Goal: Task Accomplishment & Management: Complete application form

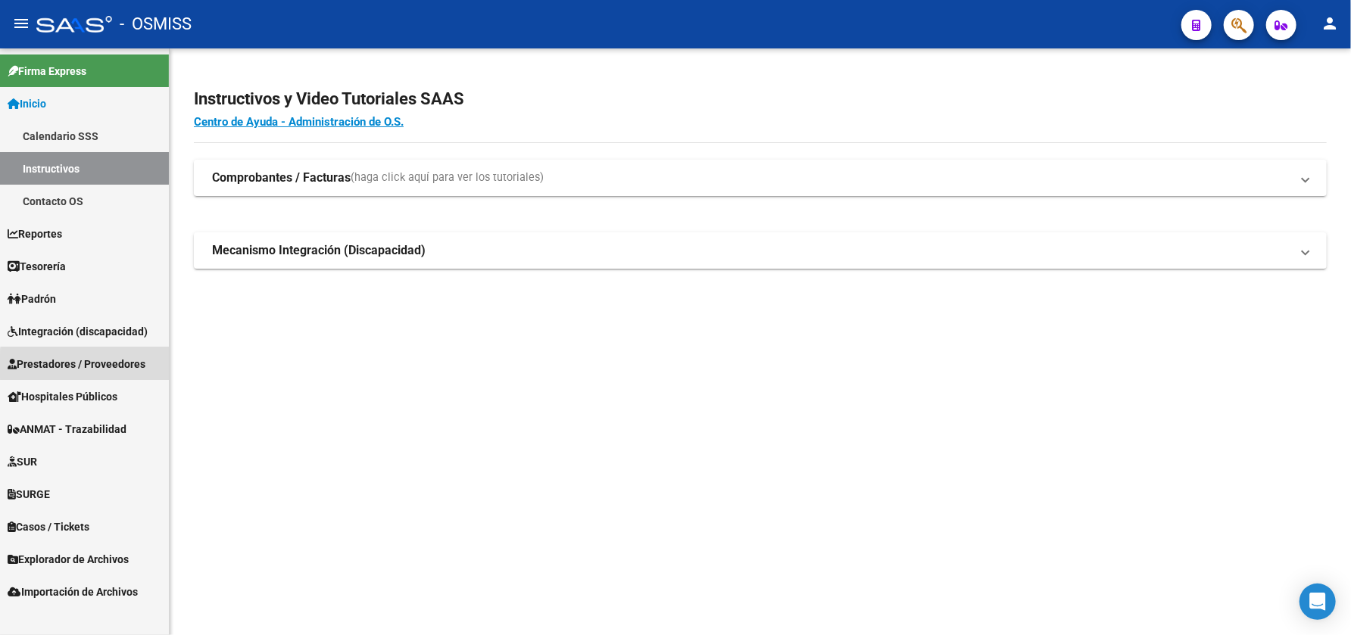
click at [104, 366] on span "Prestadores / Proveedores" at bounding box center [77, 364] width 138 height 17
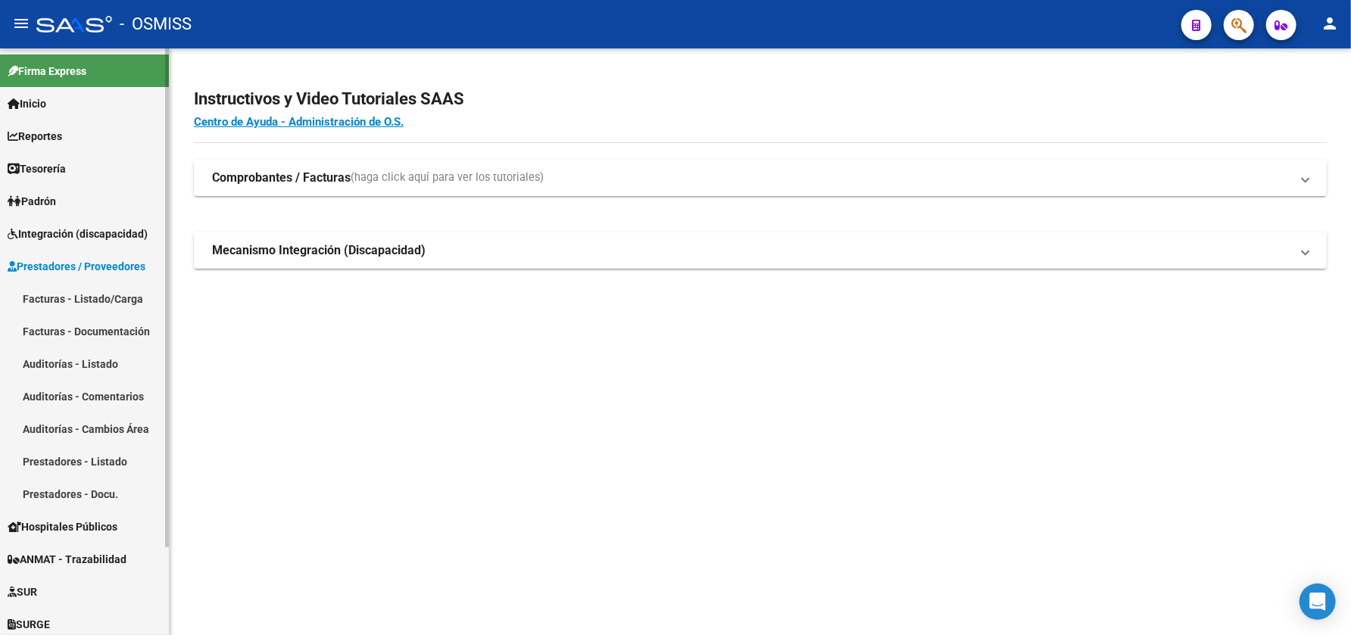
click at [129, 299] on link "Facturas - Listado/Carga" at bounding box center [84, 298] width 169 height 33
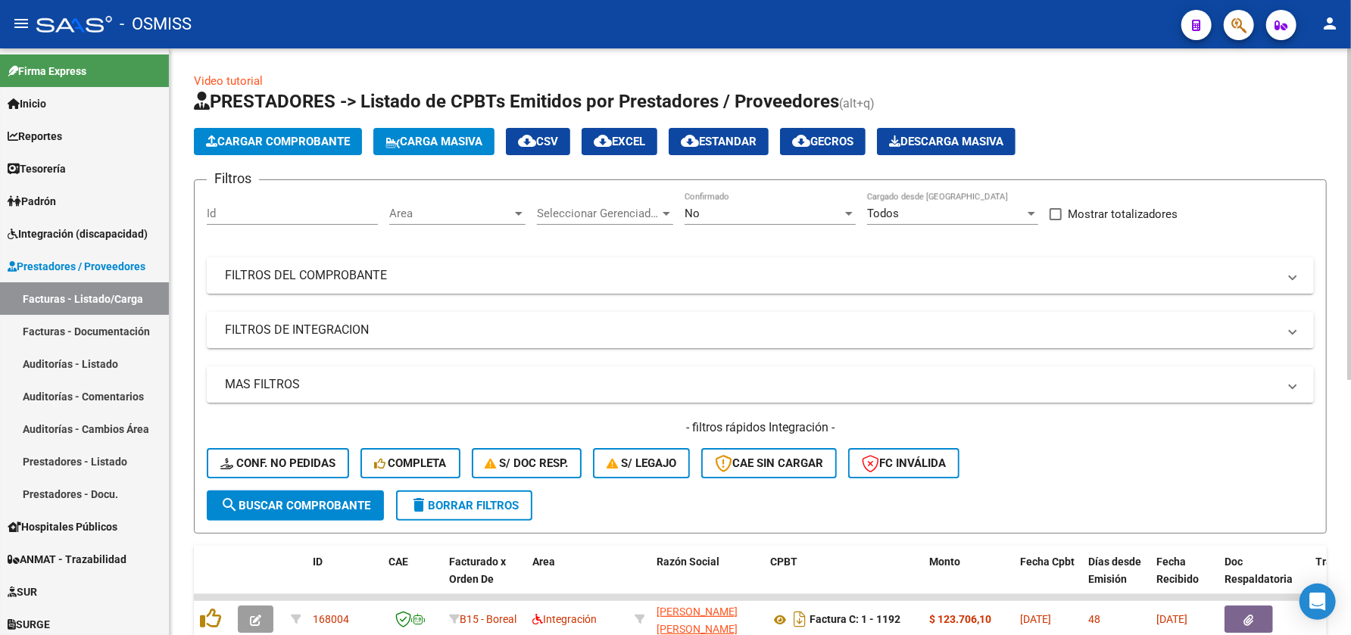
click at [513, 220] on div "Area Area" at bounding box center [457, 208] width 136 height 33
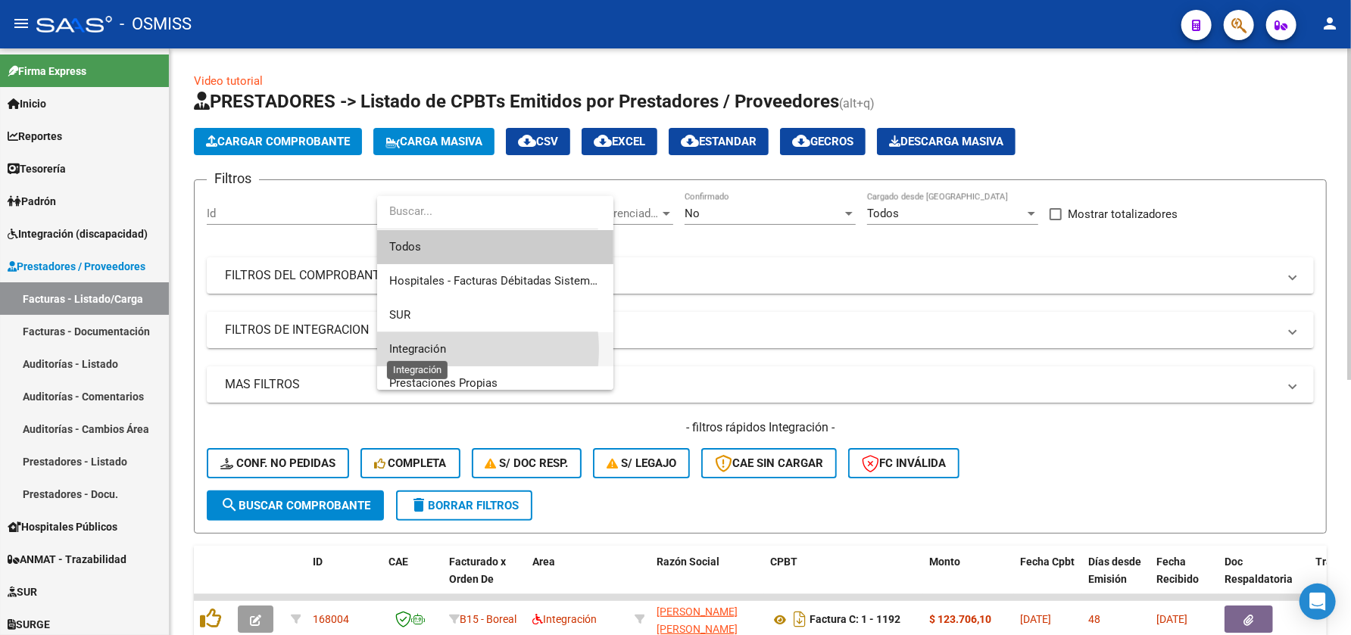
drag, startPoint x: 444, startPoint y: 350, endPoint x: 691, endPoint y: 223, distance: 277.7
click at [448, 344] on span "Integración" at bounding box center [495, 349] width 212 height 34
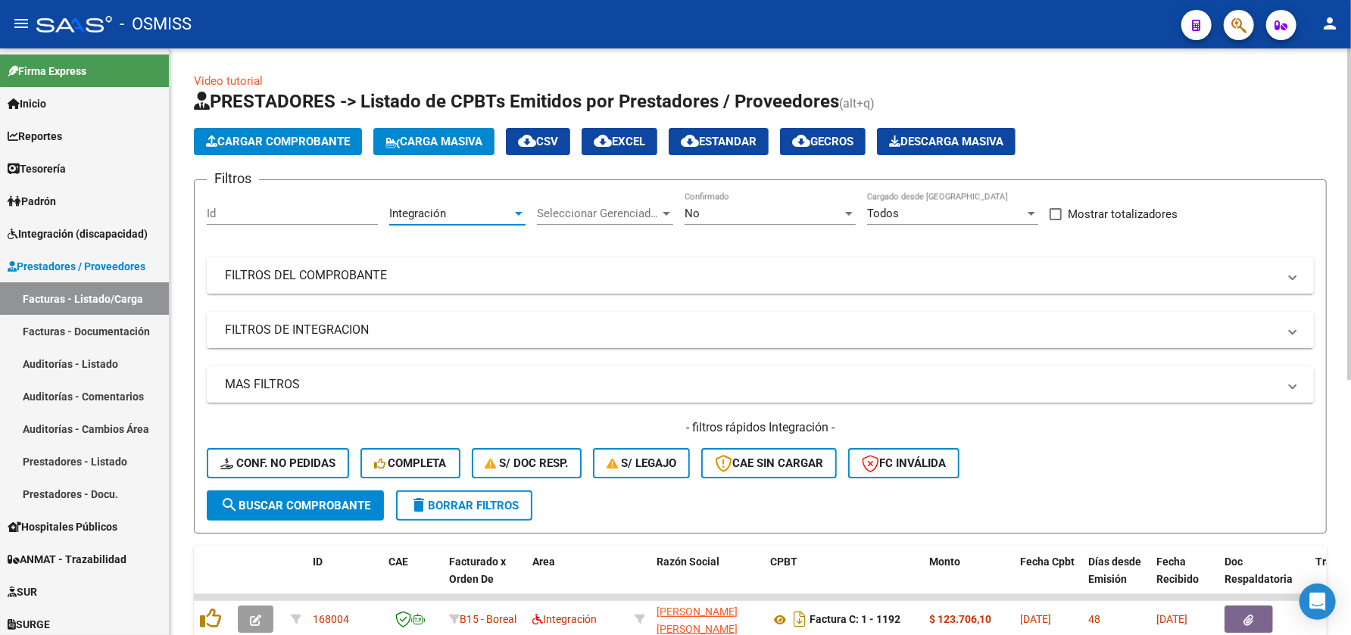
click at [426, 326] on mat-panel-title "FILTROS DE INTEGRACION" at bounding box center [751, 330] width 1053 height 17
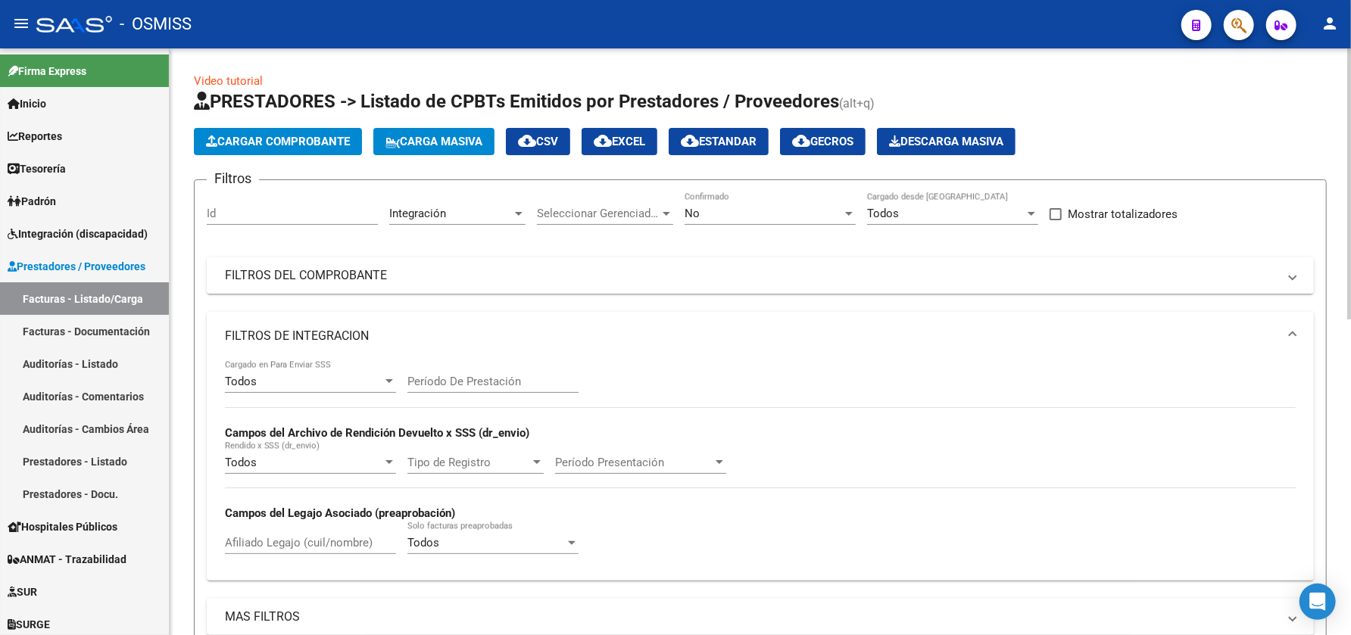
click at [434, 376] on input "Período De Prestación" at bounding box center [492, 382] width 171 height 14
type input "202507"
click at [467, 325] on mat-expansion-panel-header "FILTROS DE INTEGRACION" at bounding box center [760, 336] width 1107 height 48
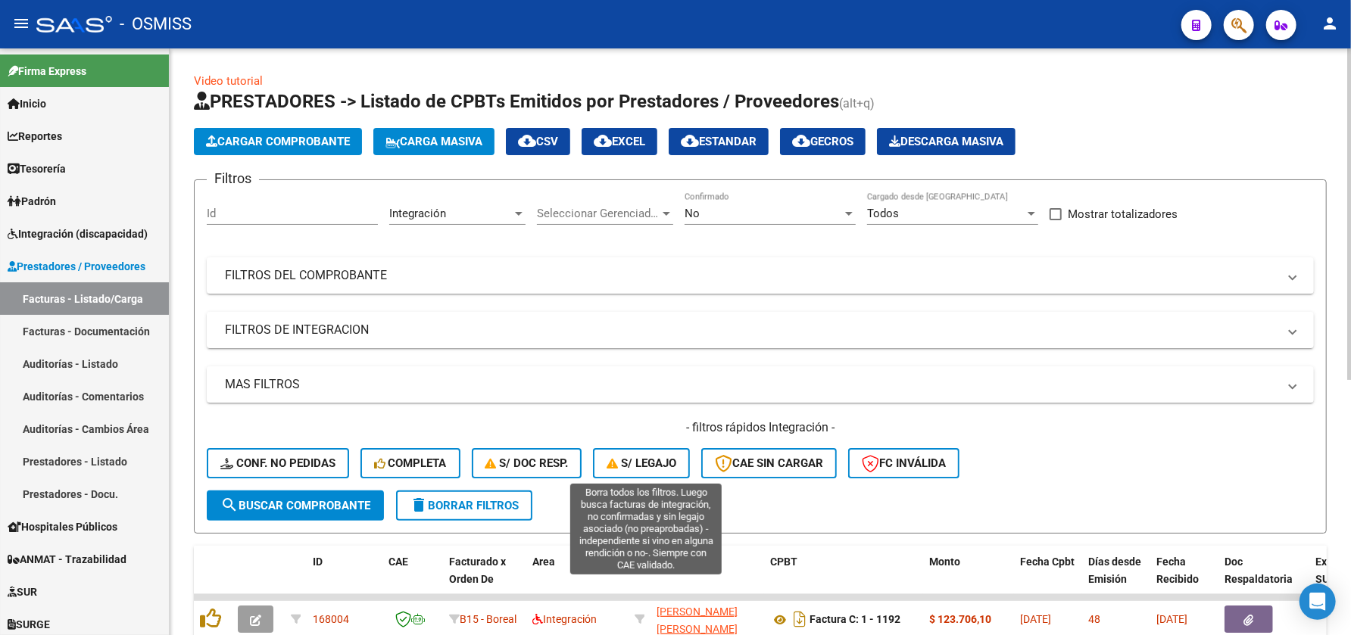
click at [624, 457] on span "S/ legajo" at bounding box center [642, 464] width 70 height 14
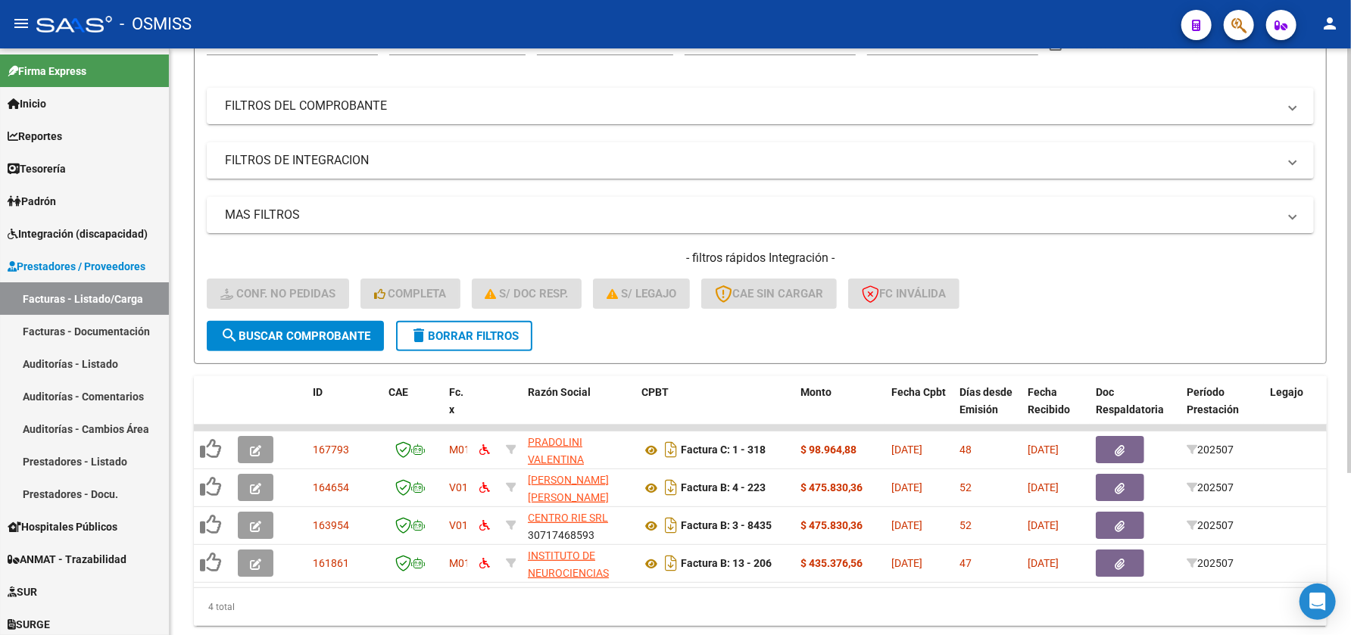
scroll to position [223, 0]
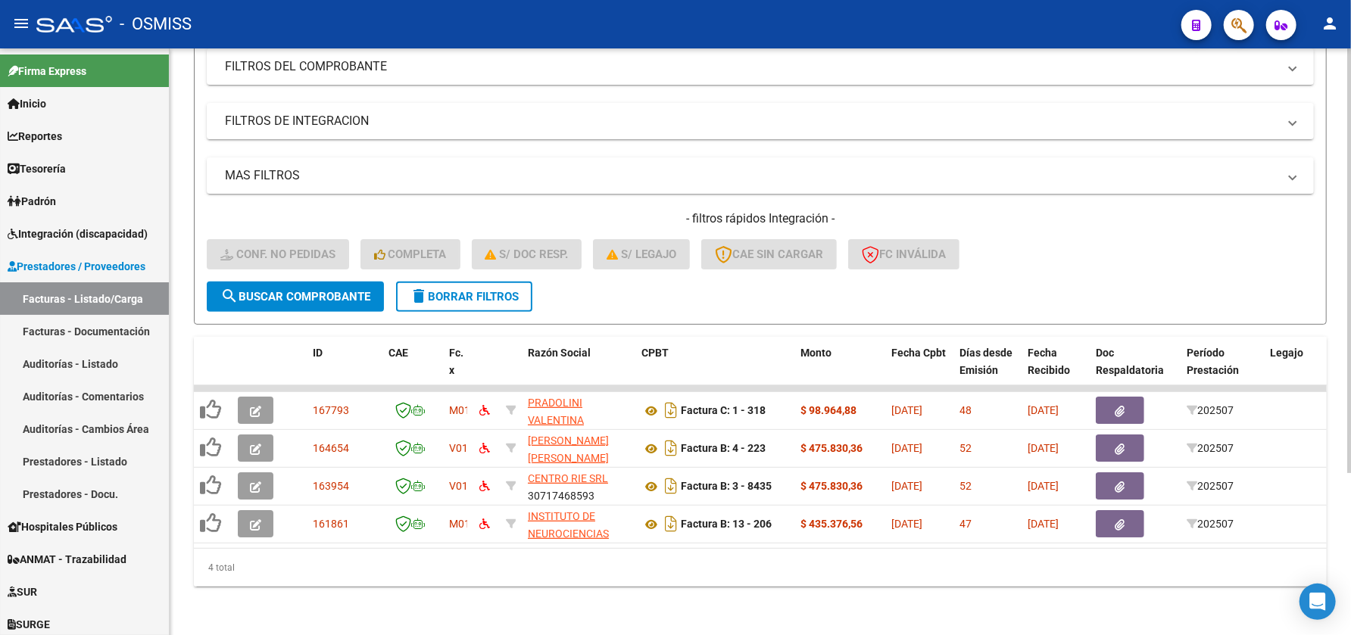
click at [1340, 515] on div "Video tutorial PRESTADORES -> Listado de CPBTs Emitidos por Prestadores / Prove…" at bounding box center [762, 237] width 1185 height 796
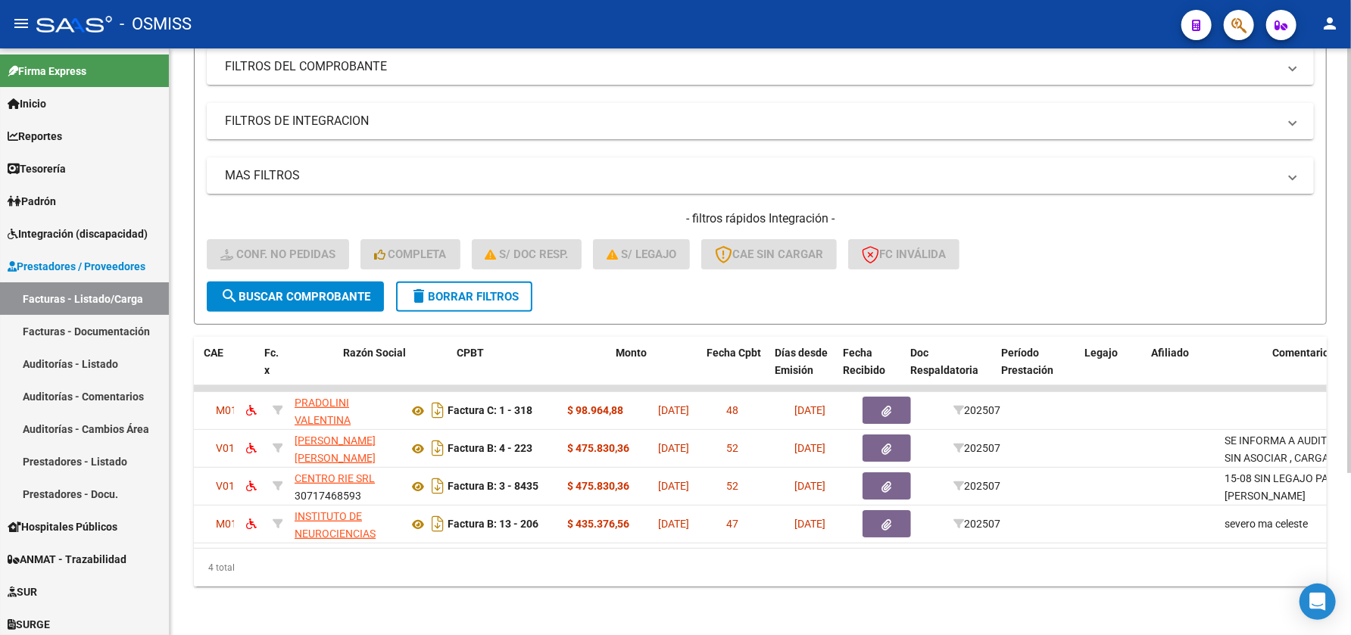
scroll to position [0, 0]
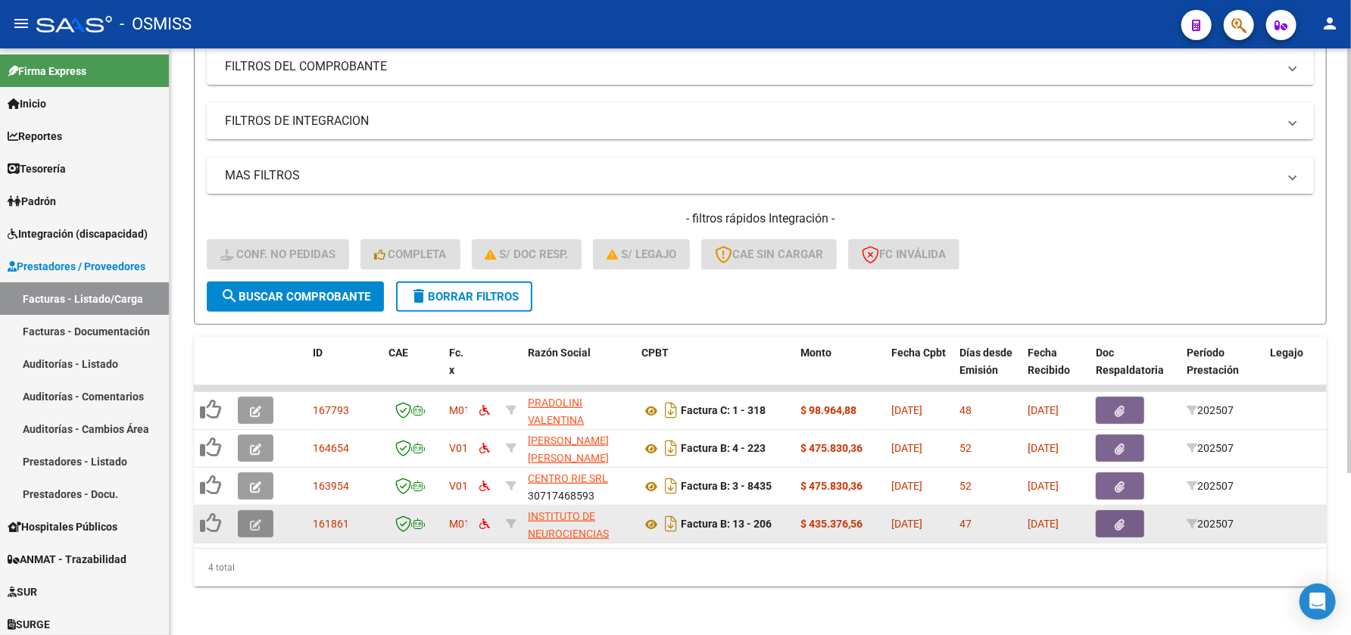
click at [254, 519] on icon "button" at bounding box center [255, 524] width 11 height 11
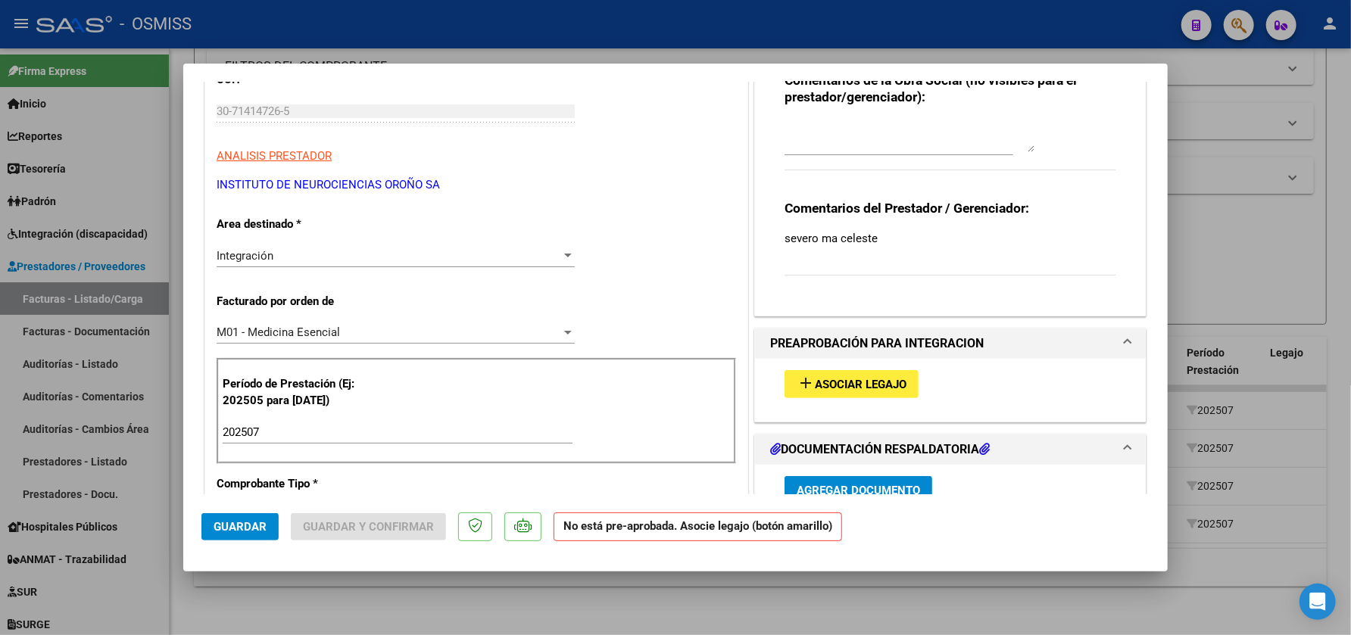
scroll to position [201, 0]
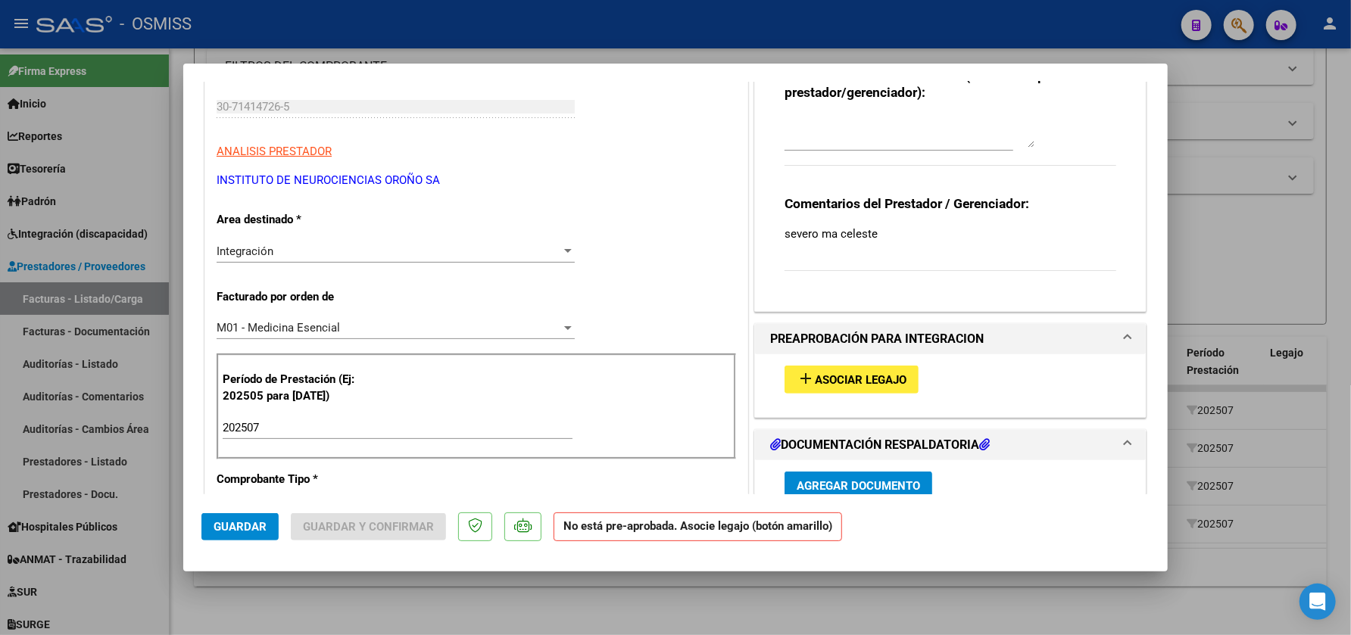
click at [869, 369] on button "add Asociar Legajo" at bounding box center [851, 380] width 134 height 28
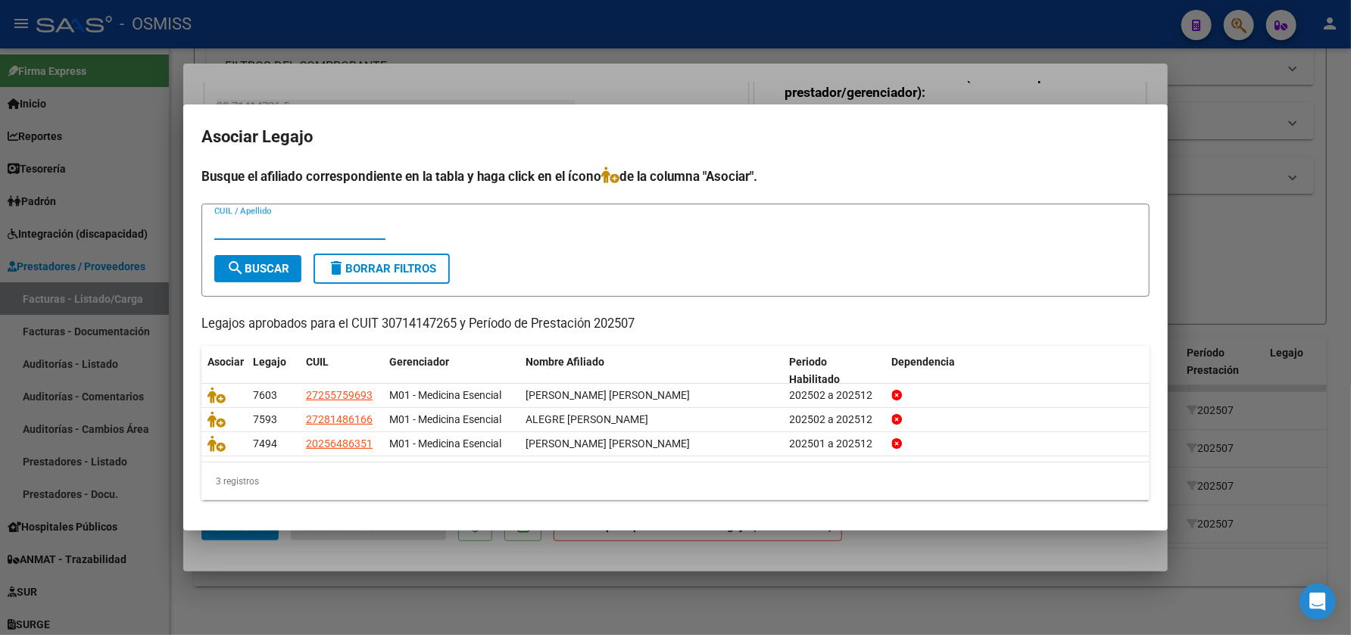
click at [883, 27] on div at bounding box center [675, 317] width 1351 height 635
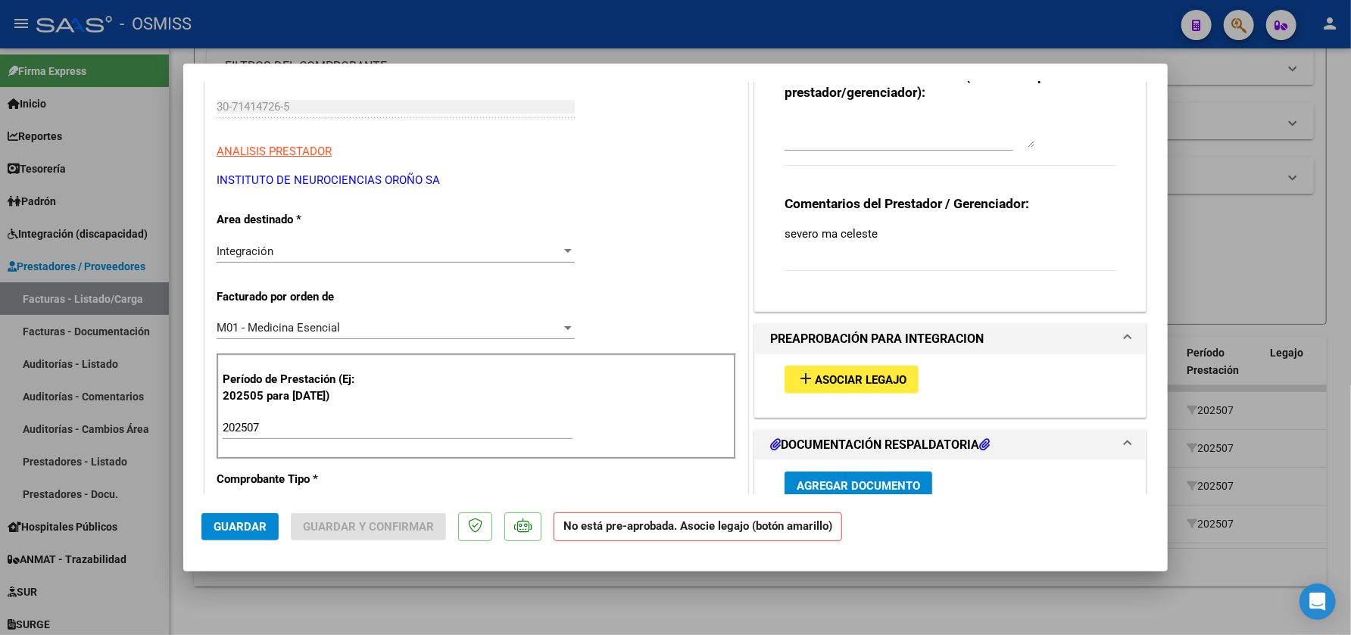
click at [779, 50] on div at bounding box center [675, 317] width 1351 height 635
type input "$ 0,00"
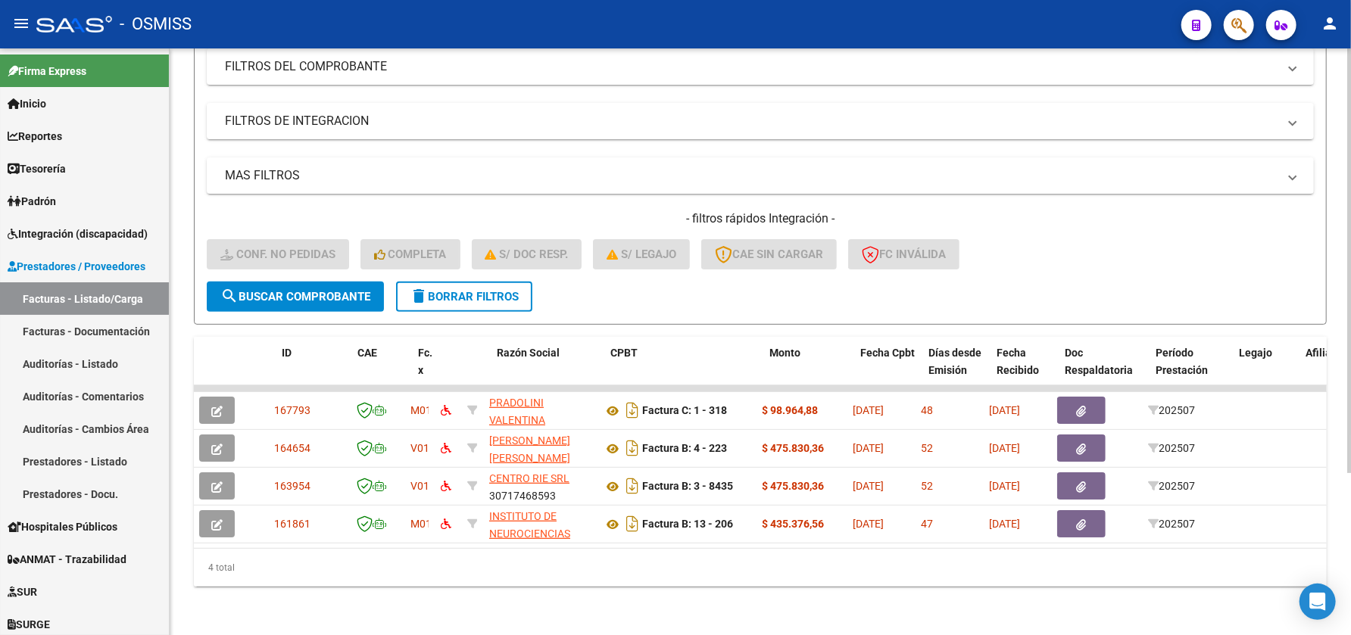
scroll to position [0, 0]
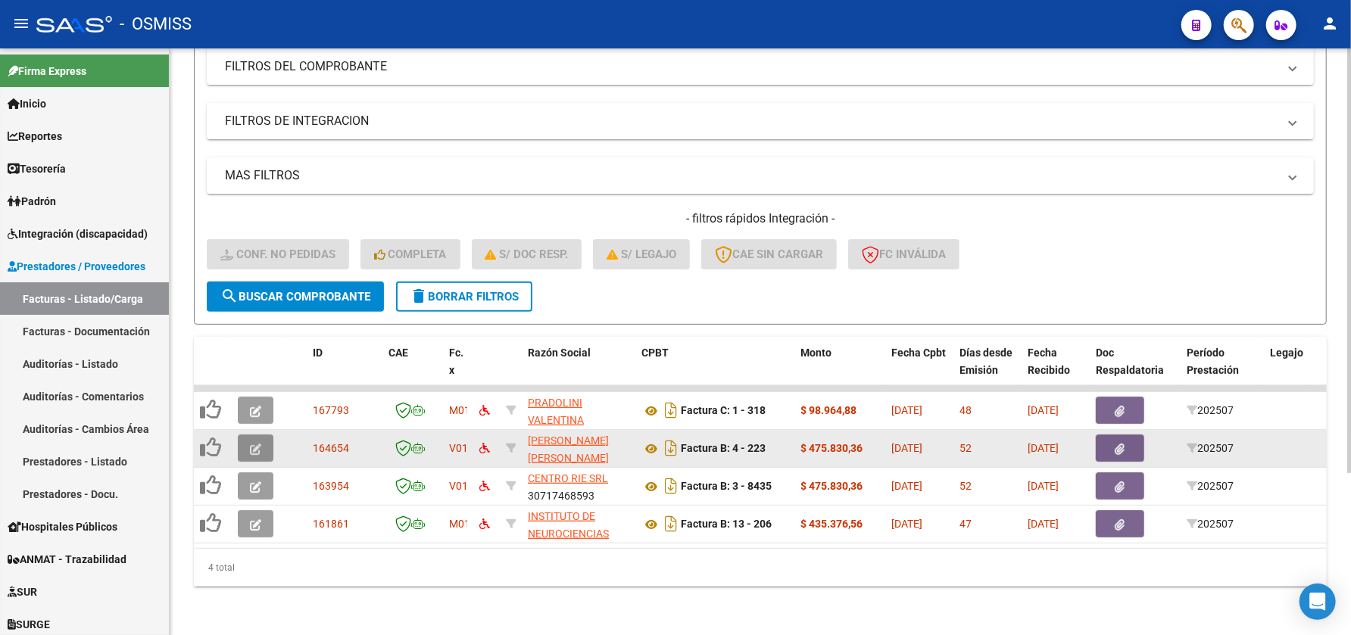
click at [250, 444] on icon "button" at bounding box center [255, 449] width 11 height 11
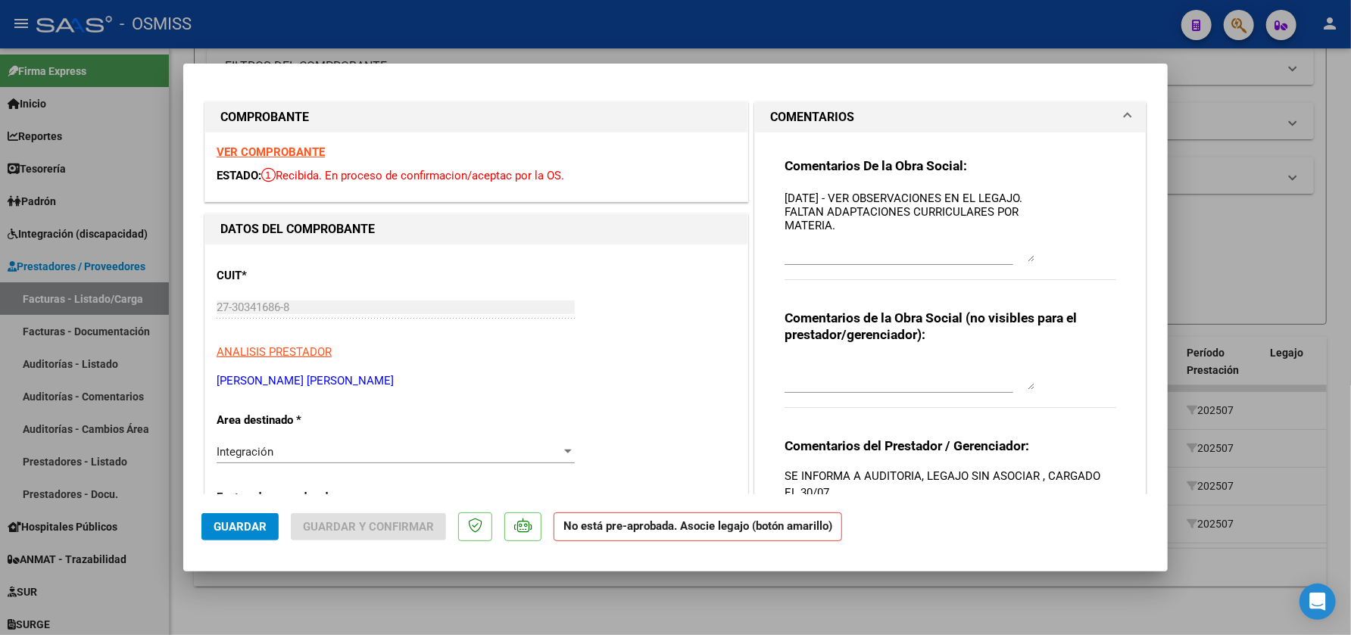
drag, startPoint x: 1020, startPoint y: 218, endPoint x: 1023, endPoint y: 256, distance: 38.0
click at [1023, 260] on textarea "[DATE] - VER OBSERVACIONES EN EL LEGAJO. FALTAN ADAPTACIONES CURRICULARES POR M…" at bounding box center [909, 226] width 250 height 72
click at [281, 147] on strong "VER COMPROBANTE" at bounding box center [271, 152] width 108 height 14
click at [838, 194] on textarea "[DATE] - VER OBSERVACIONES EN EL LEGAJO. FALTAN ADAPTACIONES CURRICULARES POR M…" at bounding box center [909, 226] width 250 height 72
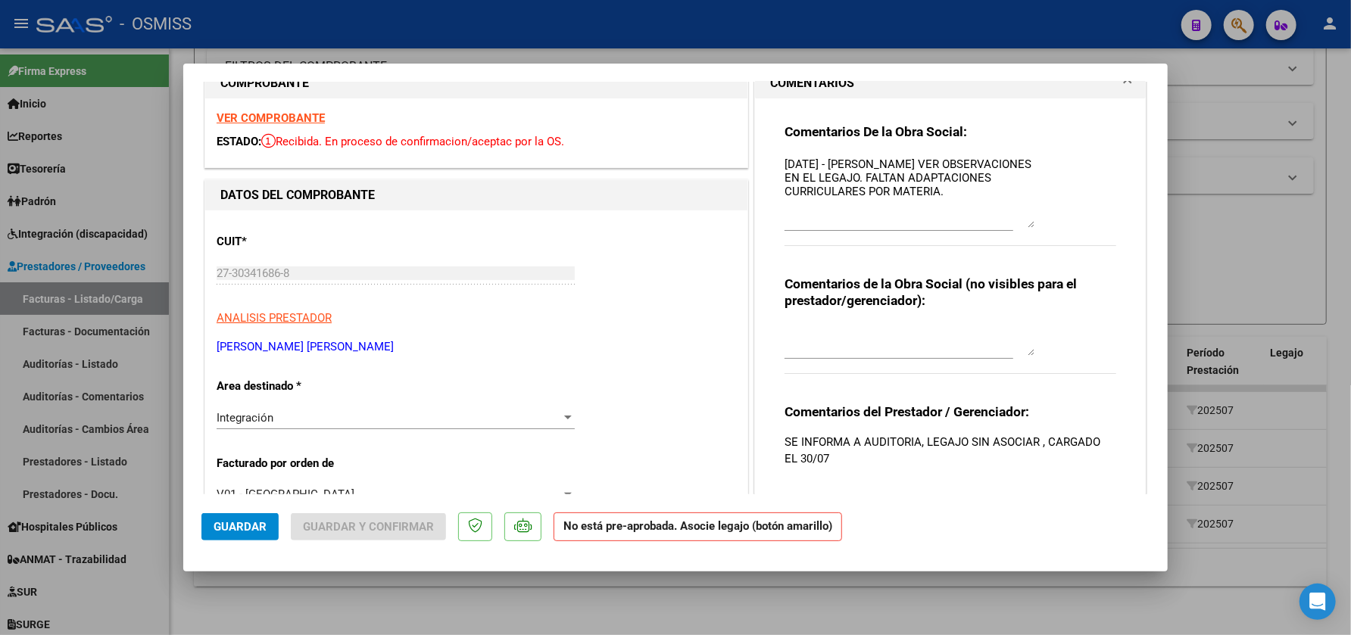
scroll to position [26, 0]
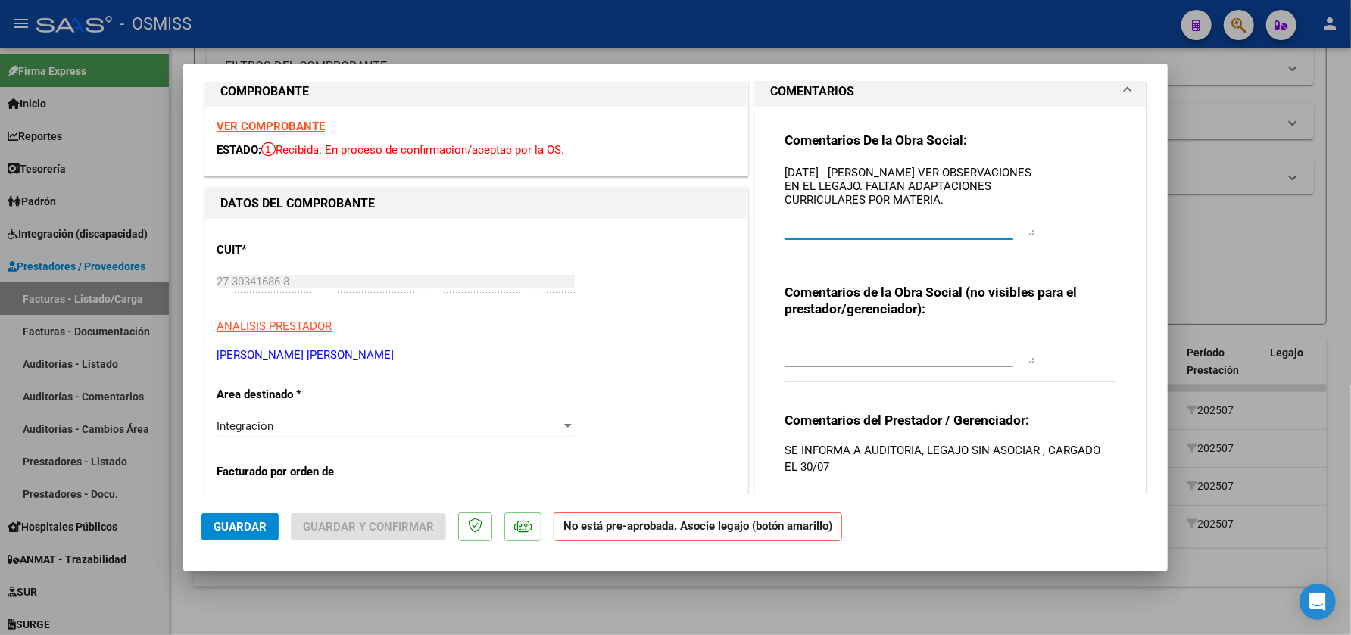
click at [880, 173] on textarea "[DATE] - [PERSON_NAME] VER OBSERVACIONES EN EL LEGAJO. FALTAN ADAPTACIONES CURR…" at bounding box center [909, 200] width 250 height 72
type textarea "[DATE] - [PERSON_NAME]- VER OBSERVACIONES EN EL LEGAJO. FALTAN ADAPTACIONES CUR…"
click at [206, 523] on button "Guardar" at bounding box center [239, 526] width 77 height 27
drag, startPoint x: 227, startPoint y: 519, endPoint x: 267, endPoint y: 589, distance: 80.4
click at [227, 520] on span "Guardar" at bounding box center [240, 527] width 53 height 14
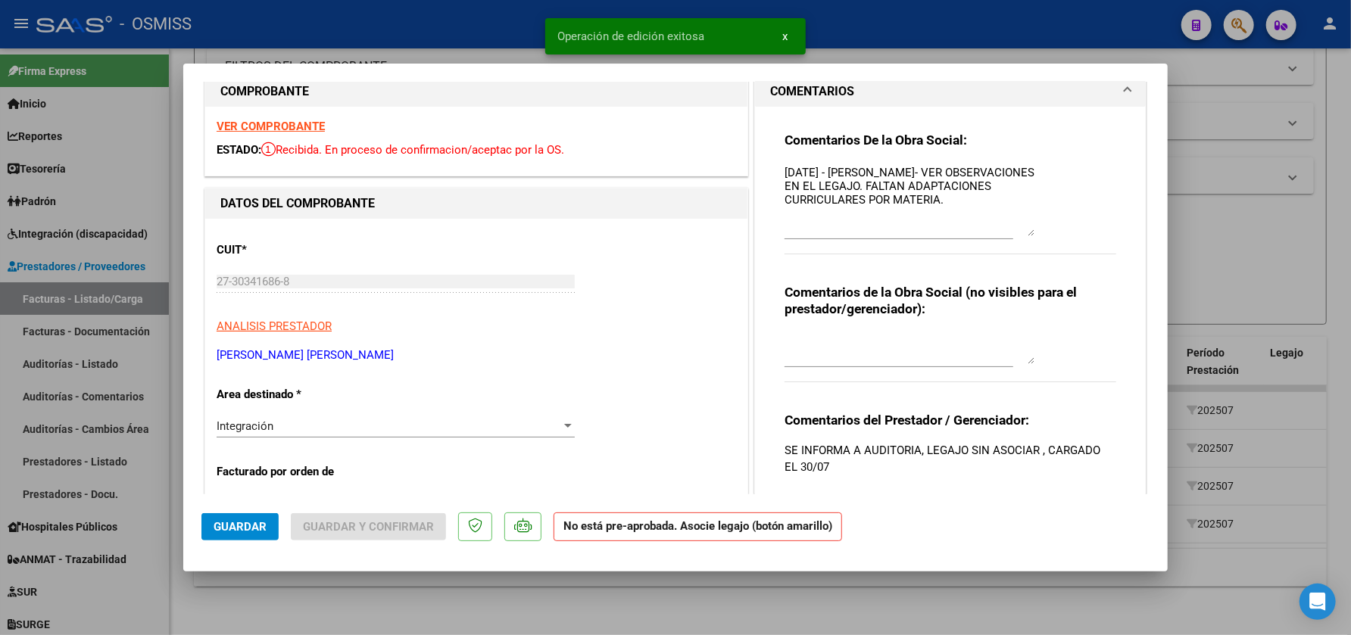
click at [277, 607] on div at bounding box center [675, 317] width 1351 height 635
type input "$ 0,00"
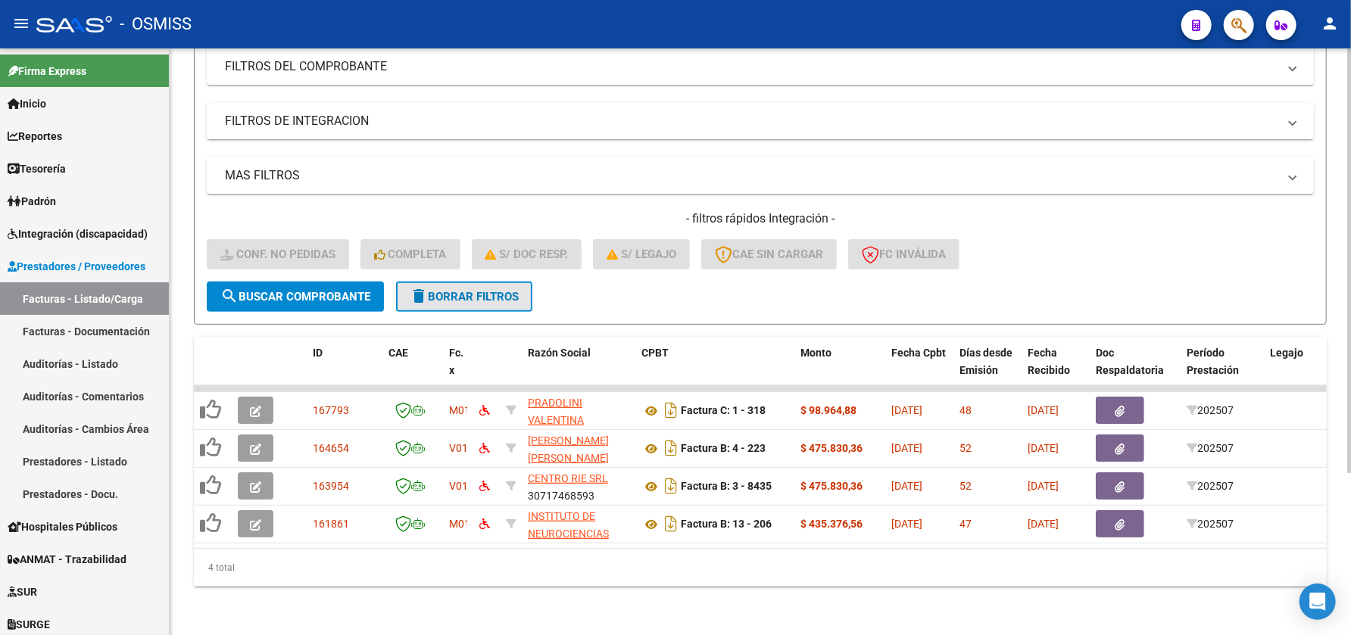
drag, startPoint x: 497, startPoint y: 282, endPoint x: 617, endPoint y: 260, distance: 122.3
click at [497, 290] on span "delete Borrar Filtros" at bounding box center [464, 297] width 109 height 14
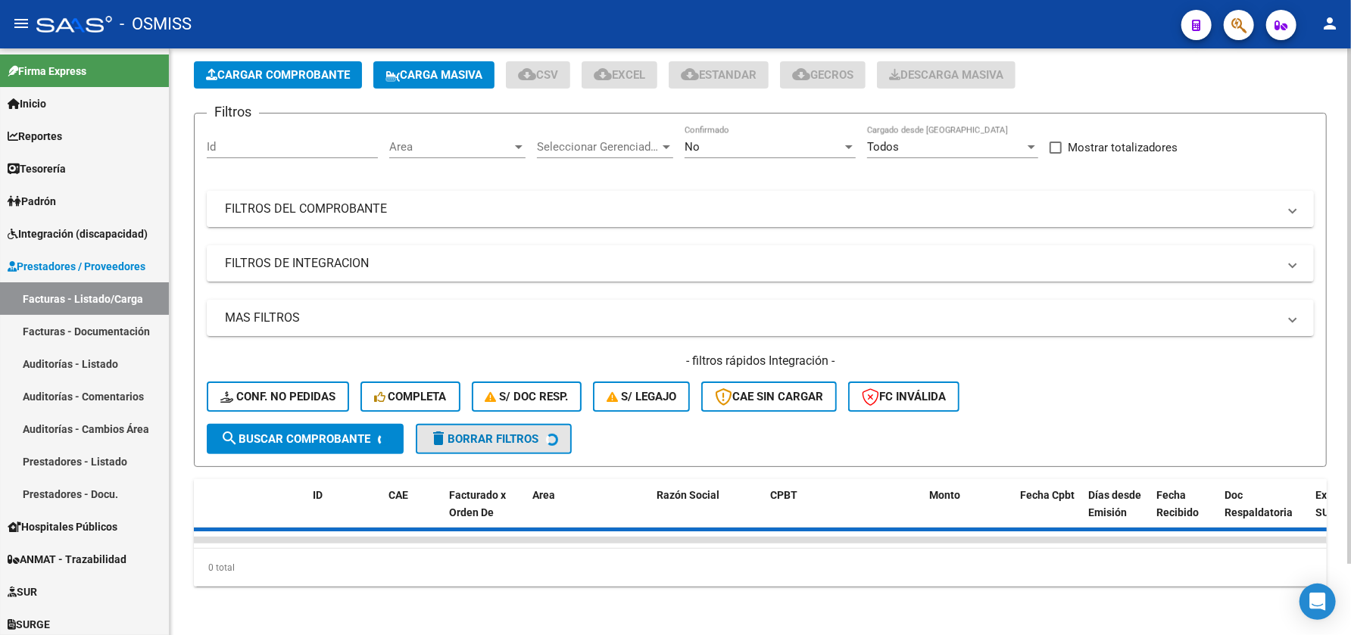
scroll to position [81, 0]
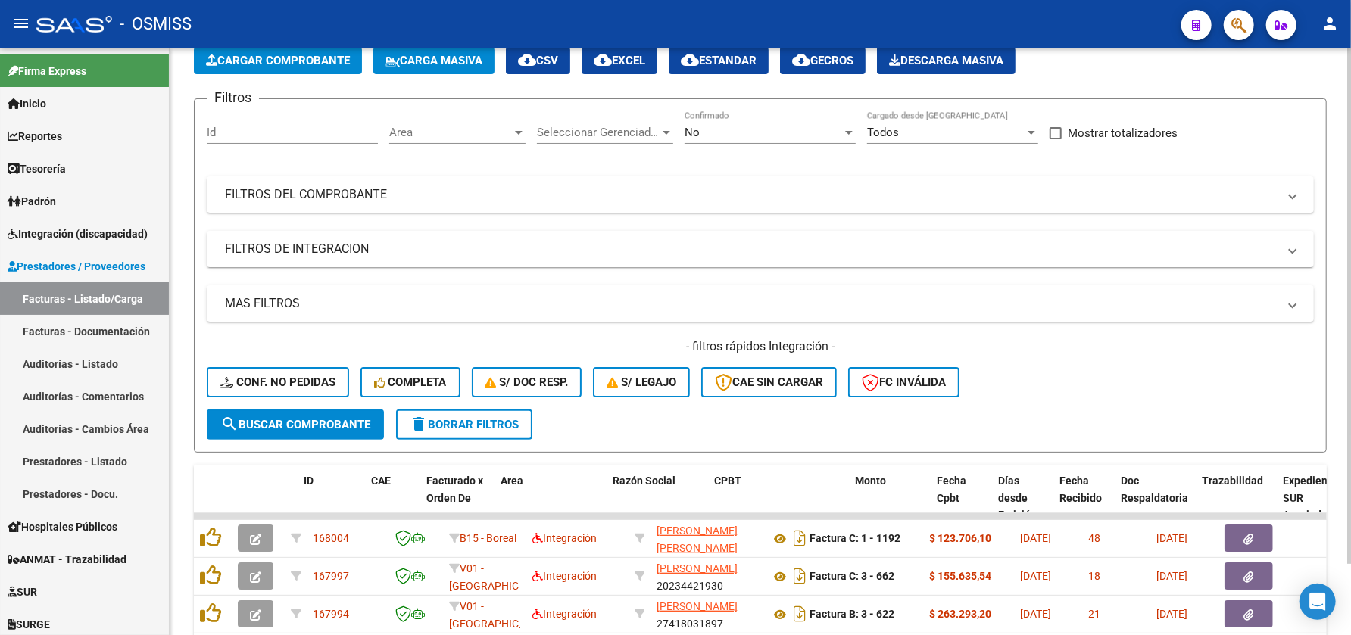
click at [464, 137] on div "Filtros Id Area Area Seleccionar Gerenciador Seleccionar Gerenciador No Confirm…" at bounding box center [760, 260] width 1107 height 298
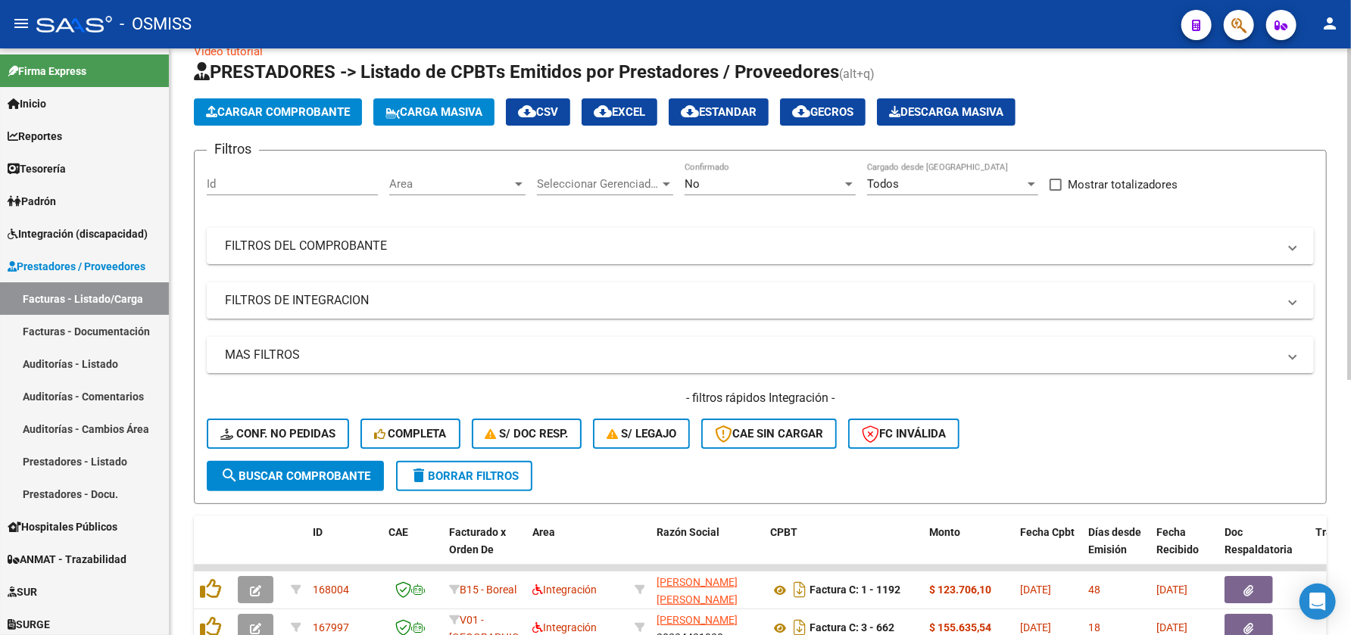
scroll to position [0, 0]
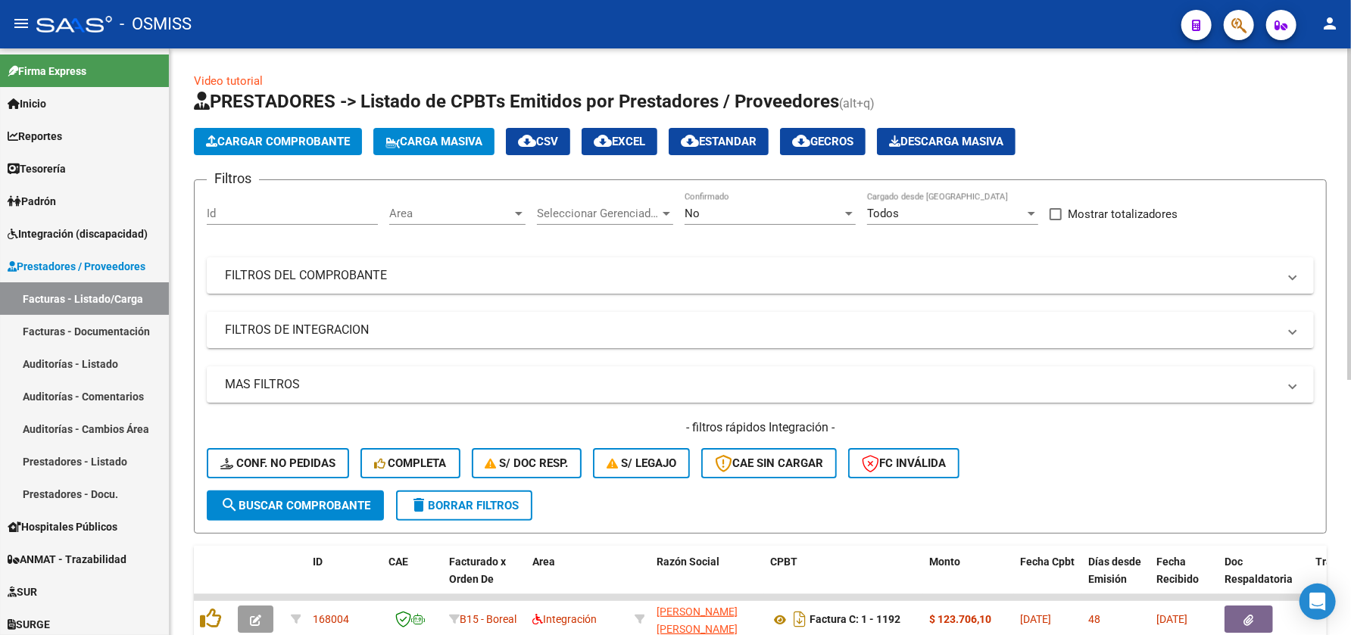
click at [1348, 76] on div at bounding box center [1349, 214] width 4 height 332
click at [455, 212] on span "Area" at bounding box center [450, 214] width 123 height 14
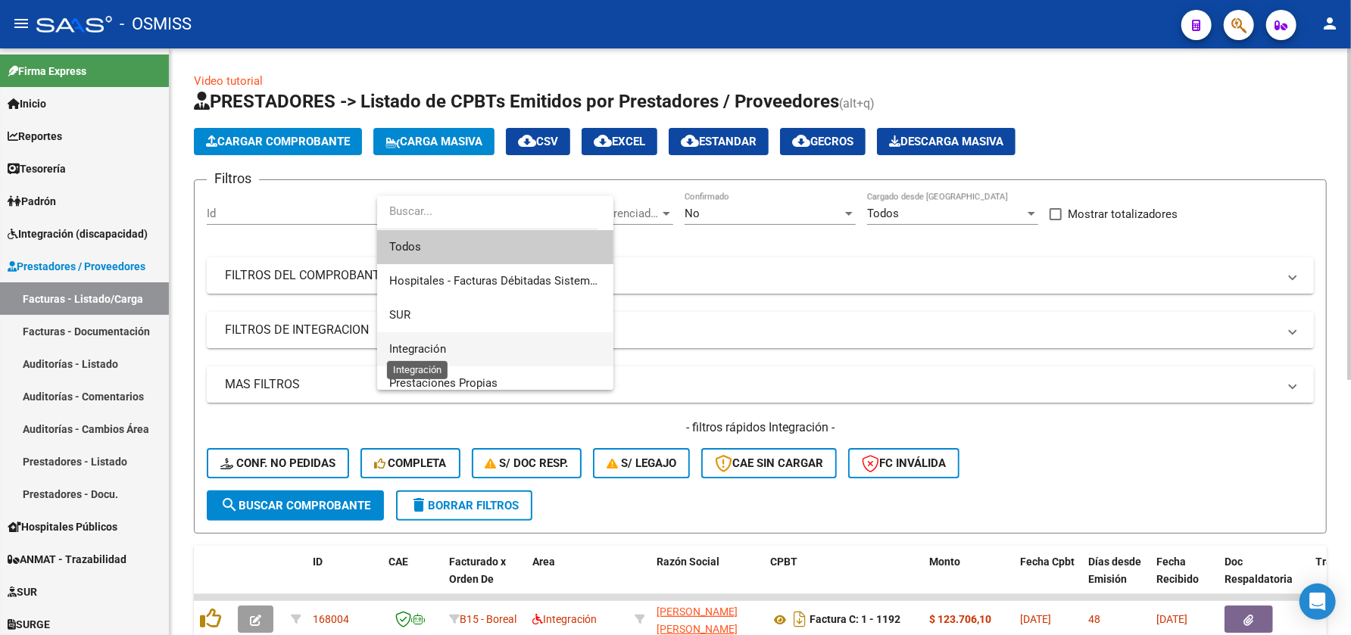
drag, startPoint x: 435, startPoint y: 347, endPoint x: 541, endPoint y: 317, distance: 110.0
click at [435, 347] on span "Integración" at bounding box center [417, 349] width 57 height 14
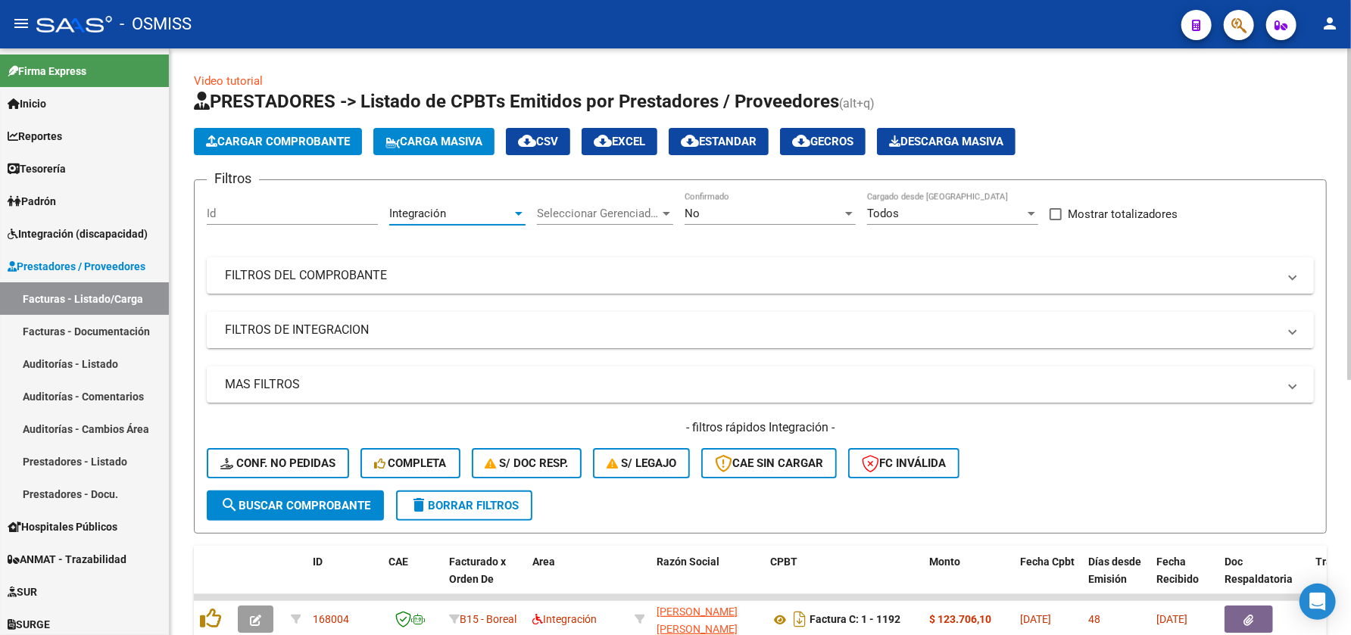
click at [451, 335] on mat-panel-title "FILTROS DE INTEGRACION" at bounding box center [751, 330] width 1053 height 17
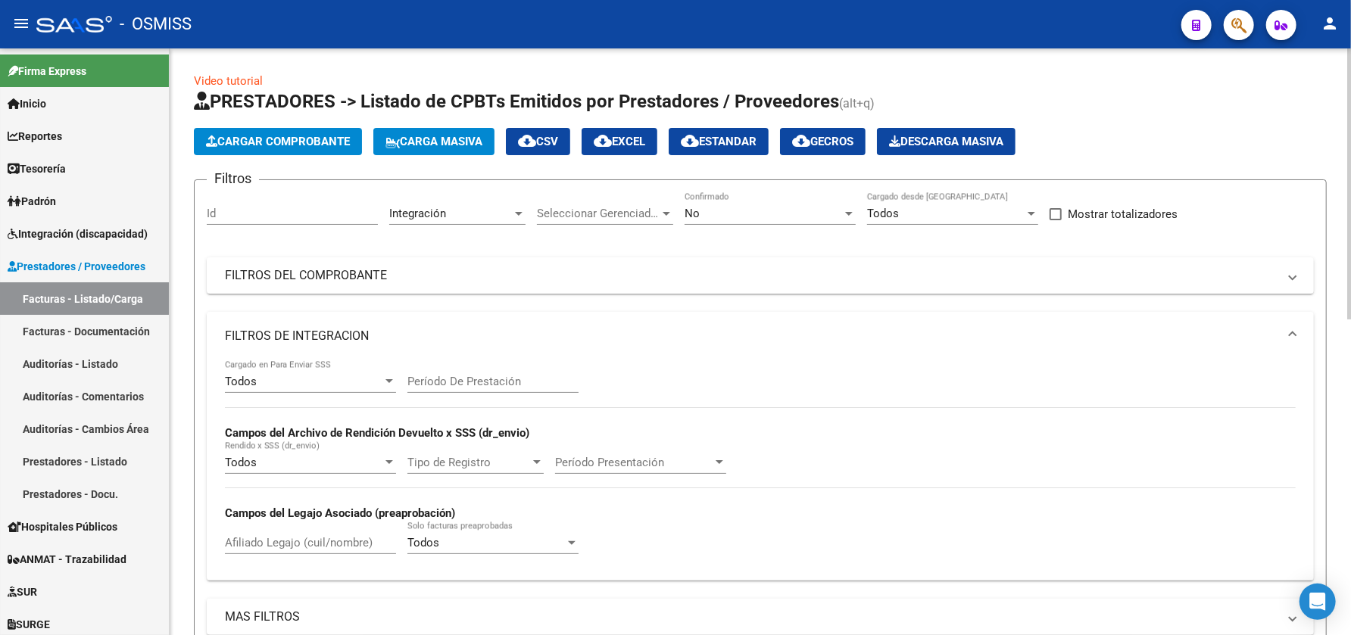
click at [445, 391] on div "Período De Prestación" at bounding box center [492, 376] width 171 height 33
type input "202508"
click at [536, 329] on mat-panel-title "FILTROS DE INTEGRACION" at bounding box center [751, 336] width 1053 height 17
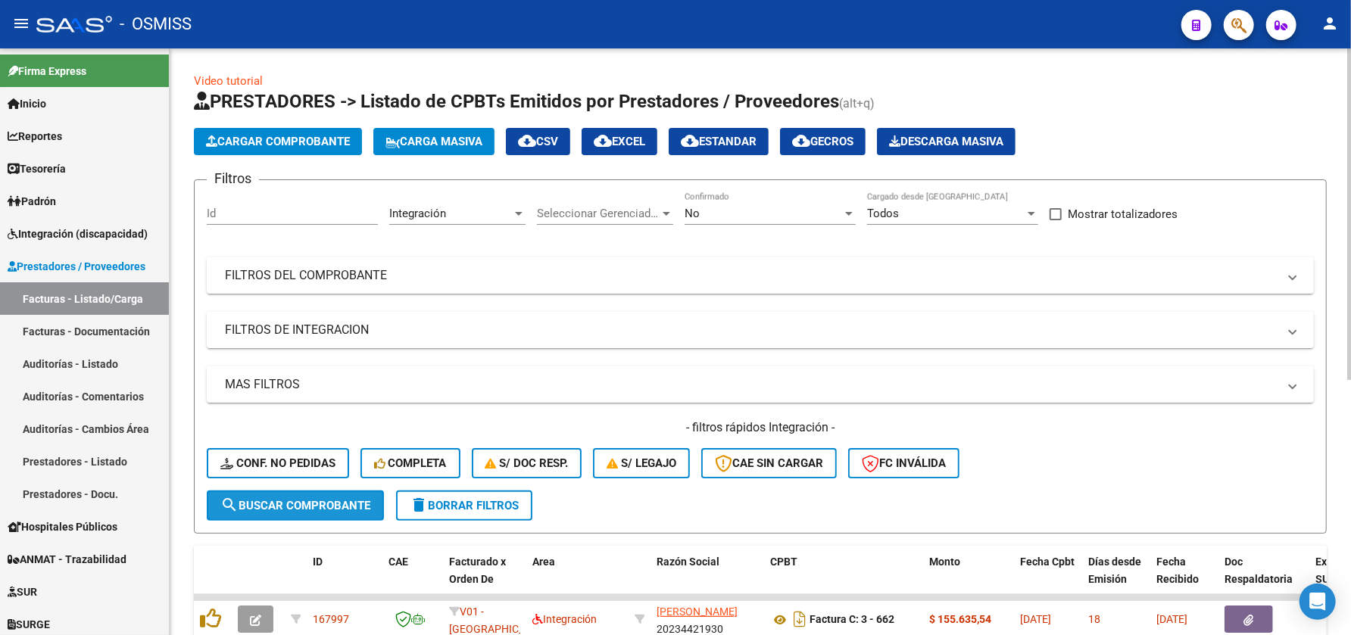
click at [275, 504] on span "search Buscar Comprobante" at bounding box center [295, 506] width 150 height 14
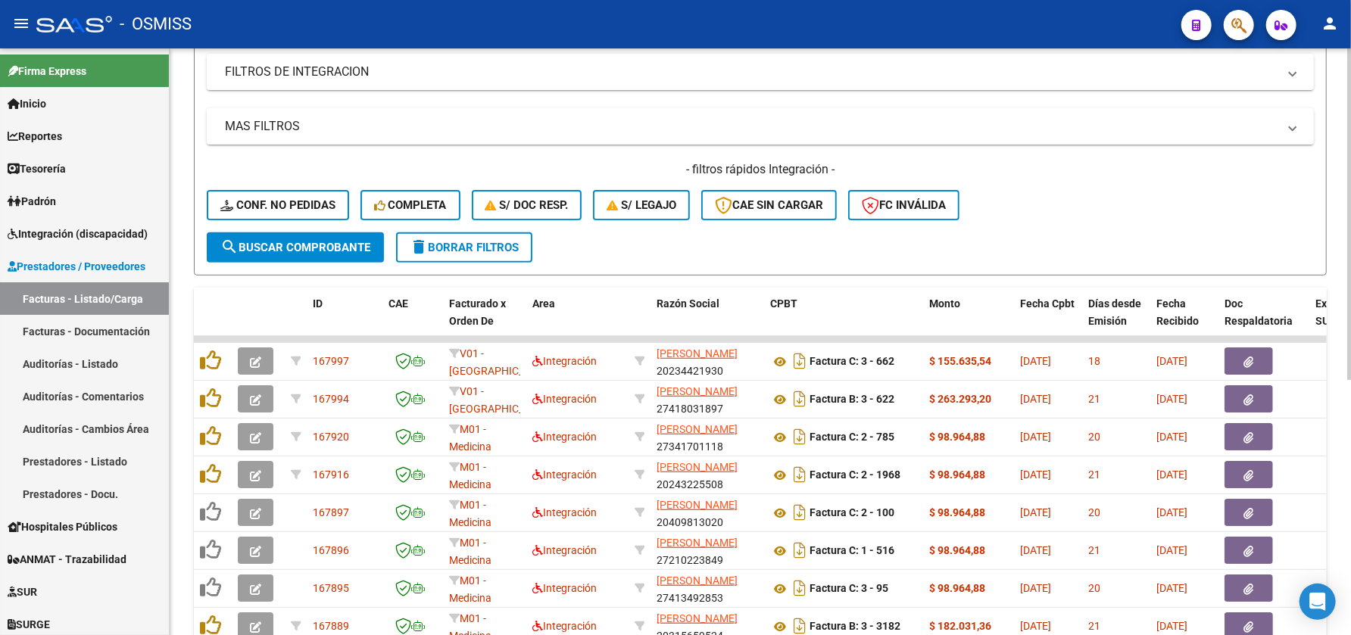
scroll to position [302, 0]
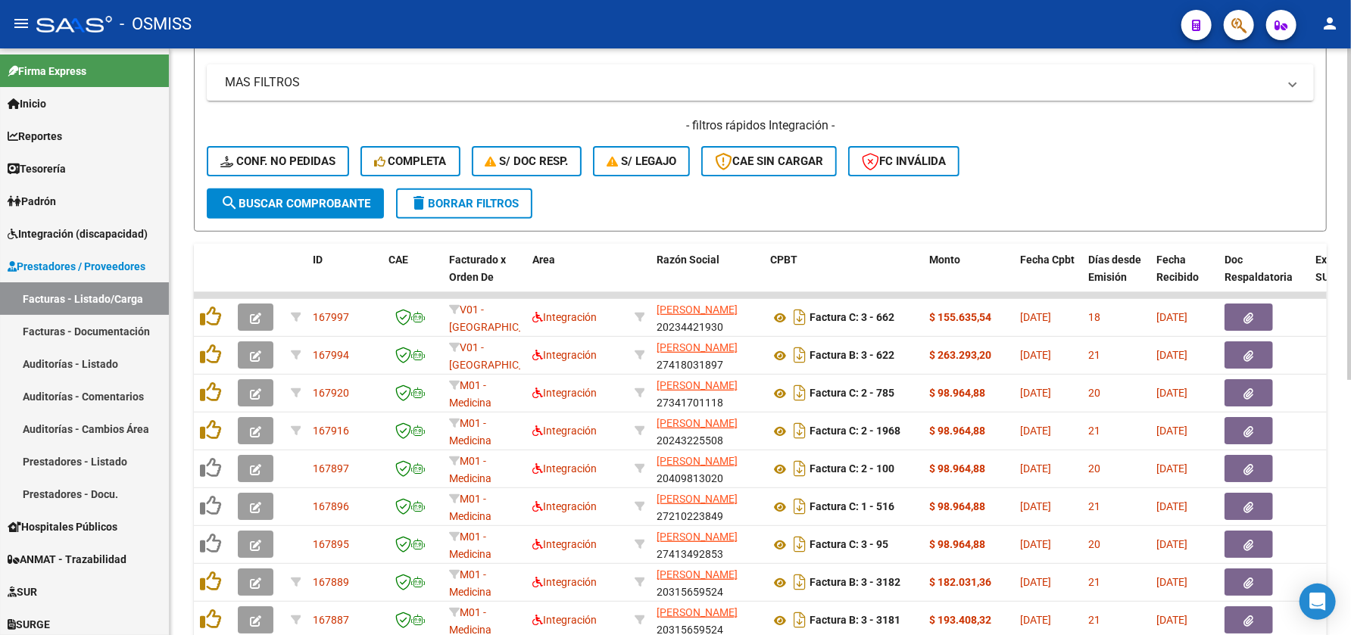
click at [1349, 495] on div at bounding box center [1349, 391] width 4 height 332
drag, startPoint x: 304, startPoint y: 279, endPoint x: 330, endPoint y: 289, distance: 28.0
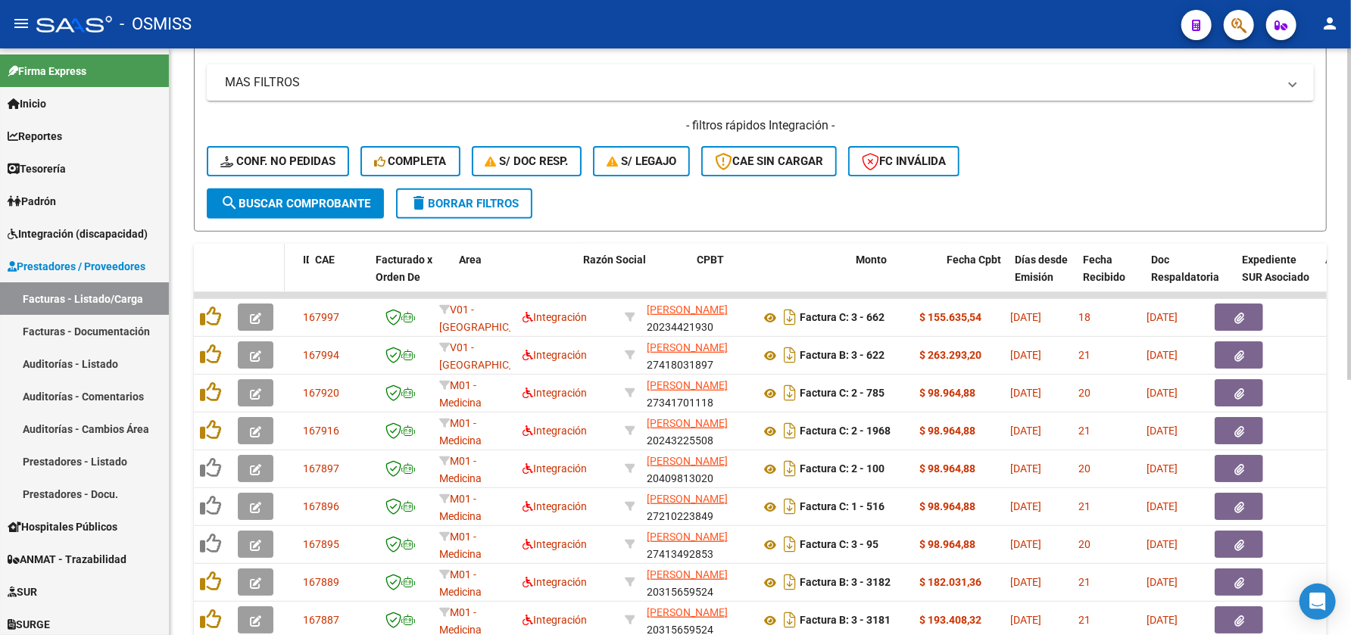
drag, startPoint x: 371, startPoint y: 279, endPoint x: 233, endPoint y: 253, distance: 140.2
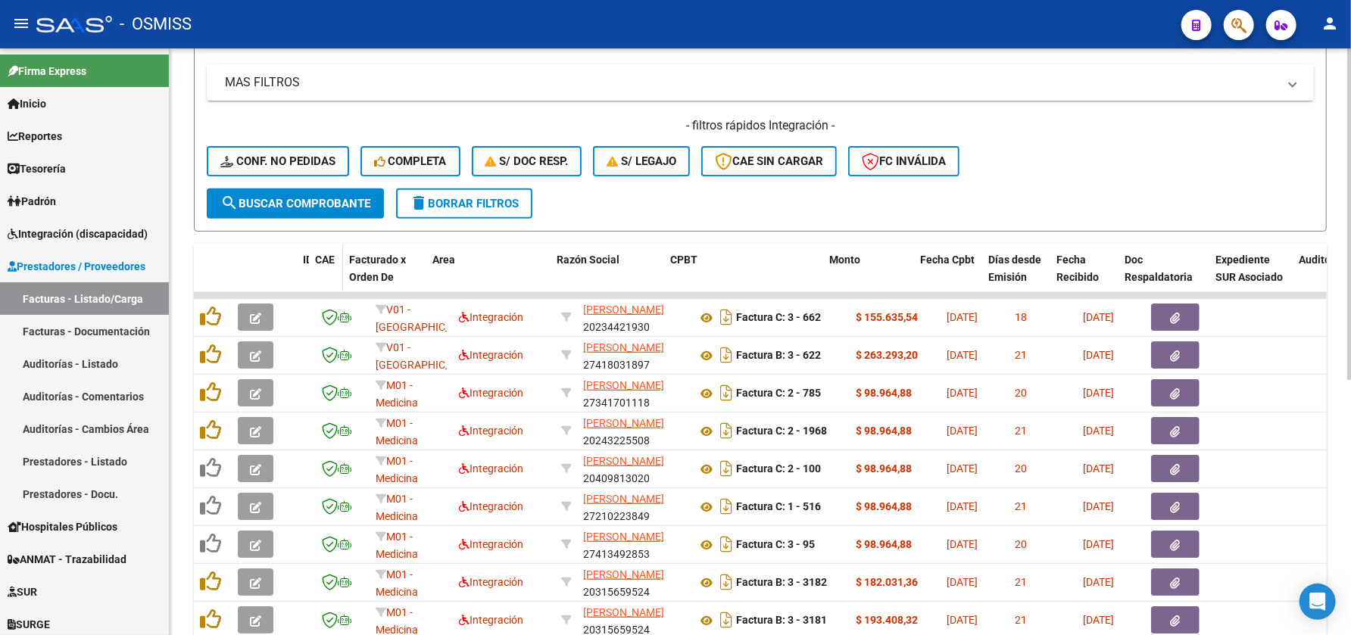
drag, startPoint x: 366, startPoint y: 278, endPoint x: 329, endPoint y: 268, distance: 38.4
click at [329, 268] on datatable-header-cell "CAE" at bounding box center [326, 277] width 34 height 67
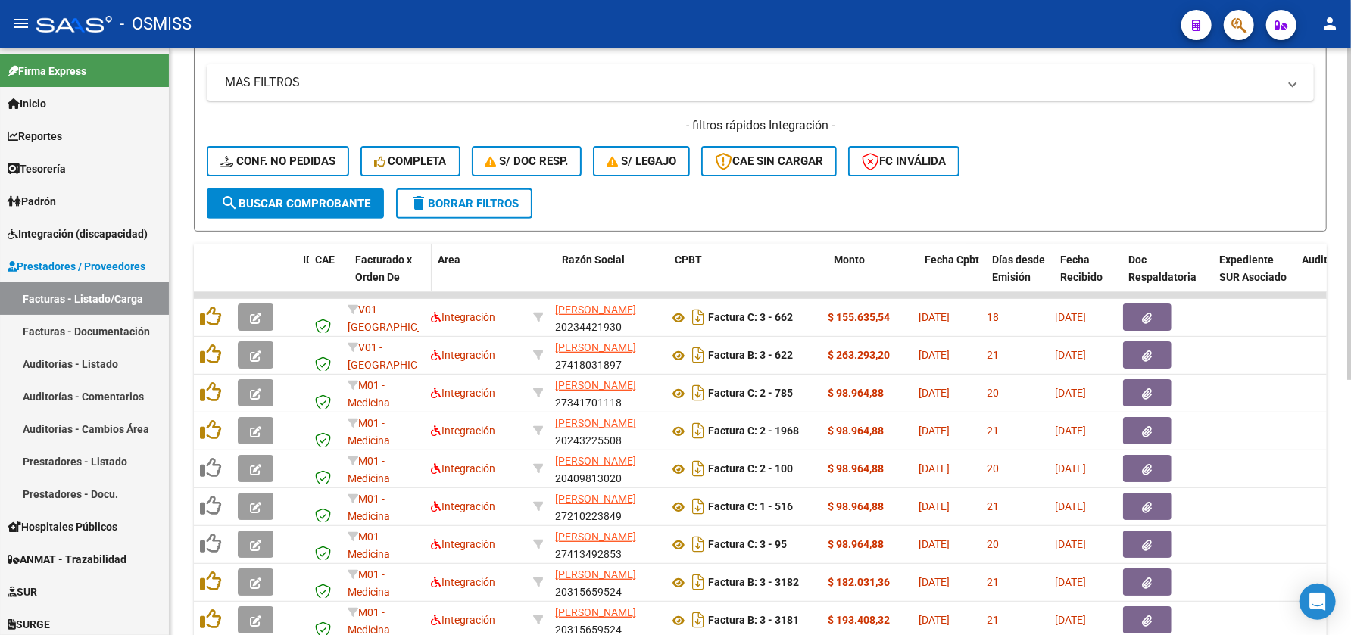
drag, startPoint x: 336, startPoint y: 273, endPoint x: 346, endPoint y: 274, distance: 10.0
click at [346, 274] on span at bounding box center [345, 277] width 7 height 67
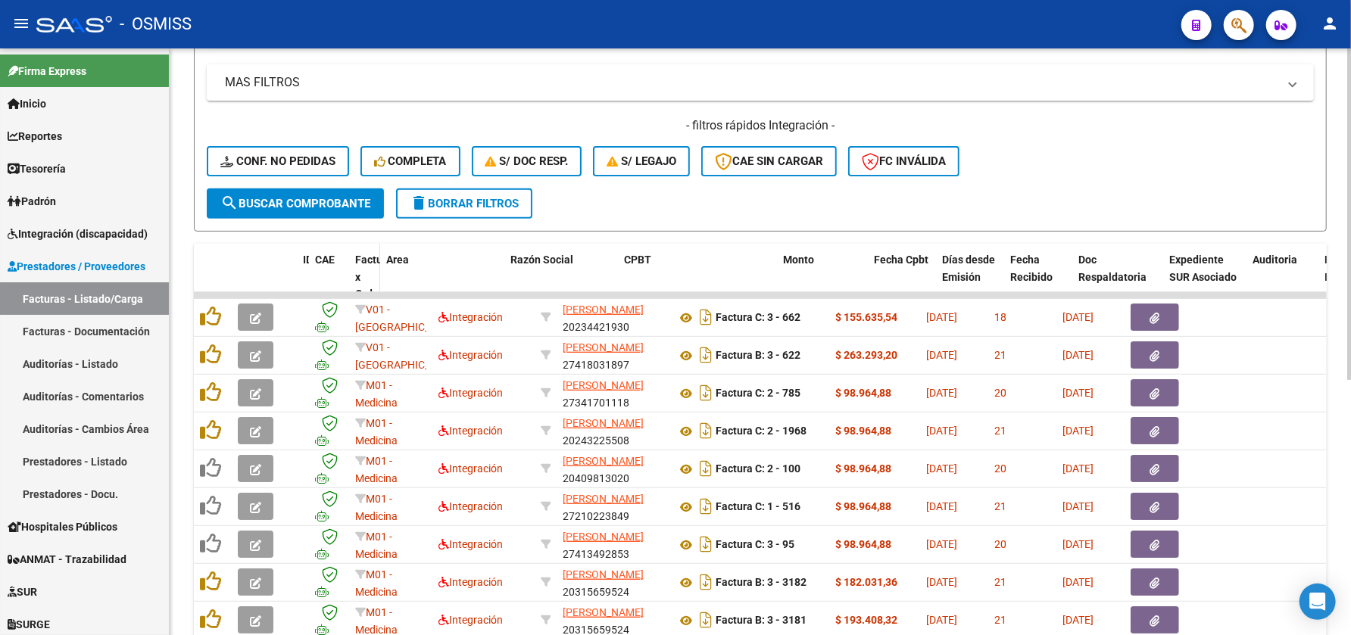
drag, startPoint x: 431, startPoint y: 278, endPoint x: 362, endPoint y: 267, distance: 69.8
click at [362, 267] on datatable-header-cell "Facturado x Orden De" at bounding box center [364, 286] width 31 height 84
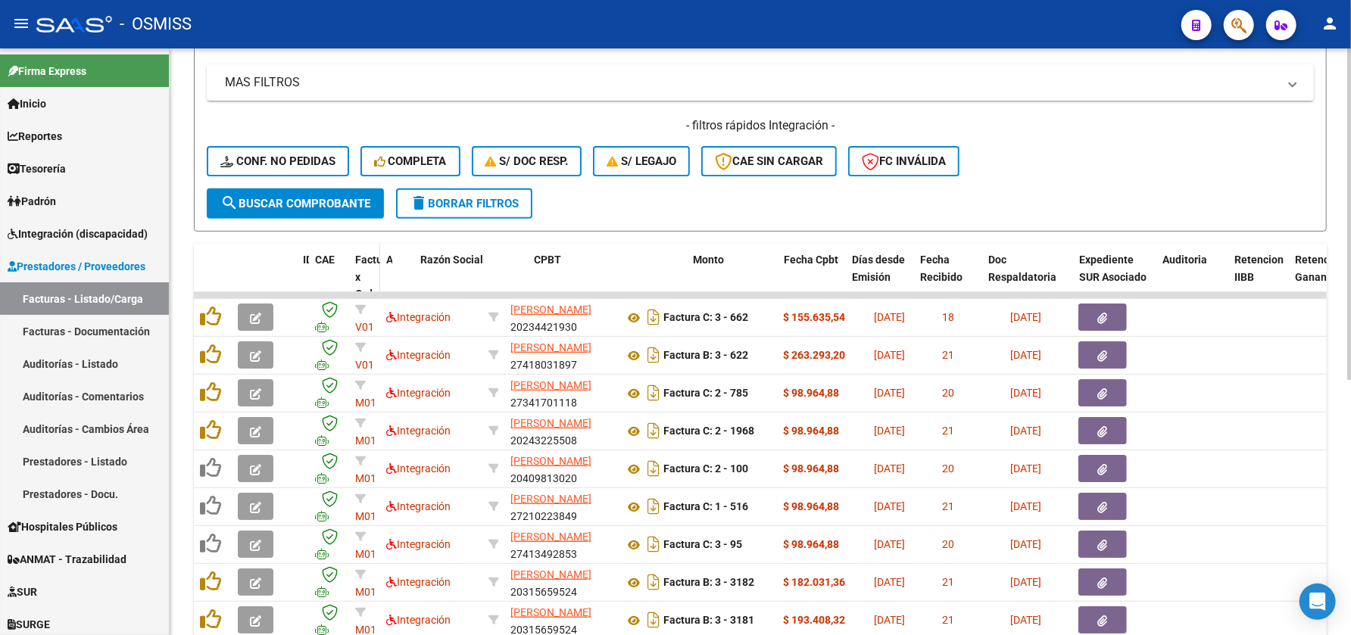
drag, startPoint x: 479, startPoint y: 272, endPoint x: 354, endPoint y: 256, distance: 125.2
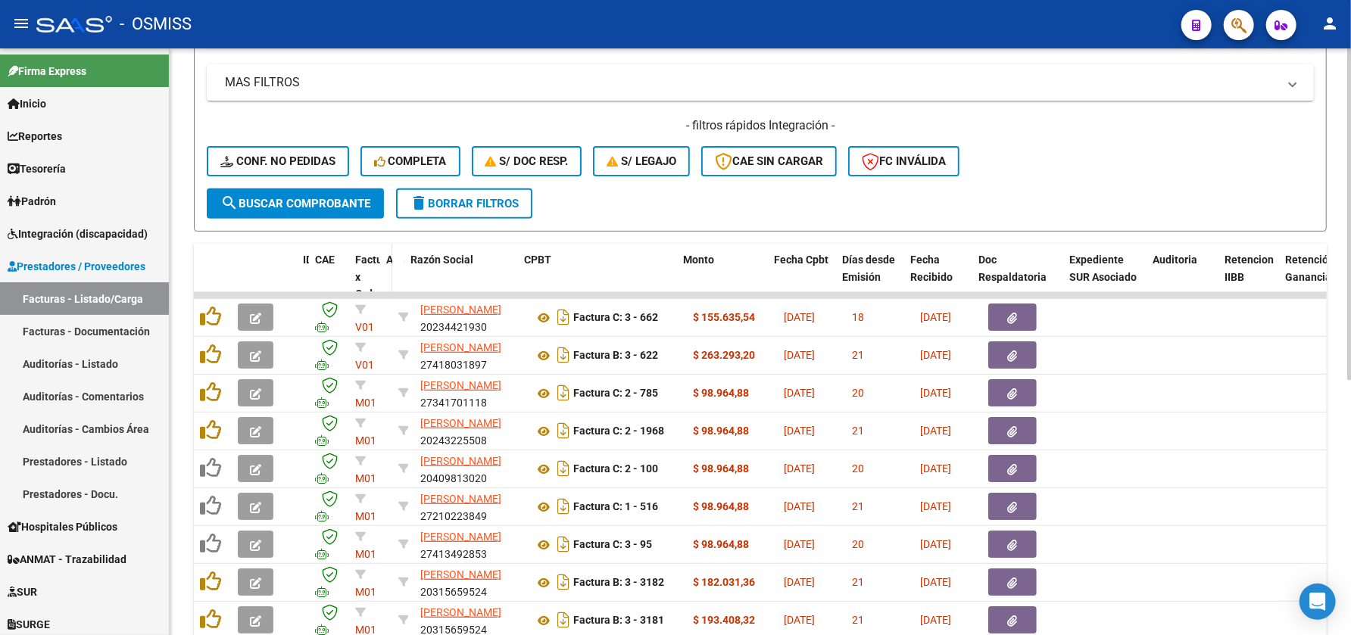
click at [382, 281] on datatable-header-cell "Area" at bounding box center [386, 286] width 12 height 84
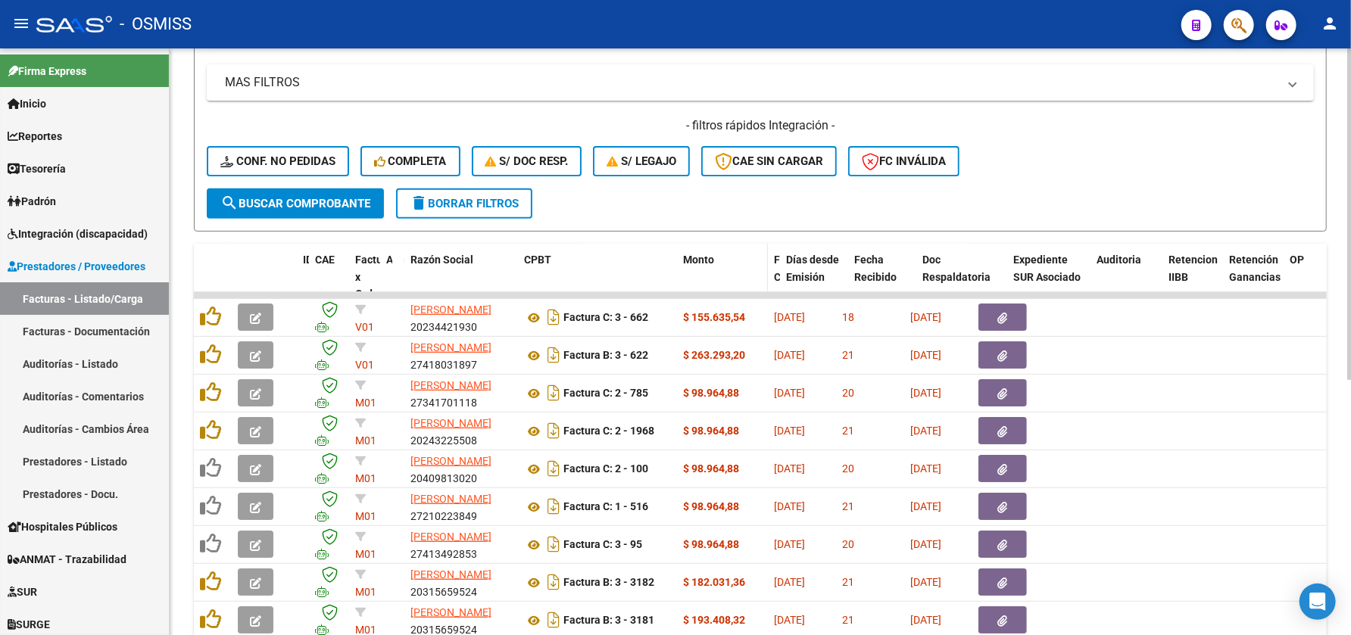
drag, startPoint x: 831, startPoint y: 267, endPoint x: 717, endPoint y: 247, distance: 115.4
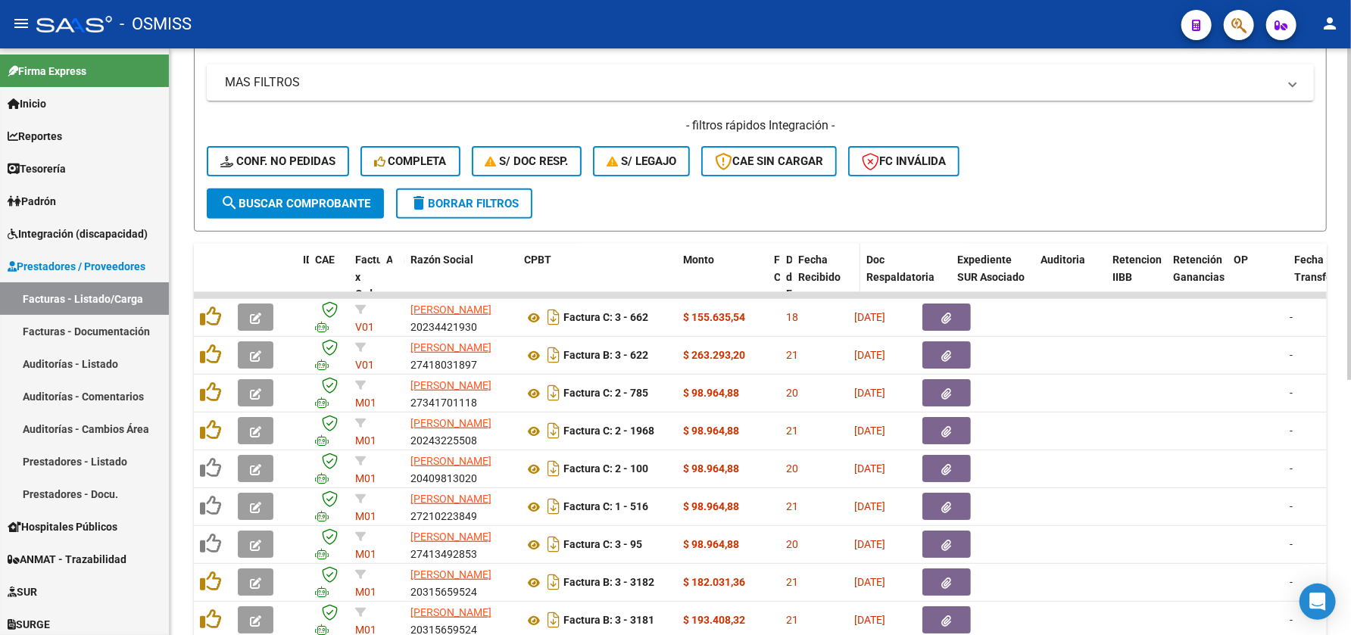
drag, startPoint x: 843, startPoint y: 274, endPoint x: 800, endPoint y: 272, distance: 42.5
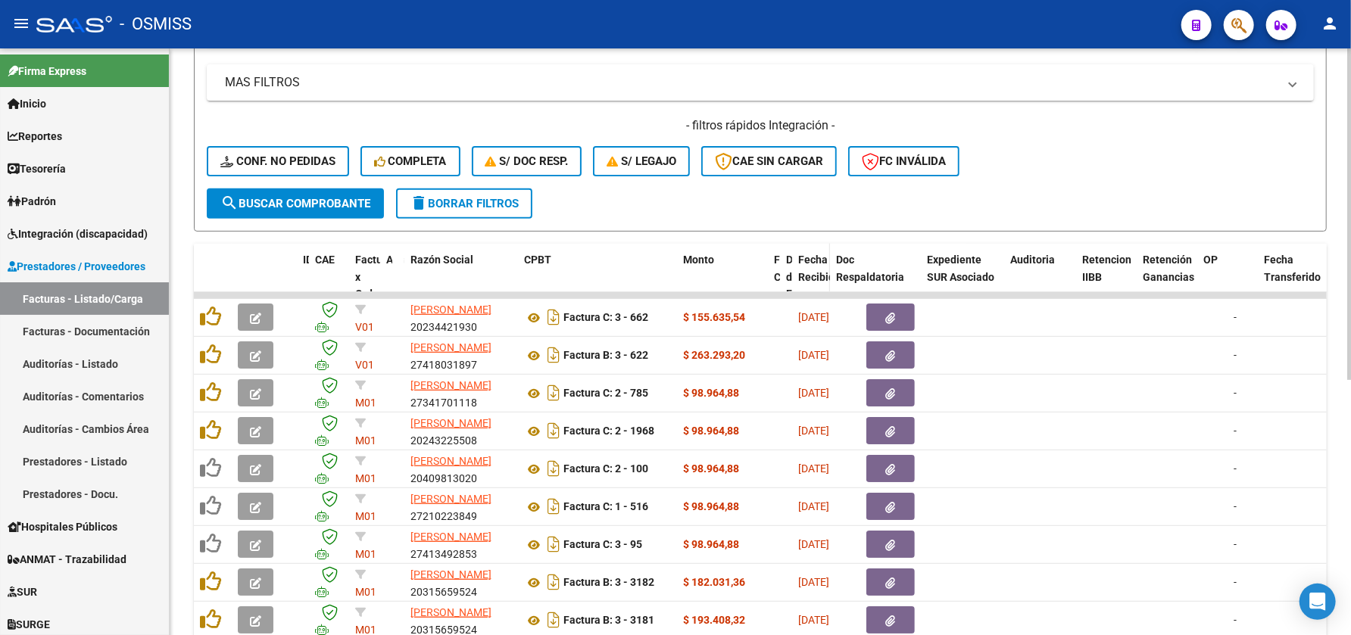
drag, startPoint x: 857, startPoint y: 273, endPoint x: 817, endPoint y: 269, distance: 40.3
click at [817, 269] on datatable-header-cell "Fecha Recibido" at bounding box center [811, 286] width 38 height 84
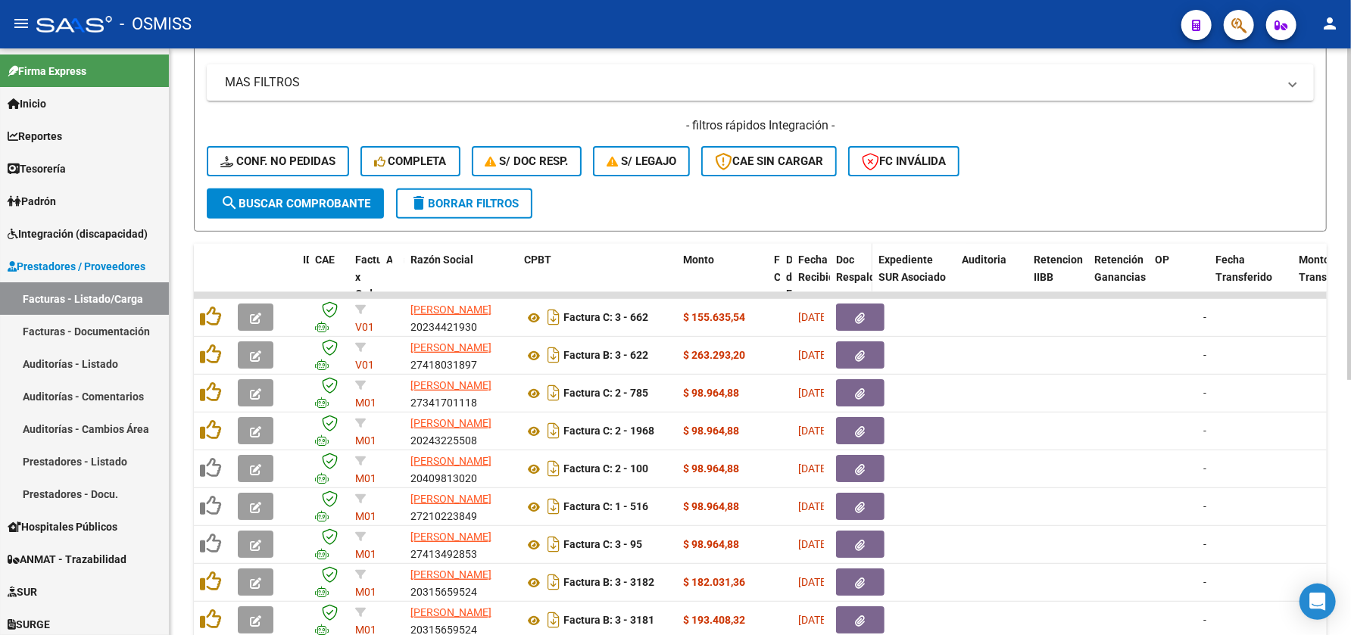
drag, startPoint x: 915, startPoint y: 262, endPoint x: 850, endPoint y: 260, distance: 64.4
click at [850, 260] on datatable-header-cell "Doc Respaldatoria" at bounding box center [851, 286] width 42 height 84
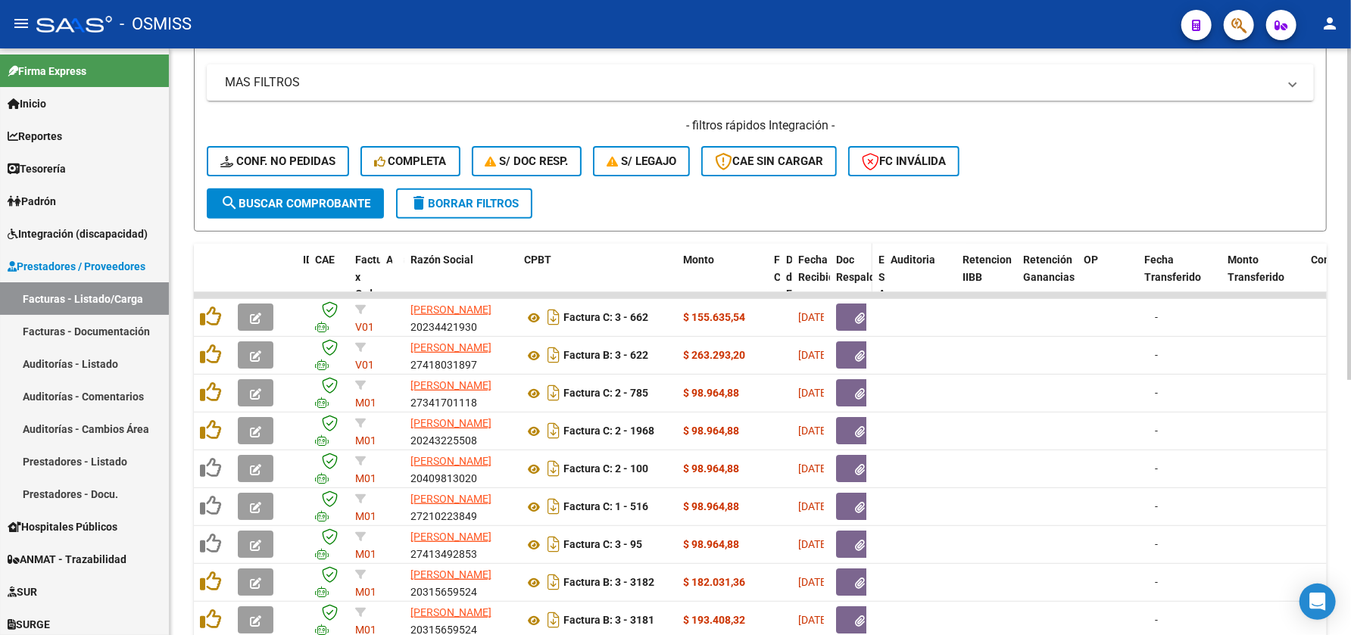
drag, startPoint x: 951, startPoint y: 275, endPoint x: 834, endPoint y: 273, distance: 117.4
drag, startPoint x: 951, startPoint y: 278, endPoint x: 800, endPoint y: 253, distance: 152.7
drag, startPoint x: 954, startPoint y: 273, endPoint x: 847, endPoint y: 270, distance: 107.6
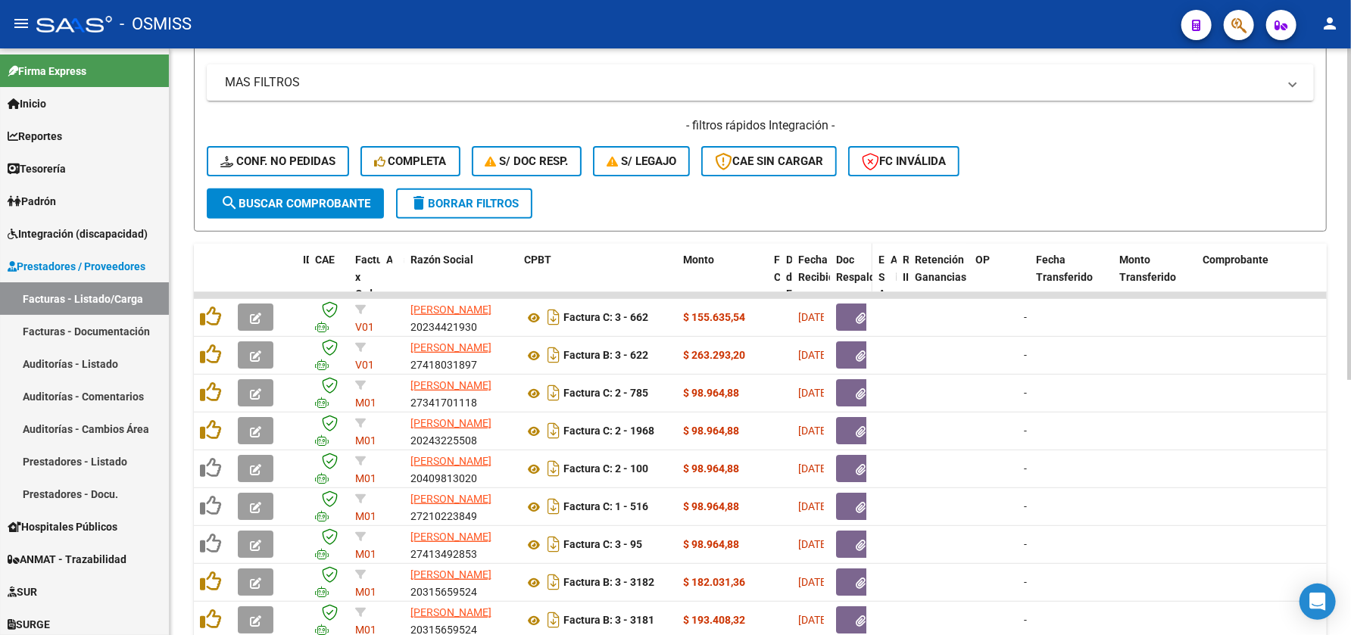
drag, startPoint x: 965, startPoint y: 278, endPoint x: 939, endPoint y: 289, distance: 28.8
drag, startPoint x: 979, startPoint y: 279, endPoint x: 875, endPoint y: 273, distance: 104.7
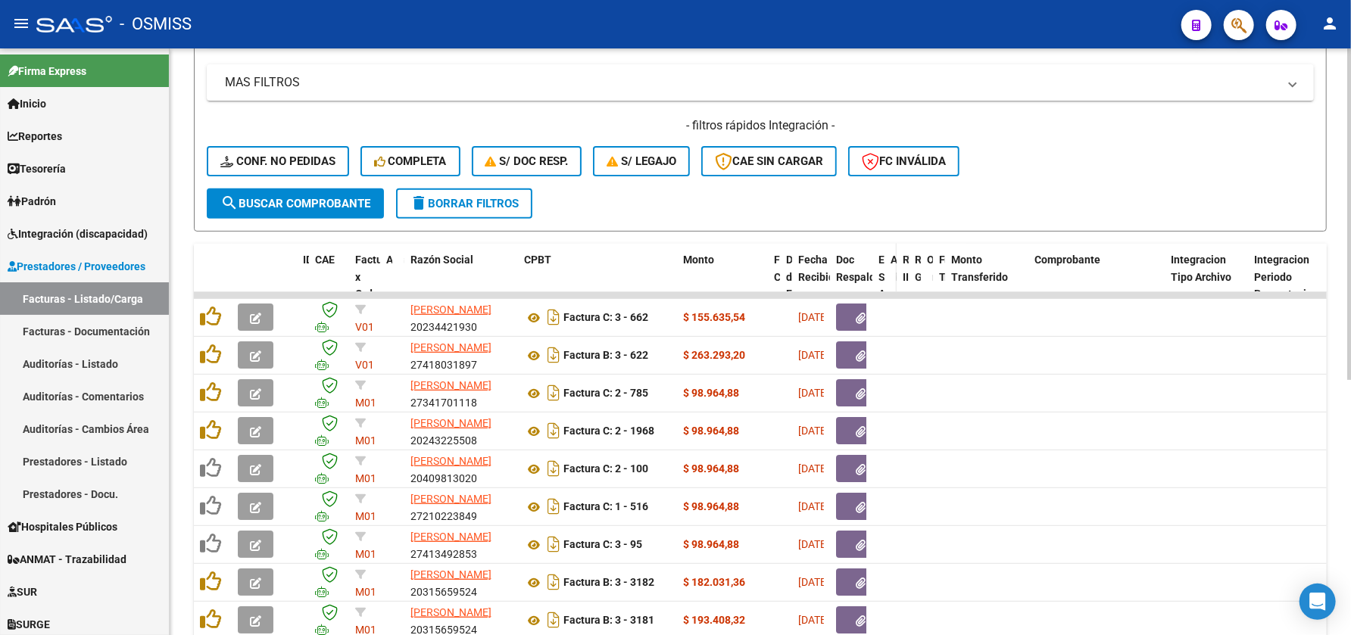
drag, startPoint x: 1013, startPoint y: 274, endPoint x: 885, endPoint y: 273, distance: 128.0
drag, startPoint x: 1025, startPoint y: 278, endPoint x: 1056, endPoint y: 288, distance: 33.3
drag, startPoint x: 1091, startPoint y: 276, endPoint x: 964, endPoint y: 268, distance: 127.4
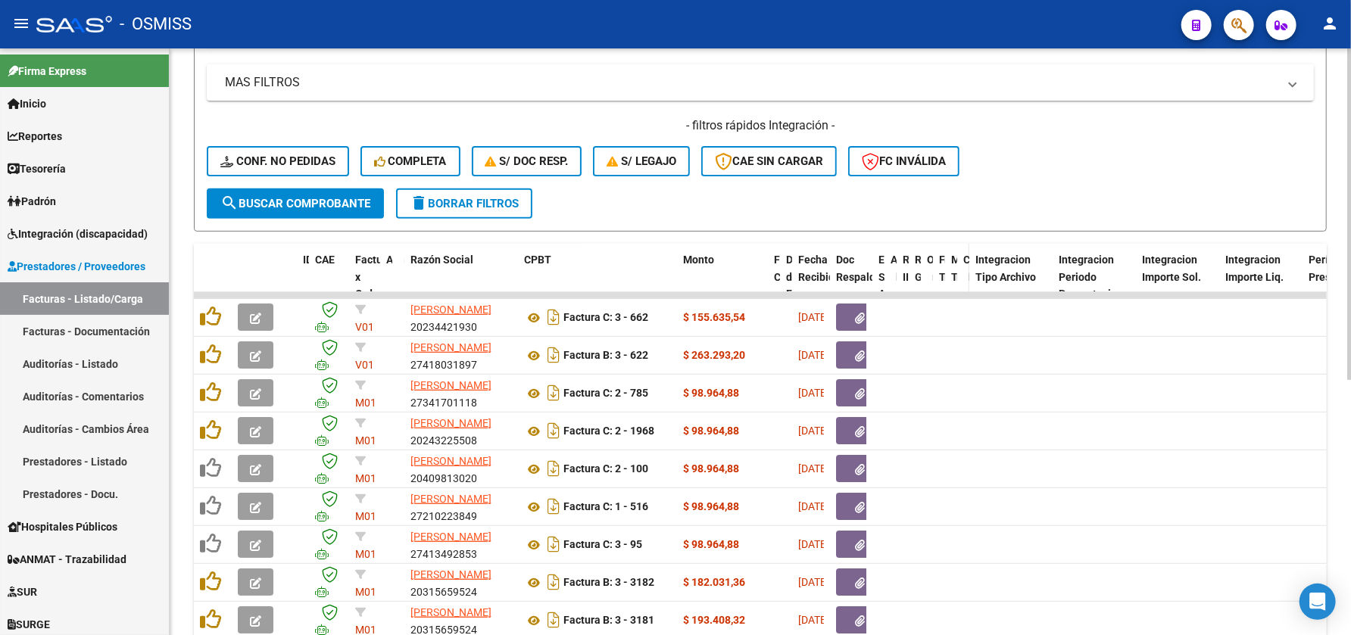
drag, startPoint x: 1048, startPoint y: 274, endPoint x: 899, endPoint y: 274, distance: 149.2
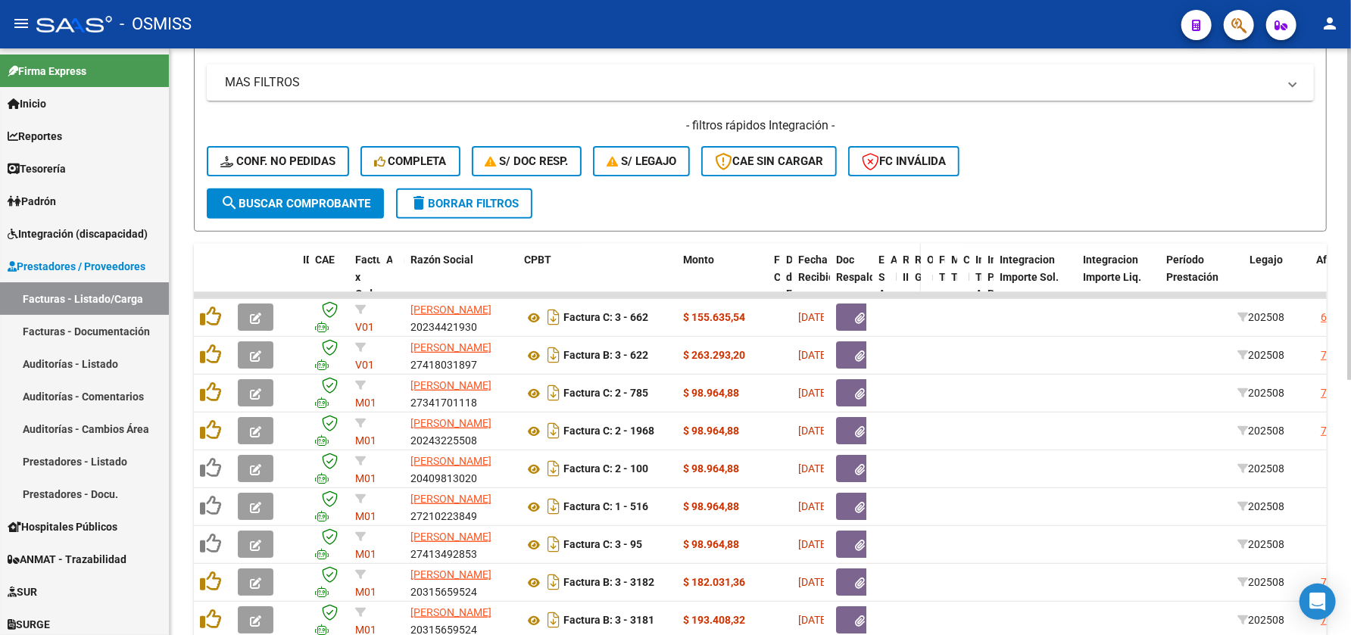
drag, startPoint x: 1063, startPoint y: 268, endPoint x: 909, endPoint y: 264, distance: 154.5
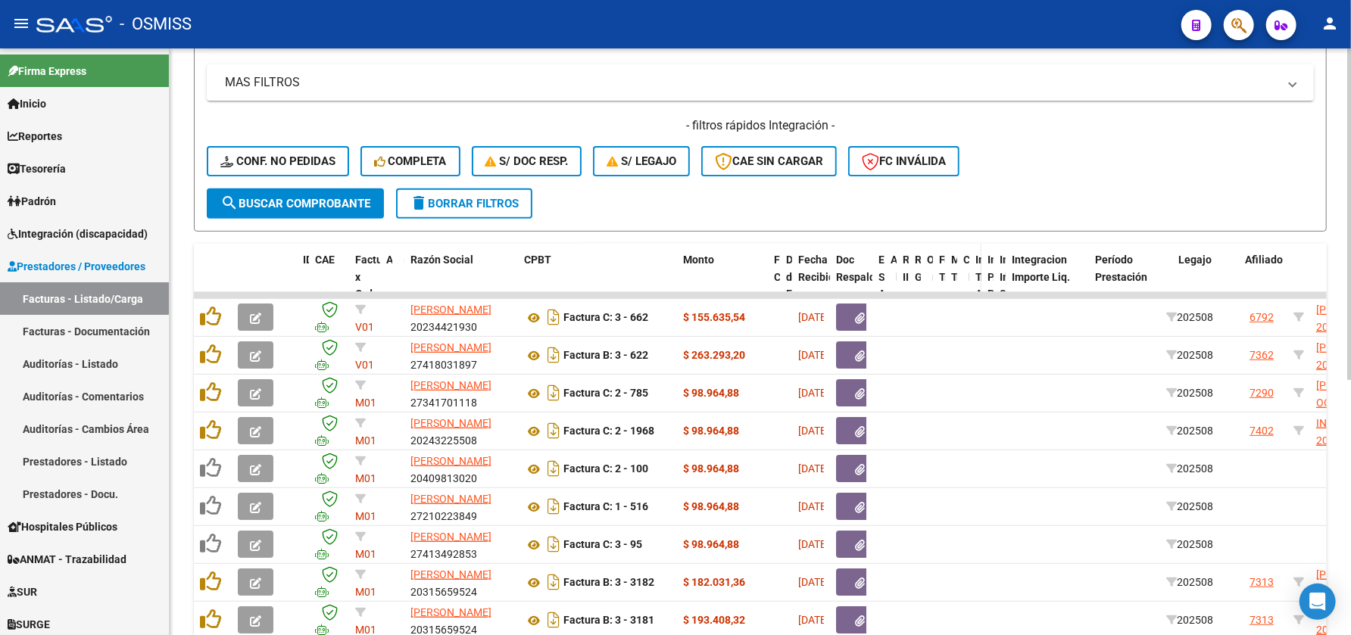
drag, startPoint x: 1075, startPoint y: 277, endPoint x: 978, endPoint y: 276, distance: 97.7
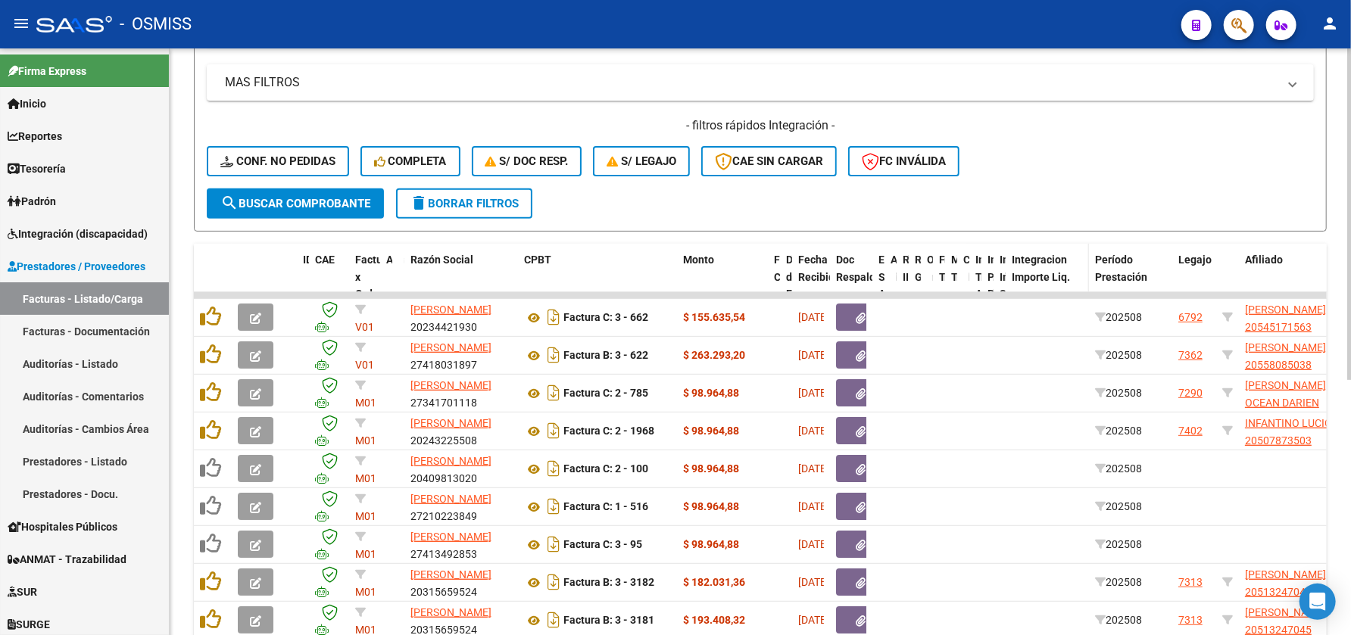
click at [1086, 273] on div "ID CAE Facturado x Orden De Area Razón Social CPBT Monto Fecha Cpbt Días desde …" at bounding box center [1360, 286] width 2332 height 84
drag, startPoint x: 984, startPoint y: 275, endPoint x: 1000, endPoint y: 278, distance: 16.2
click at [983, 275] on datatable-header-cell "Integracion Periodo Presentacion" at bounding box center [987, 286] width 12 height 84
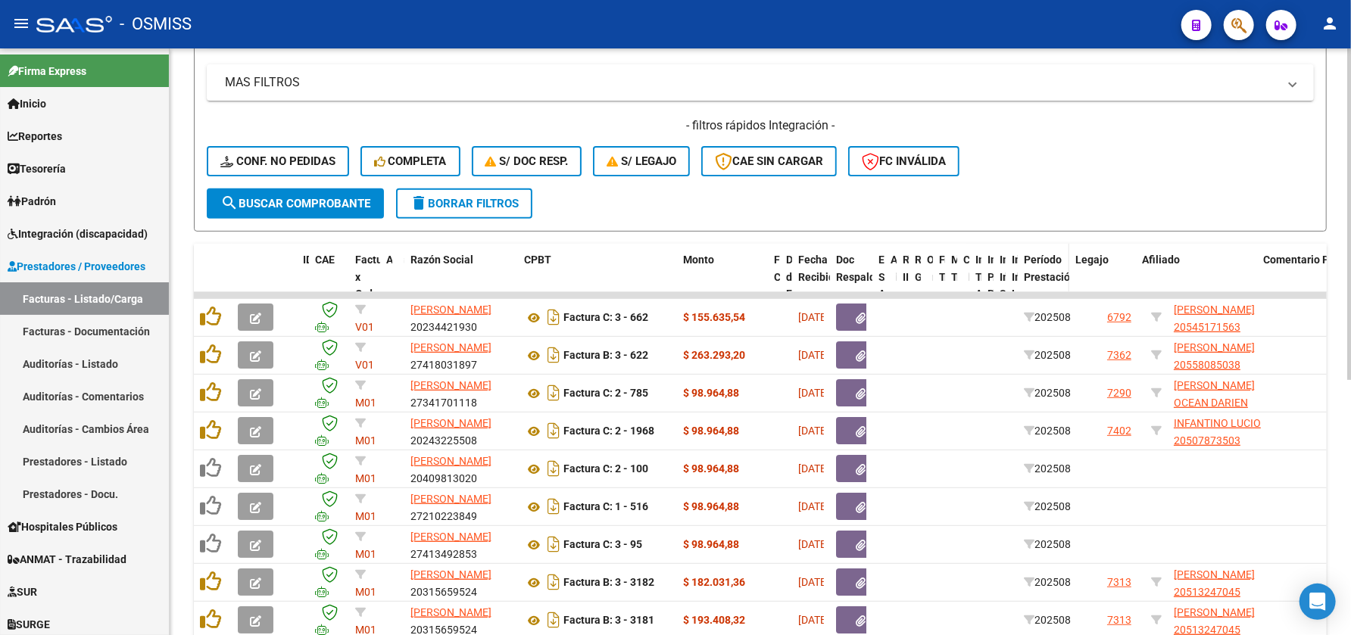
drag, startPoint x: 1098, startPoint y: 277, endPoint x: 1056, endPoint y: 277, distance: 42.4
click at [1056, 277] on datatable-header-cell "Período Prestación" at bounding box center [1043, 286] width 51 height 84
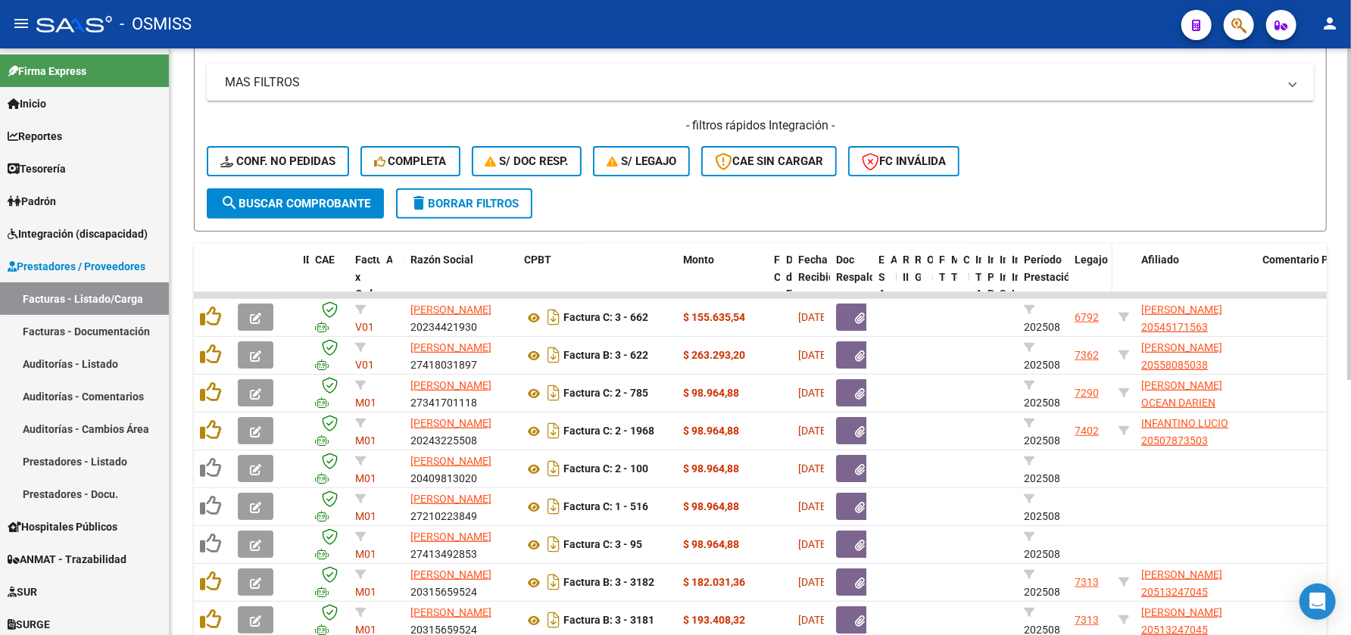
drag, startPoint x: 1112, startPoint y: 277, endPoint x: 1097, endPoint y: 273, distance: 14.9
click at [1097, 273] on div "ID CAE Facturado x Orden De Area Razón Social CPBT Monto Fecha Cpbt Días desde …" at bounding box center [1308, 286] width 2229 height 84
drag, startPoint x: 1049, startPoint y: 282, endPoint x: 1057, endPoint y: 283, distance: 8.5
click at [1050, 282] on div "Período Prestación" at bounding box center [1043, 276] width 39 height 51
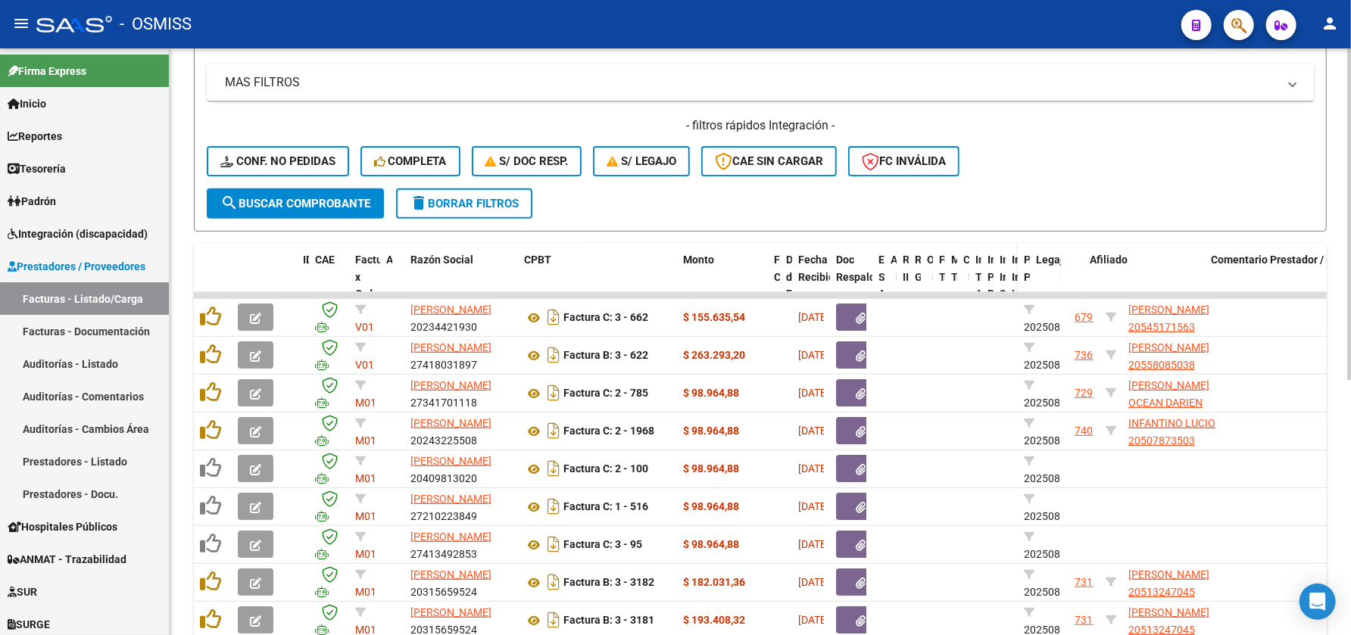
drag, startPoint x: 1064, startPoint y: 276, endPoint x: 1006, endPoint y: 271, distance: 57.8
click at [970, 267] on div "ID CAE Facturado x Orden De Area Razón Social CPBT Monto Fecha Cpbt Días desde …" at bounding box center [1302, 286] width 2216 height 84
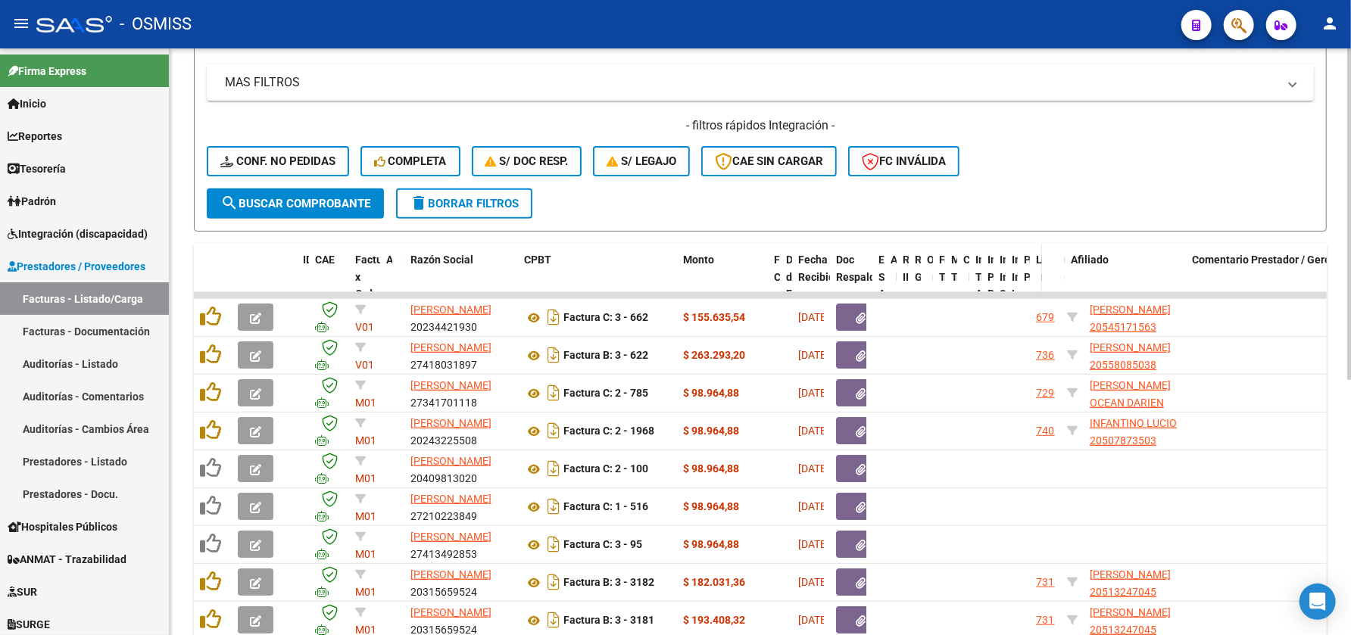
drag, startPoint x: 1056, startPoint y: 279, endPoint x: 1037, endPoint y: 277, distance: 19.1
click at [1004, 270] on div "ID CAE Facturado x Orden De Area Razón Social CPBT Monto Fecha Cpbt Días desde …" at bounding box center [1282, 286] width 2177 height 84
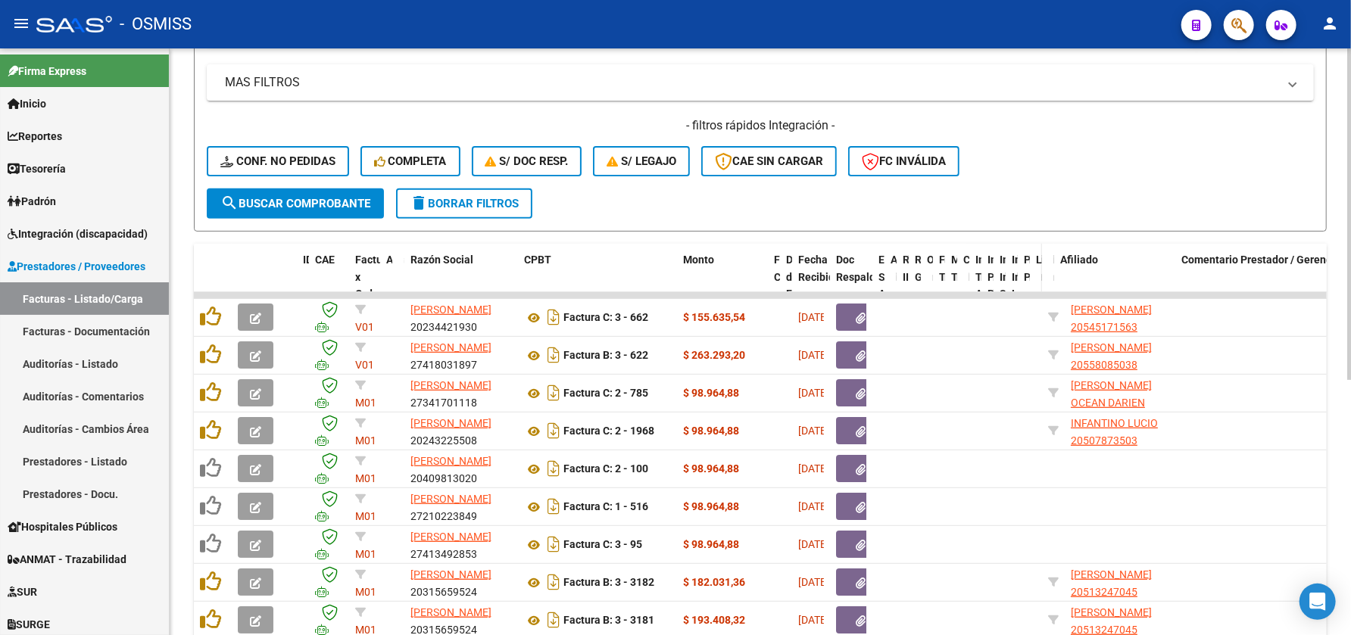
drag, startPoint x: 1063, startPoint y: 279, endPoint x: 1031, endPoint y: 273, distance: 33.1
click at [1014, 272] on div "ID CAE Facturado x Orden De Area Razón Social CPBT Monto Fecha Cpbt Días desde …" at bounding box center [1273, 286] width 2158 height 84
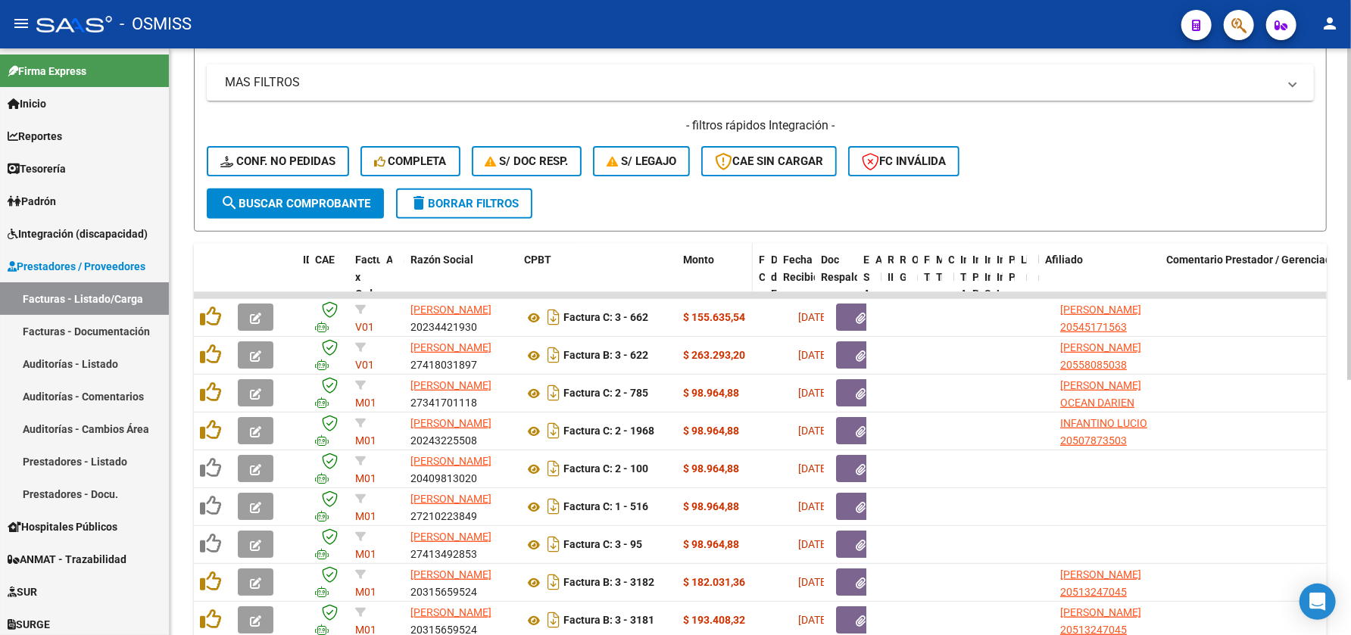
drag, startPoint x: 764, startPoint y: 265, endPoint x: 744, endPoint y: 264, distance: 20.5
click at [744, 264] on datatable-header-cell "Monto" at bounding box center [715, 286] width 76 height 84
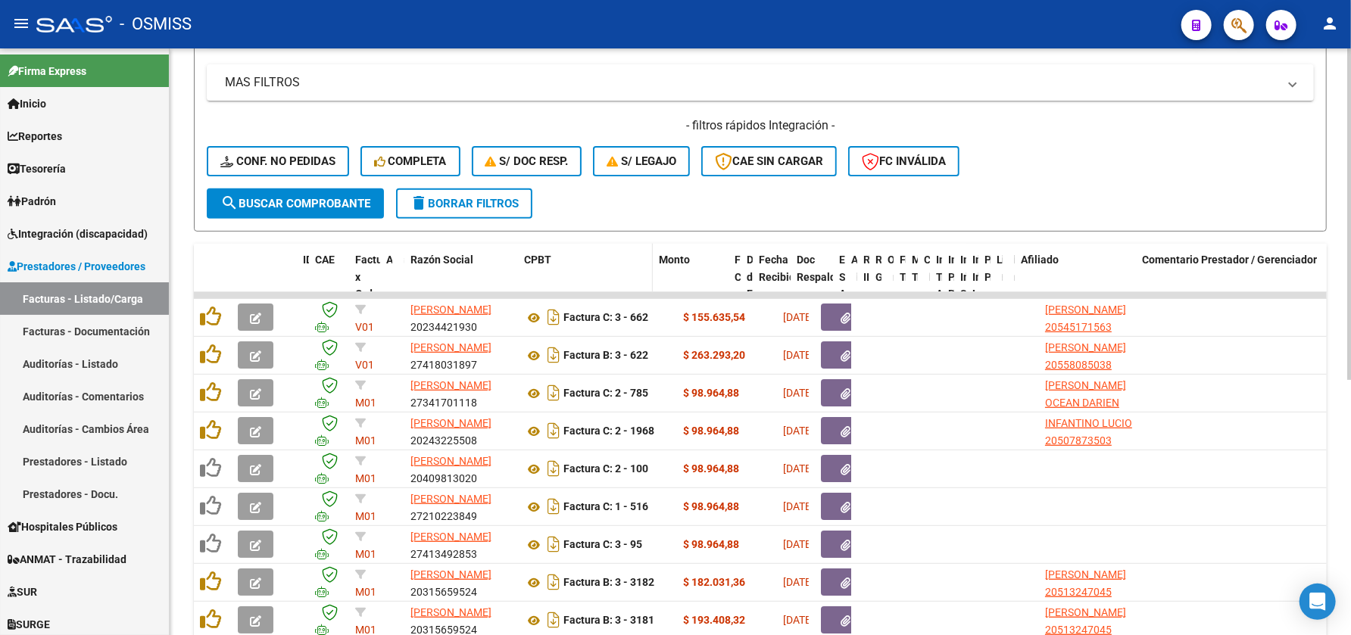
drag, startPoint x: 674, startPoint y: 280, endPoint x: 641, endPoint y: 278, distance: 33.4
click at [641, 278] on datatable-header-cell "CPBT" at bounding box center [585, 286] width 135 height 84
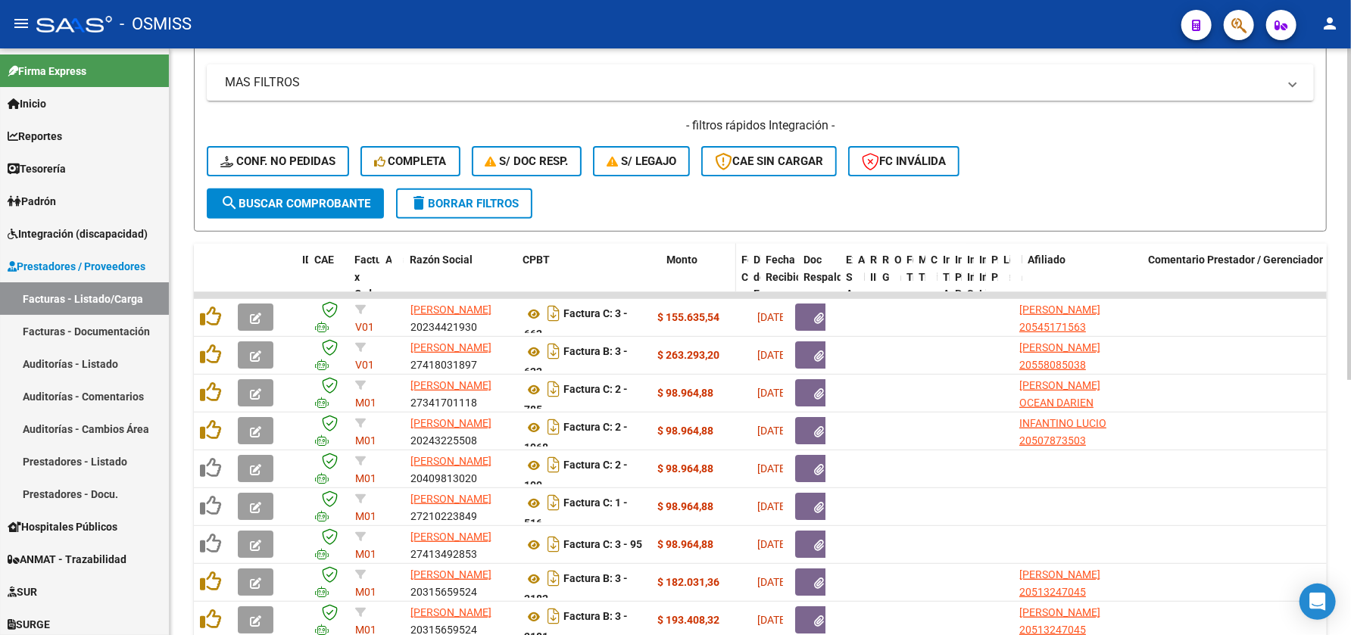
drag, startPoint x: 646, startPoint y: 276, endPoint x: 663, endPoint y: 274, distance: 16.7
click at [663, 275] on div "ID CAE Facturado x Orden De Area Razón Social CPBT Monto Fecha Cpbt Días desde …" at bounding box center [1247, 286] width 2107 height 84
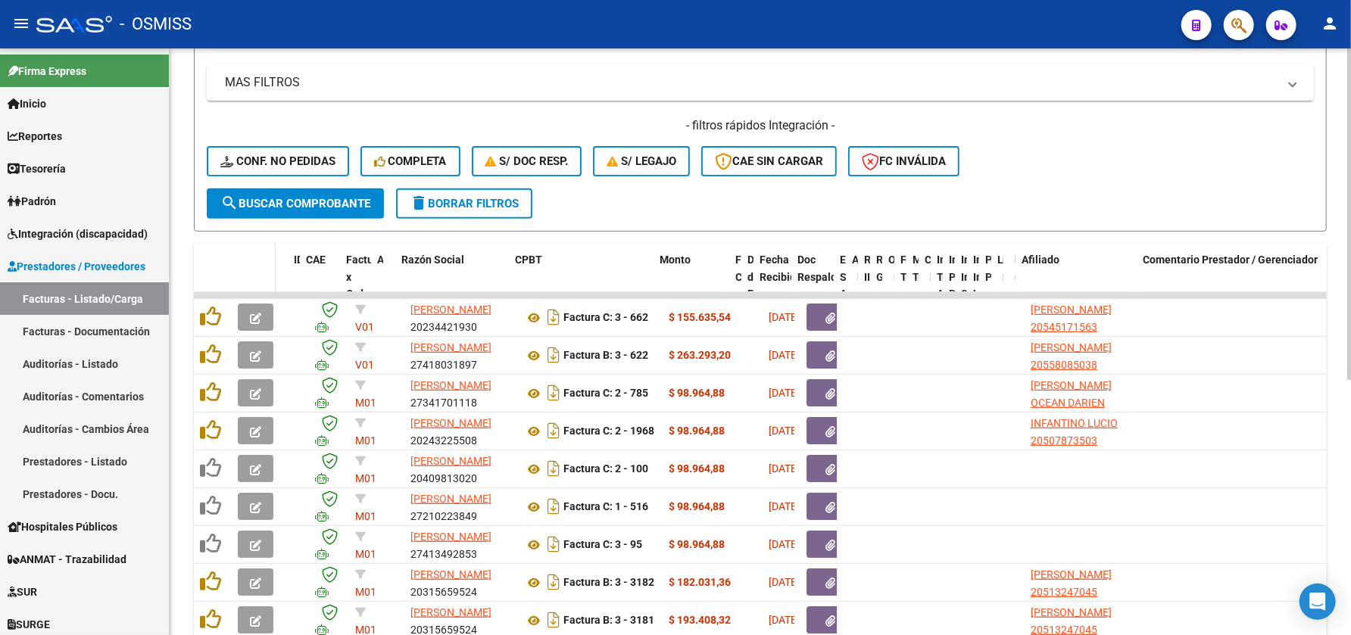
drag, startPoint x: 279, startPoint y: 280, endPoint x: 267, endPoint y: 280, distance: 12.1
click at [267, 280] on datatable-header-cell at bounding box center [254, 286] width 44 height 84
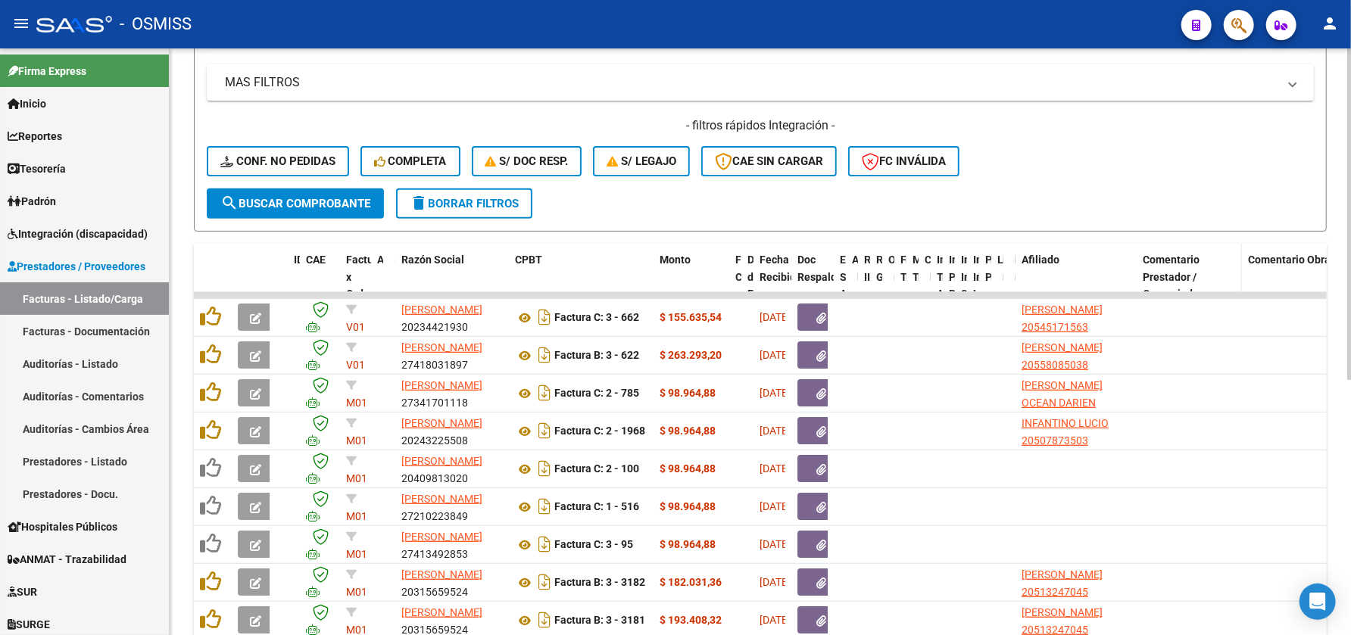
drag, startPoint x: 1321, startPoint y: 278, endPoint x: 1208, endPoint y: 268, distance: 114.0
click at [1208, 268] on datatable-header-cell "Comentario Prestador / Gerenciador" at bounding box center [1189, 286] width 105 height 84
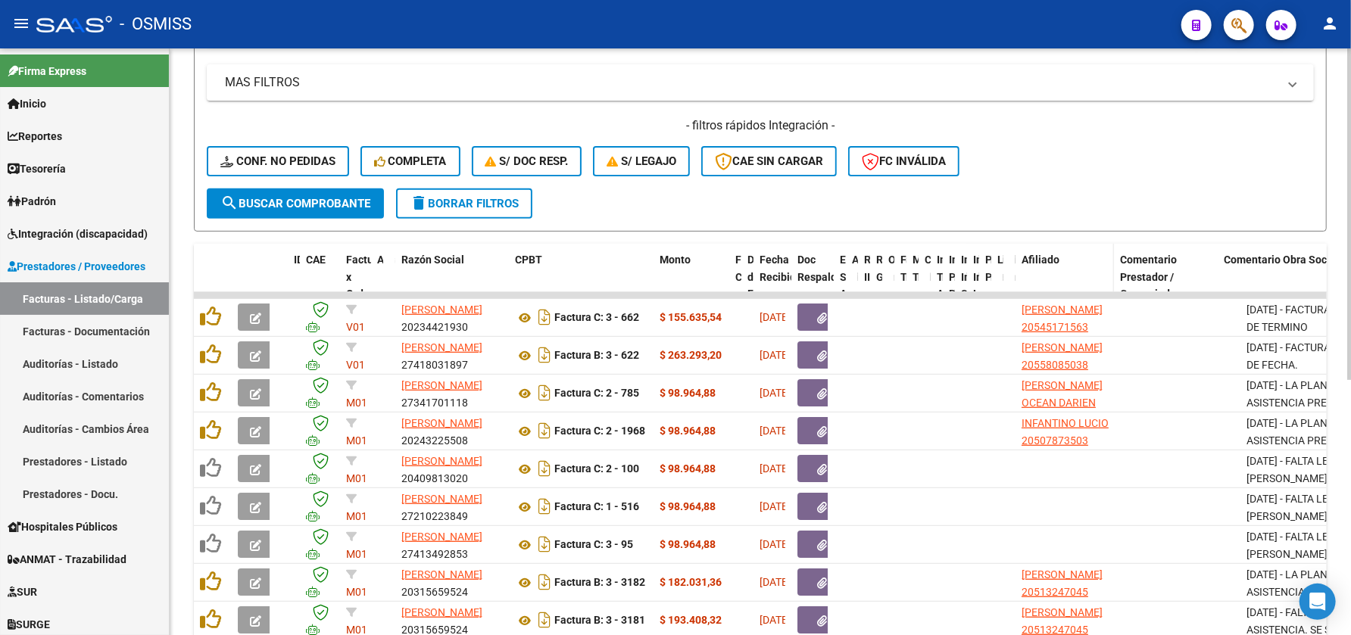
drag, startPoint x: 1134, startPoint y: 281, endPoint x: 1090, endPoint y: 273, distance: 44.6
click at [1092, 273] on datatable-header-cell "Afiliado" at bounding box center [1064, 286] width 98 height 84
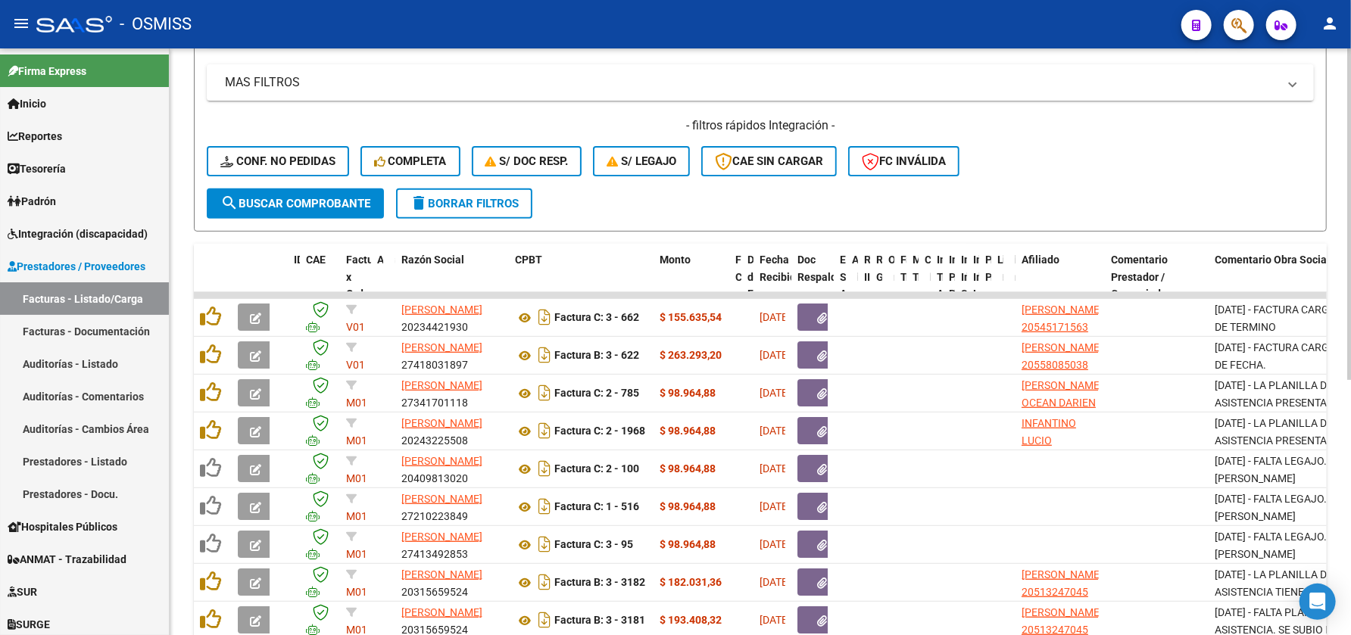
click at [1272, 258] on span "Comentario Obra Social" at bounding box center [1272, 260] width 115 height 12
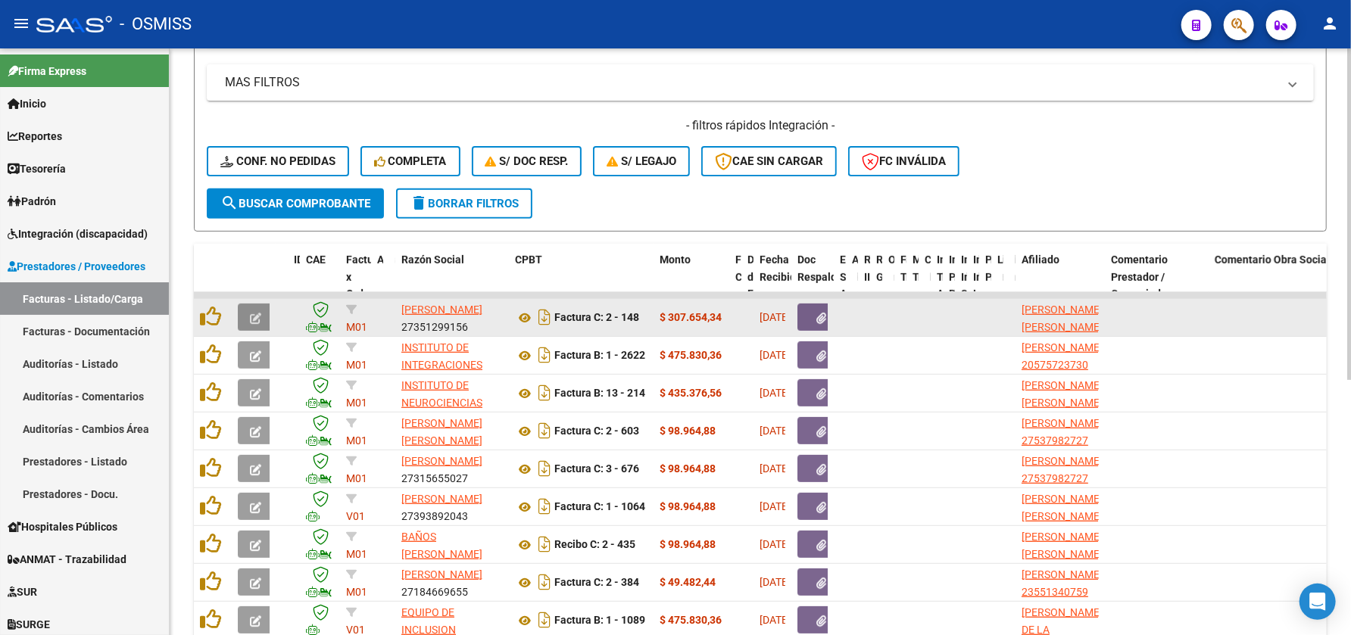
click at [250, 310] on span "button" at bounding box center [255, 317] width 11 height 14
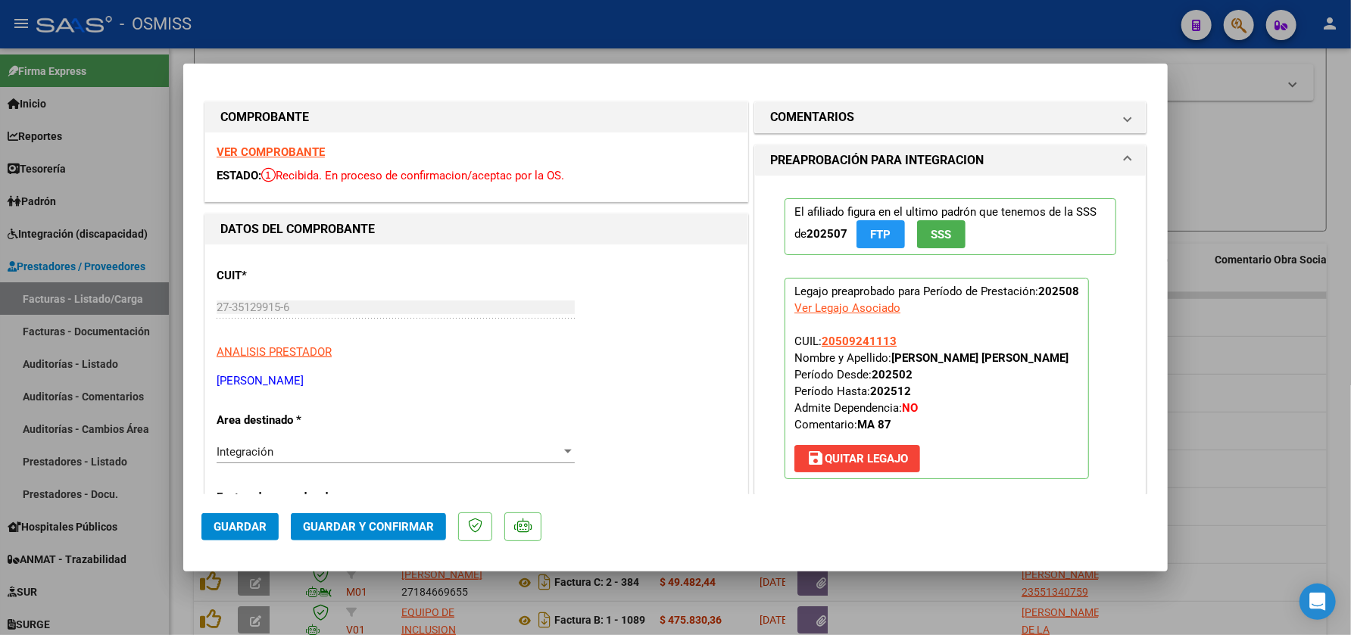
click at [1202, 128] on div at bounding box center [675, 317] width 1351 height 635
type input "$ 0,00"
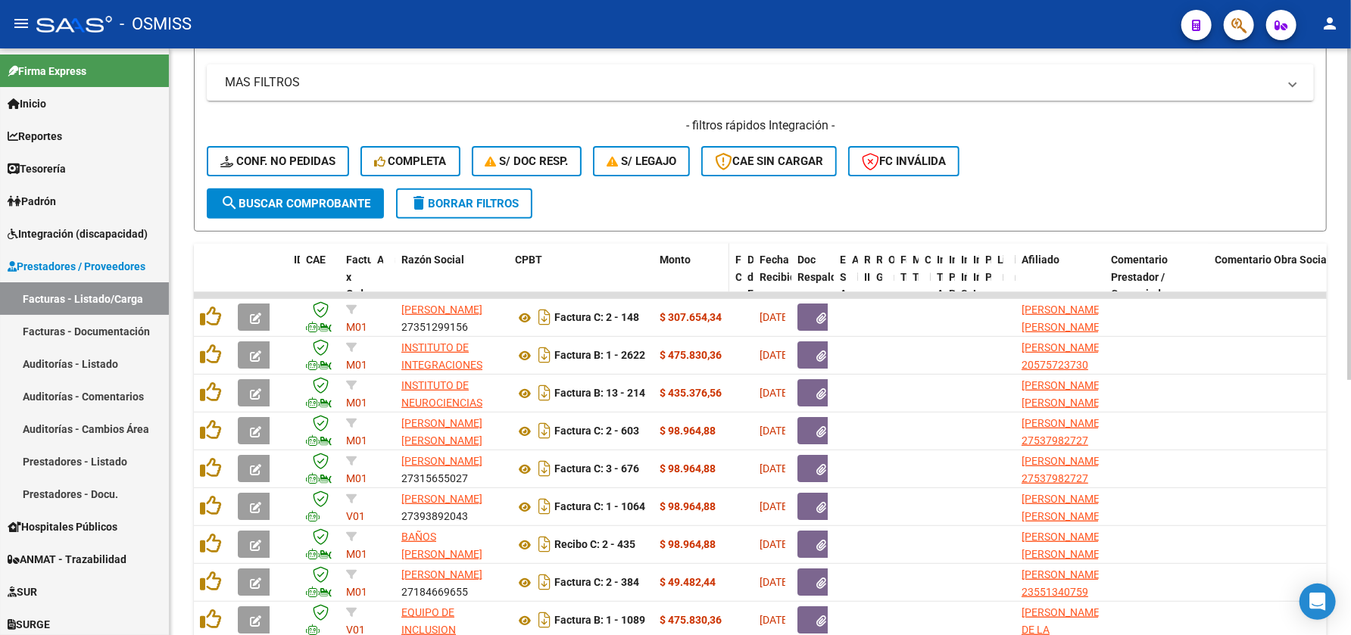
click at [684, 260] on span "Monto" at bounding box center [675, 260] width 31 height 12
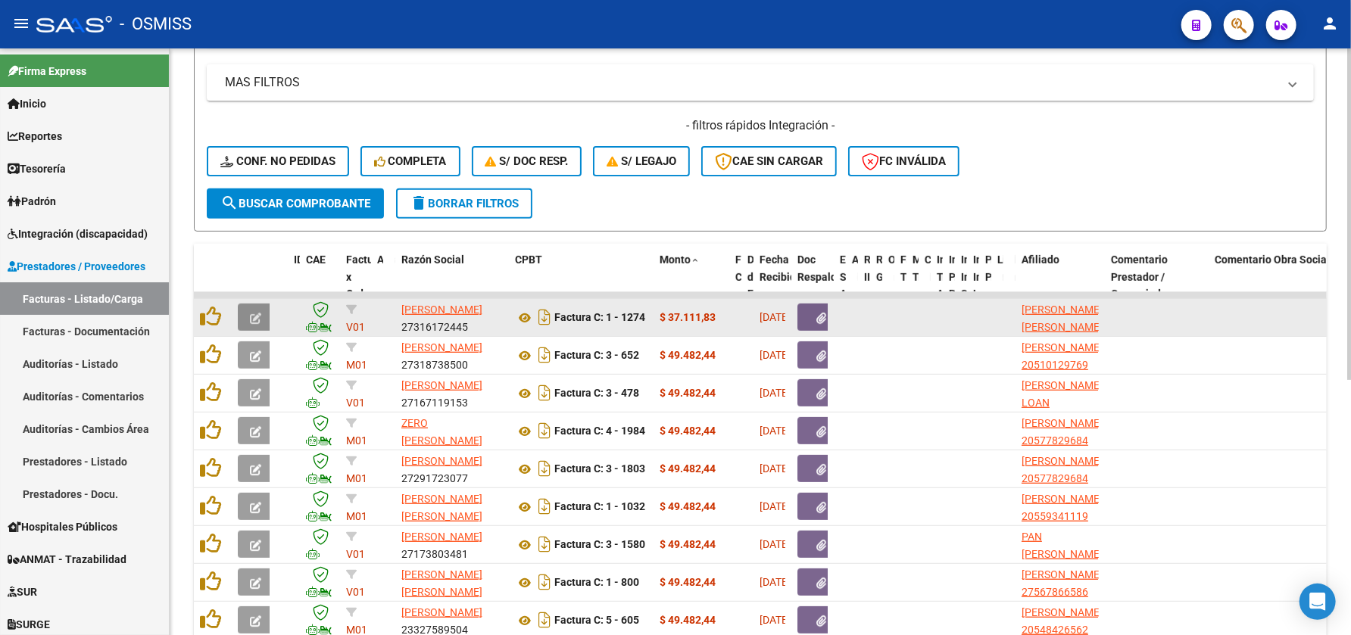
click at [252, 316] on icon "button" at bounding box center [255, 318] width 11 height 11
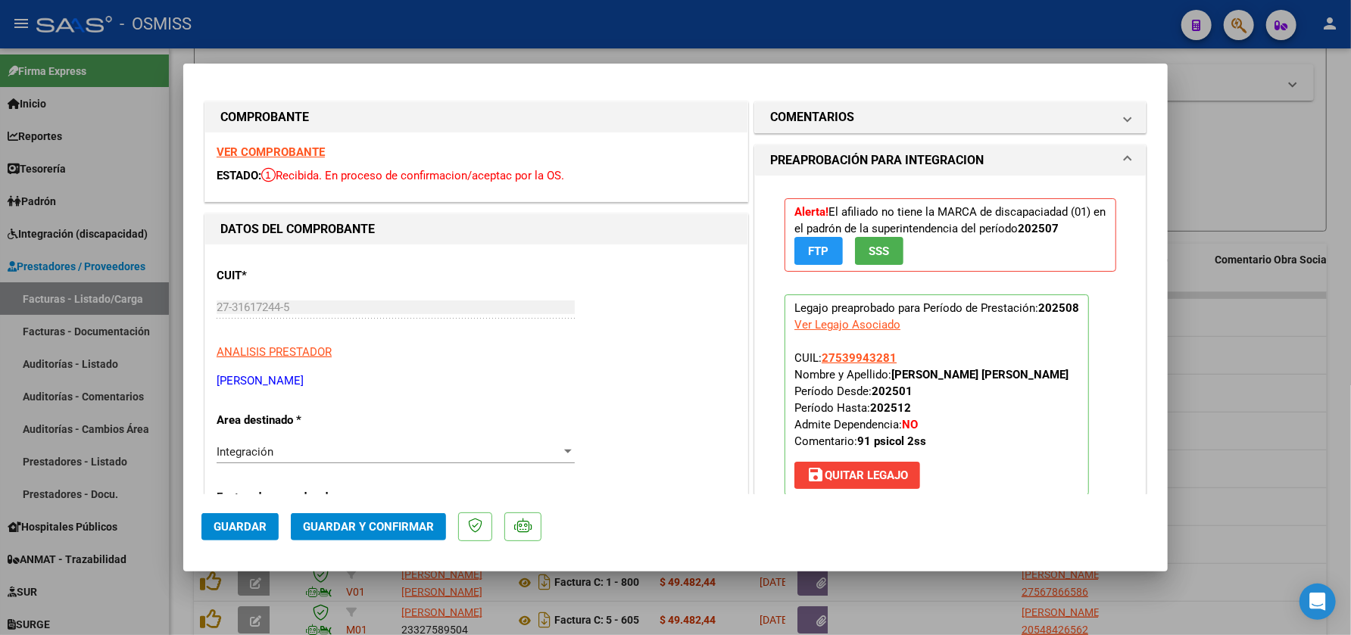
click at [305, 145] on strong "VER COMPROBANTE" at bounding box center [271, 152] width 108 height 14
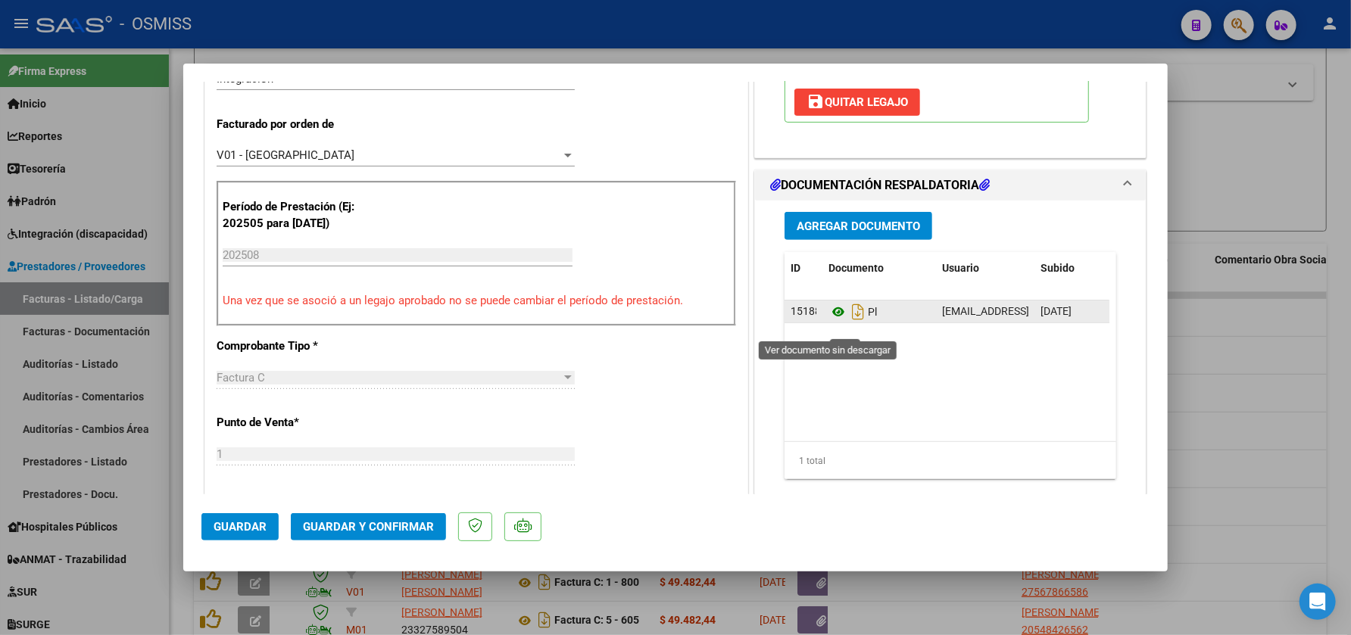
click at [830, 321] on icon at bounding box center [838, 312] width 20 height 18
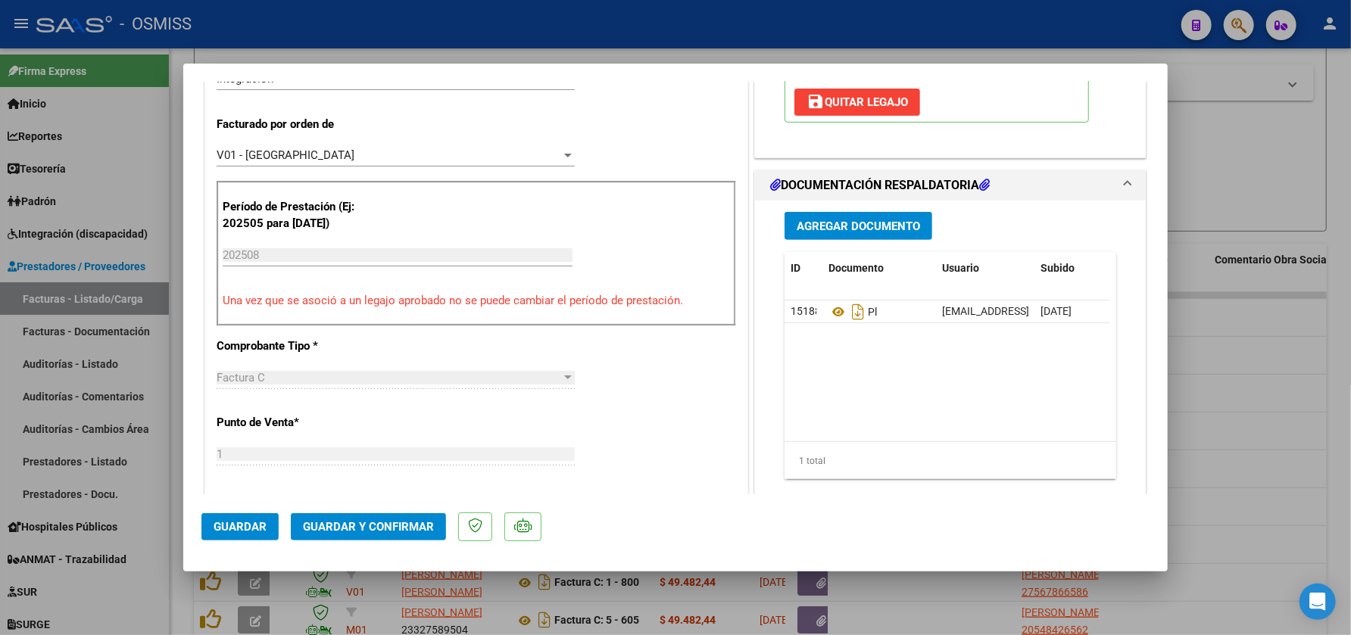
click at [383, 521] on span "Guardar y Confirmar" at bounding box center [368, 527] width 131 height 14
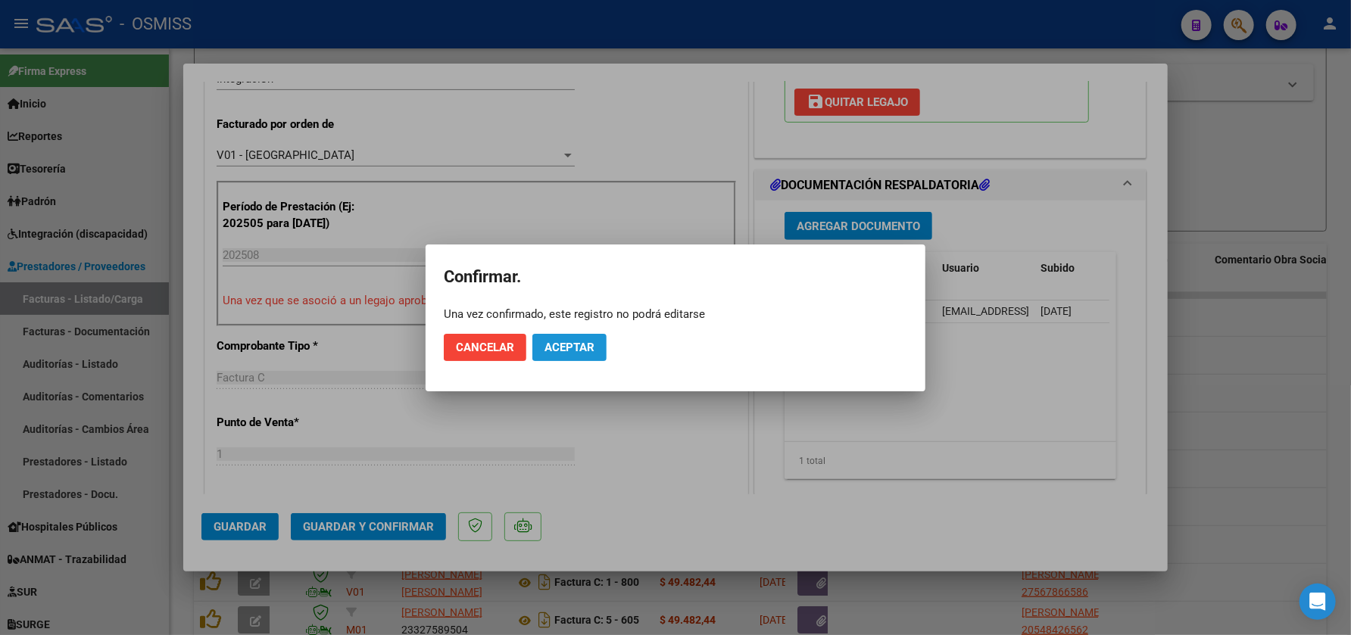
click at [572, 342] on span "Aceptar" at bounding box center [569, 348] width 50 height 14
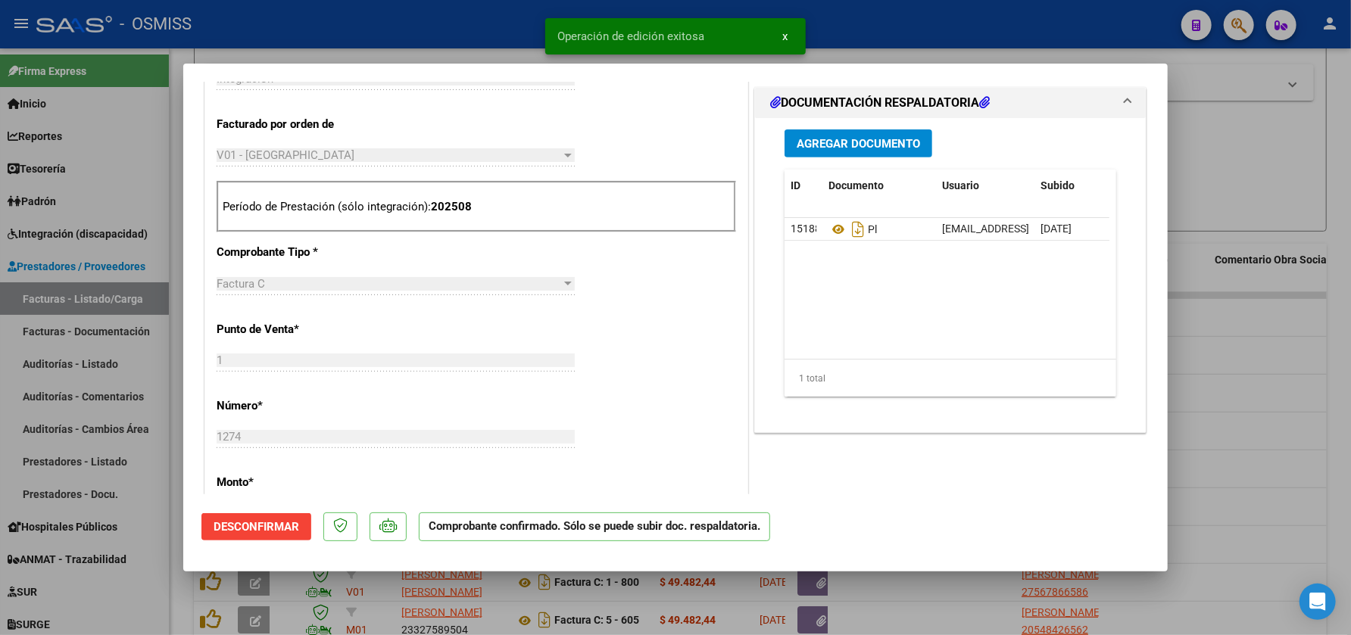
click at [156, 568] on div at bounding box center [675, 317] width 1351 height 635
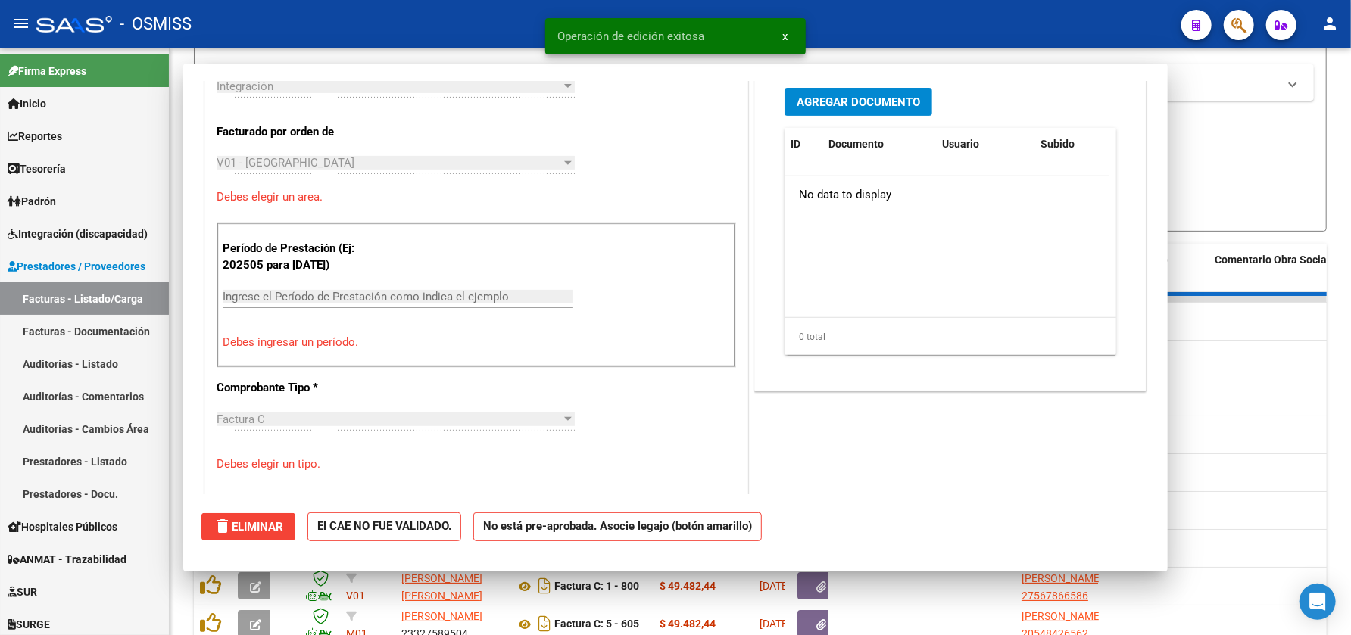
scroll to position [0, 0]
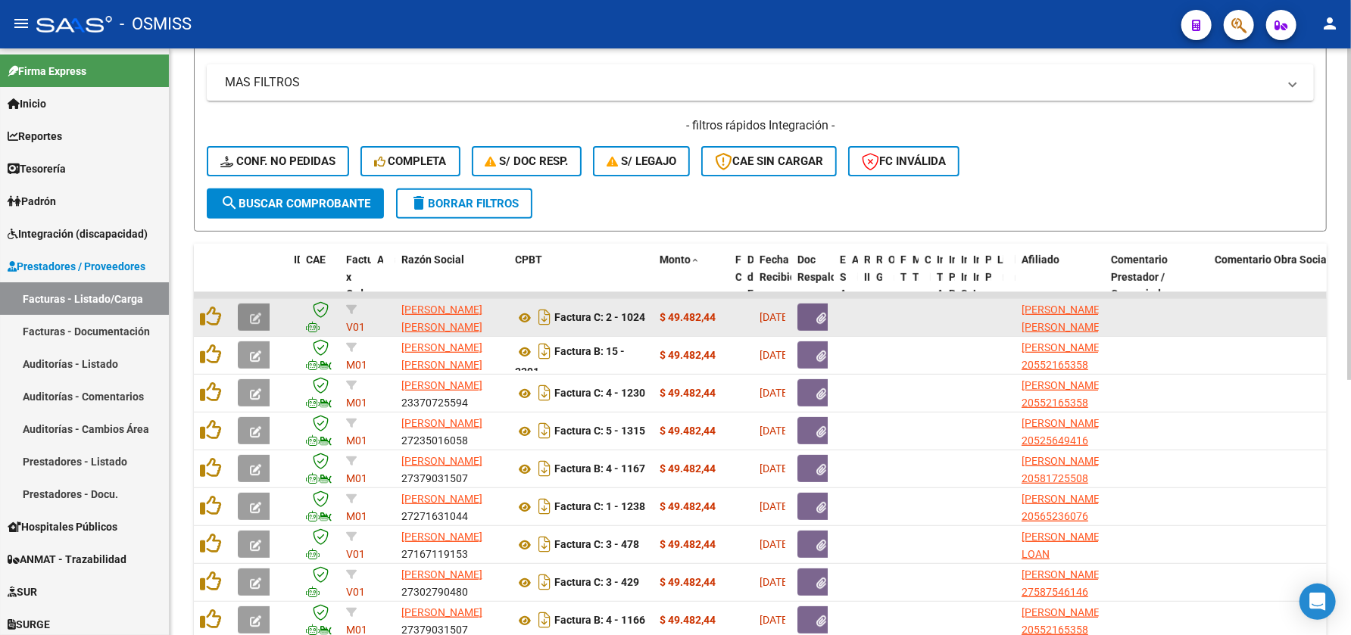
click at [252, 313] on icon "button" at bounding box center [255, 318] width 11 height 11
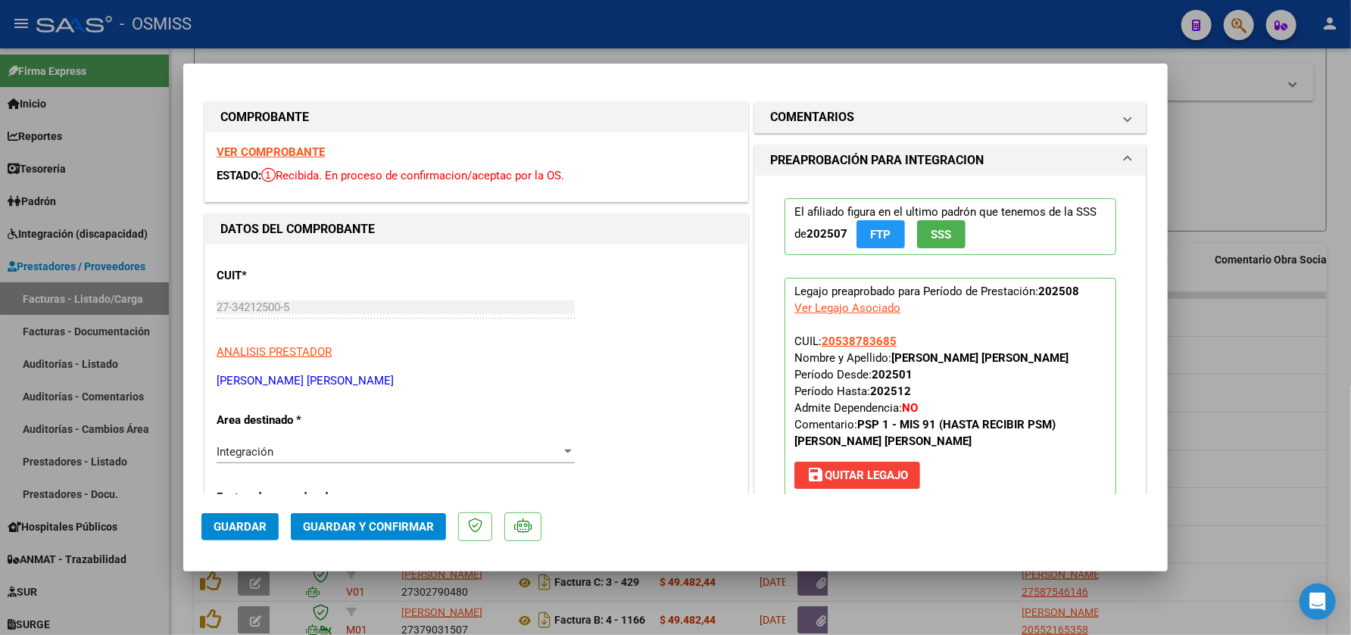
click at [309, 153] on strong "VER COMPROBANTE" at bounding box center [271, 152] width 108 height 14
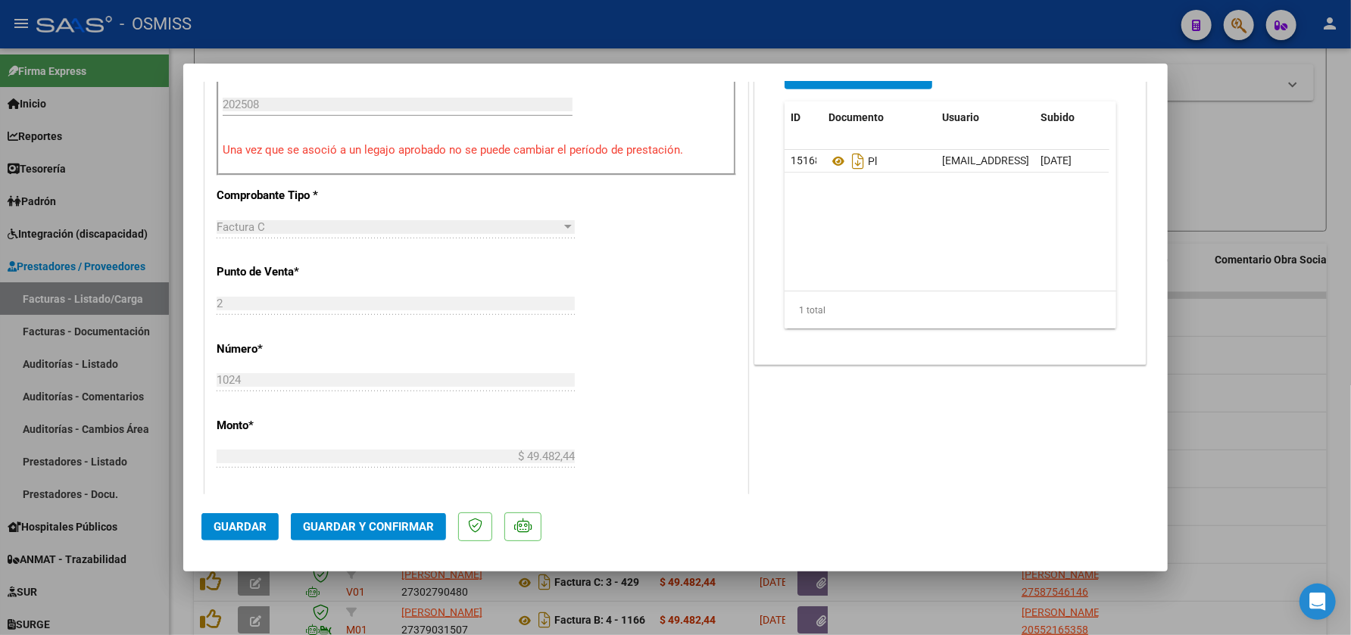
scroll to position [428, 0]
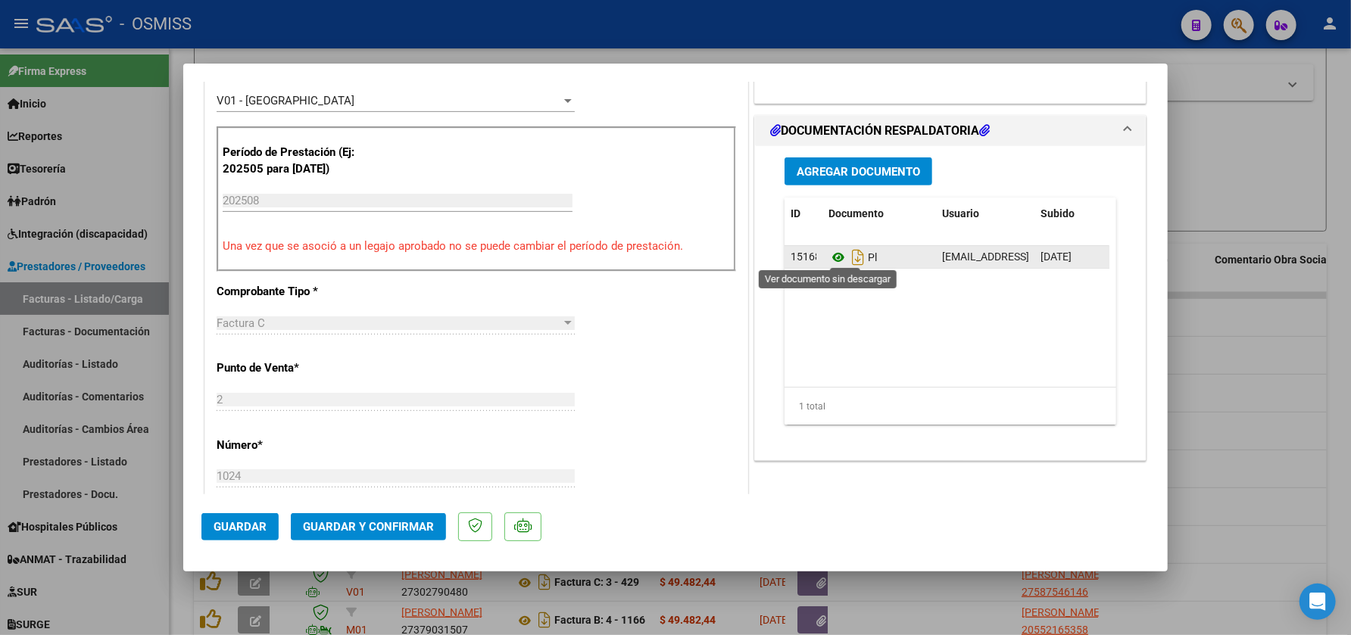
click at [828, 252] on icon at bounding box center [838, 257] width 20 height 18
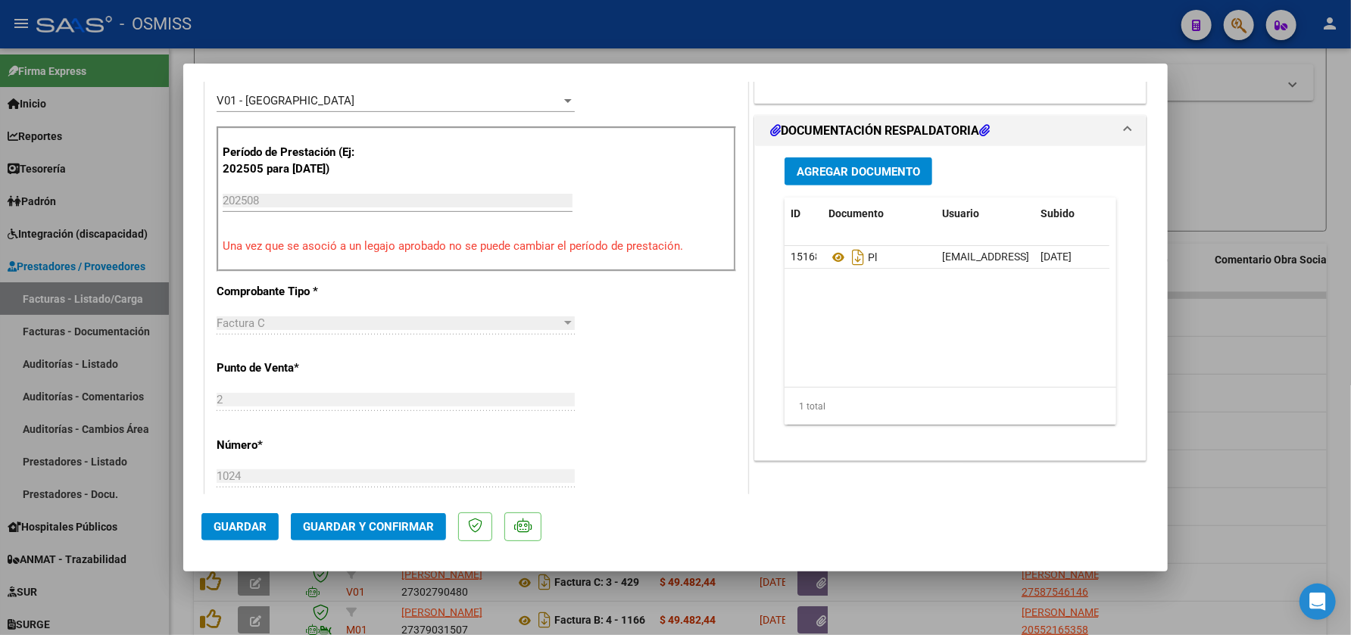
click at [365, 512] on mat-dialog-actions "Guardar Guardar y Confirmar" at bounding box center [675, 524] width 948 height 60
click at [376, 525] on span "Guardar y Confirmar" at bounding box center [368, 527] width 131 height 14
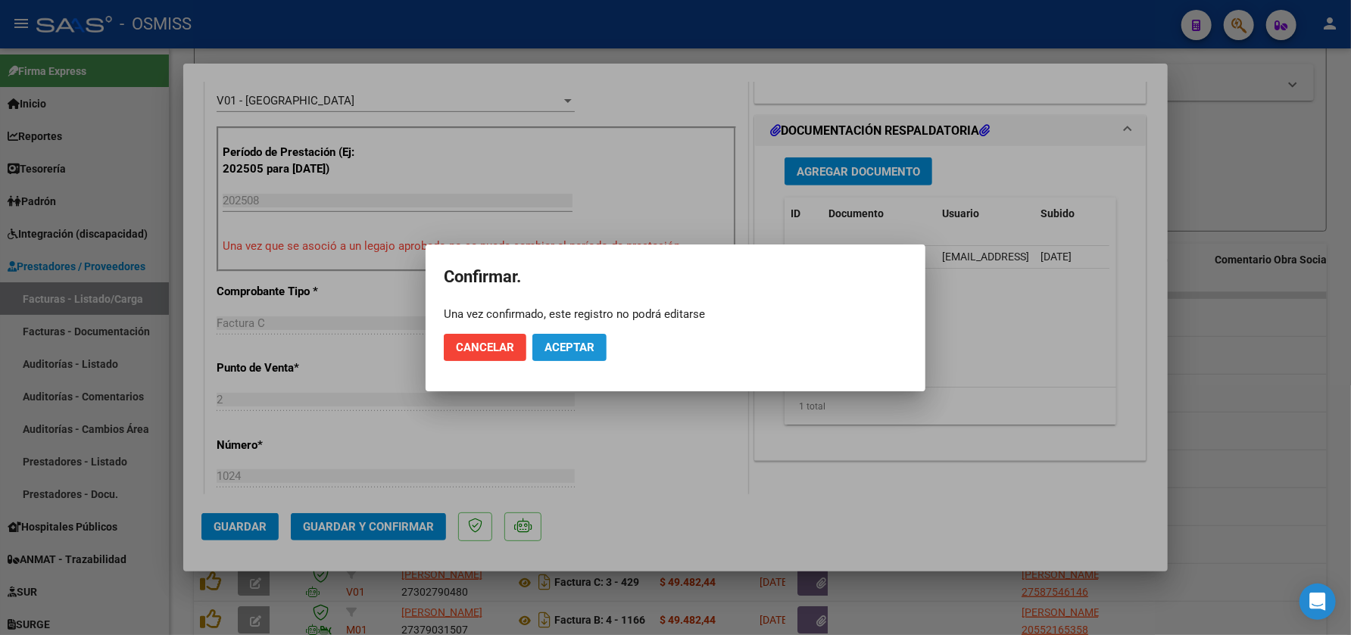
click at [573, 351] on span "Aceptar" at bounding box center [569, 348] width 50 height 14
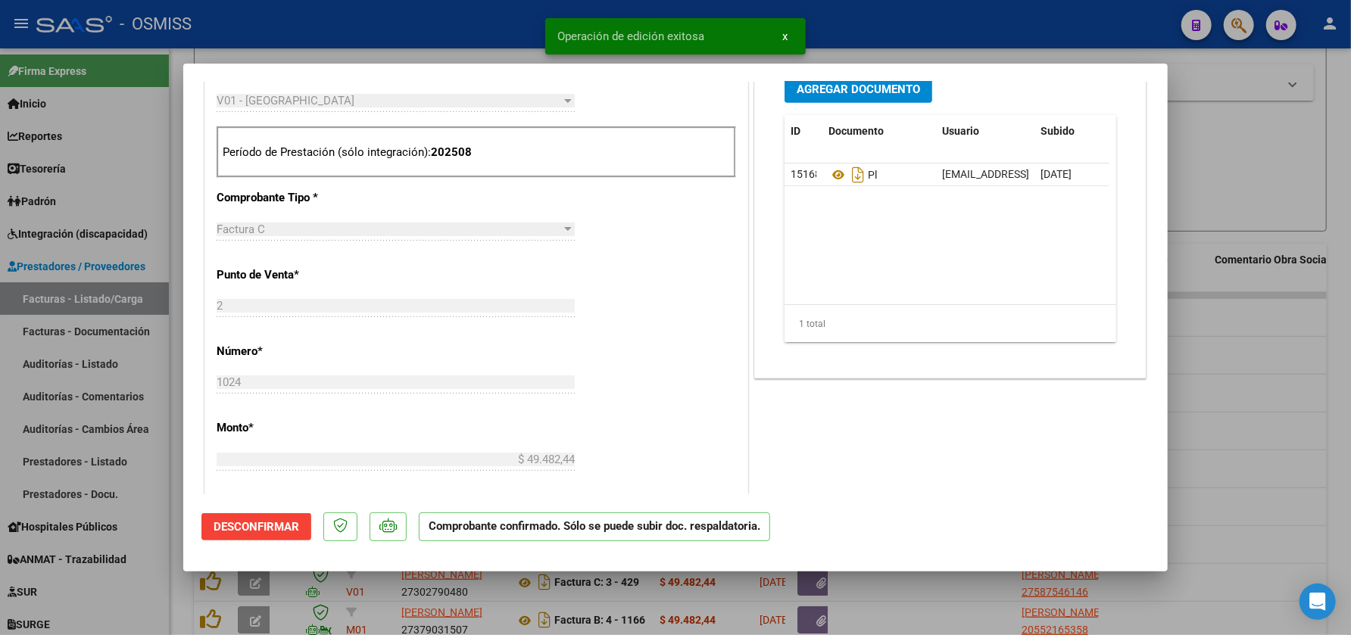
click at [861, 597] on div at bounding box center [675, 317] width 1351 height 635
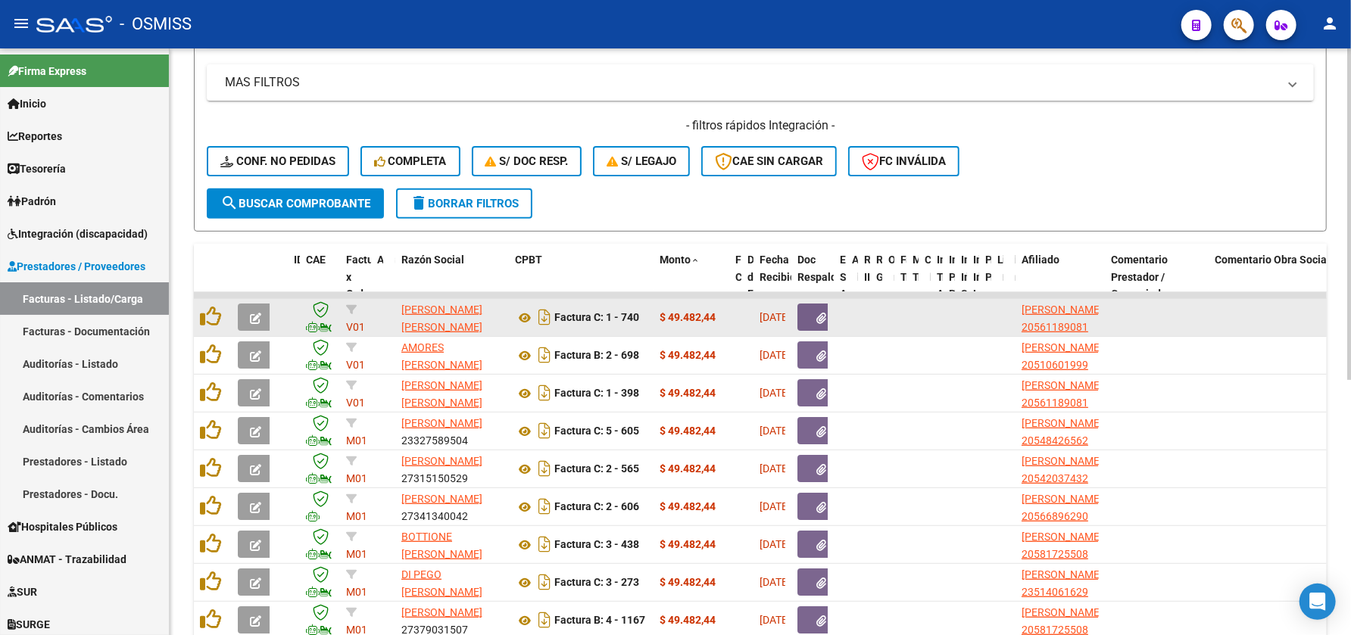
click at [257, 313] on icon "button" at bounding box center [255, 318] width 11 height 11
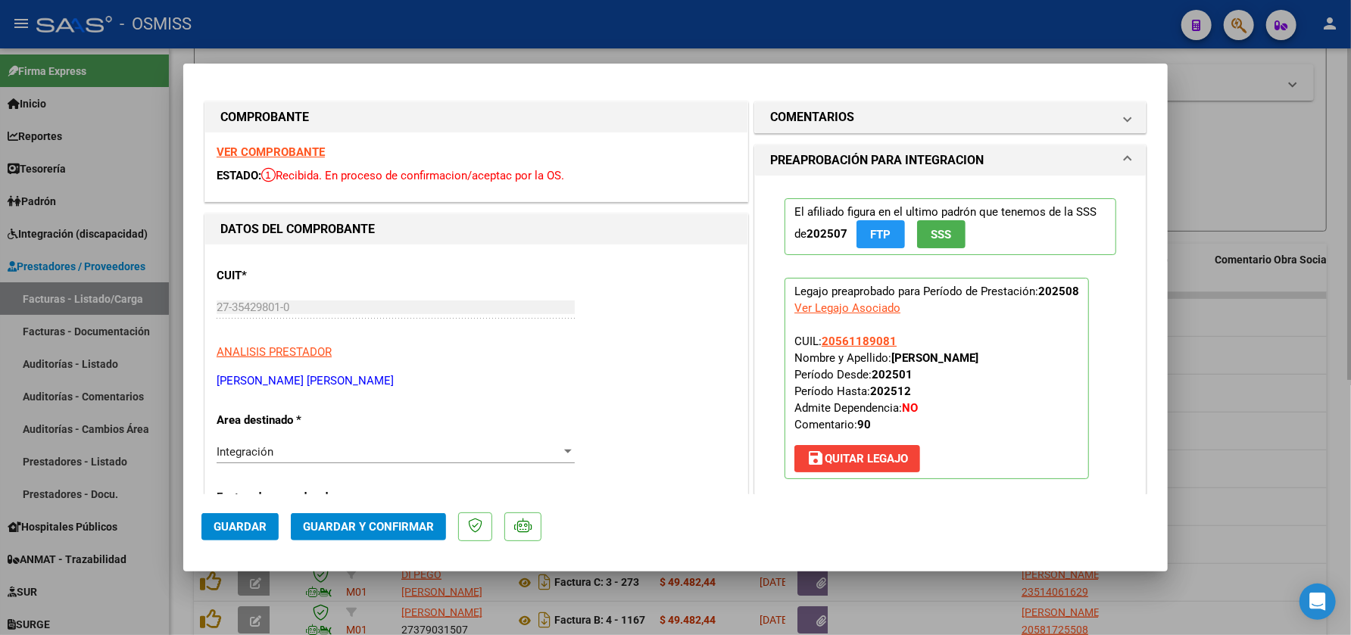
drag, startPoint x: 1232, startPoint y: 144, endPoint x: 1336, endPoint y: 182, distance: 110.7
click at [1233, 144] on div at bounding box center [675, 317] width 1351 height 635
type input "$ 0,00"
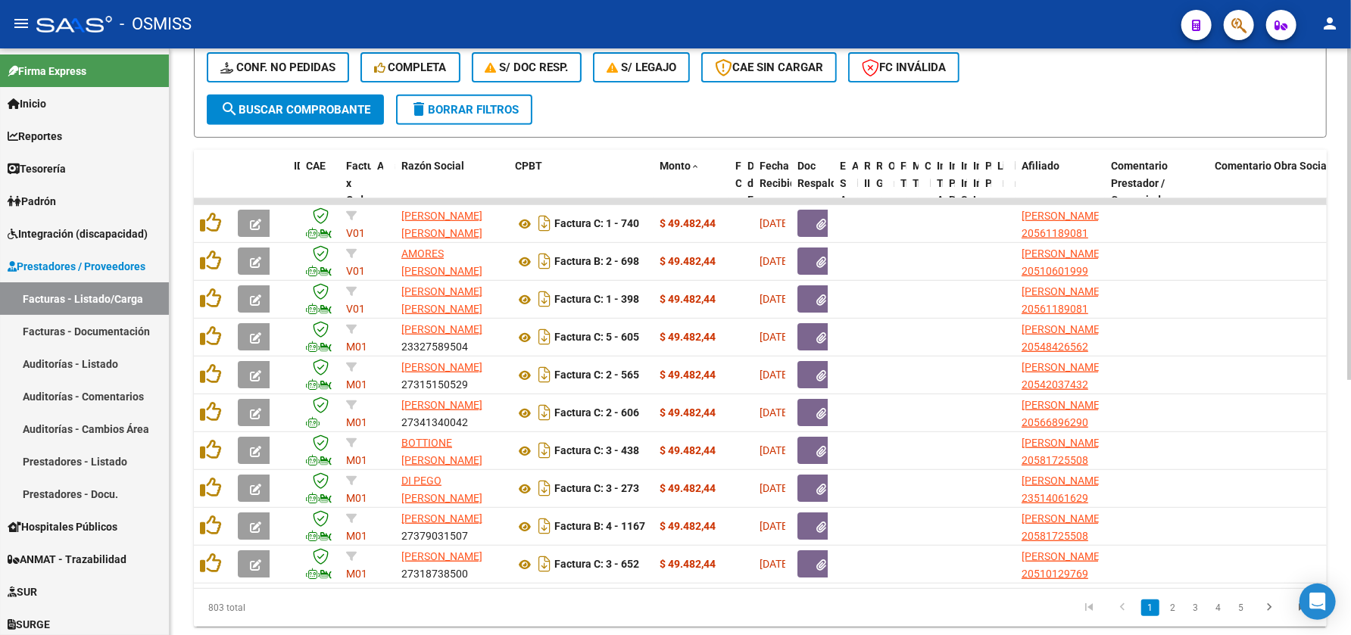
scroll to position [401, 0]
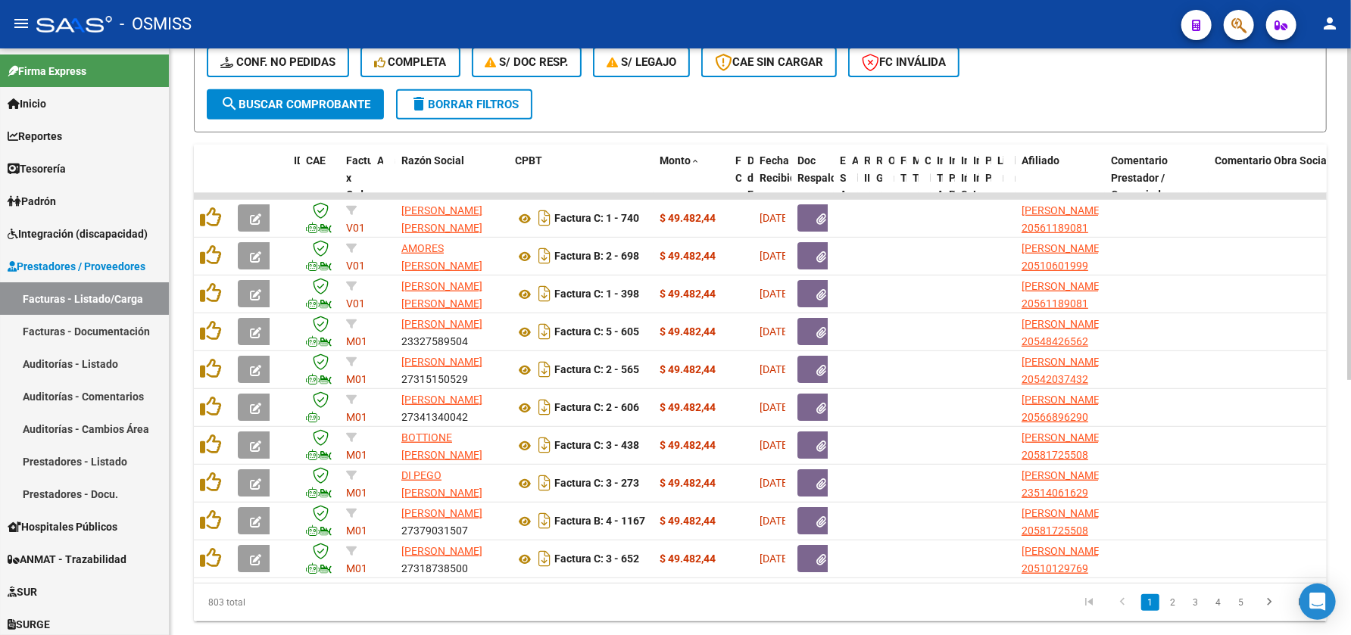
click at [1349, 307] on div at bounding box center [1349, 449] width 4 height 332
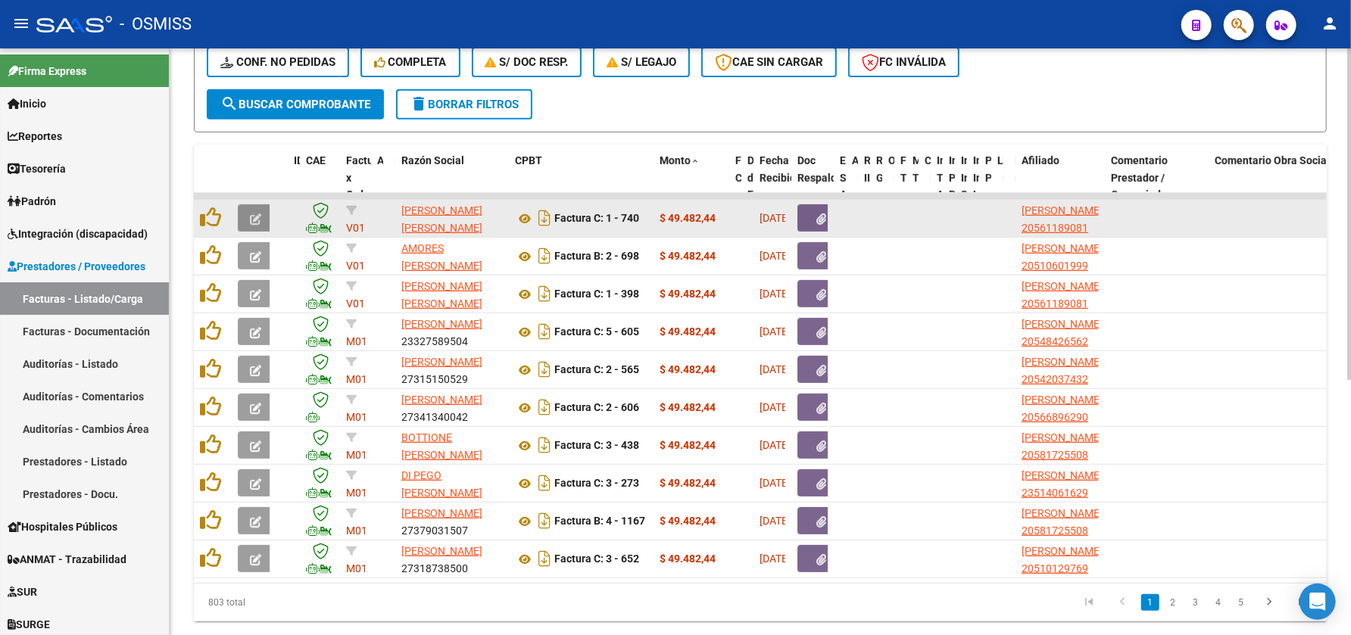
click at [251, 214] on icon "button" at bounding box center [255, 219] width 11 height 11
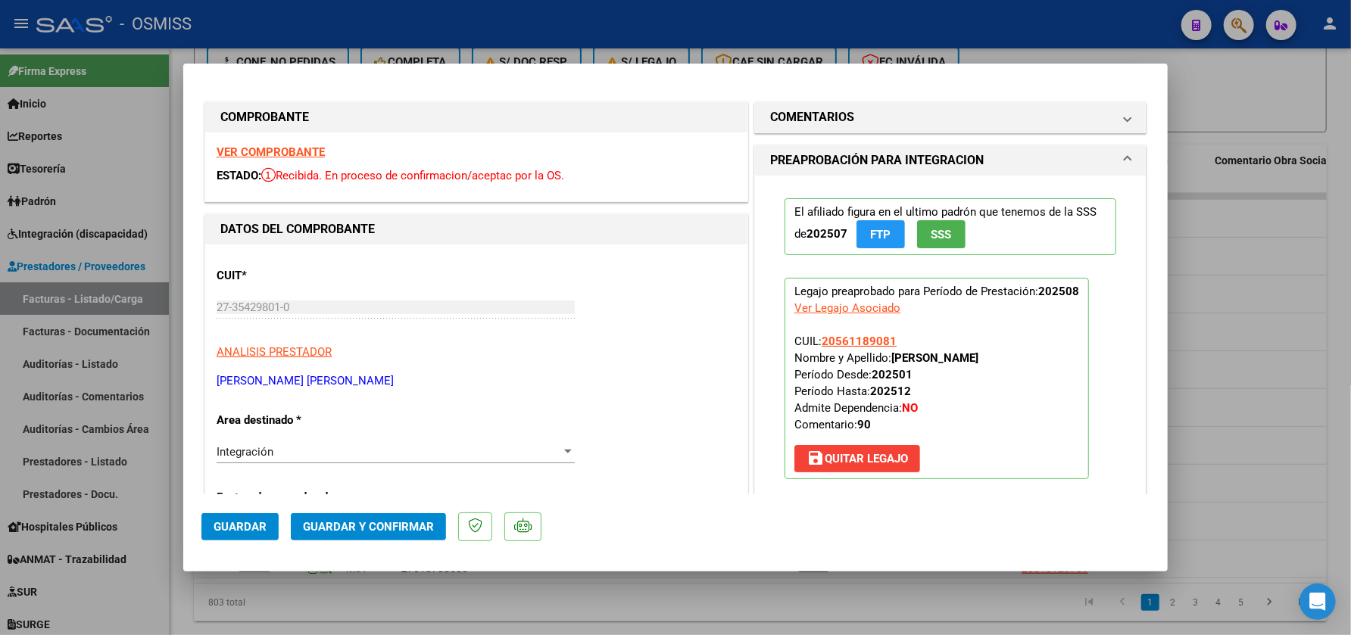
click at [283, 156] on strong "VER COMPROBANTE" at bounding box center [271, 152] width 108 height 14
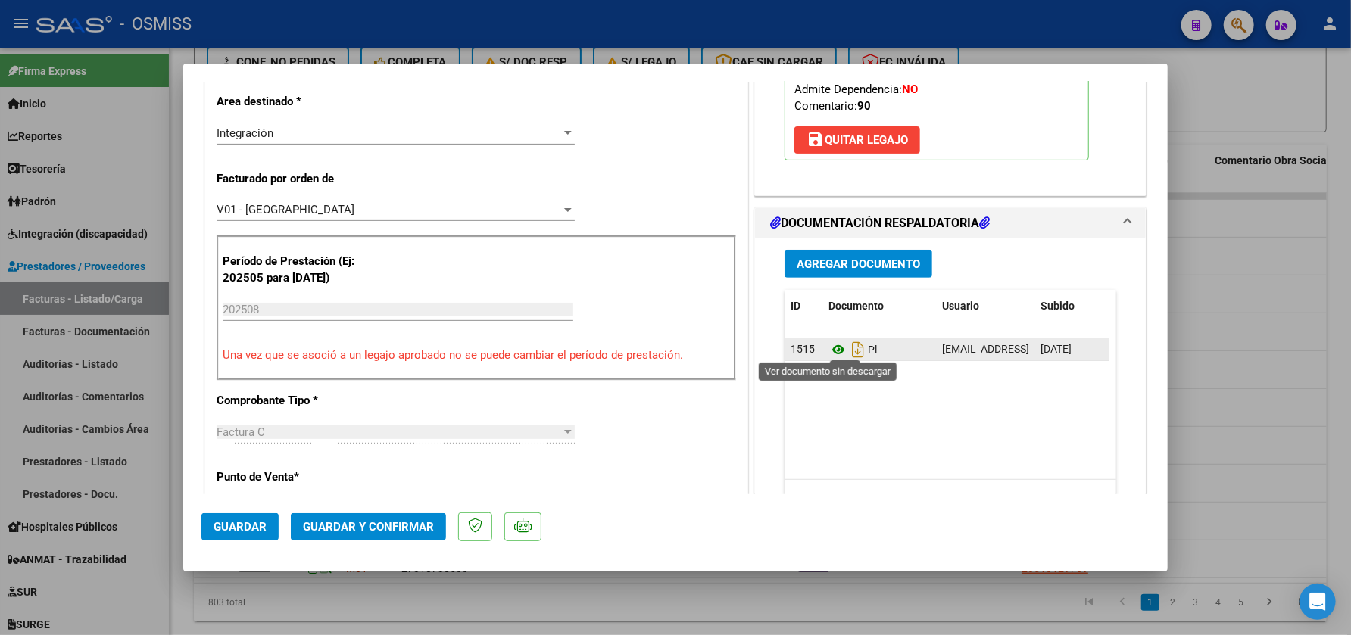
click at [828, 350] on icon at bounding box center [838, 350] width 20 height 18
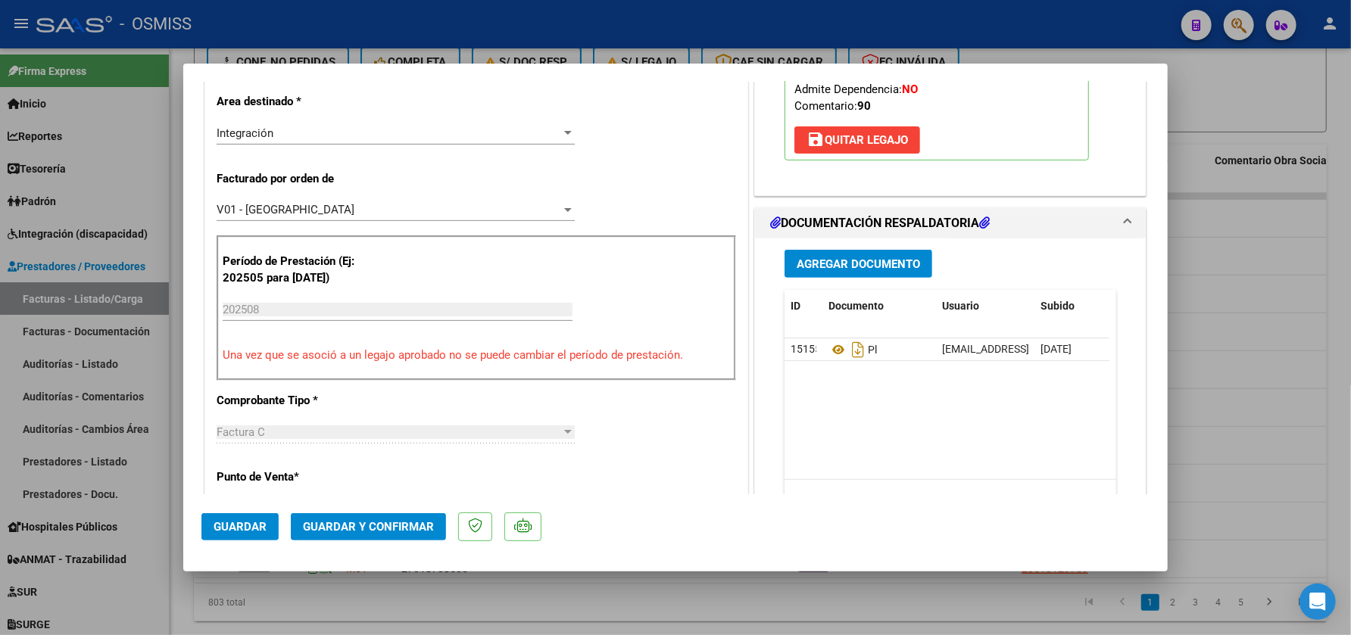
click at [381, 525] on span "Guardar y Confirmar" at bounding box center [368, 527] width 131 height 14
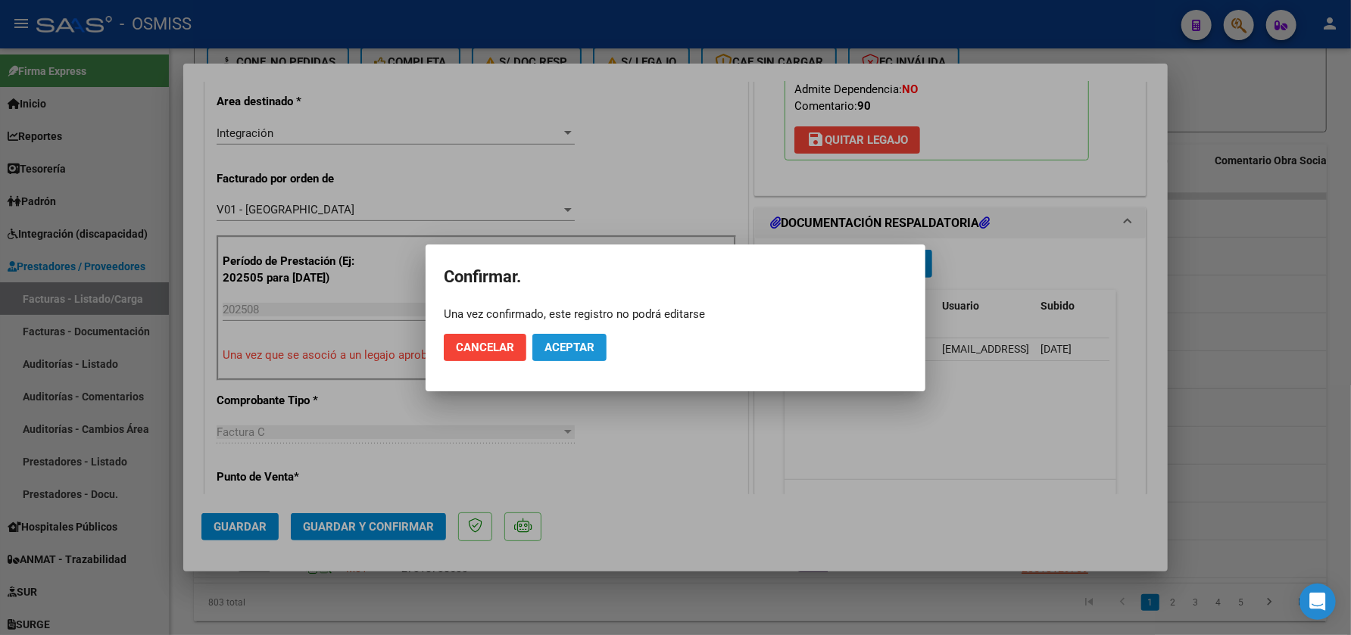
click at [568, 345] on span "Aceptar" at bounding box center [569, 348] width 50 height 14
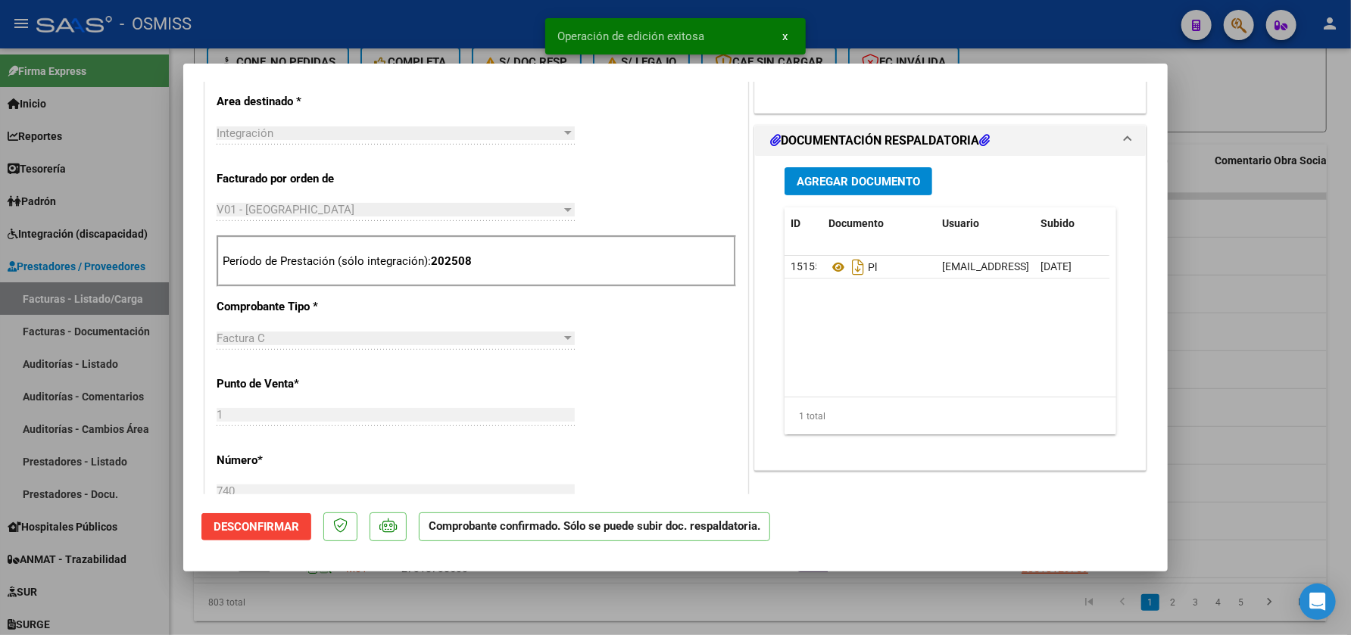
click at [592, 607] on div at bounding box center [675, 317] width 1351 height 635
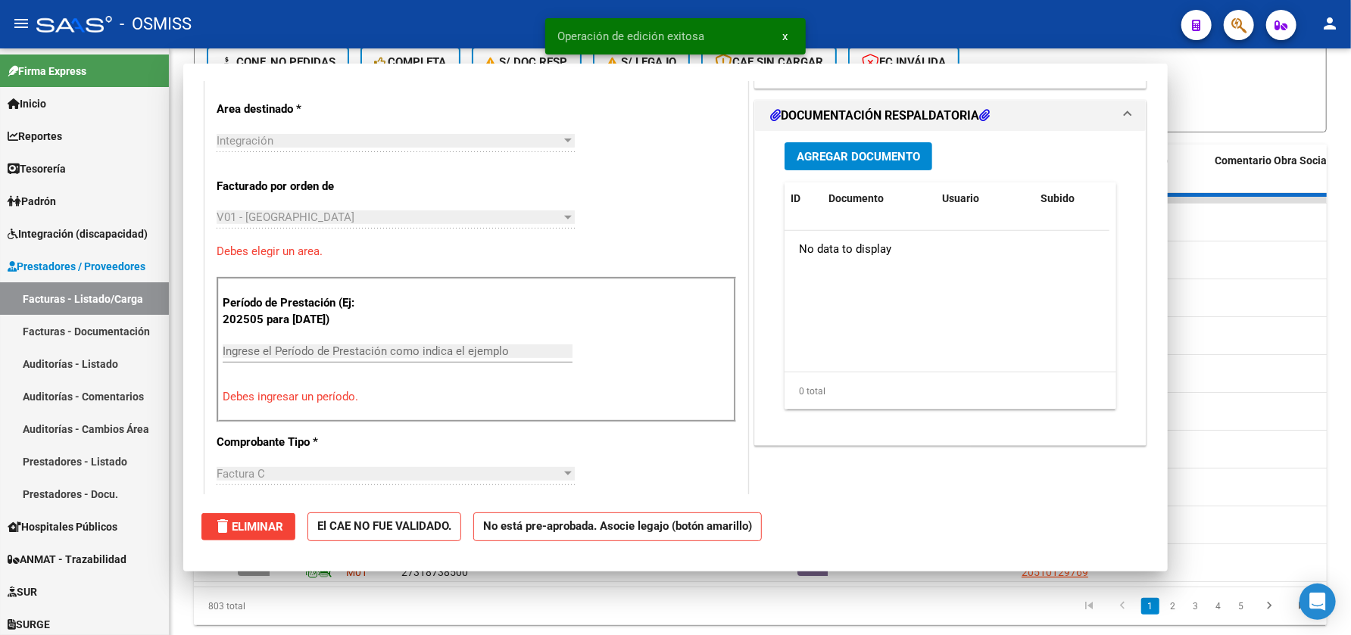
type input "$ 0,00"
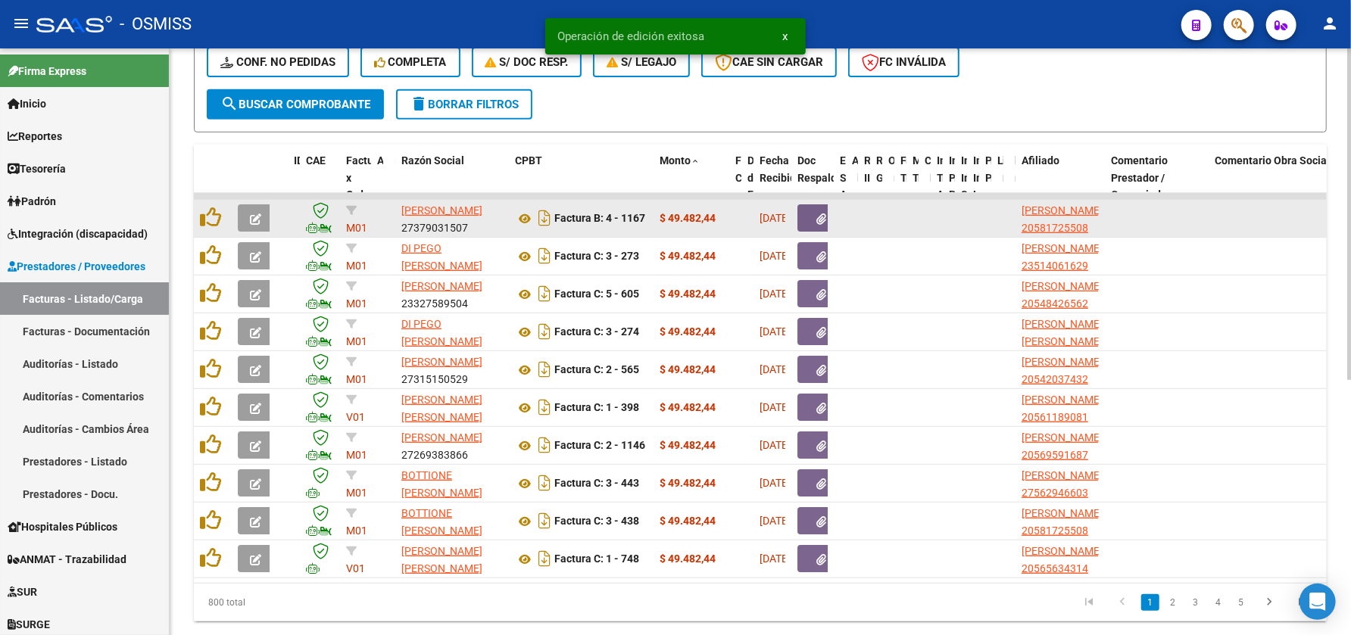
click at [254, 211] on span "button" at bounding box center [255, 218] width 11 height 14
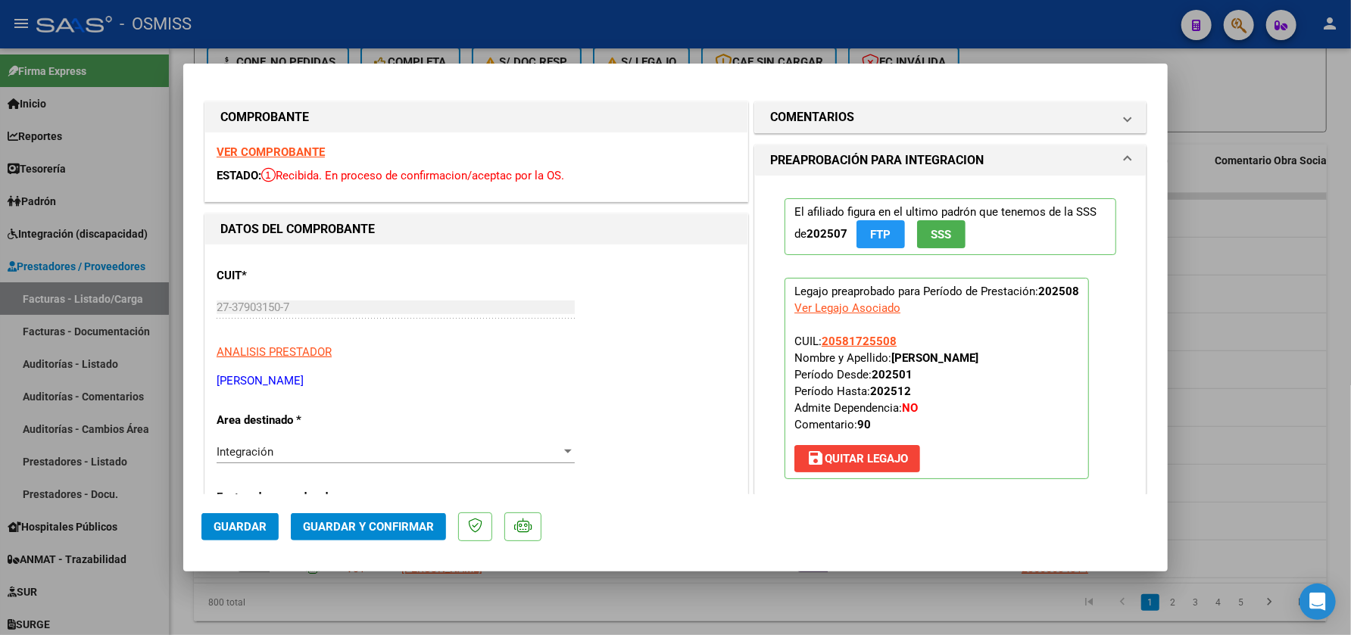
click at [314, 150] on strong "VER COMPROBANTE" at bounding box center [271, 152] width 108 height 14
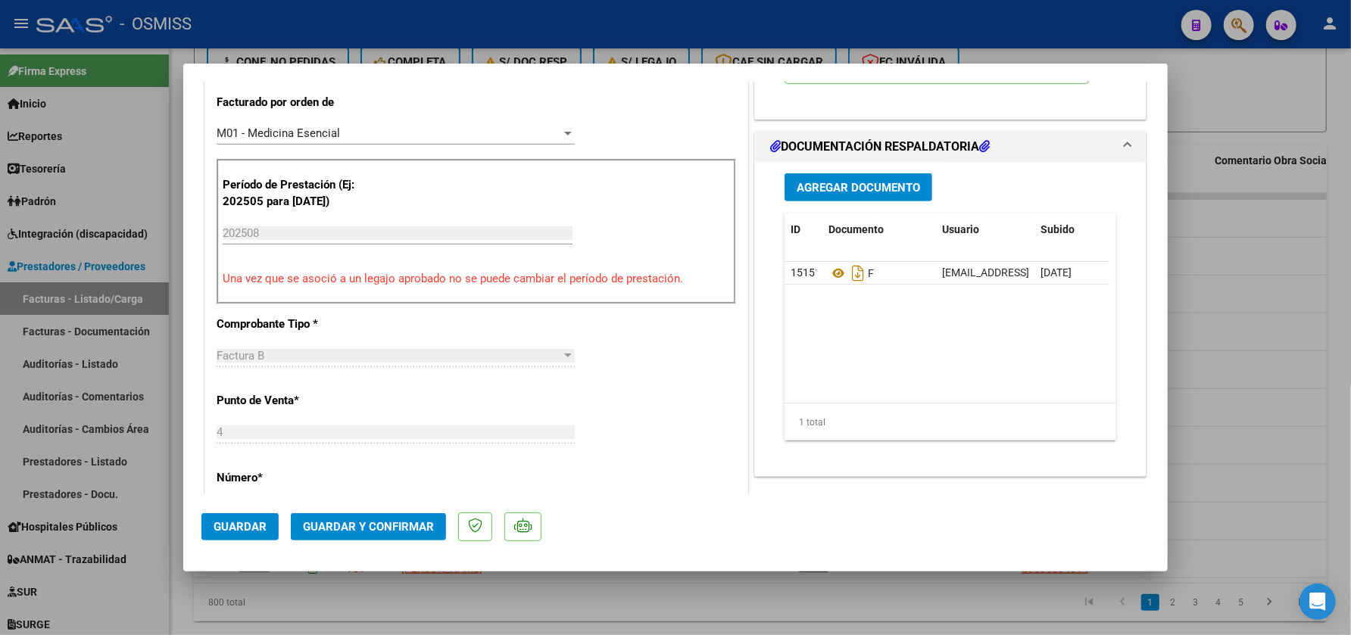
scroll to position [398, 0]
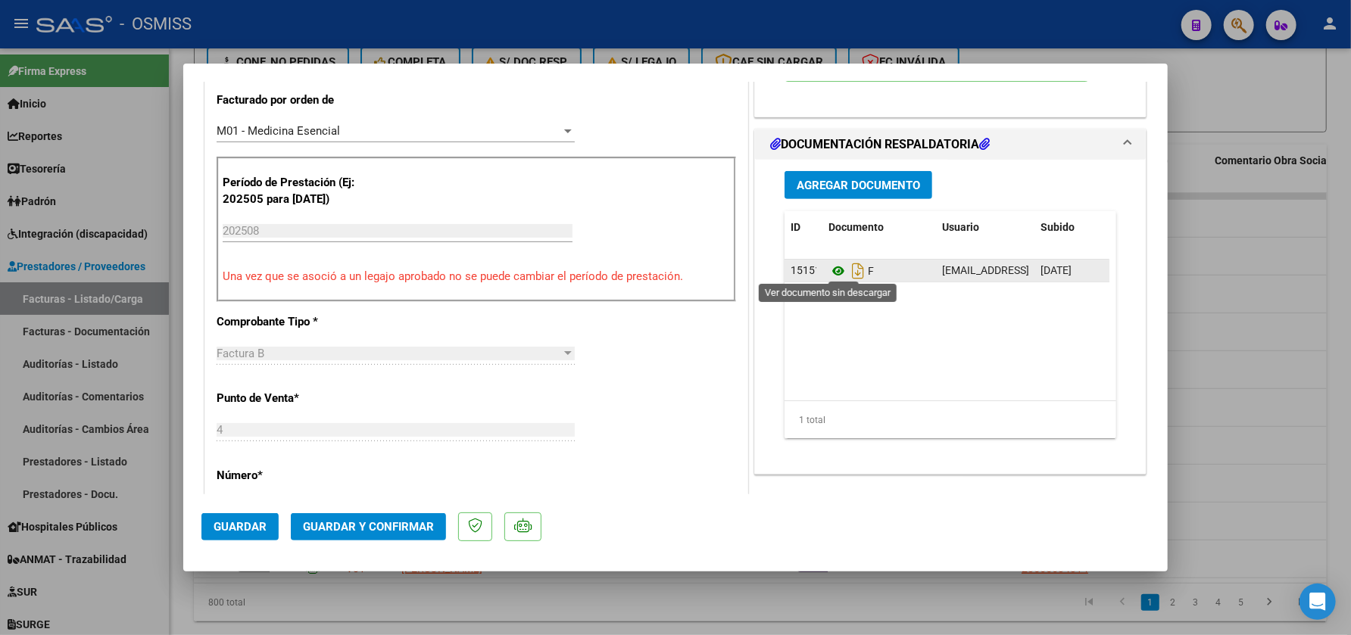
click at [828, 267] on icon at bounding box center [838, 271] width 20 height 18
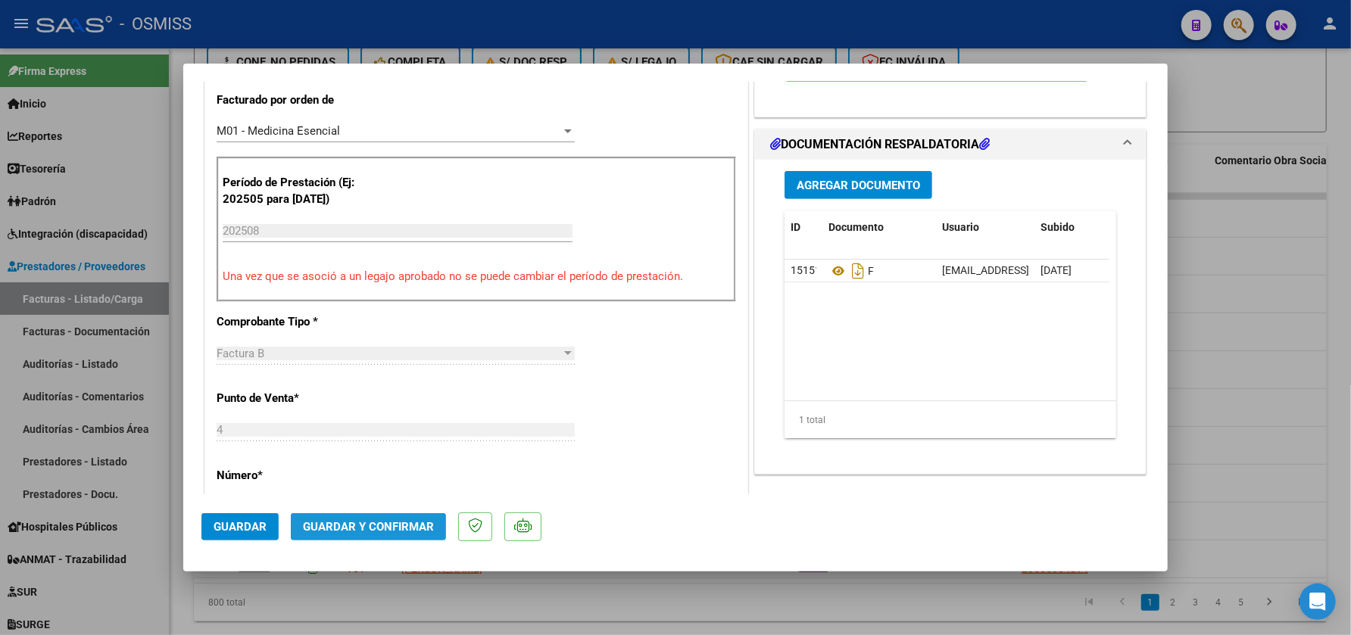
click at [365, 534] on button "Guardar y Confirmar" at bounding box center [368, 526] width 155 height 27
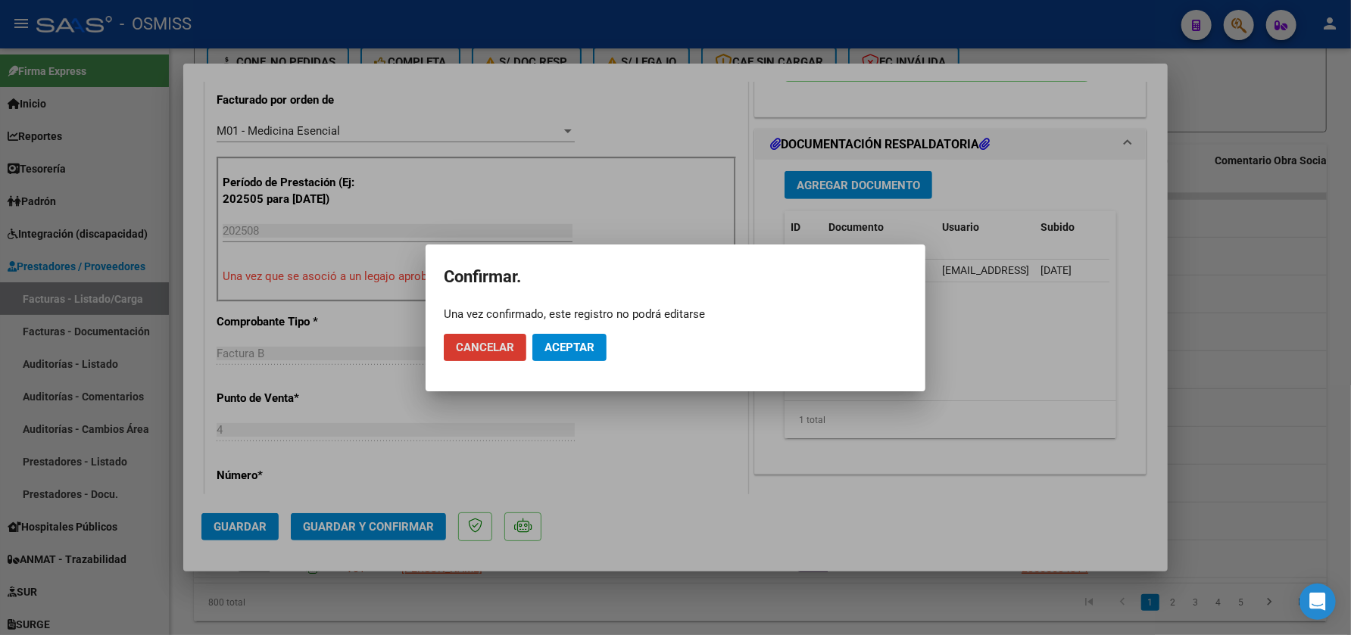
click at [582, 355] on button "Aceptar" at bounding box center [569, 347] width 74 height 27
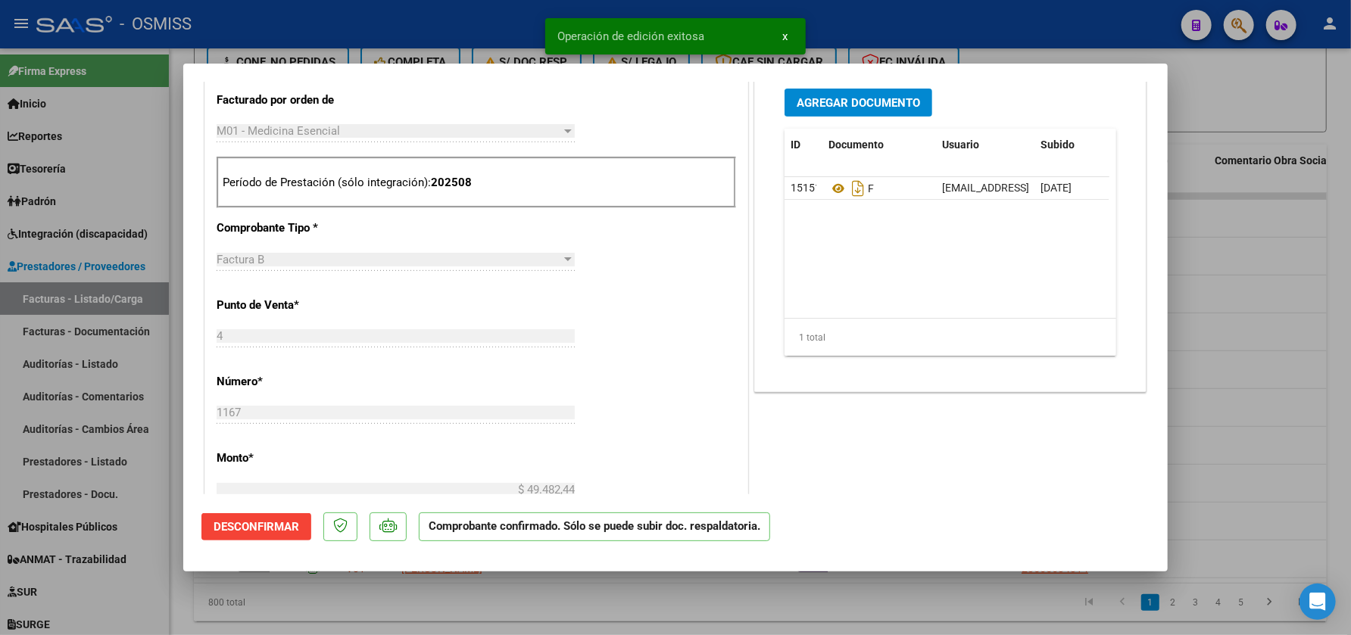
drag, startPoint x: 521, startPoint y: 616, endPoint x: 589, endPoint y: 11, distance: 609.6
click at [522, 617] on div at bounding box center [675, 317] width 1351 height 635
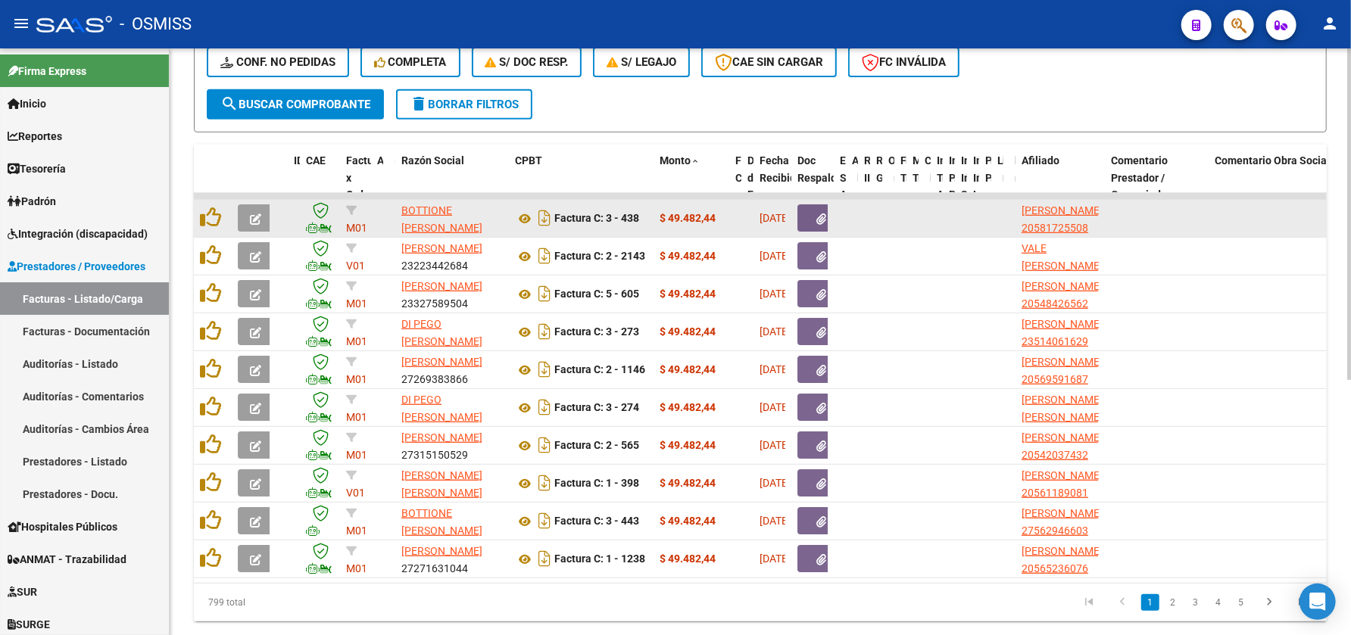
click at [251, 226] on button "button" at bounding box center [256, 217] width 36 height 27
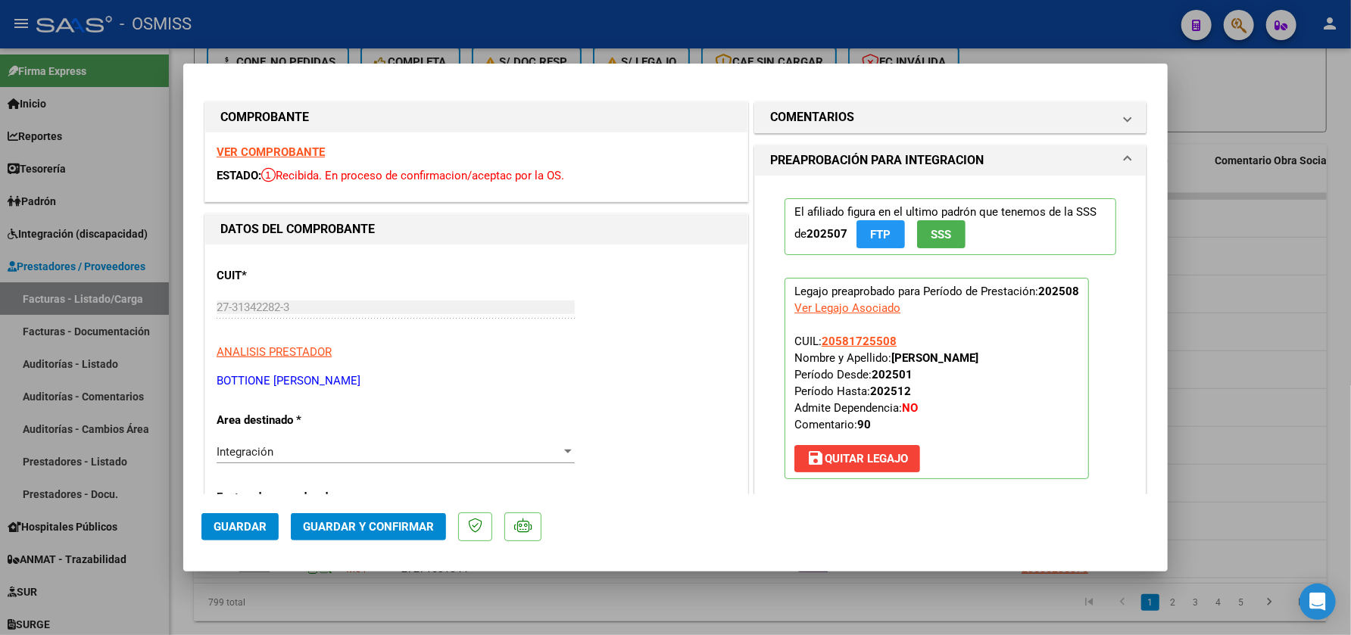
click at [282, 146] on strong "VER COMPROBANTE" at bounding box center [271, 152] width 108 height 14
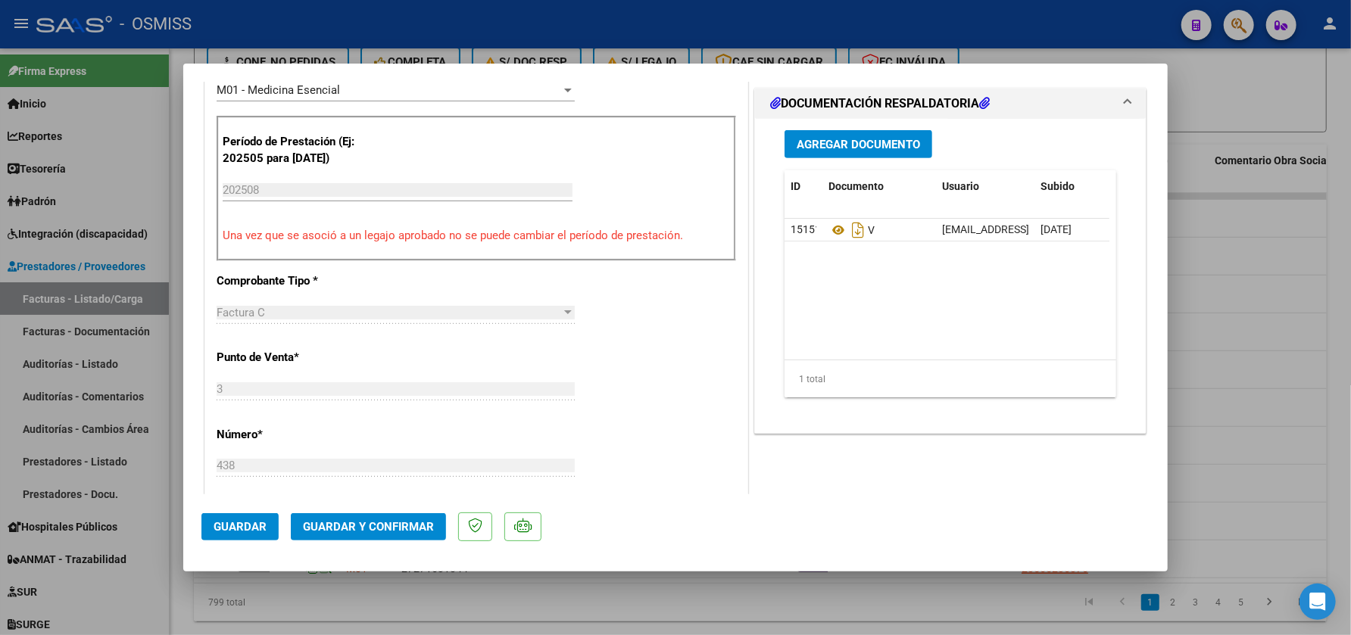
scroll to position [444, 0]
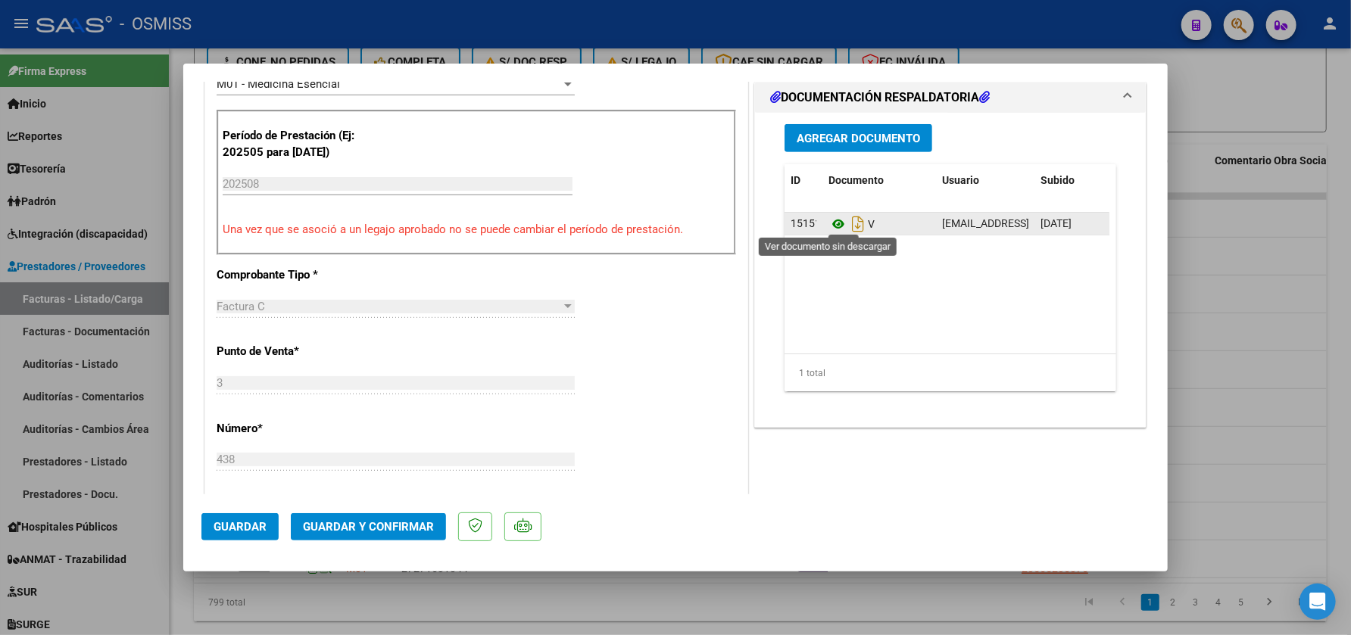
click at [830, 218] on icon at bounding box center [838, 224] width 20 height 18
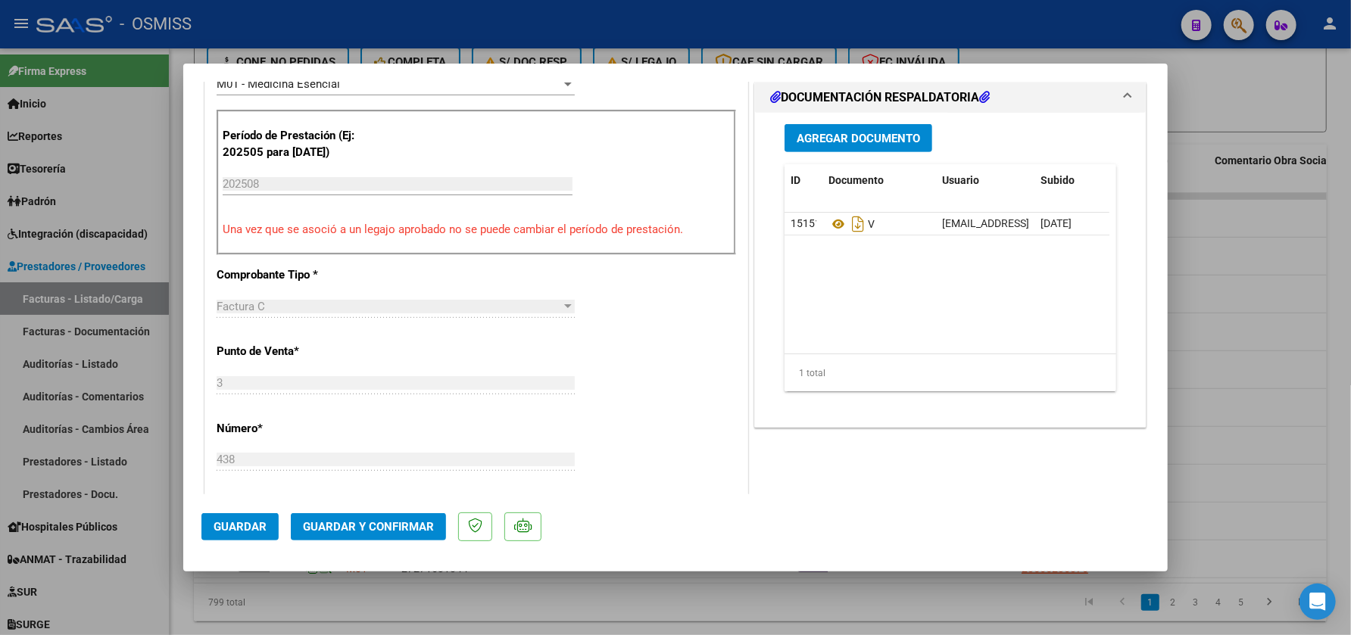
click at [356, 524] on span "Guardar y Confirmar" at bounding box center [368, 527] width 131 height 14
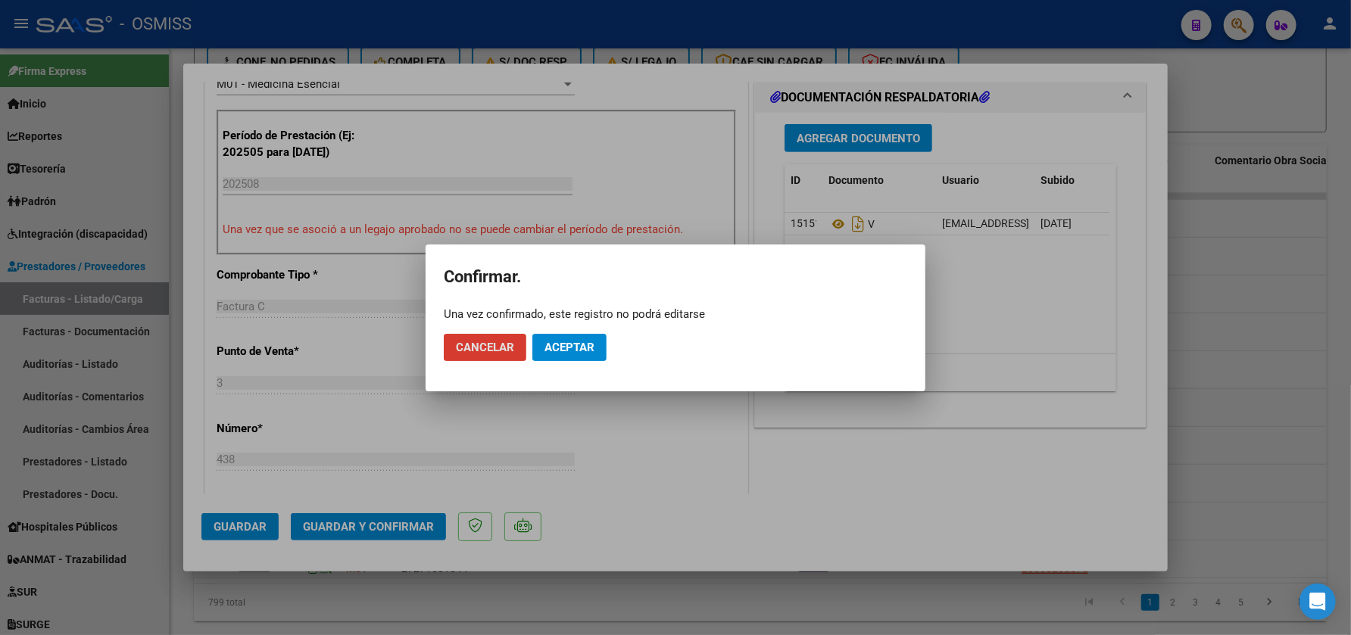
click at [586, 349] on span "Aceptar" at bounding box center [569, 348] width 50 height 14
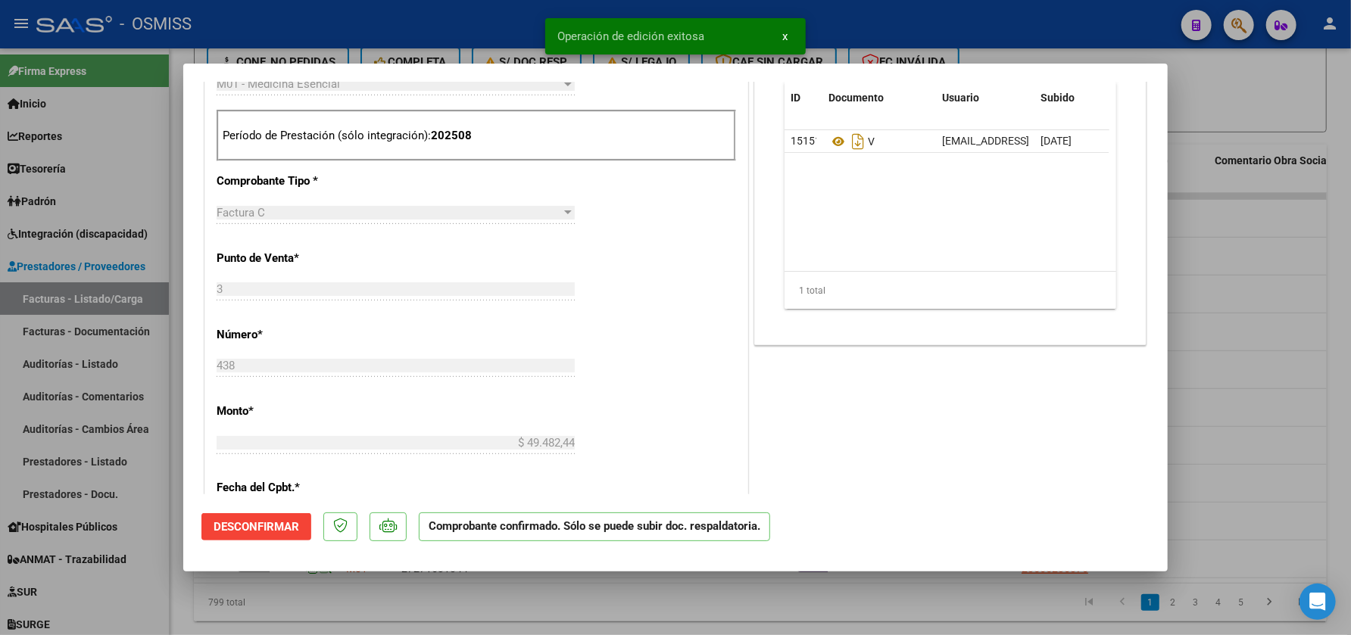
click at [482, 613] on div at bounding box center [675, 317] width 1351 height 635
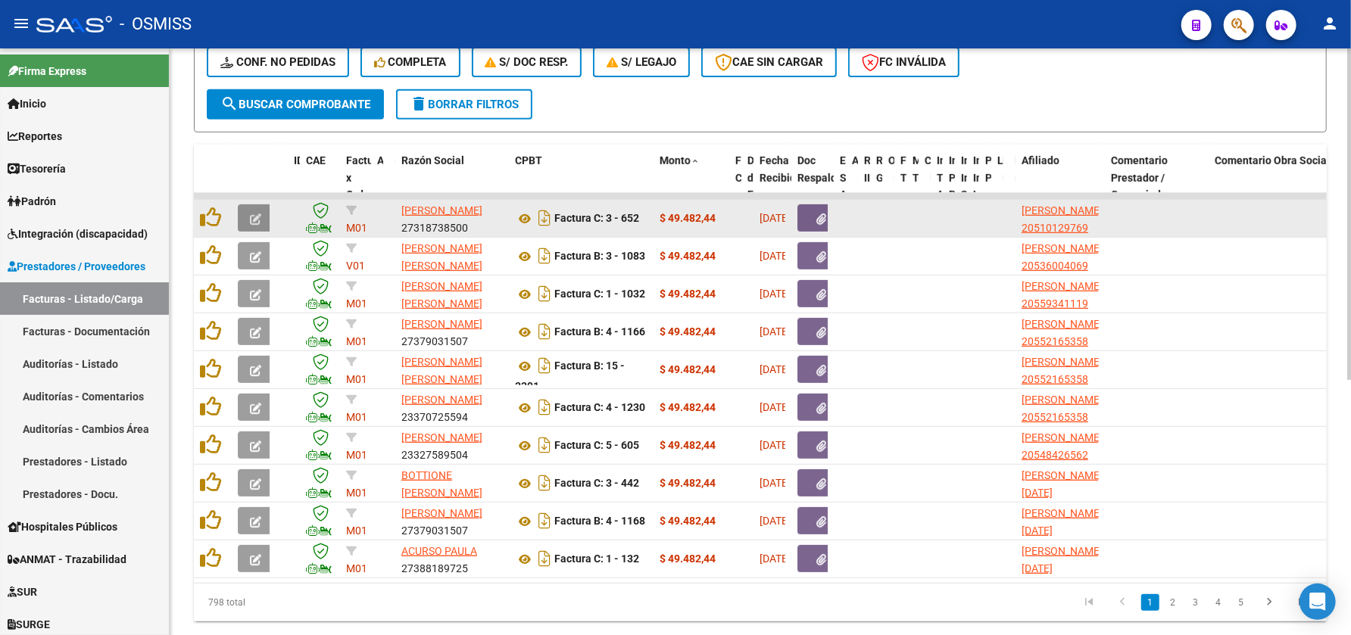
click at [247, 215] on button "button" at bounding box center [256, 217] width 36 height 27
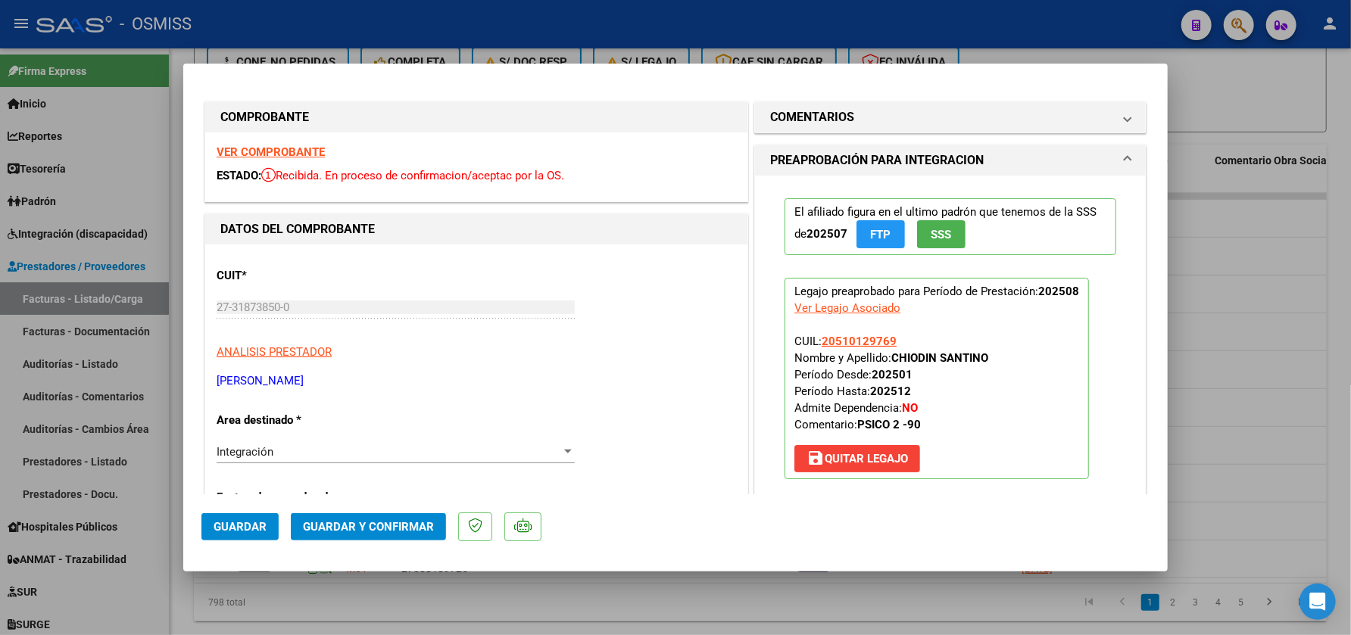
click at [293, 152] on strong "VER COMPROBANTE" at bounding box center [271, 152] width 108 height 14
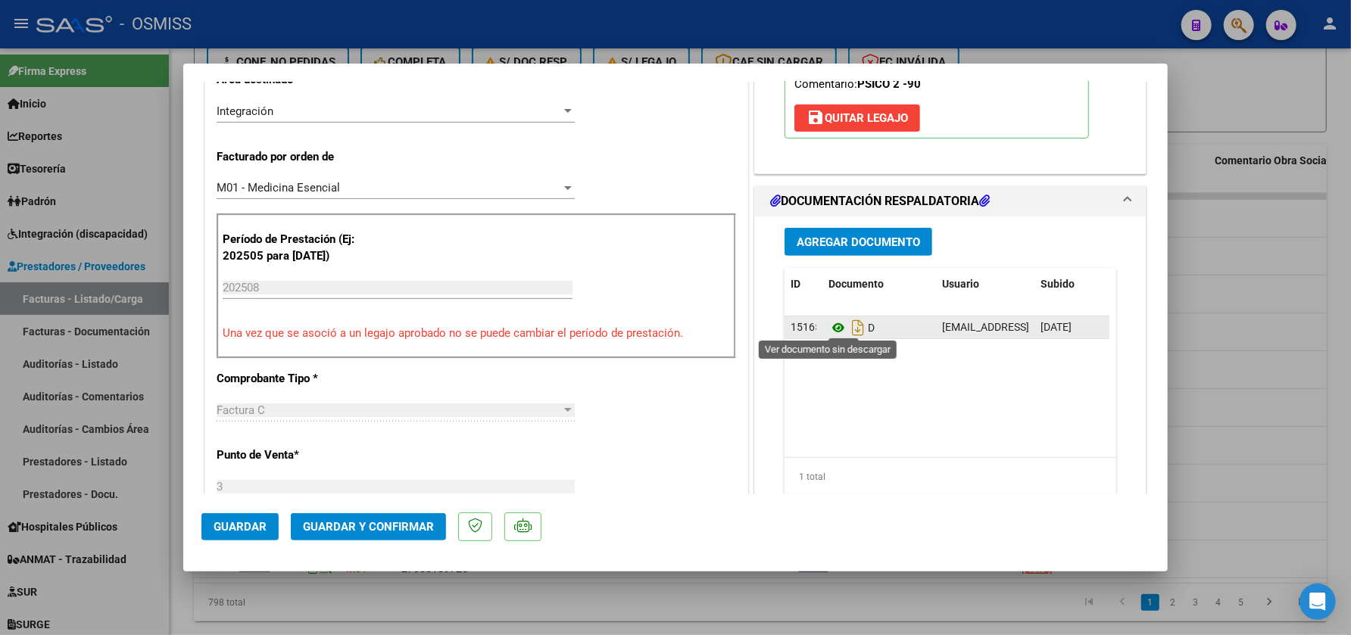
click at [828, 326] on icon at bounding box center [838, 328] width 20 height 18
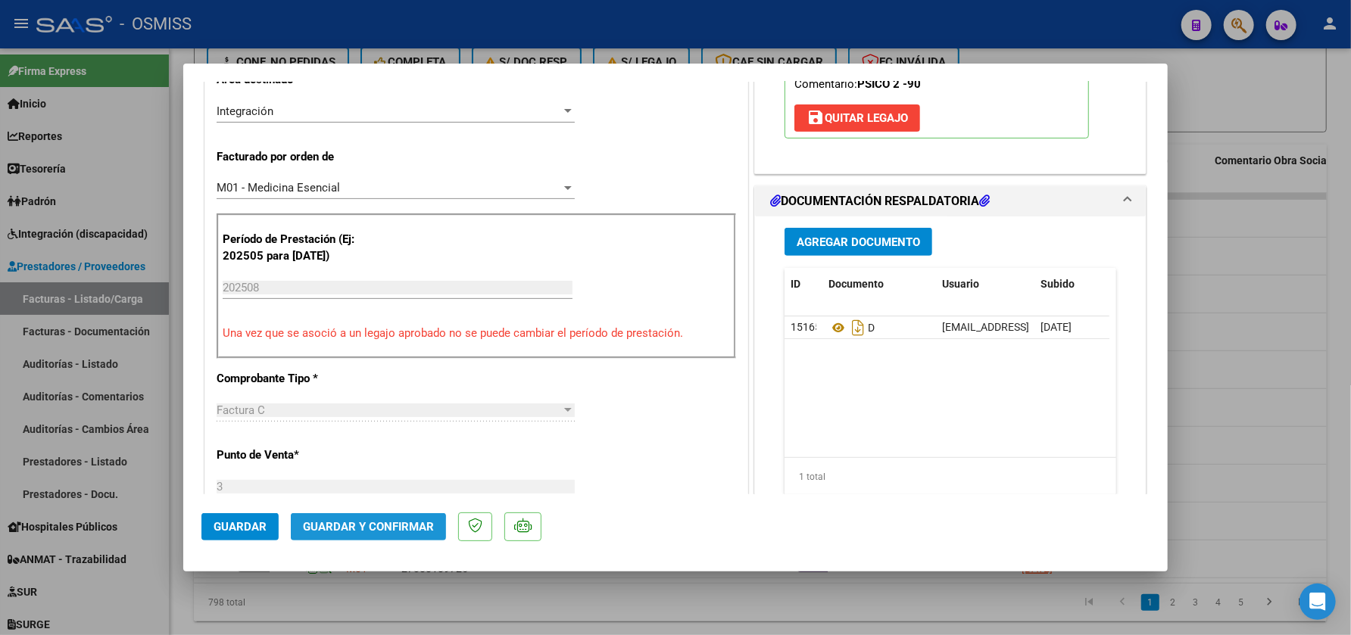
click at [332, 532] on span "Guardar y Confirmar" at bounding box center [368, 527] width 131 height 14
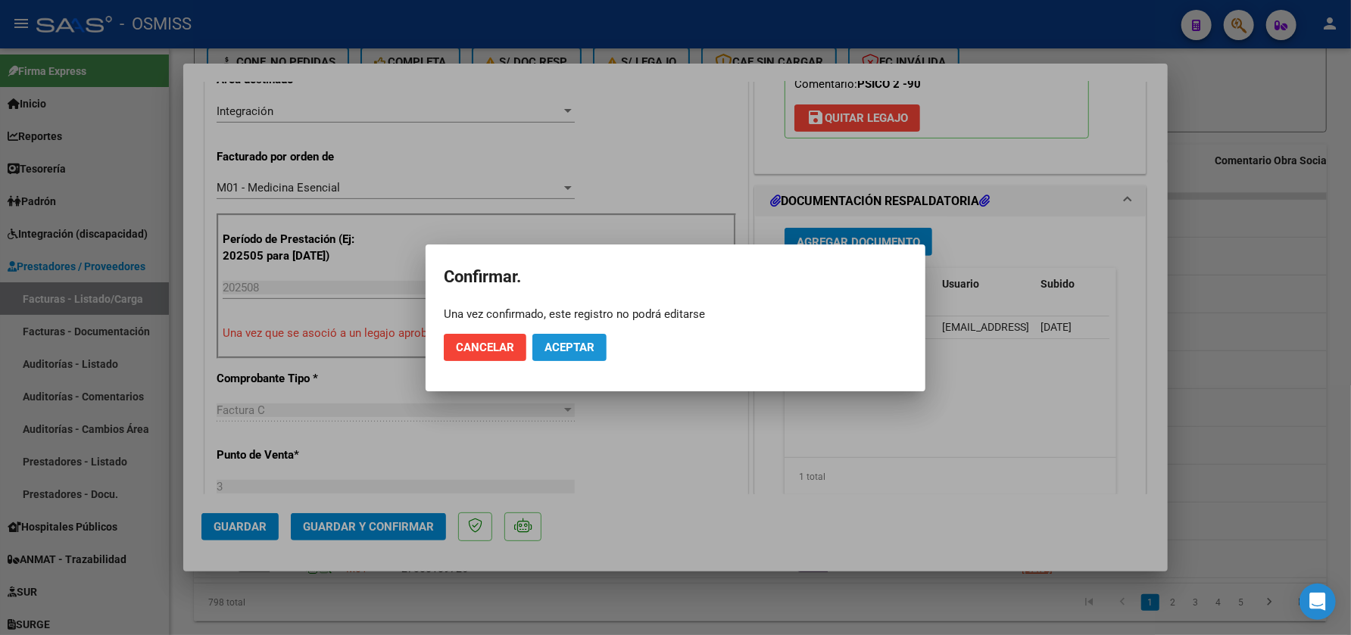
click at [578, 351] on span "Aceptar" at bounding box center [569, 348] width 50 height 14
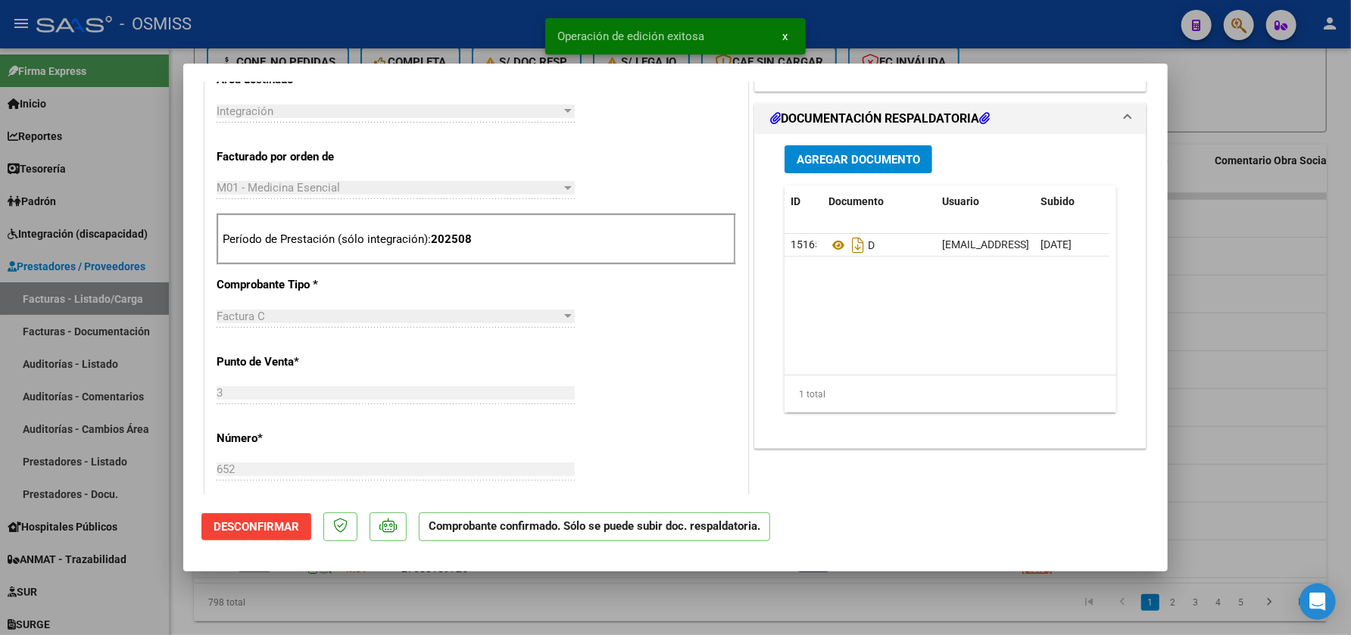
click at [441, 625] on div at bounding box center [675, 317] width 1351 height 635
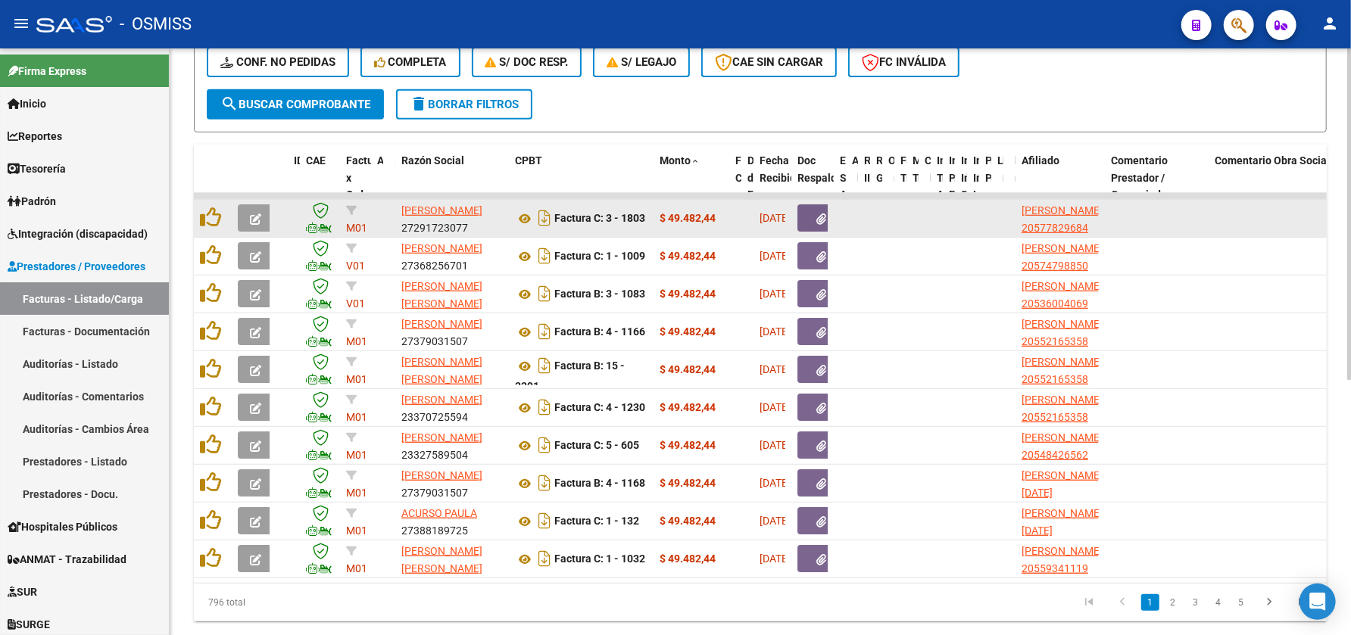
click at [261, 217] on button "button" at bounding box center [256, 217] width 36 height 27
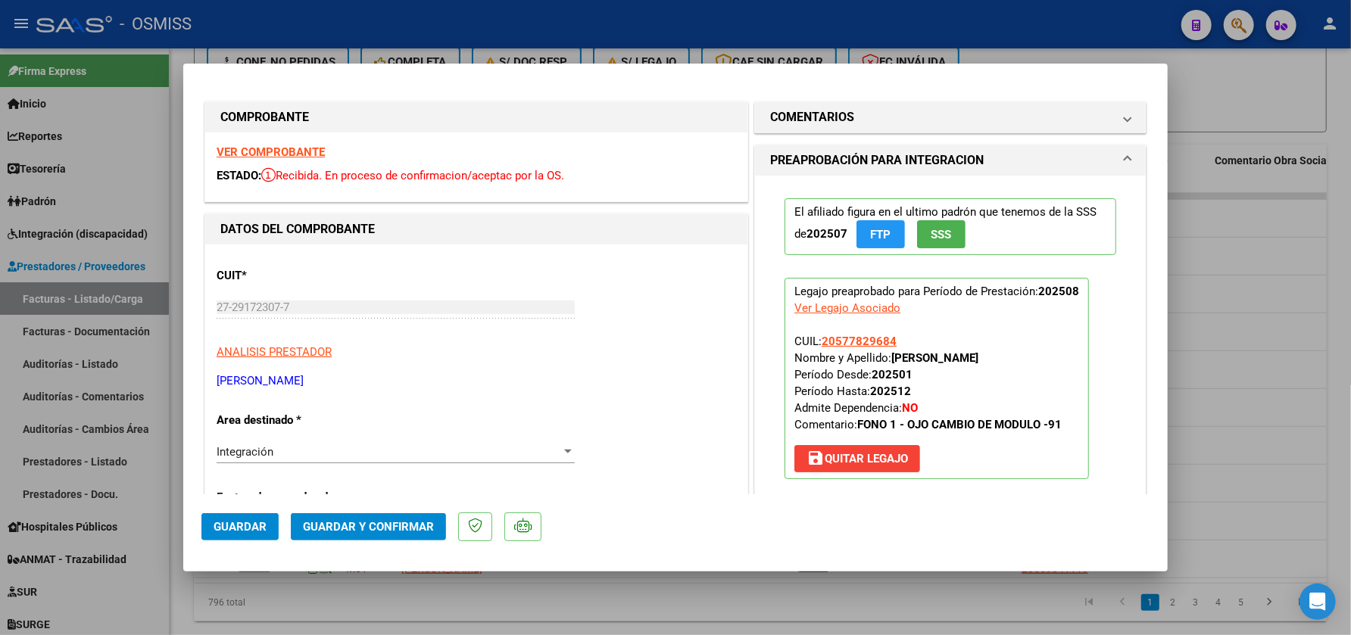
click at [306, 149] on strong "VER COMPROBANTE" at bounding box center [271, 152] width 108 height 14
click at [819, 110] on h1 "COMENTARIOS" at bounding box center [812, 117] width 84 height 18
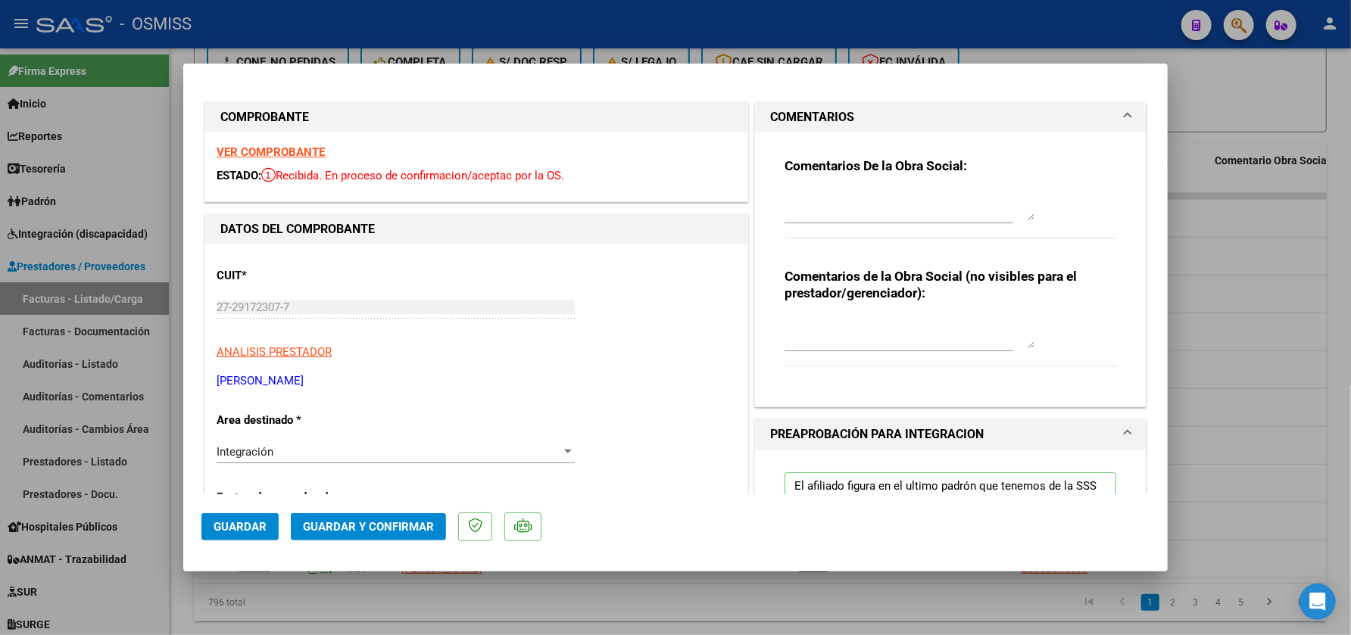
click at [818, 187] on div at bounding box center [909, 205] width 250 height 36
type textarea "91"
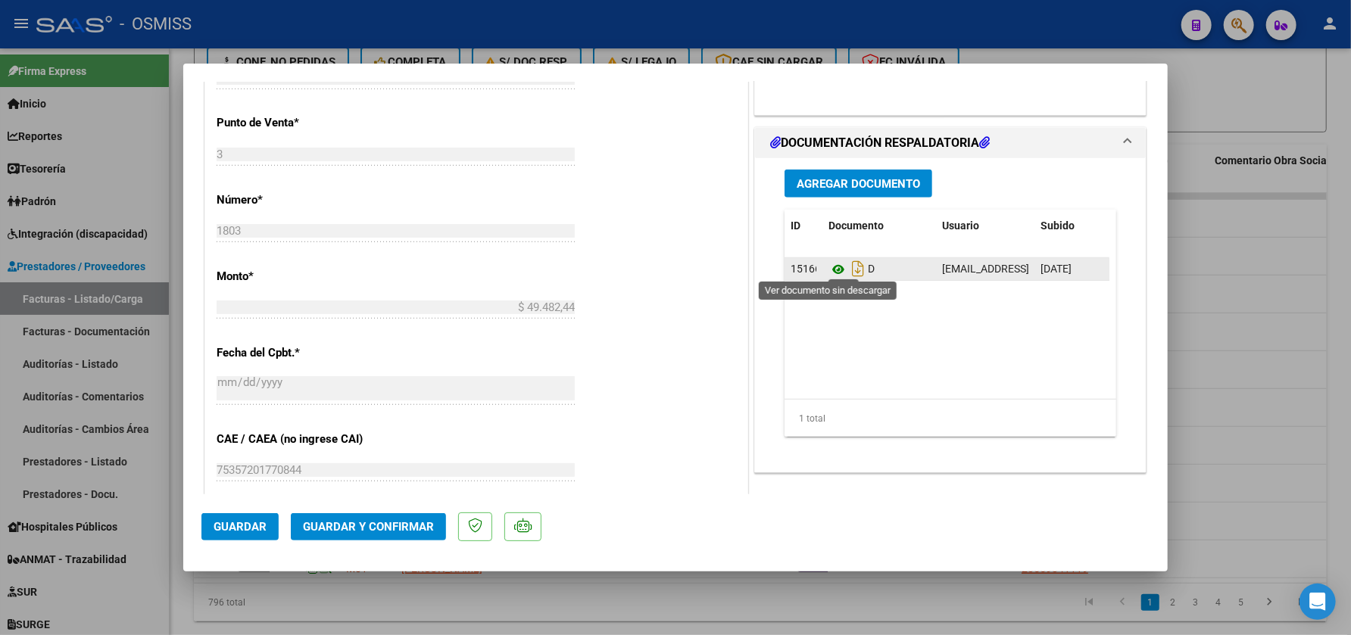
click at [831, 264] on icon at bounding box center [838, 269] width 20 height 18
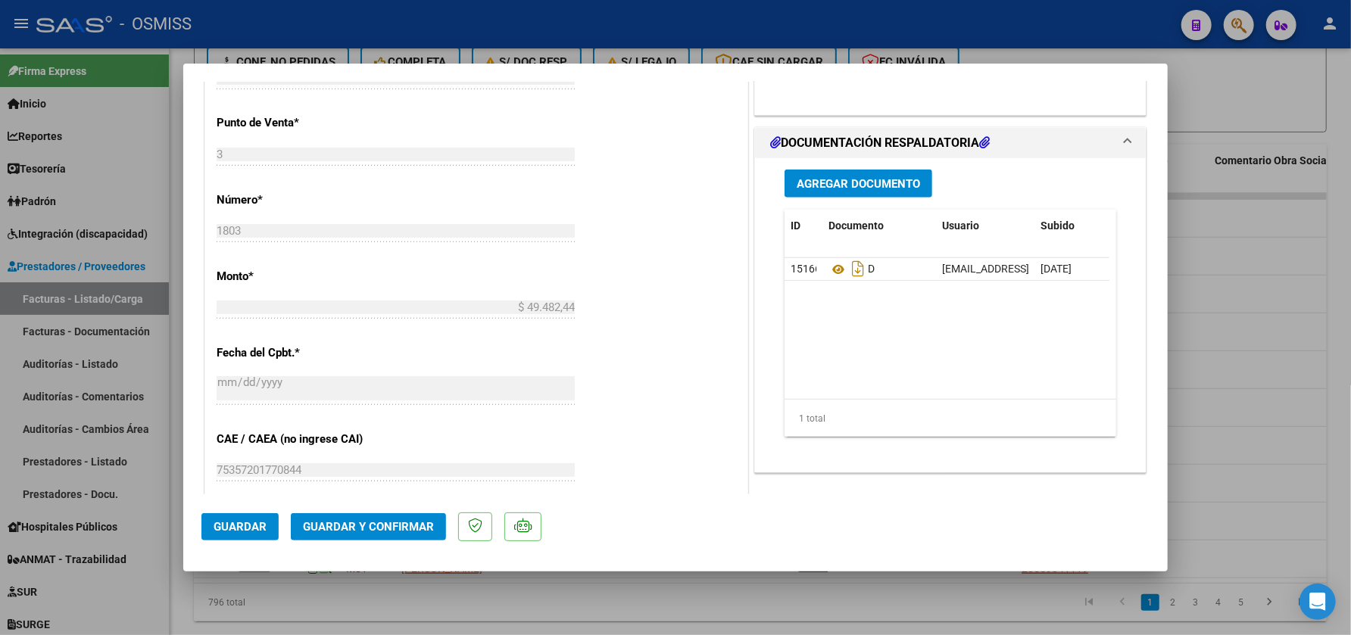
click at [348, 515] on button "Guardar y Confirmar" at bounding box center [368, 526] width 155 height 27
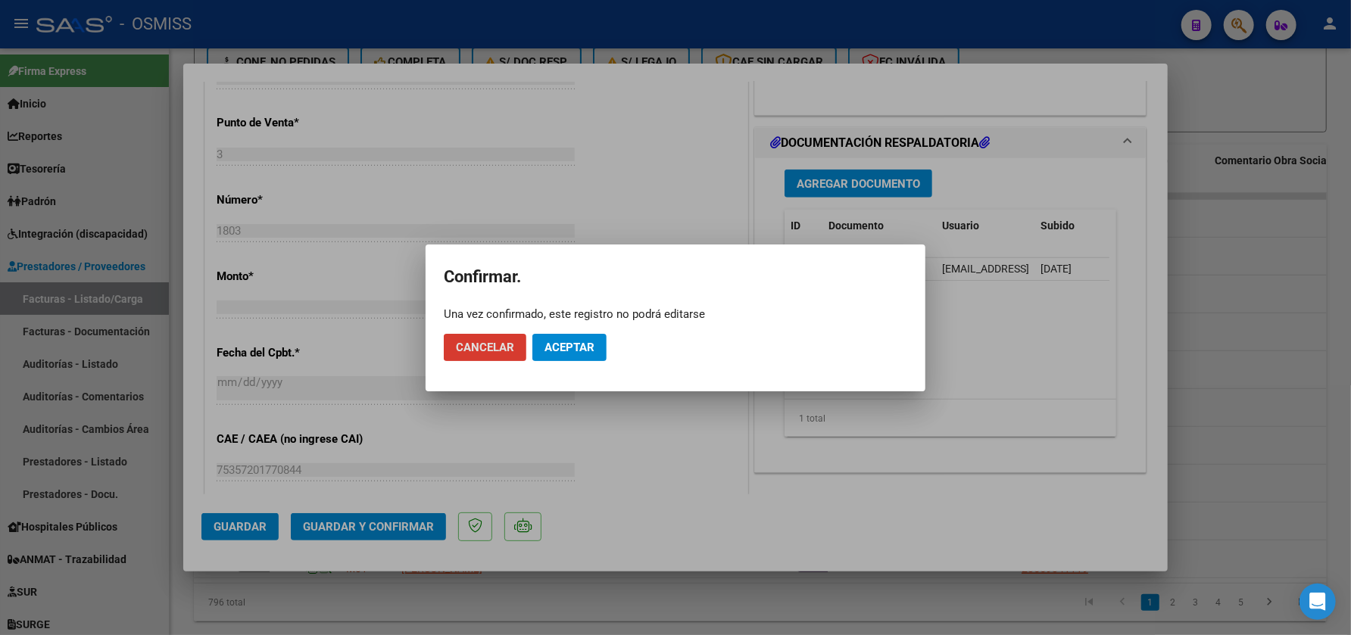
click at [582, 345] on span "Aceptar" at bounding box center [569, 348] width 50 height 14
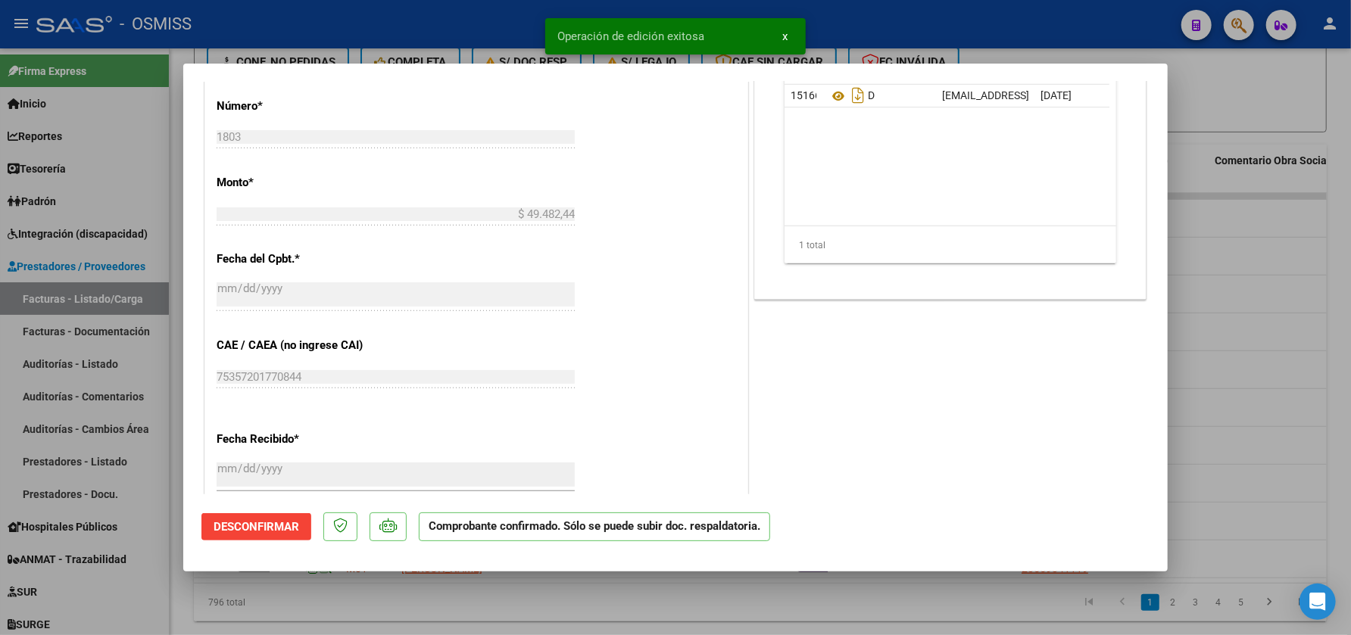
click at [560, 604] on div at bounding box center [675, 317] width 1351 height 635
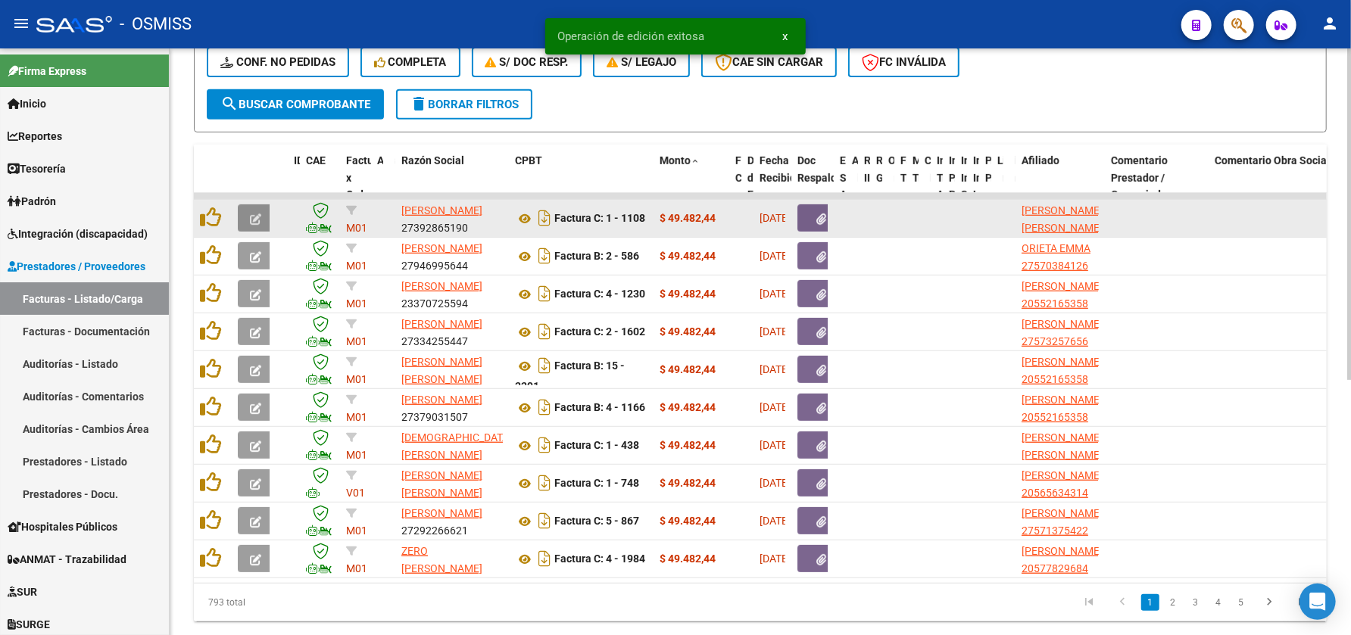
click at [257, 214] on icon "button" at bounding box center [255, 219] width 11 height 11
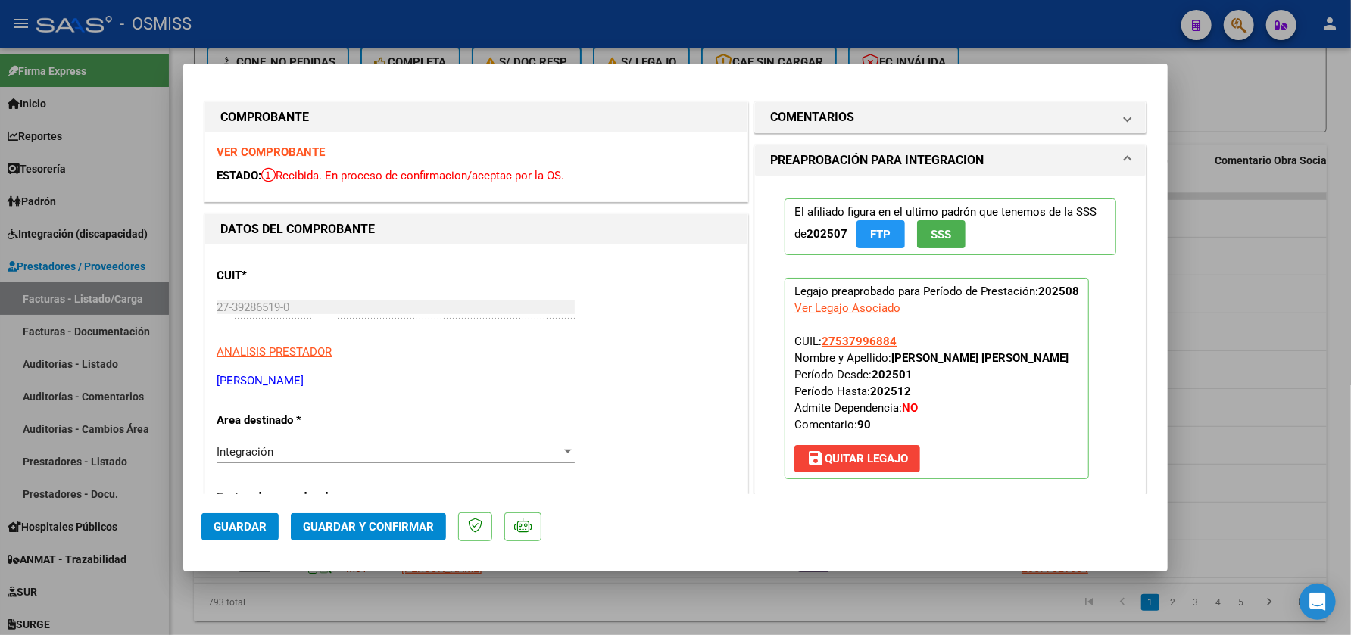
click at [307, 151] on strong "VER COMPROBANTE" at bounding box center [271, 152] width 108 height 14
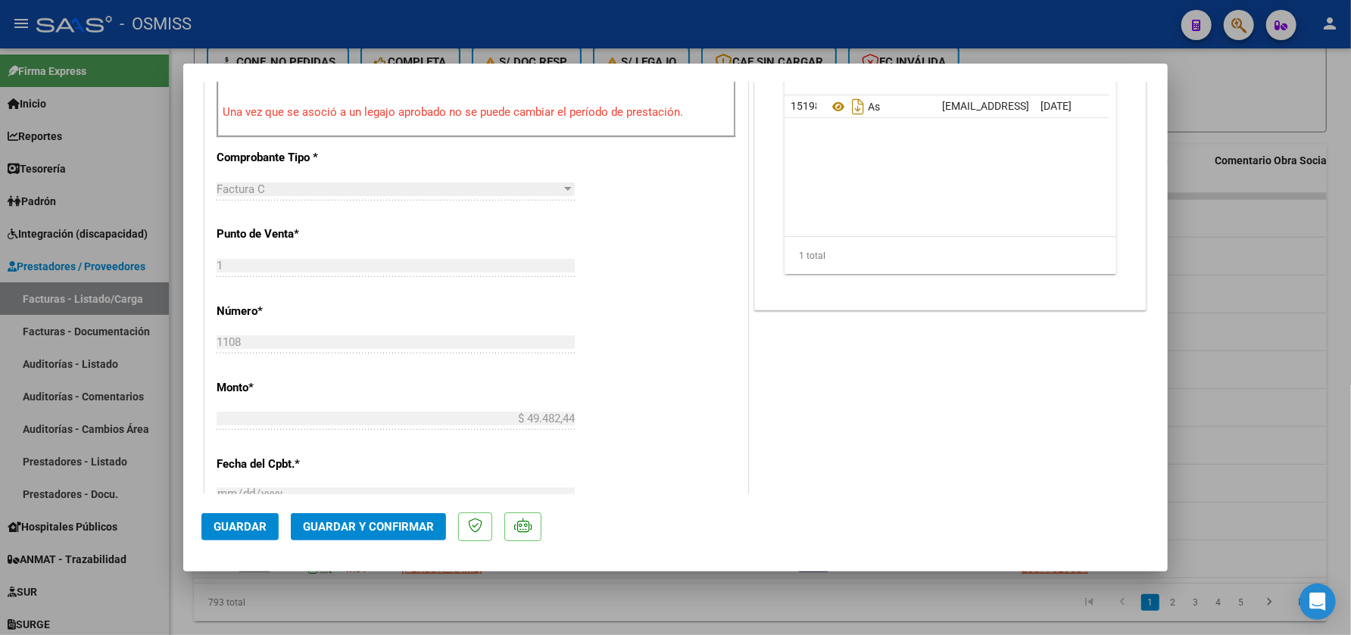
scroll to position [474, 0]
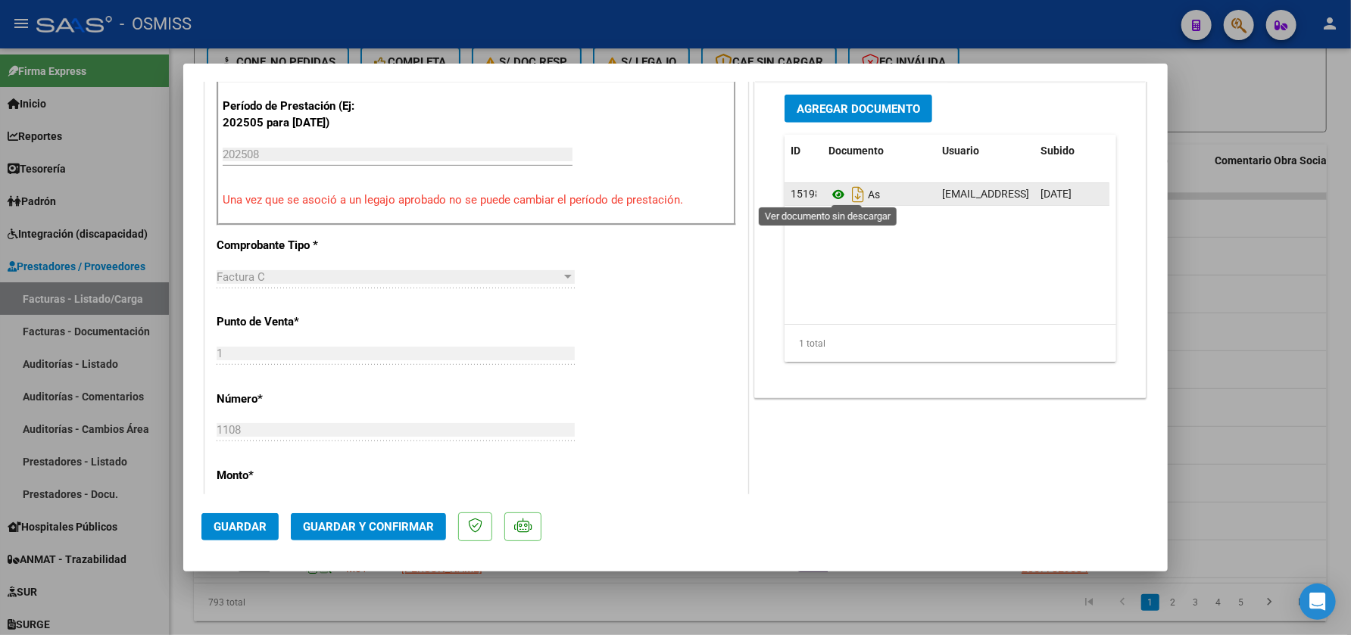
click at [832, 189] on icon at bounding box center [838, 195] width 20 height 18
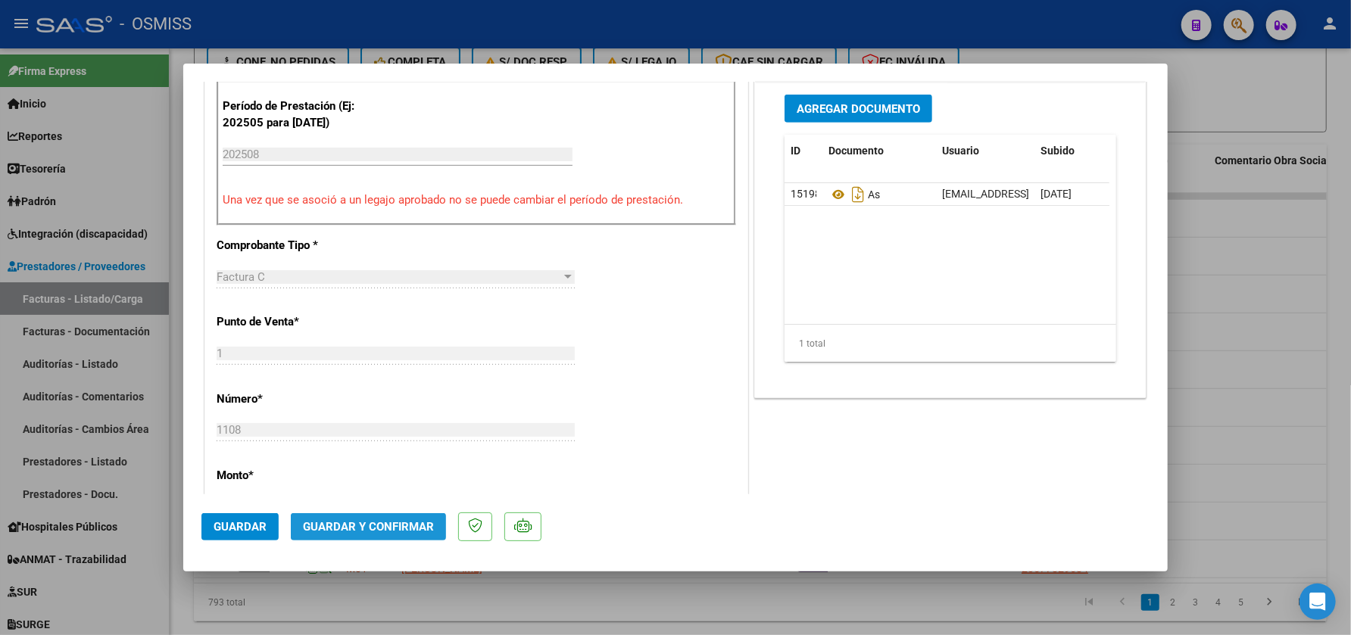
click at [406, 534] on button "Guardar y Confirmar" at bounding box center [368, 526] width 155 height 27
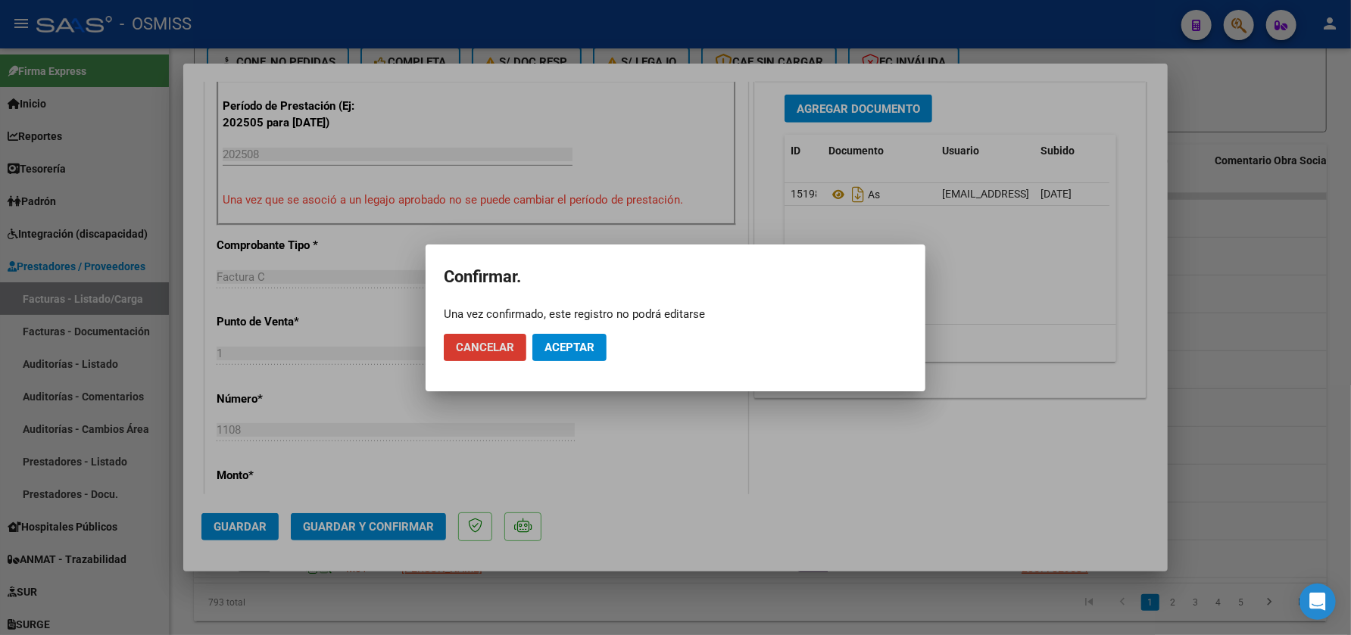
click at [574, 349] on span "Aceptar" at bounding box center [569, 348] width 50 height 14
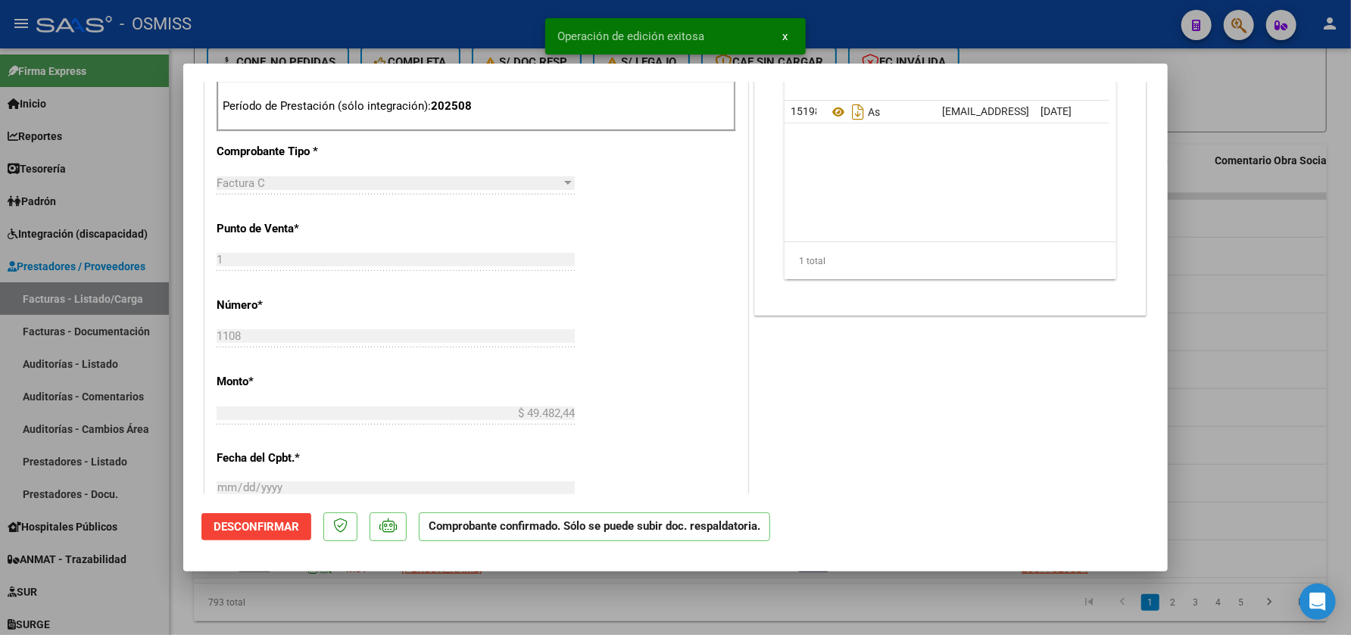
click at [539, 609] on div at bounding box center [675, 317] width 1351 height 635
type input "$ 0,00"
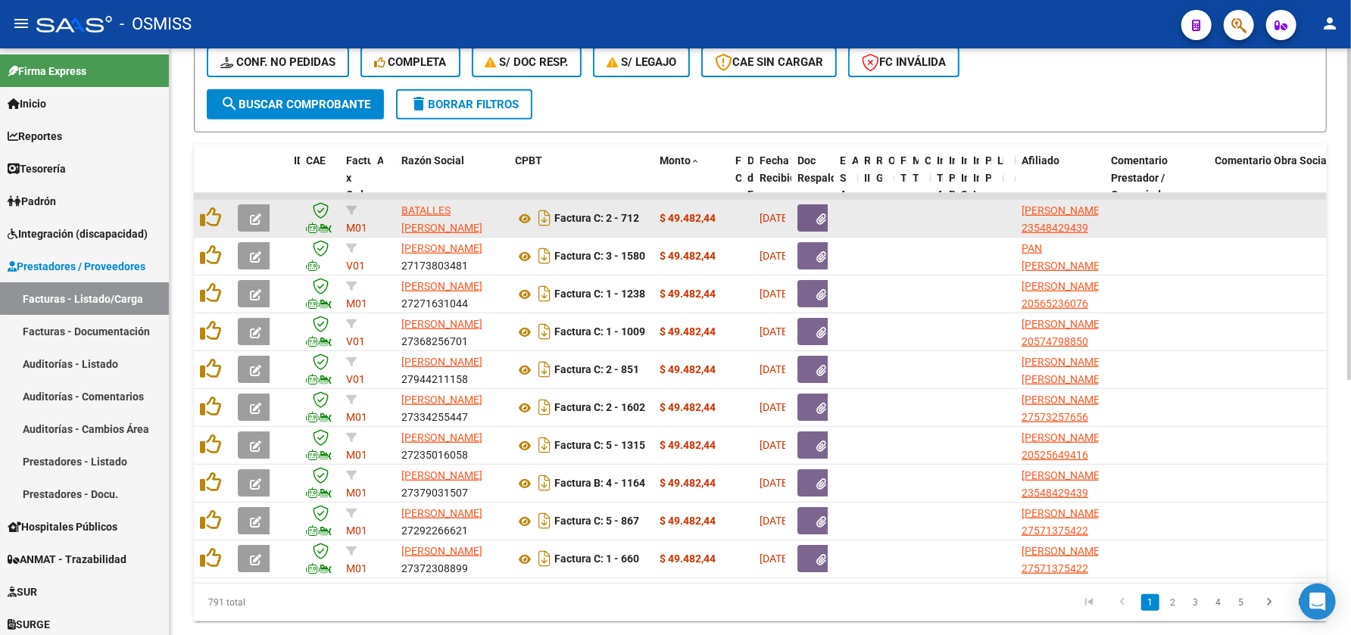
click at [254, 211] on span "button" at bounding box center [255, 218] width 11 height 14
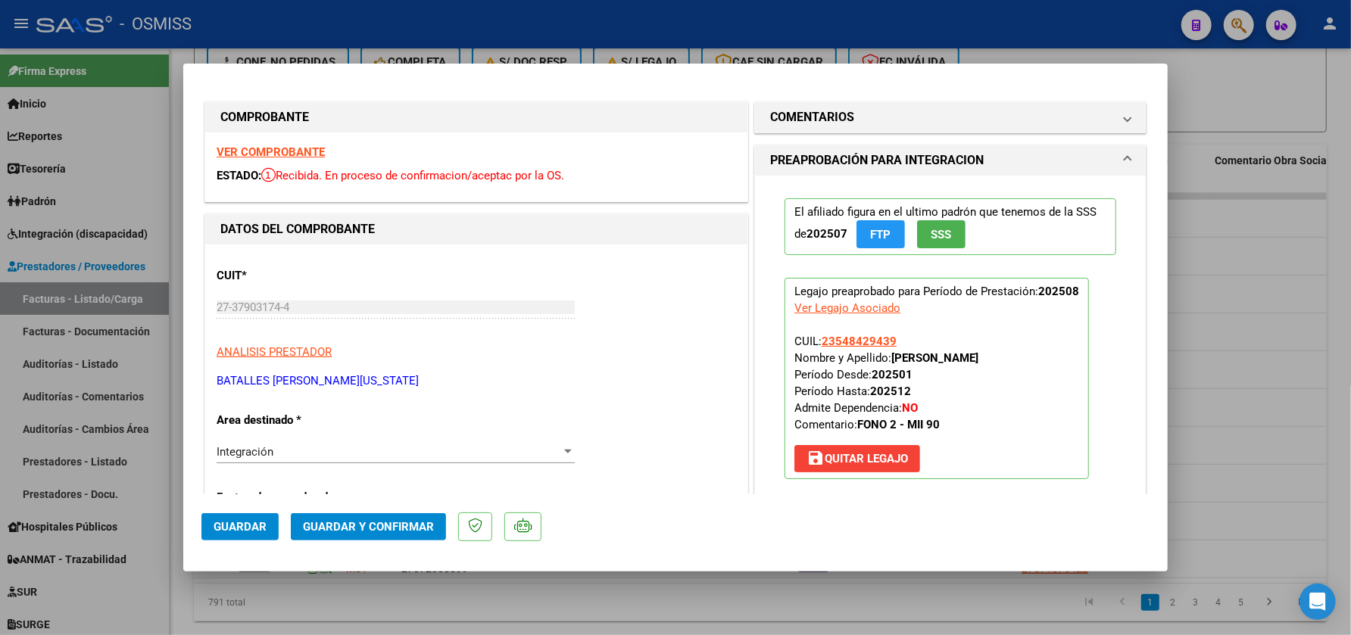
click at [306, 149] on strong "VER COMPROBANTE" at bounding box center [271, 152] width 108 height 14
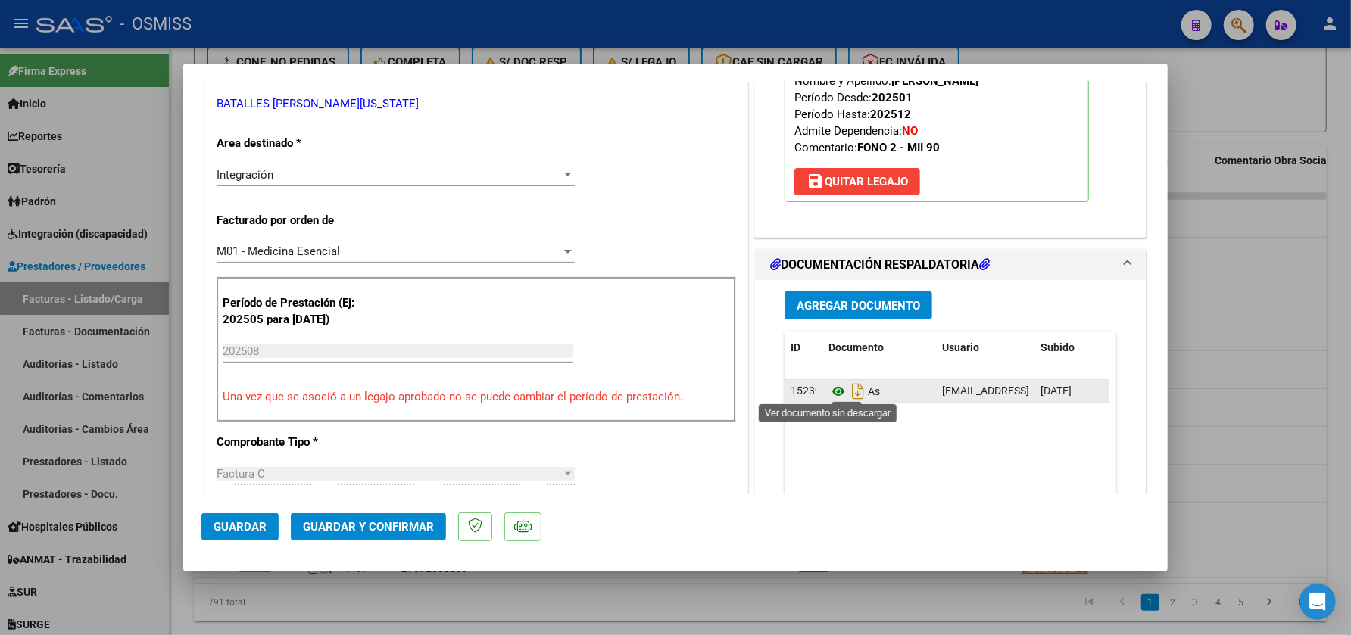
click at [828, 388] on icon at bounding box center [838, 391] width 20 height 18
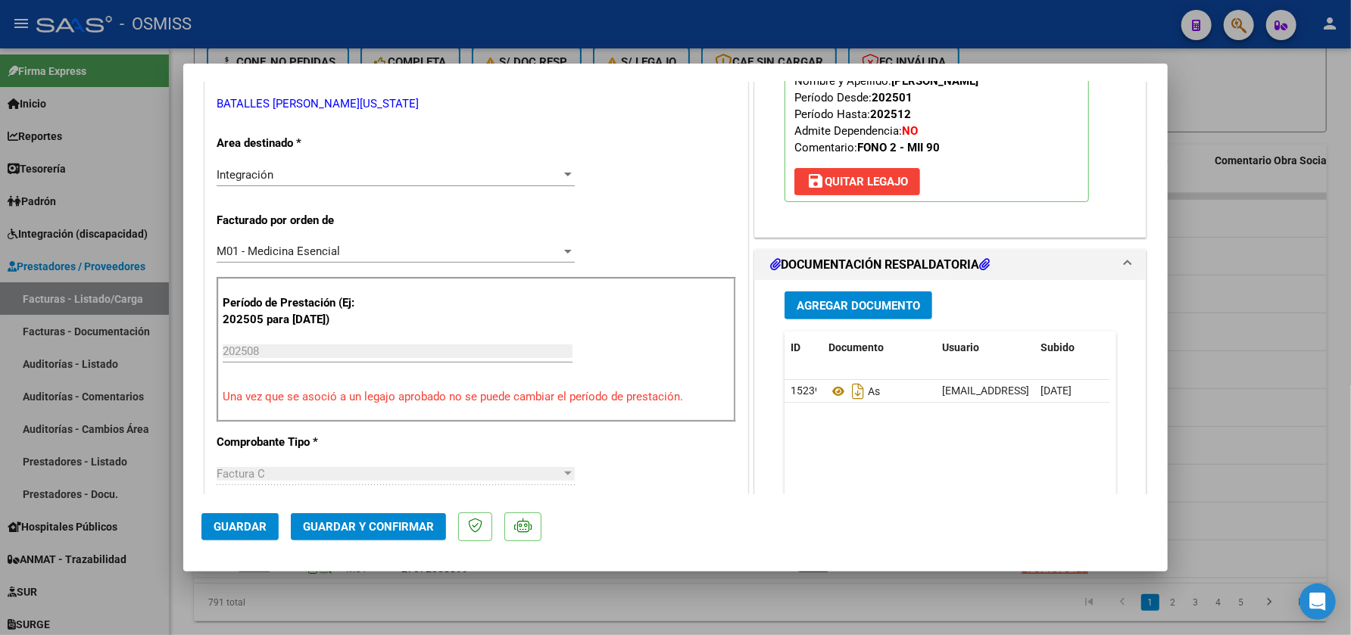
click at [375, 510] on mat-dialog-actions "Guardar Guardar y Confirmar" at bounding box center [675, 524] width 948 height 60
click at [407, 529] on span "Guardar y Confirmar" at bounding box center [368, 527] width 131 height 14
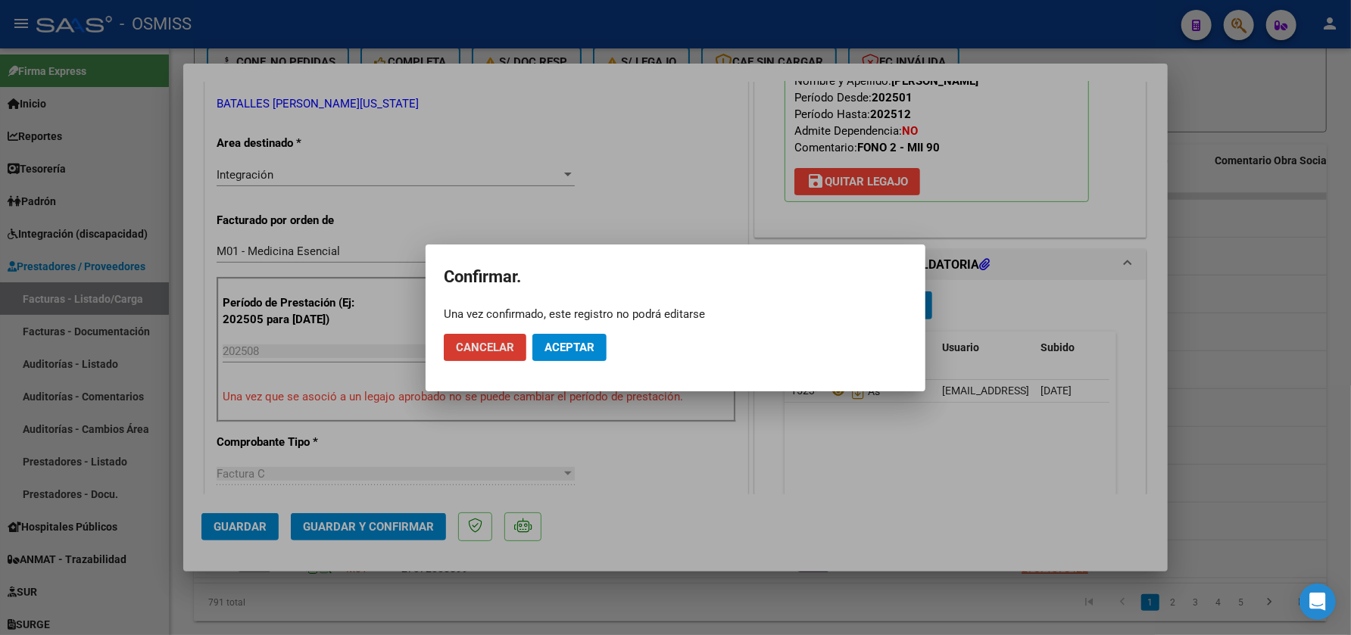
click at [596, 357] on button "Aceptar" at bounding box center [569, 347] width 74 height 27
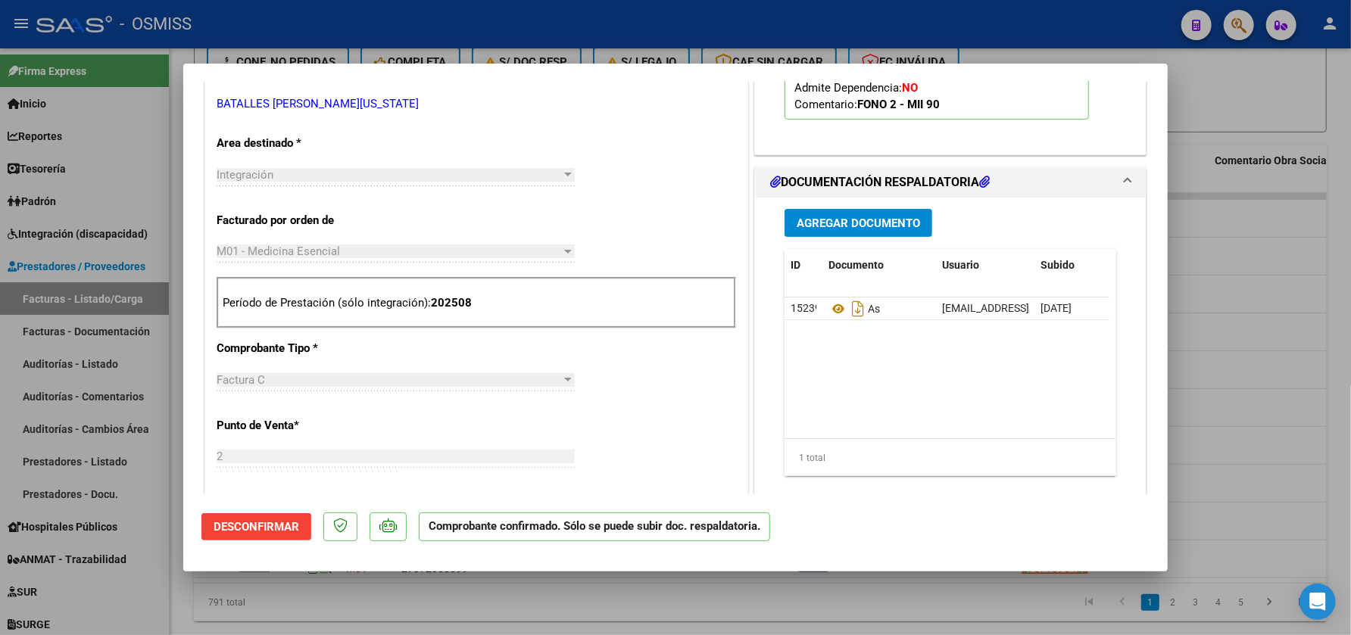
click at [859, 610] on div at bounding box center [675, 317] width 1351 height 635
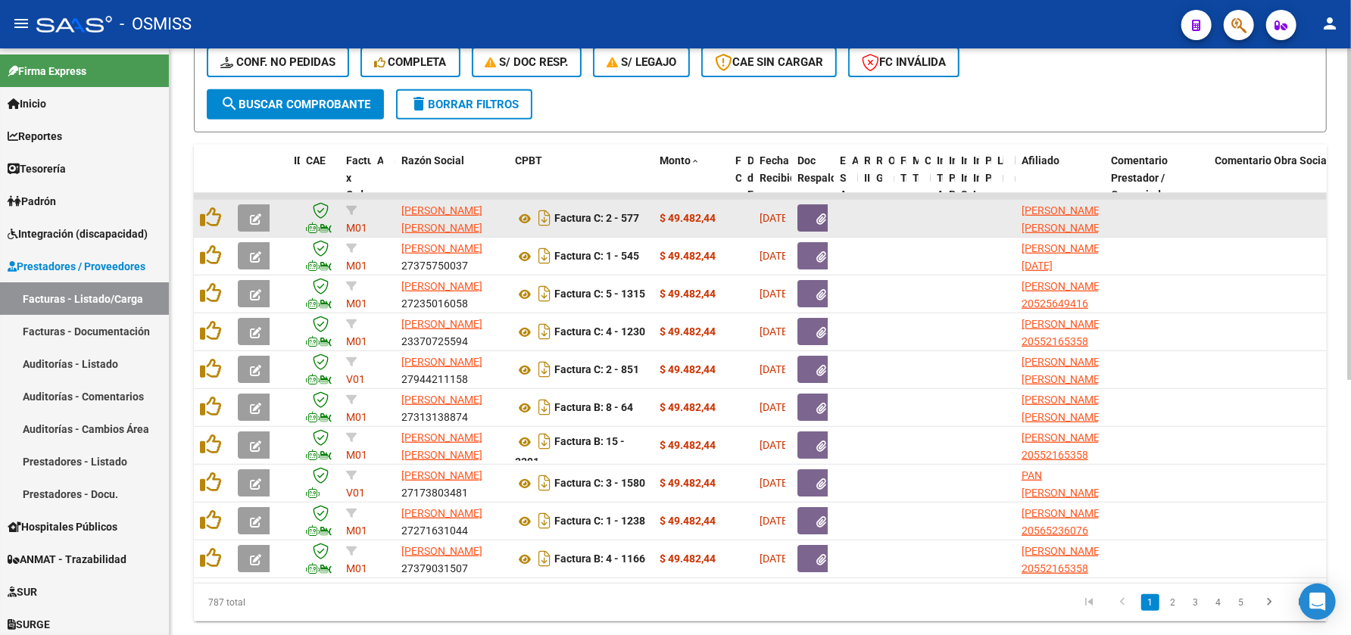
click at [255, 217] on icon "button" at bounding box center [255, 219] width 11 height 11
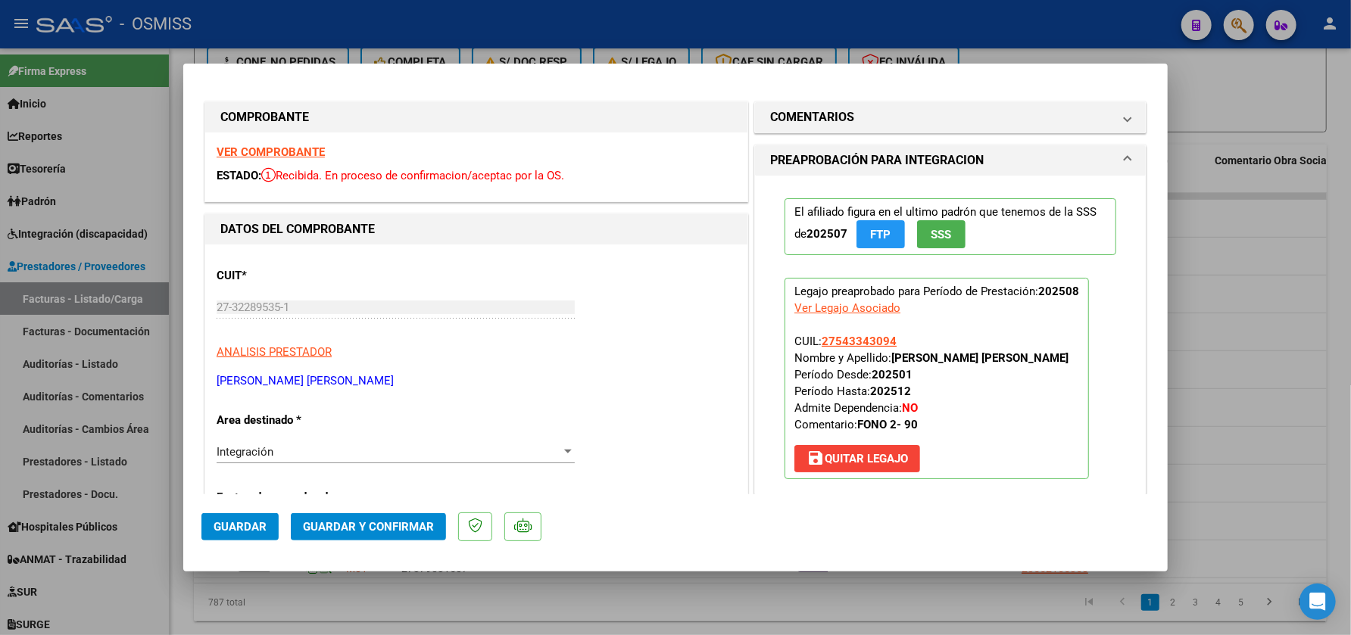
click at [257, 156] on strong "VER COMPROBANTE" at bounding box center [271, 152] width 108 height 14
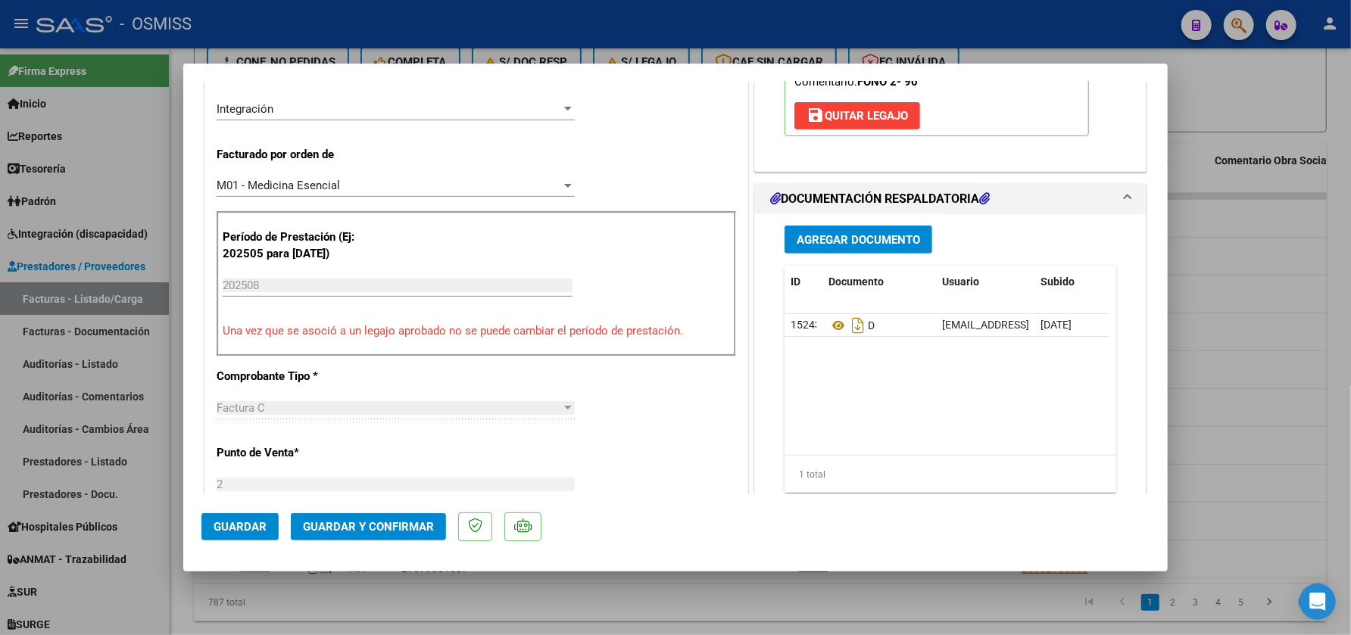
scroll to position [376, 0]
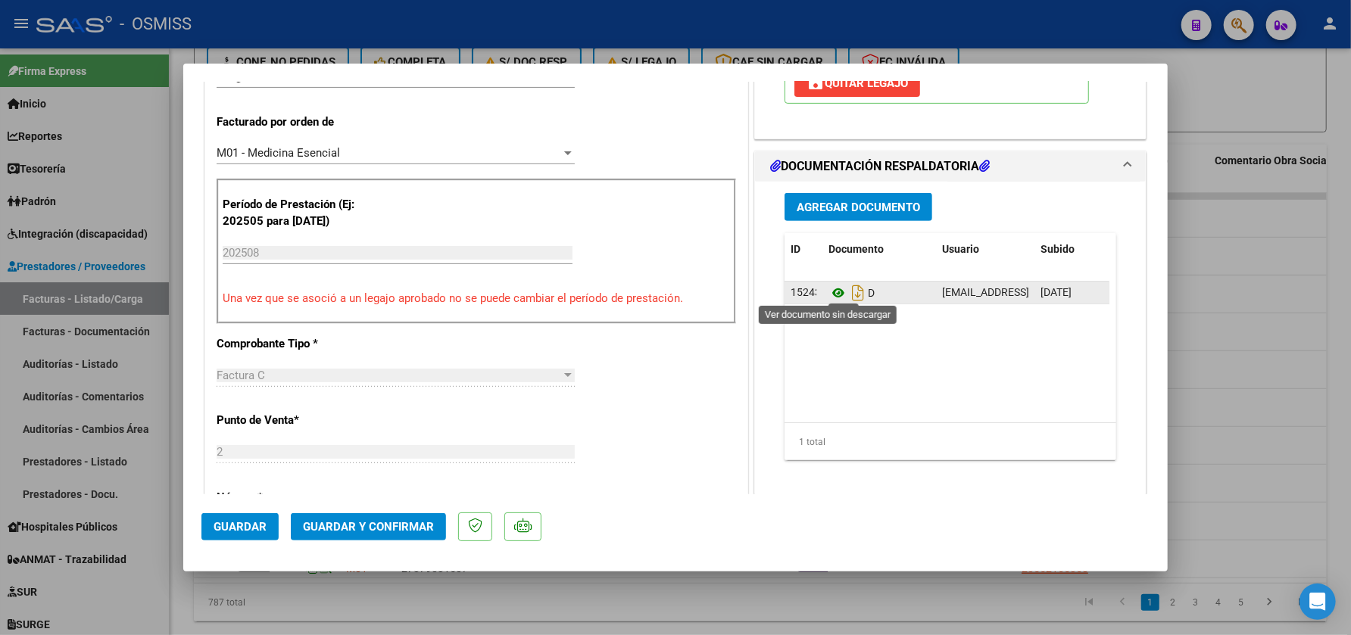
click at [828, 288] on icon at bounding box center [838, 293] width 20 height 18
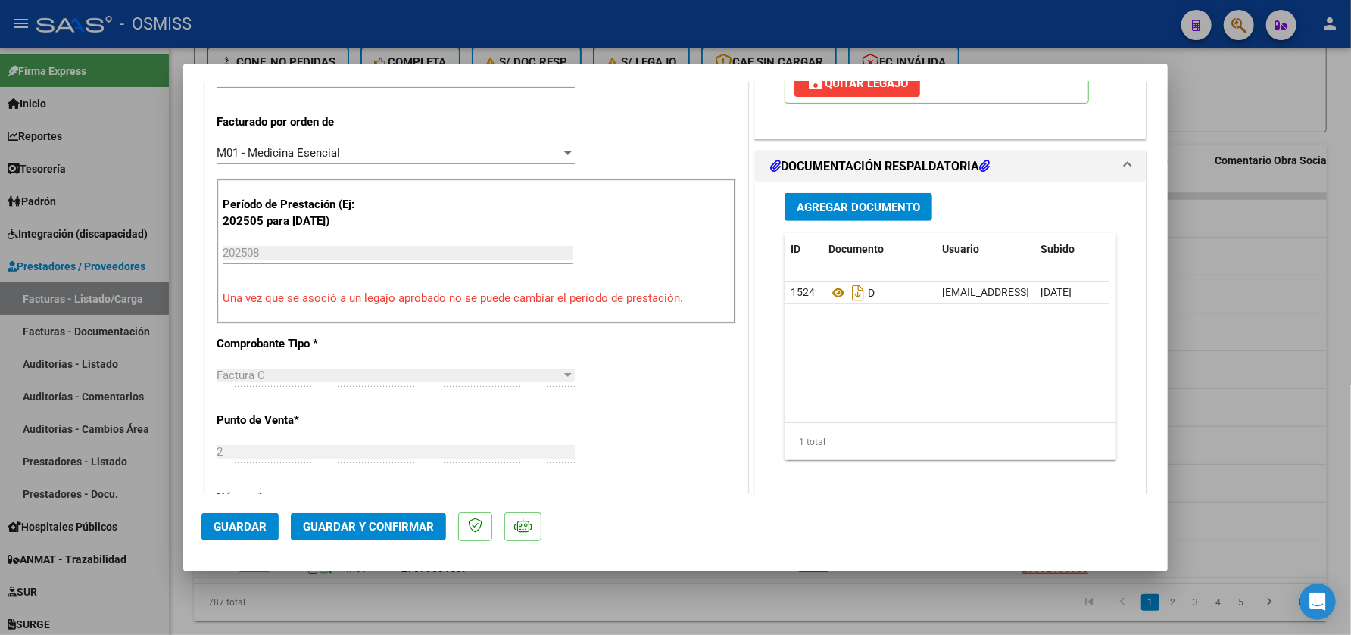
scroll to position [0, 0]
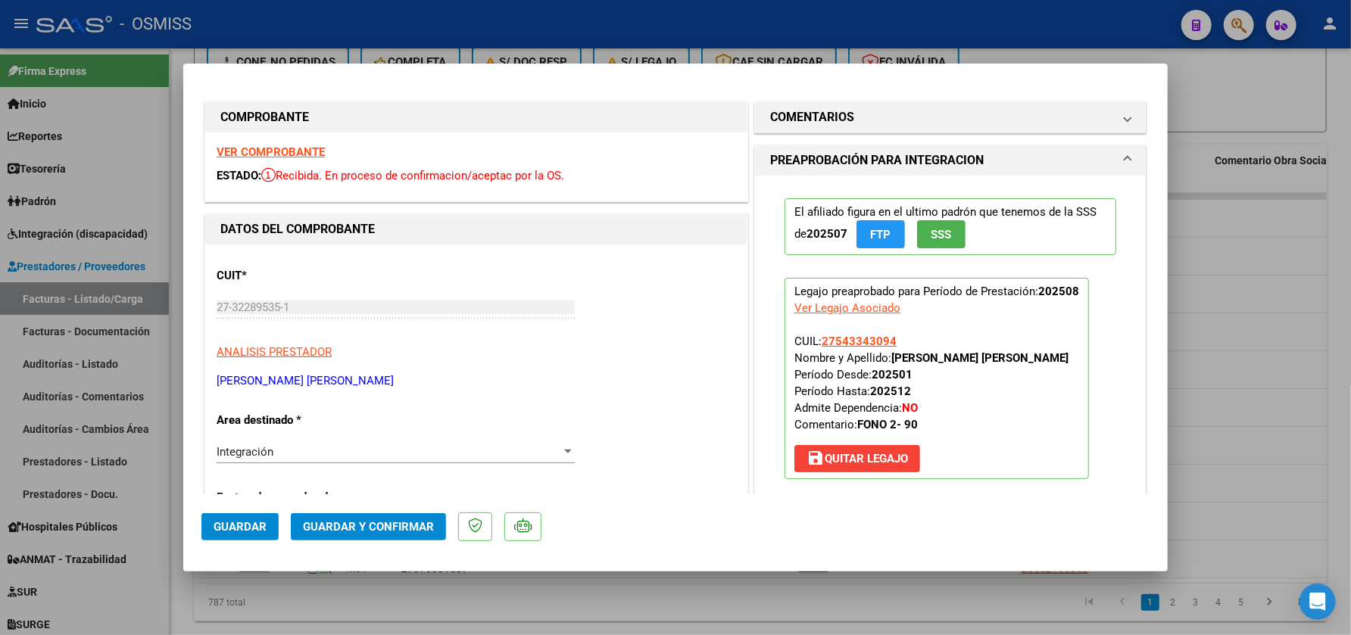
click at [949, 111] on mat-panel-title "COMENTARIOS" at bounding box center [941, 117] width 342 height 18
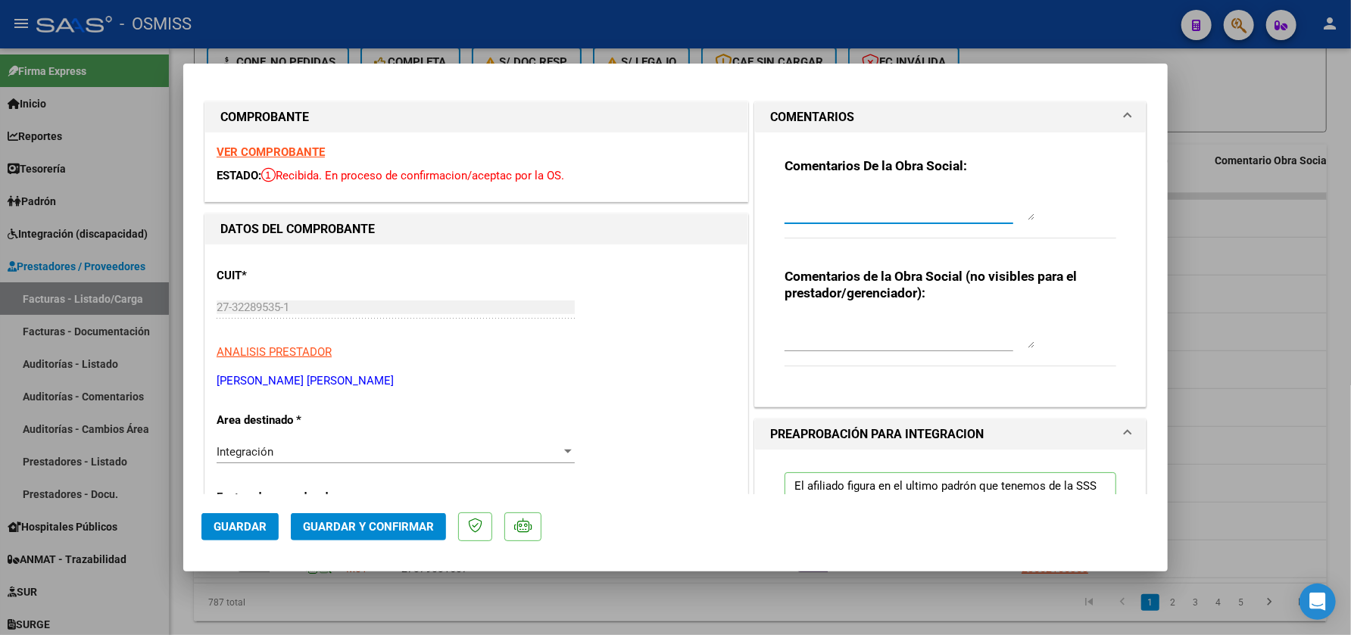
click at [910, 195] on textarea at bounding box center [909, 205] width 250 height 30
click at [784, 199] on textarea "PLANILLA EDITADA CONF [PERSON_NAME] Y PEGADA.." at bounding box center [909, 205] width 250 height 30
click at [806, 207] on textarea "LAS PLANILLAS NO DEBEN ESTAR EDITADAS CONF [PERSON_NAME] Y PEGADA.." at bounding box center [909, 205] width 250 height 30
type textarea "LAS PLANILLAS NO DEBEN ESTAR EDITADAS CON FIRMA CORTADA Y PEGADA.."
click at [311, 525] on span "Guardar y Confirmar" at bounding box center [368, 527] width 131 height 14
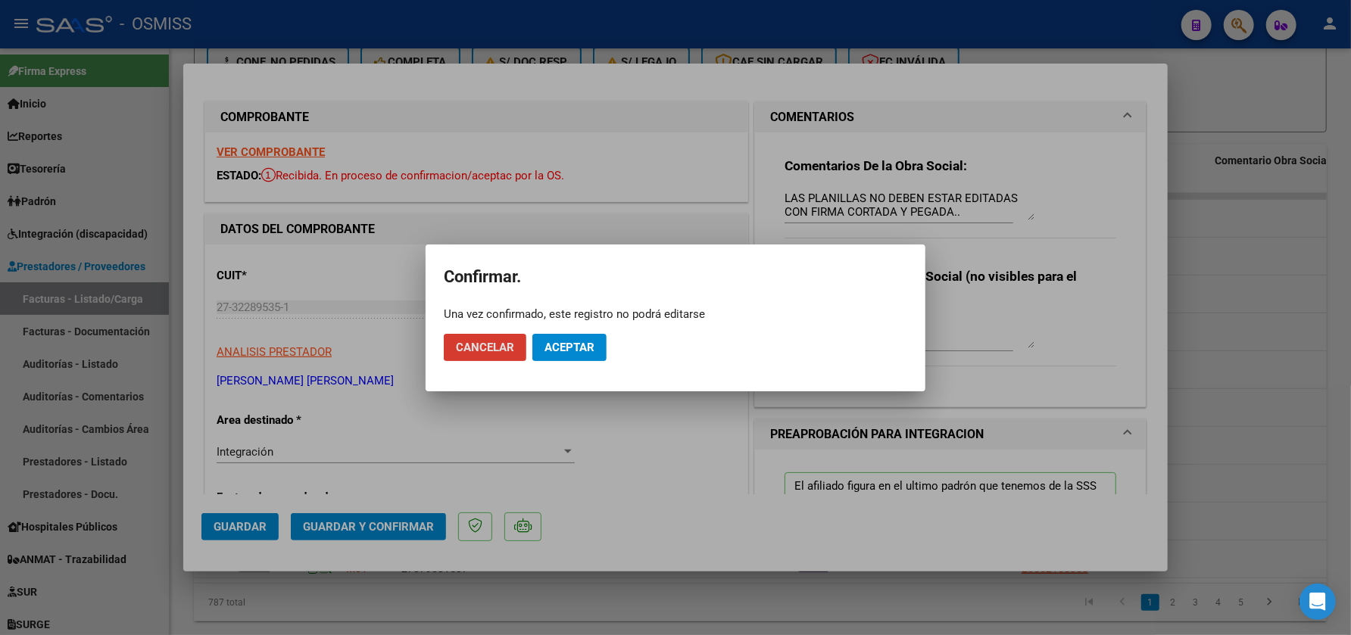
click at [566, 351] on span "Aceptar" at bounding box center [569, 348] width 50 height 14
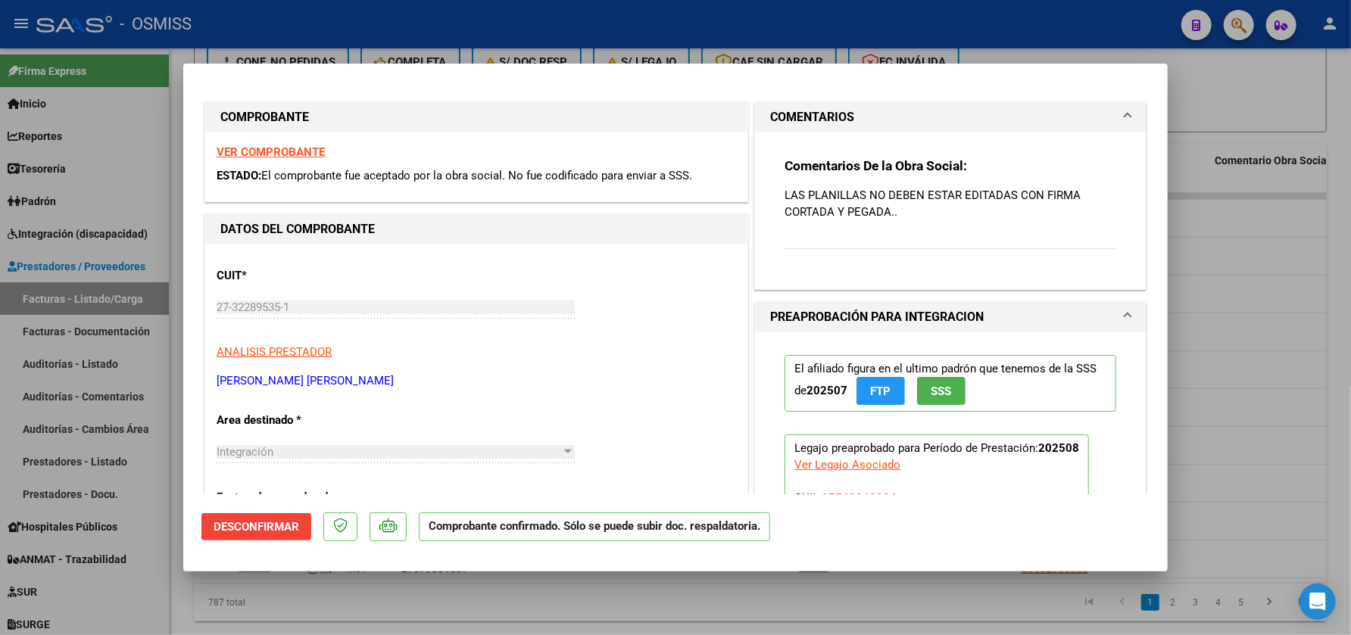
click at [466, 617] on div at bounding box center [675, 317] width 1351 height 635
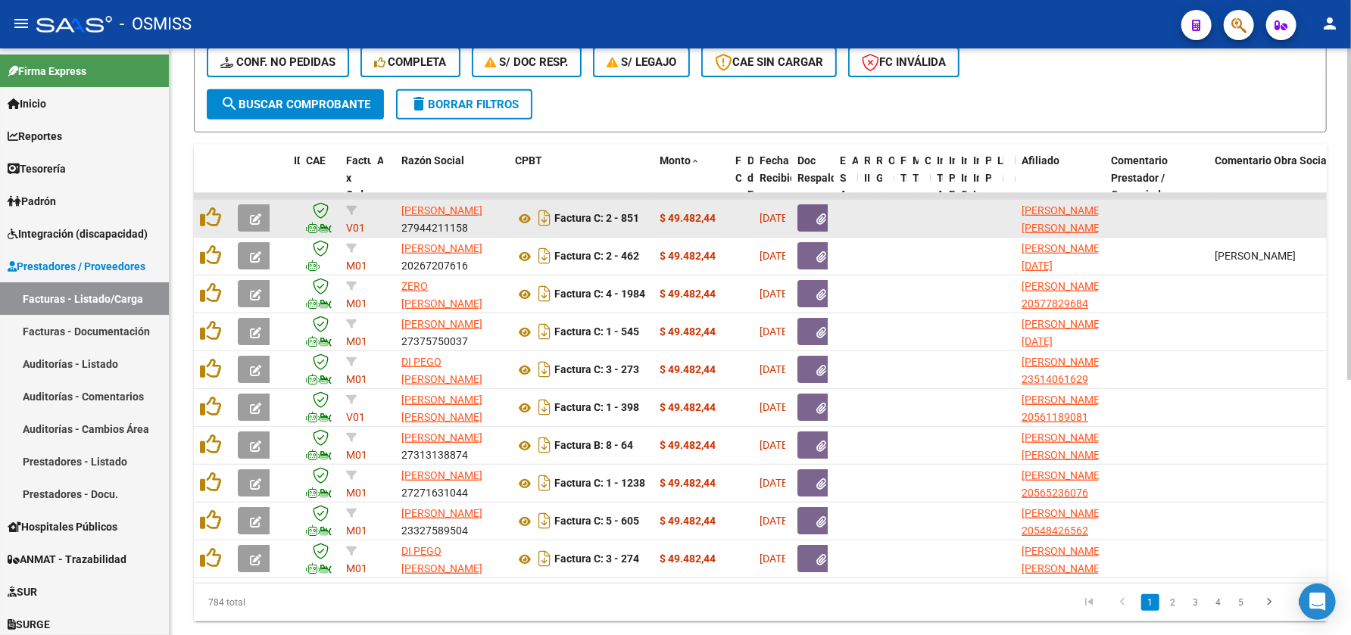
click at [251, 219] on icon "button" at bounding box center [255, 219] width 11 height 11
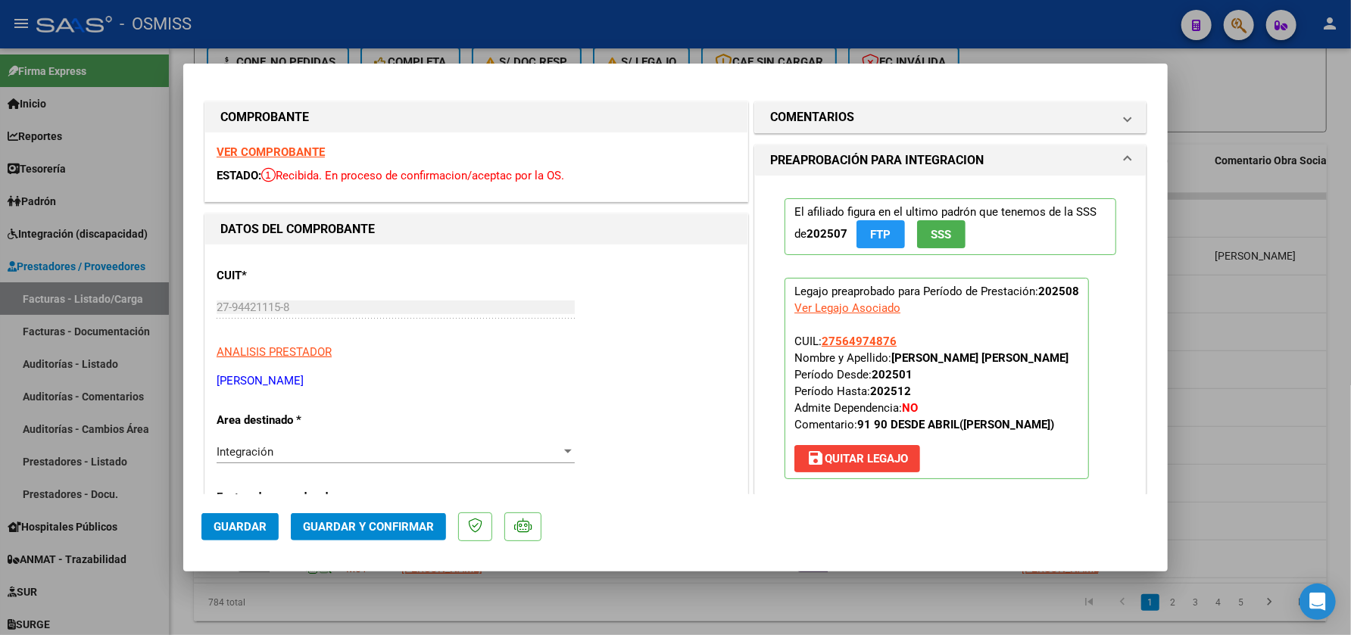
click at [297, 154] on strong "VER COMPROBANTE" at bounding box center [271, 152] width 108 height 14
click at [903, 129] on mat-expansion-panel-header "COMENTARIOS" at bounding box center [950, 117] width 391 height 30
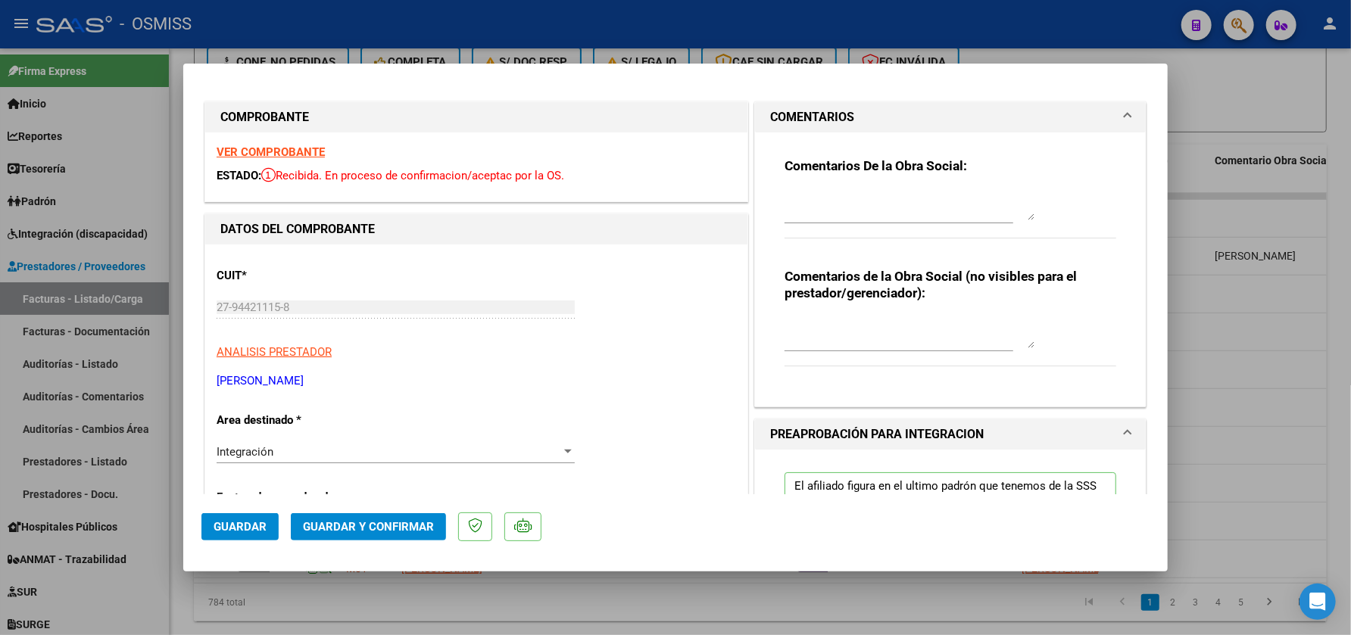
click at [871, 201] on textarea at bounding box center [909, 205] width 250 height 30
type textarea "90"
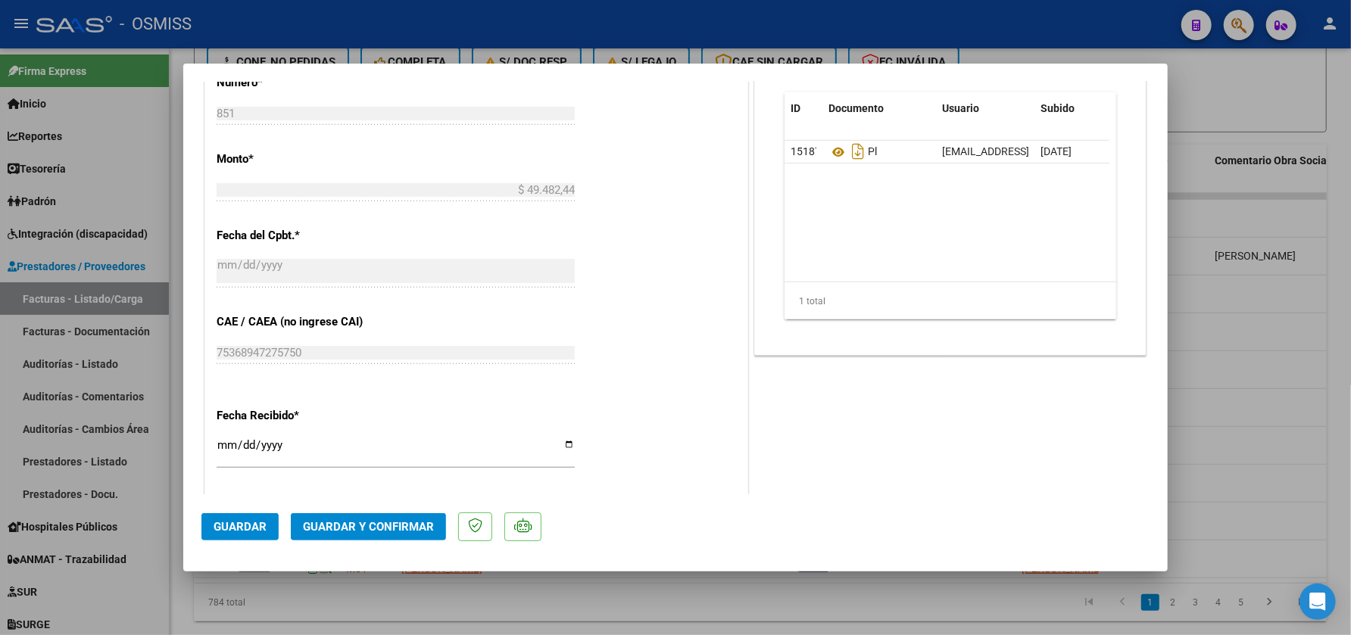
scroll to position [763, 0]
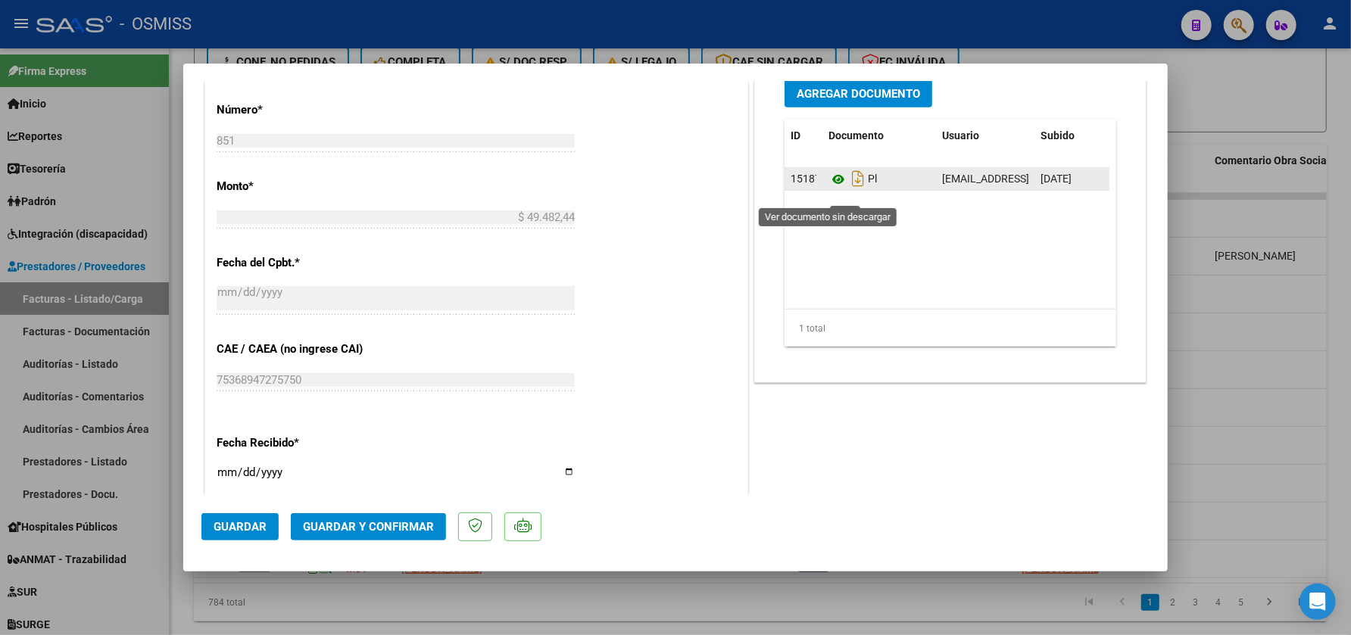
click at [829, 189] on icon at bounding box center [838, 179] width 20 height 18
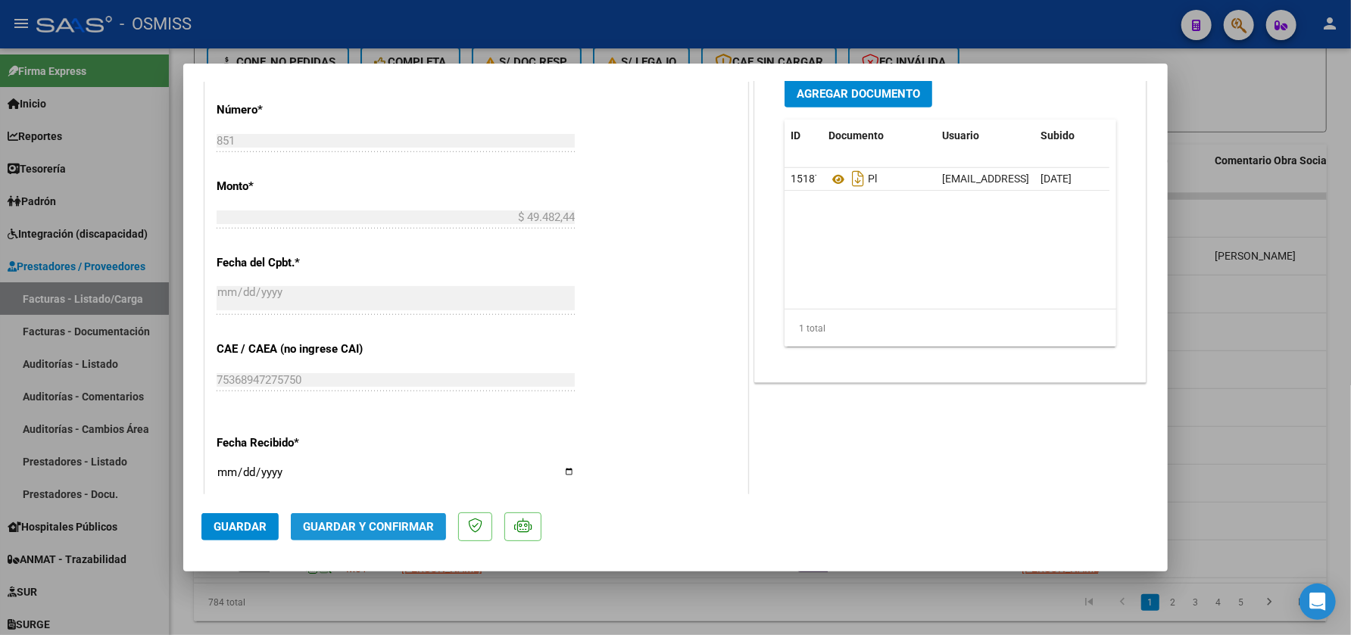
click at [358, 525] on span "Guardar y Confirmar" at bounding box center [368, 527] width 131 height 14
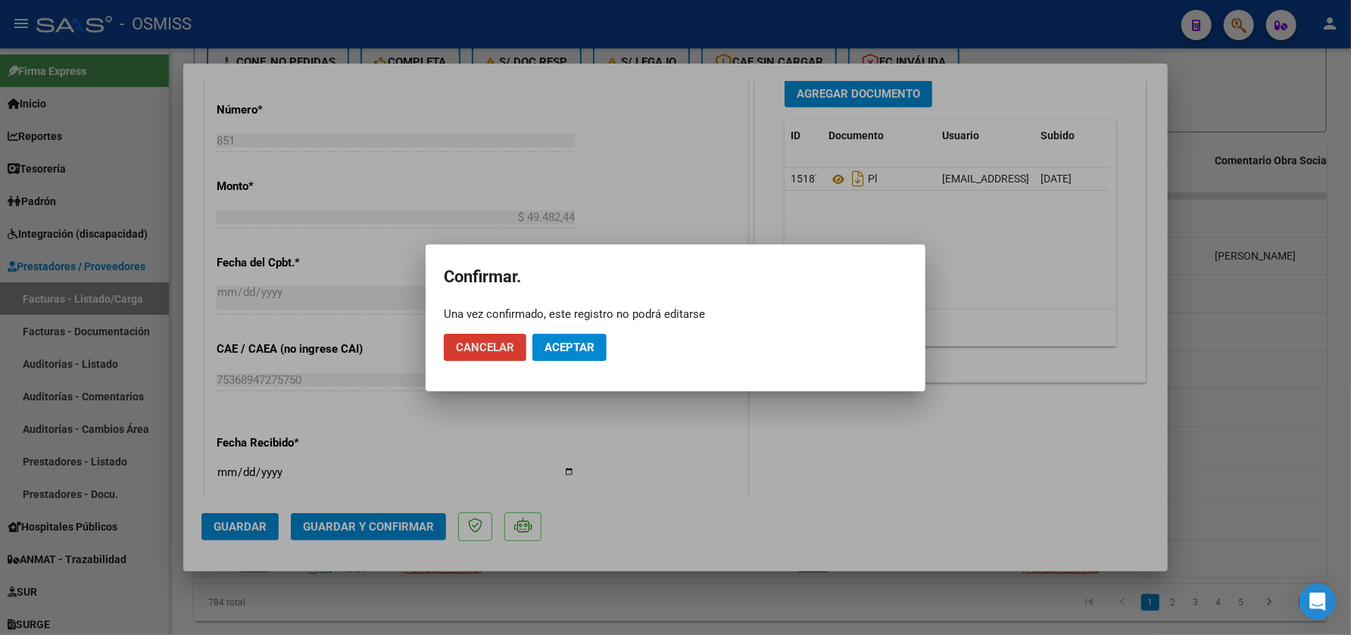
click at [574, 342] on span "Aceptar" at bounding box center [569, 348] width 50 height 14
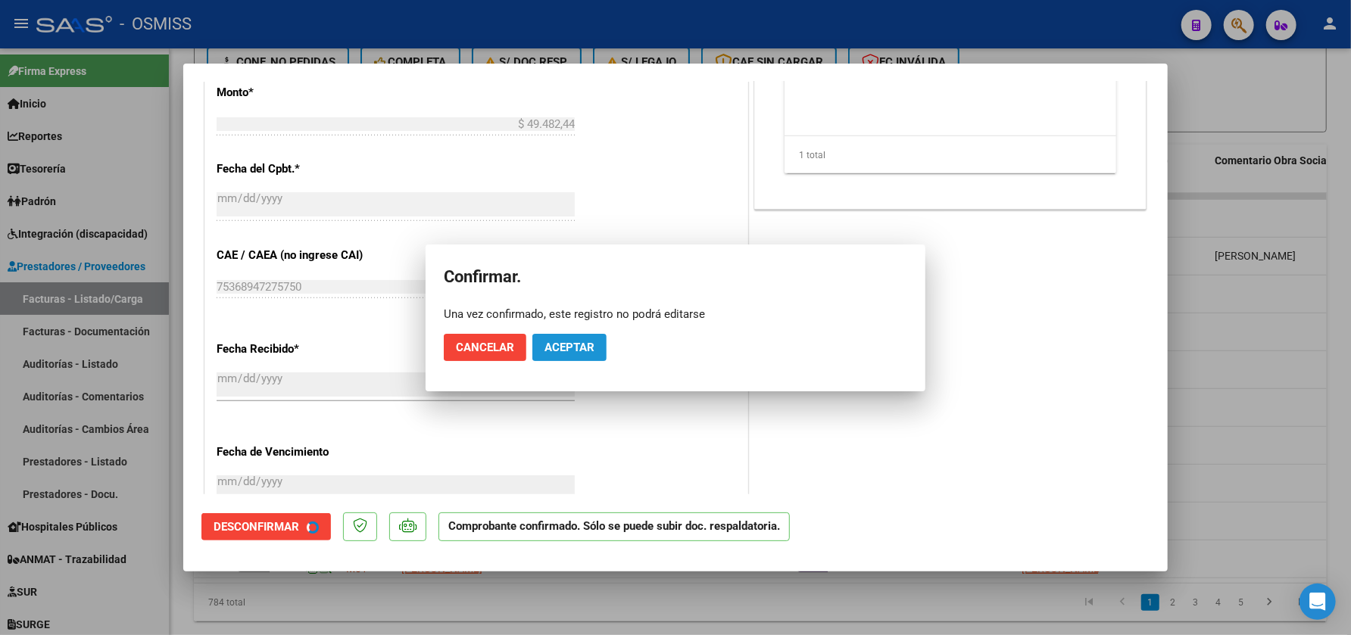
scroll to position [670, 0]
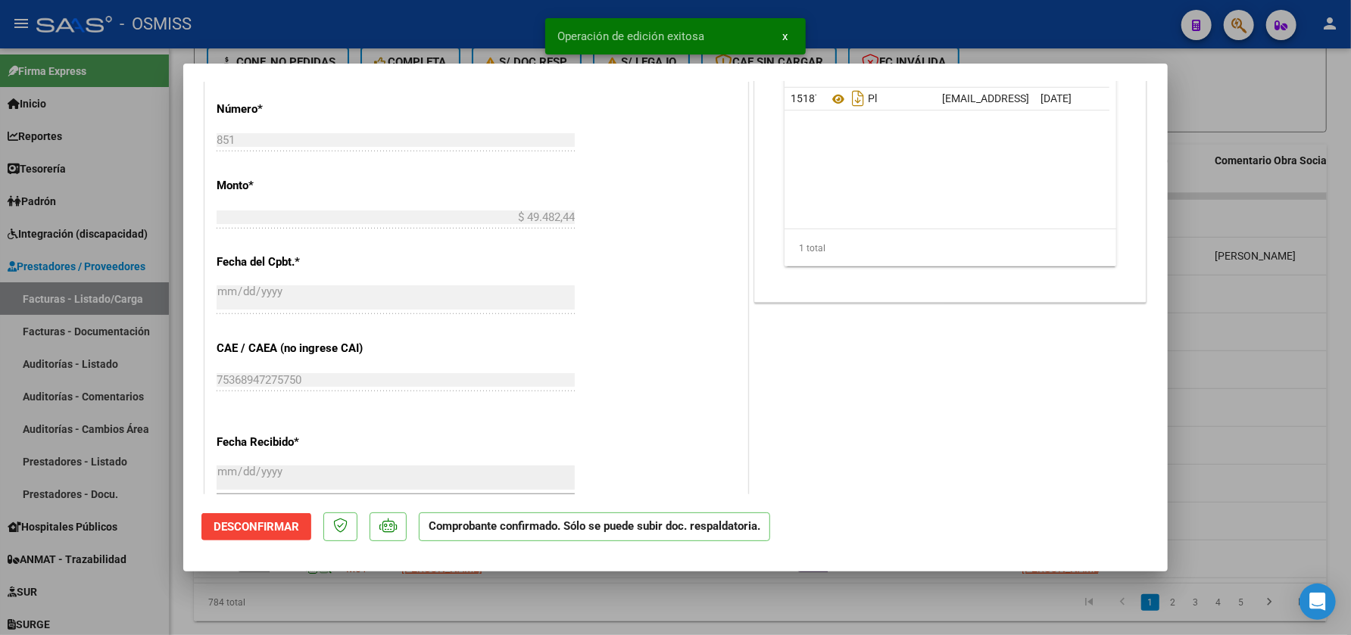
click at [508, 606] on div at bounding box center [675, 317] width 1351 height 635
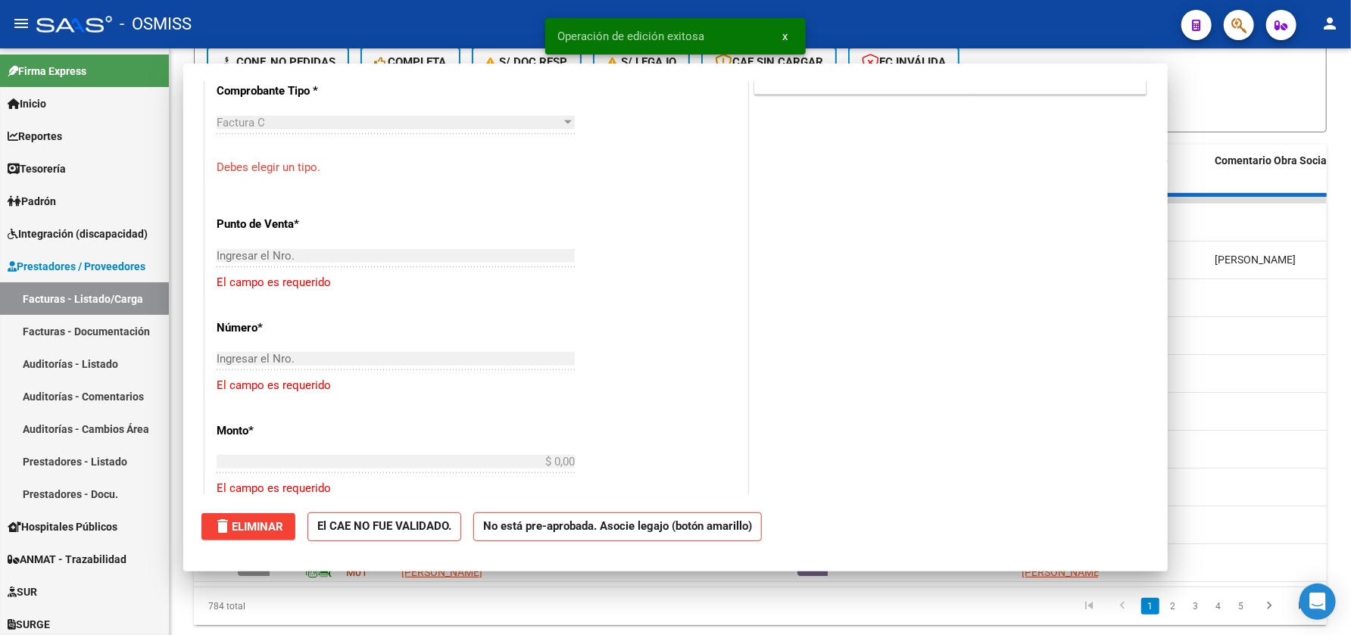
scroll to position [0, 0]
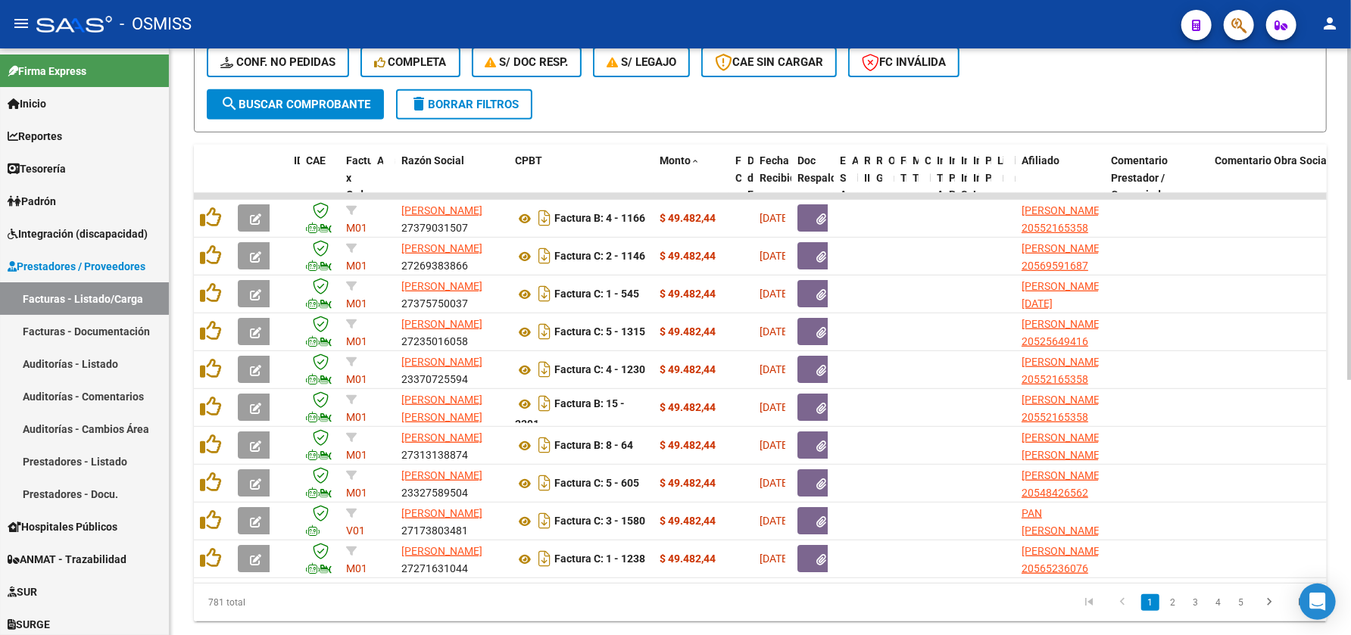
click at [357, 110] on button "search Buscar Comprobante" at bounding box center [295, 104] width 177 height 30
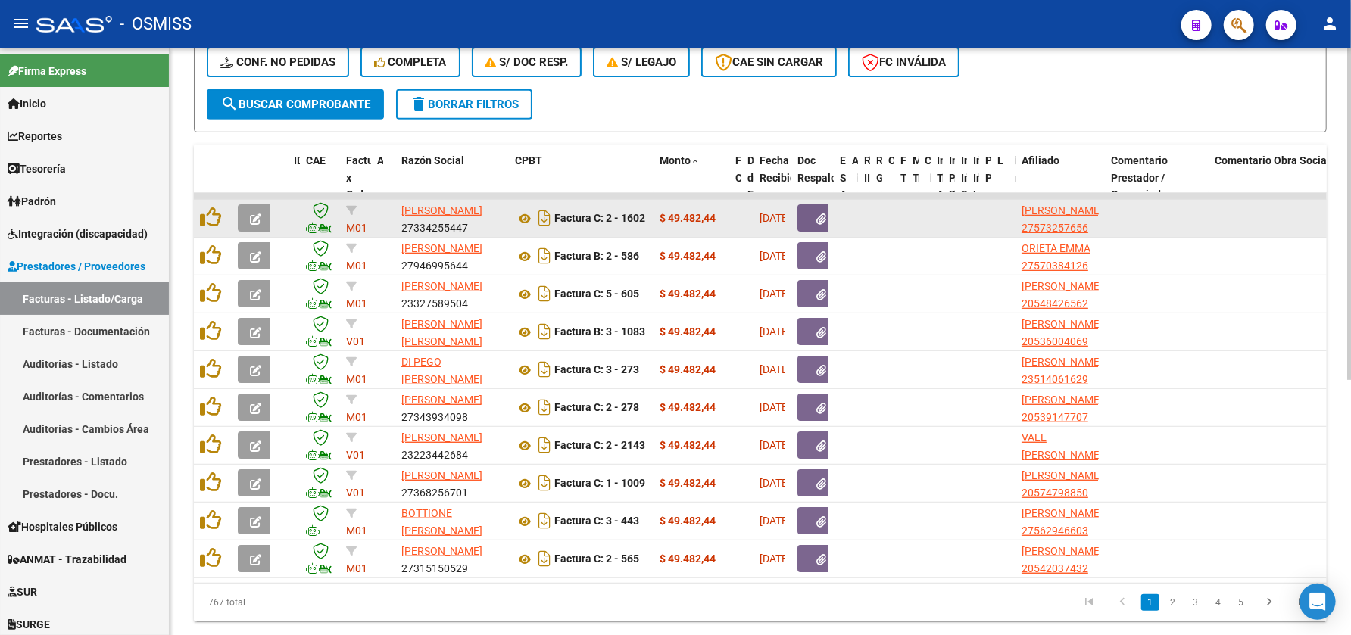
click at [250, 218] on icon "button" at bounding box center [255, 219] width 11 height 11
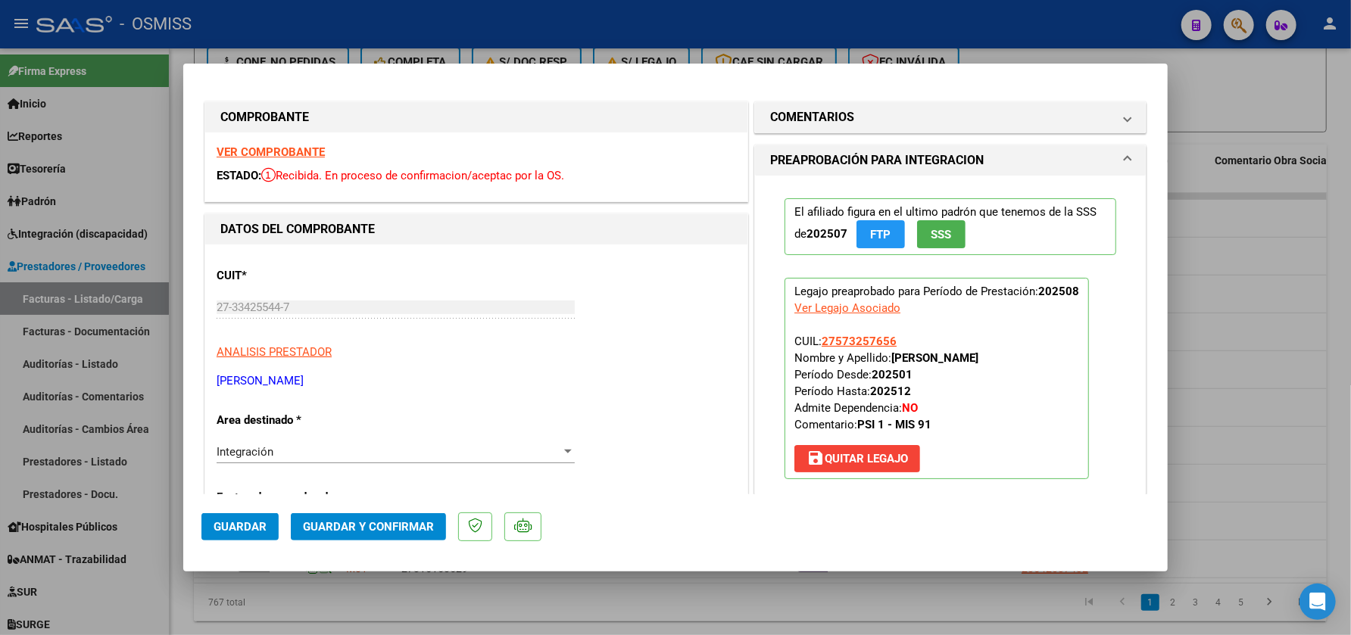
click at [296, 157] on strong "VER COMPROBANTE" at bounding box center [271, 152] width 108 height 14
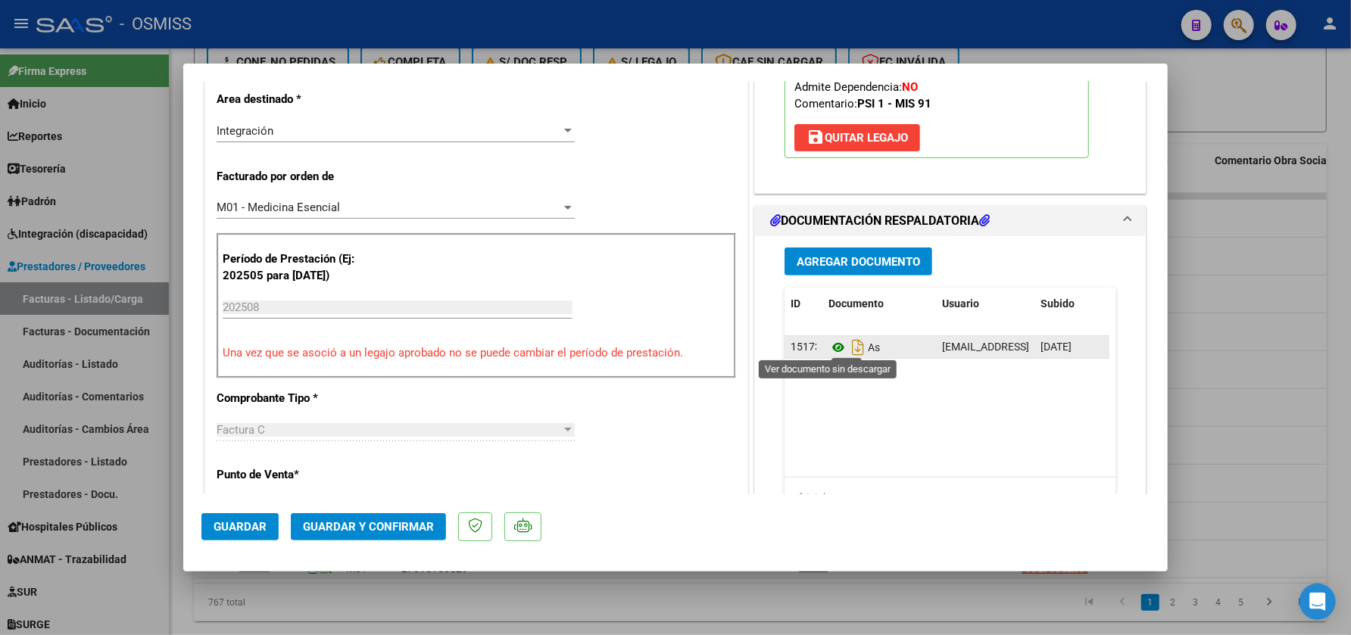
click at [828, 345] on icon at bounding box center [838, 347] width 20 height 18
click at [357, 526] on span "Guardar y Confirmar" at bounding box center [368, 527] width 131 height 14
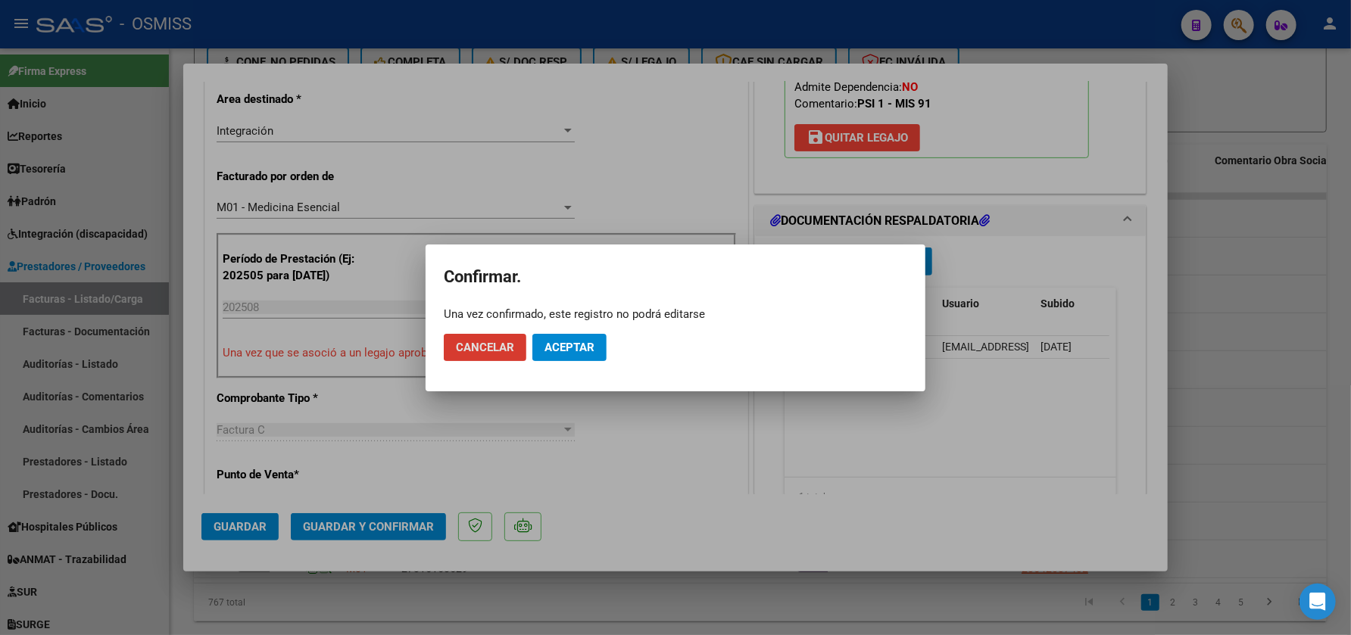
click at [572, 344] on span "Aceptar" at bounding box center [569, 348] width 50 height 14
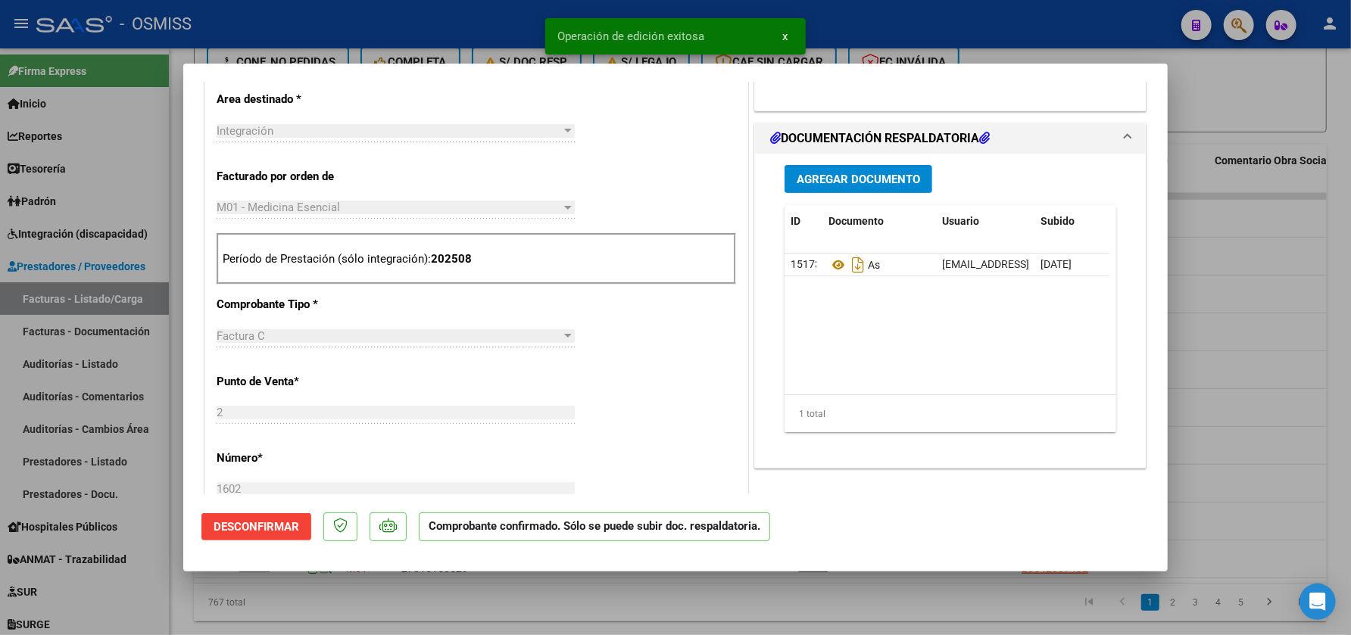
click at [516, 616] on div at bounding box center [675, 317] width 1351 height 635
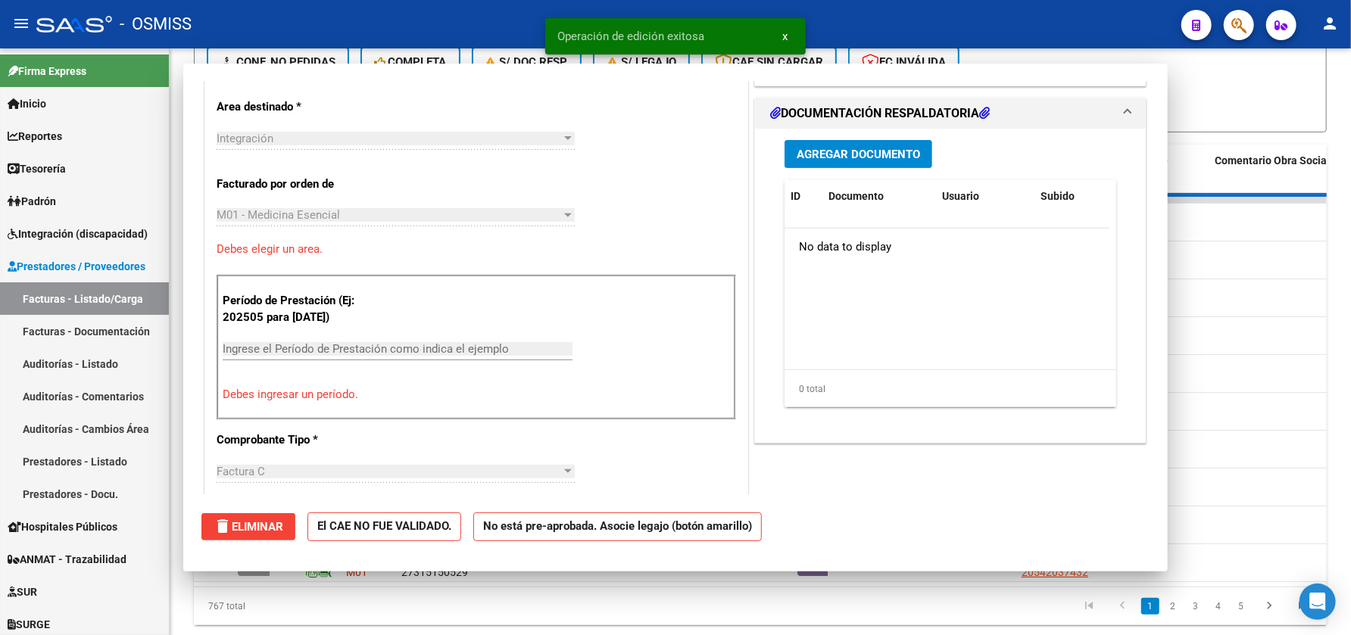
scroll to position [0, 0]
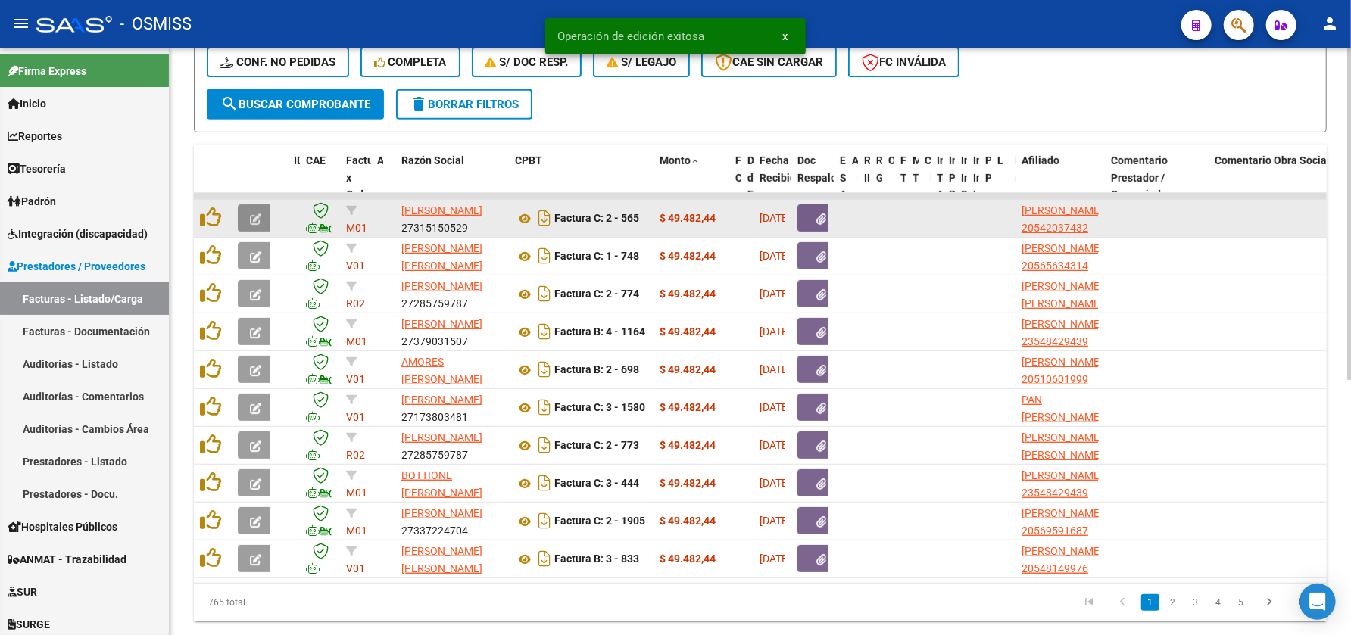
click at [256, 217] on icon "button" at bounding box center [255, 219] width 11 height 11
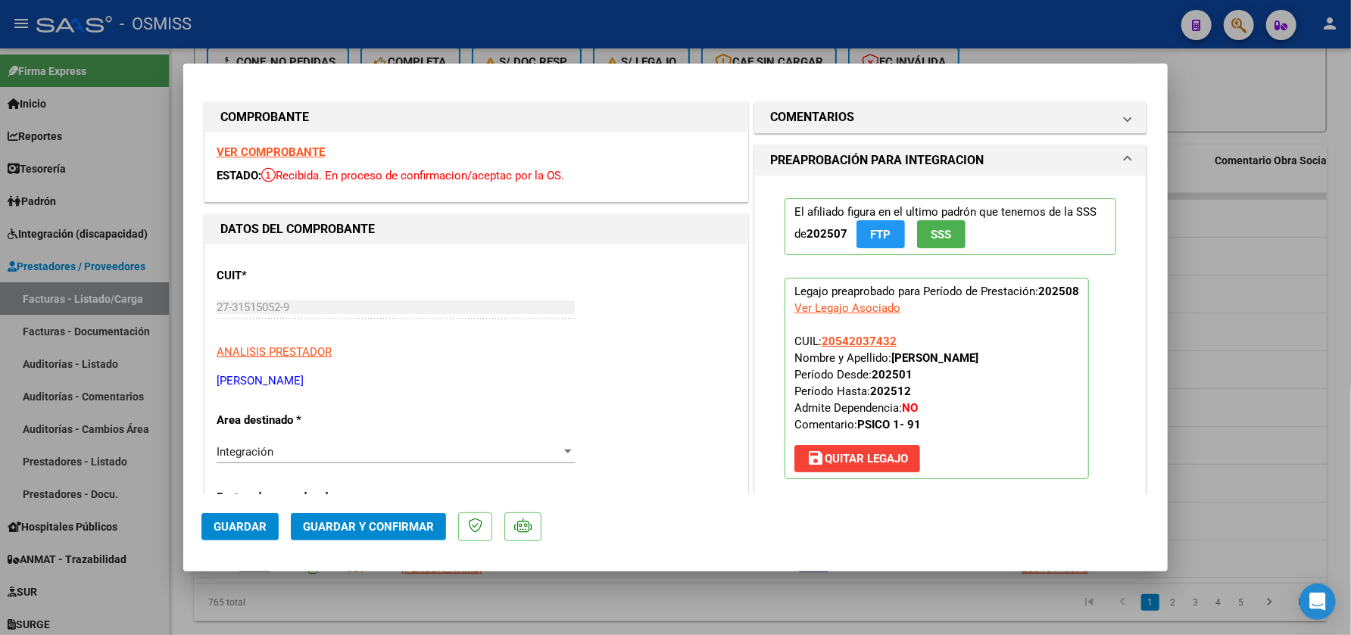
click at [269, 157] on strong "VER COMPROBANTE" at bounding box center [271, 152] width 108 height 14
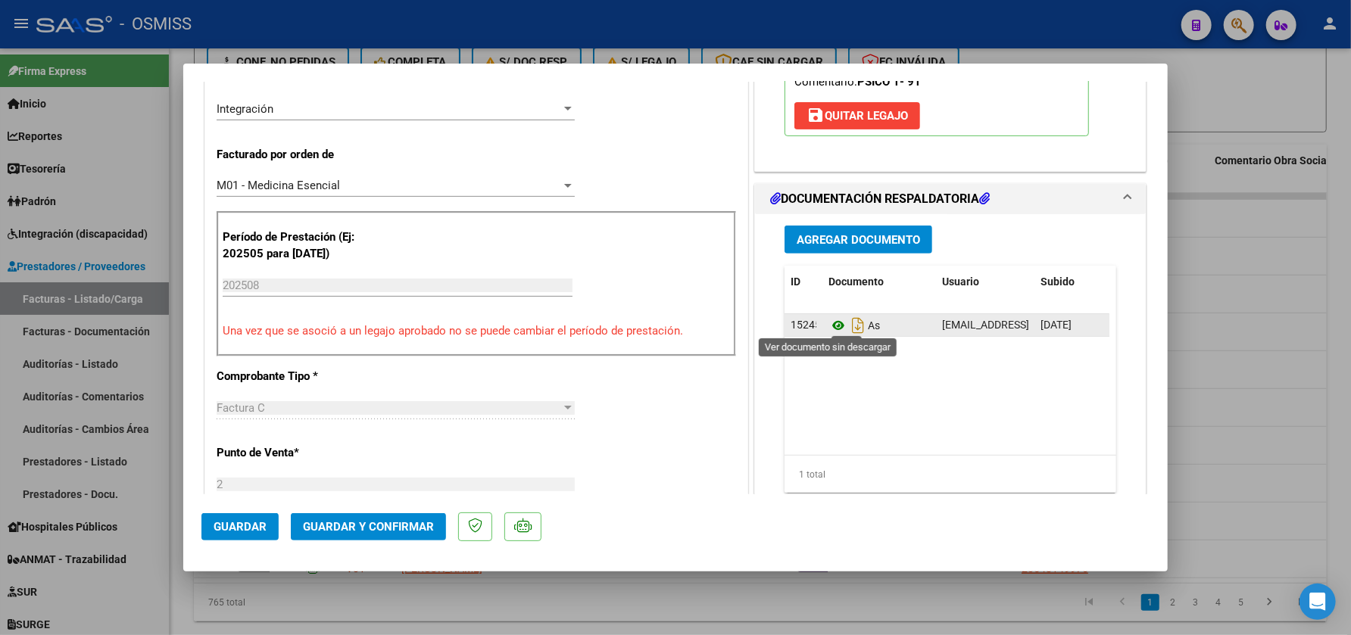
click at [828, 322] on icon at bounding box center [838, 326] width 20 height 18
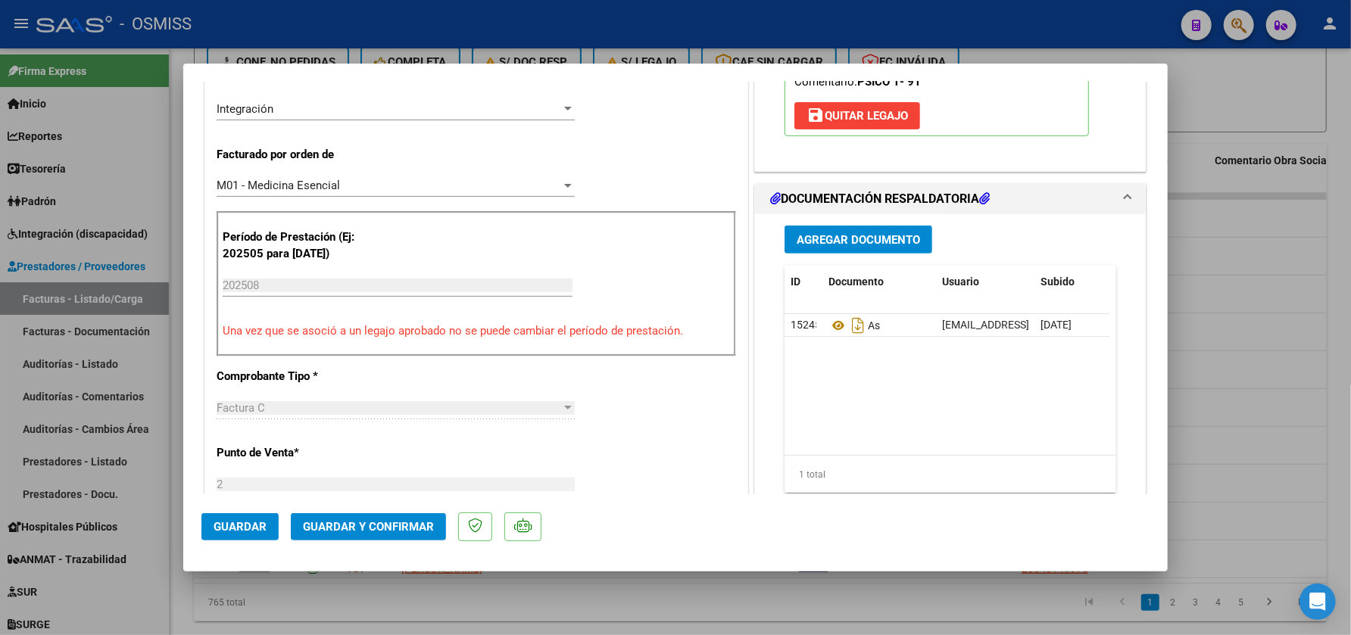
click at [385, 531] on span "Guardar y Confirmar" at bounding box center [368, 527] width 131 height 14
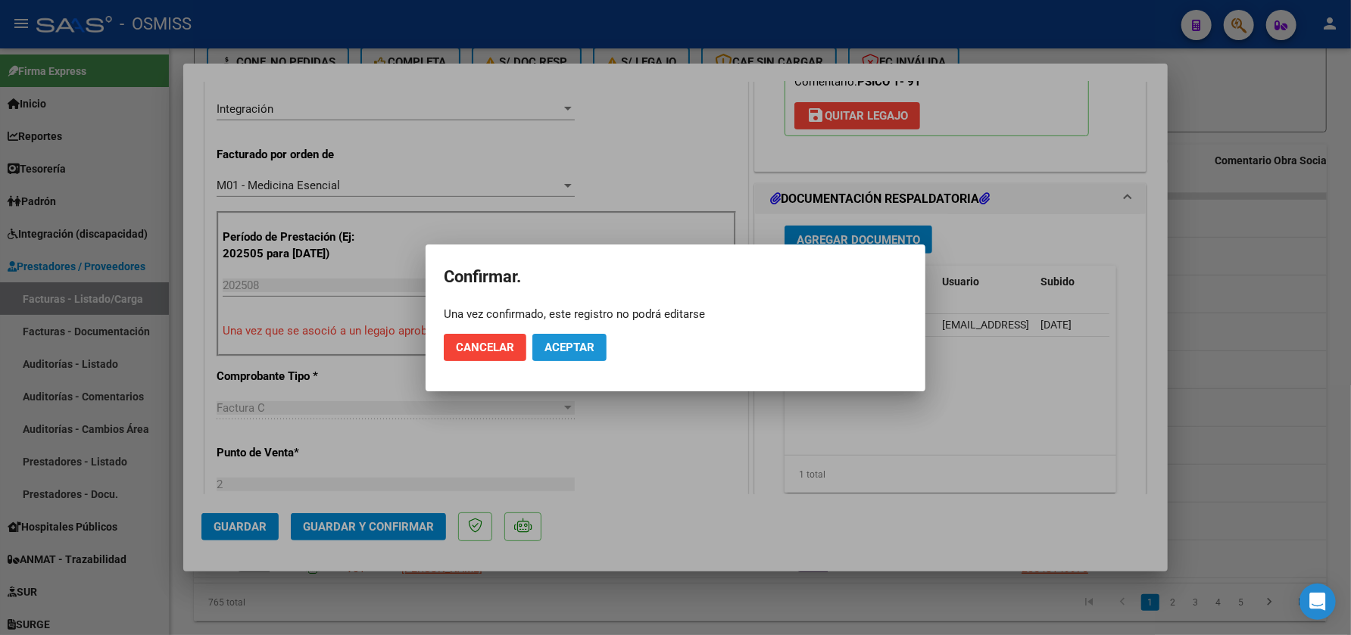
click at [573, 344] on span "Aceptar" at bounding box center [569, 348] width 50 height 14
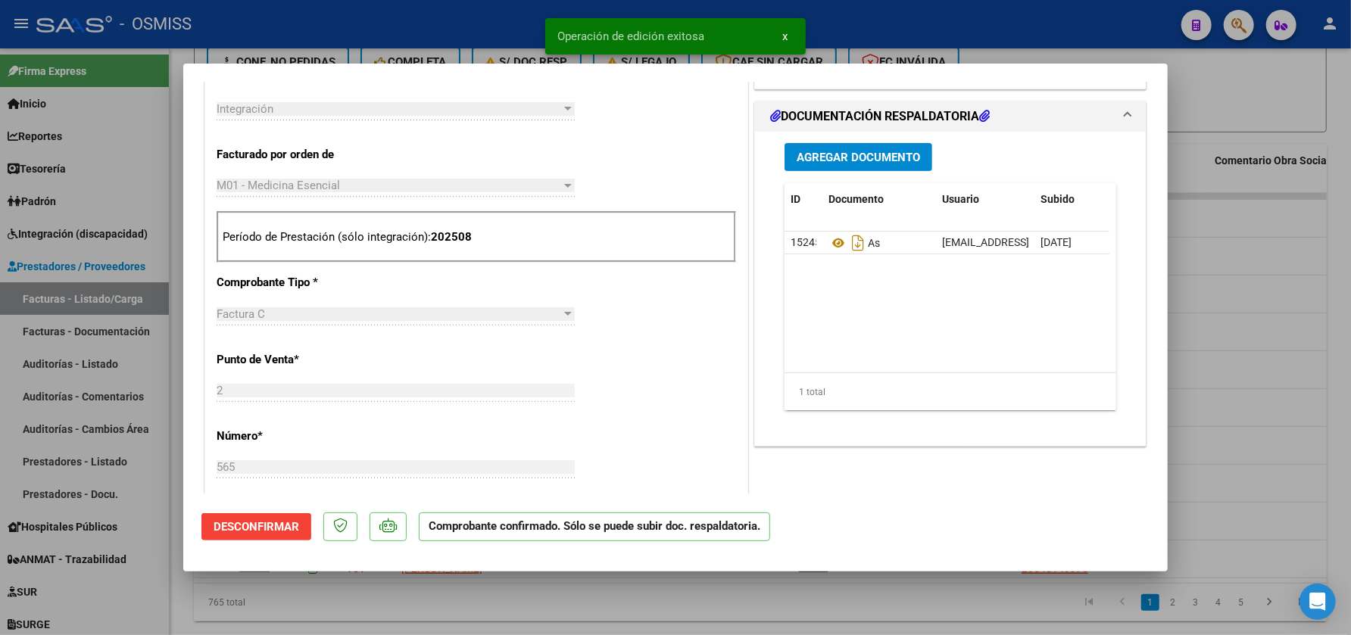
click at [557, 610] on div at bounding box center [675, 317] width 1351 height 635
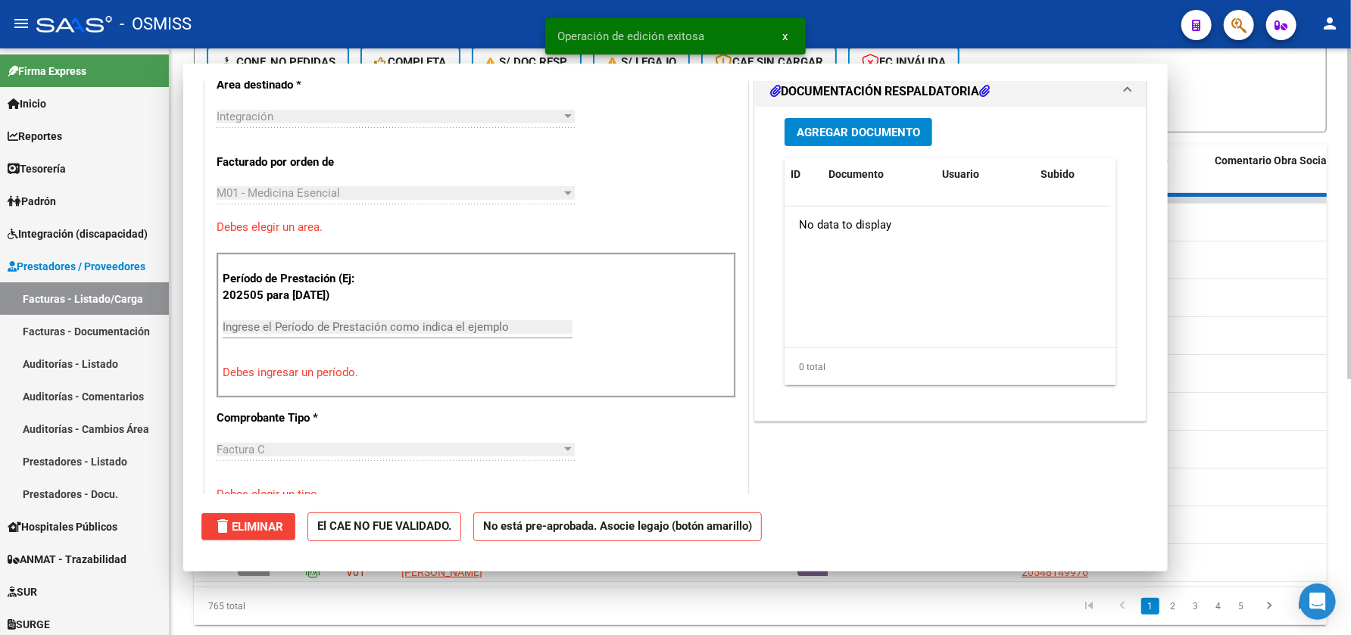
scroll to position [0, 0]
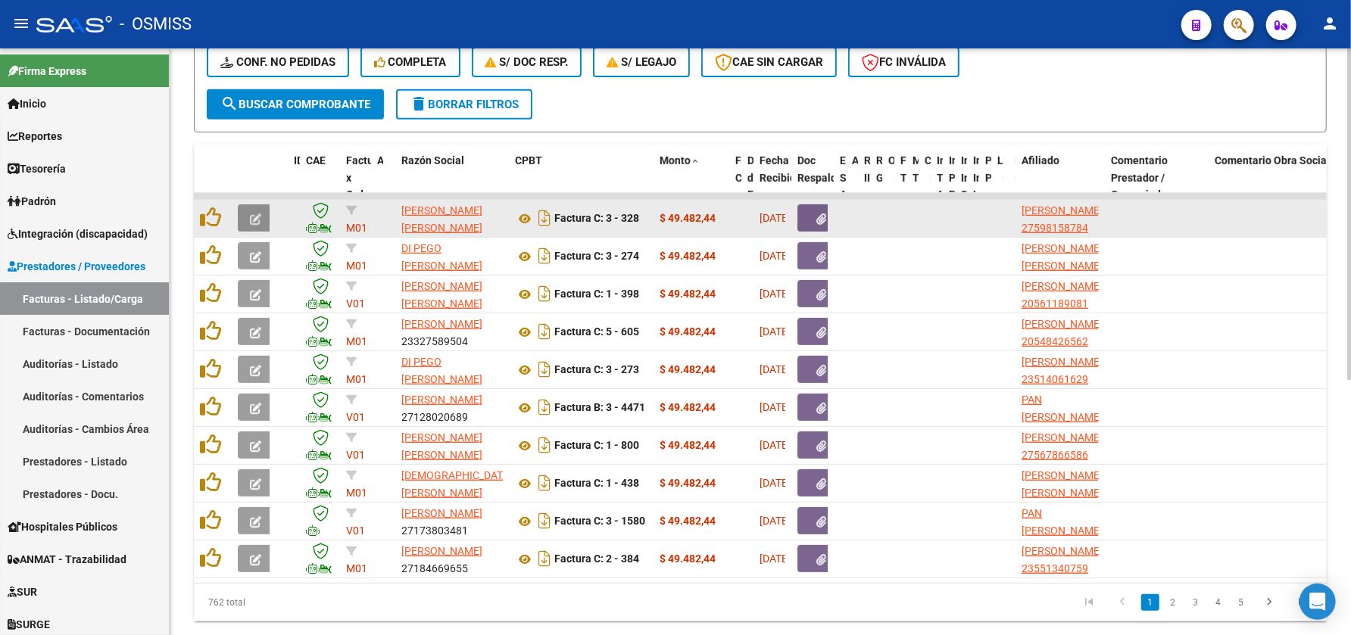
click at [250, 214] on icon "button" at bounding box center [255, 219] width 11 height 11
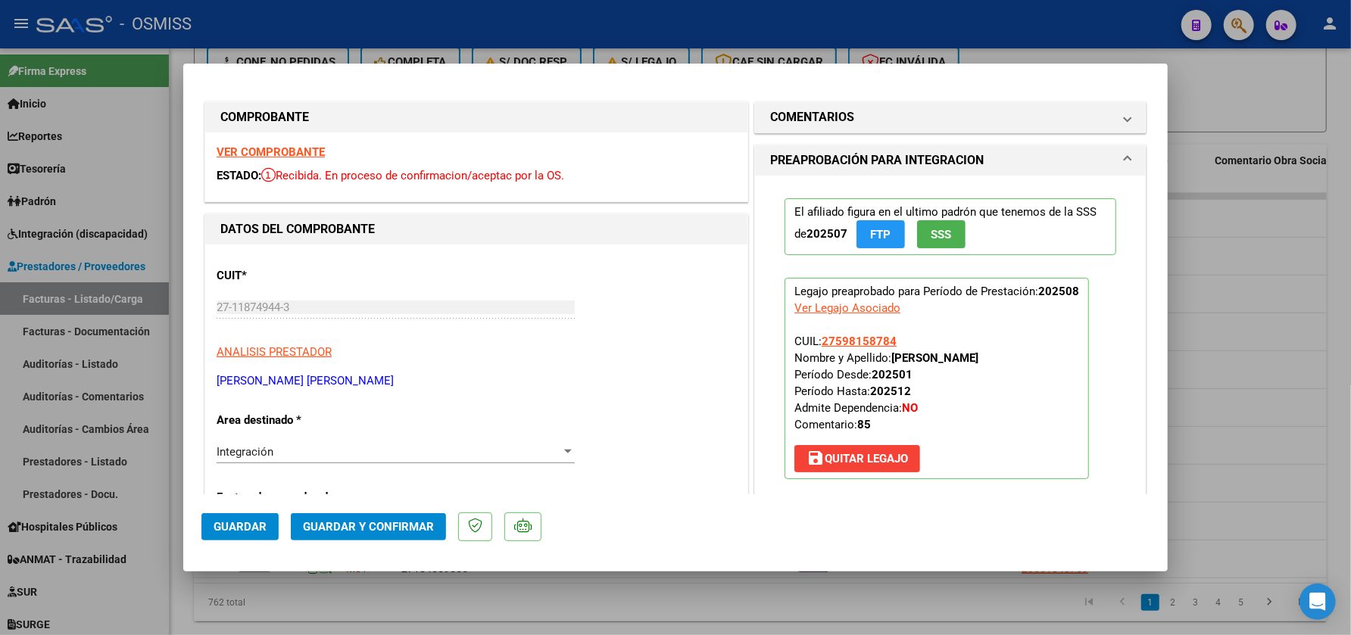
click at [294, 154] on strong "VER COMPROBANTE" at bounding box center [271, 152] width 108 height 14
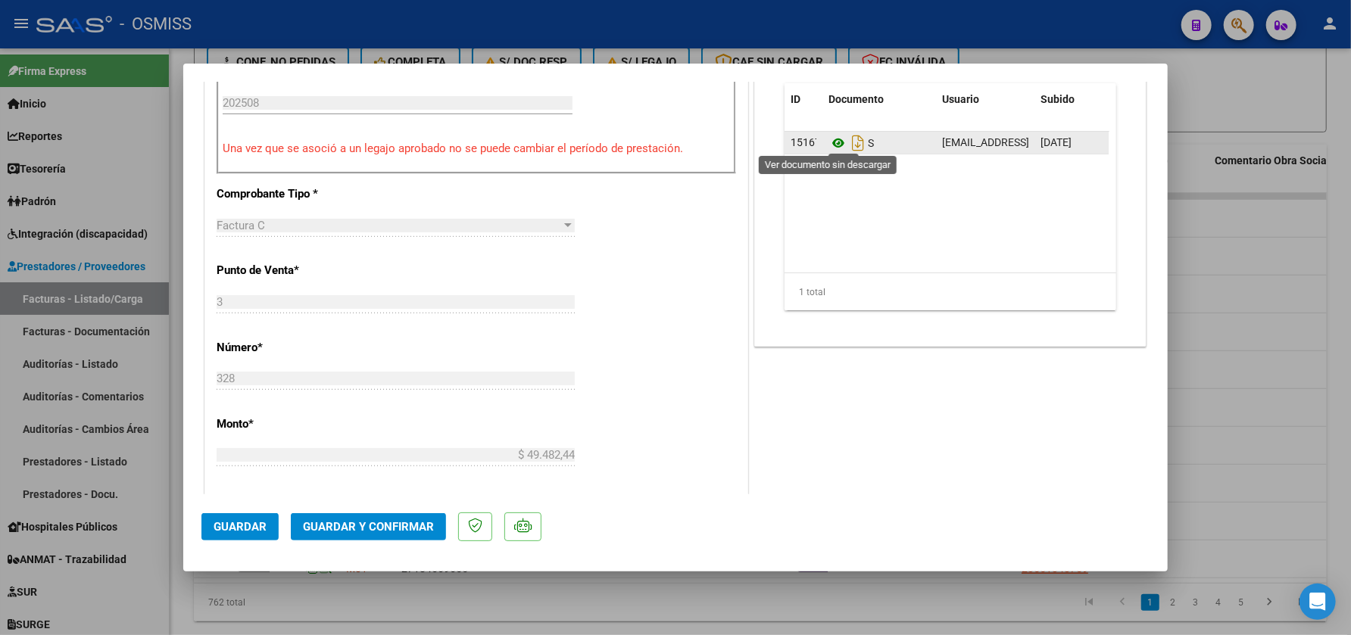
click at [828, 142] on icon at bounding box center [838, 143] width 20 height 18
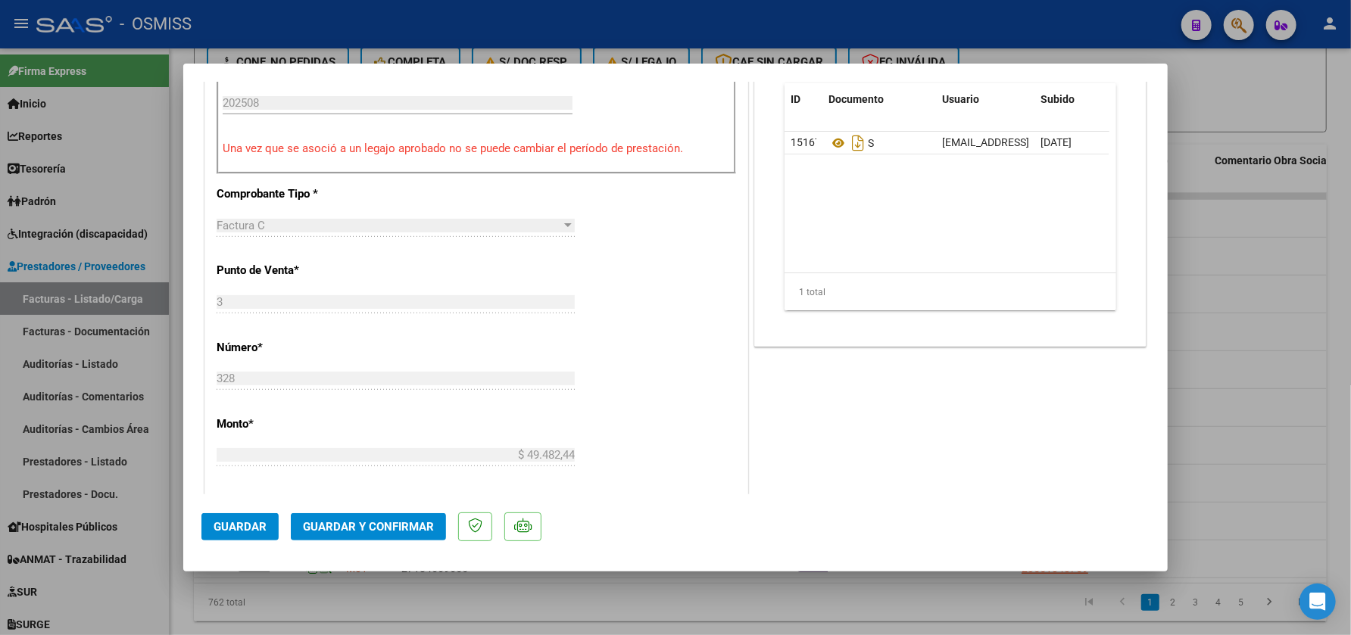
scroll to position [0, 0]
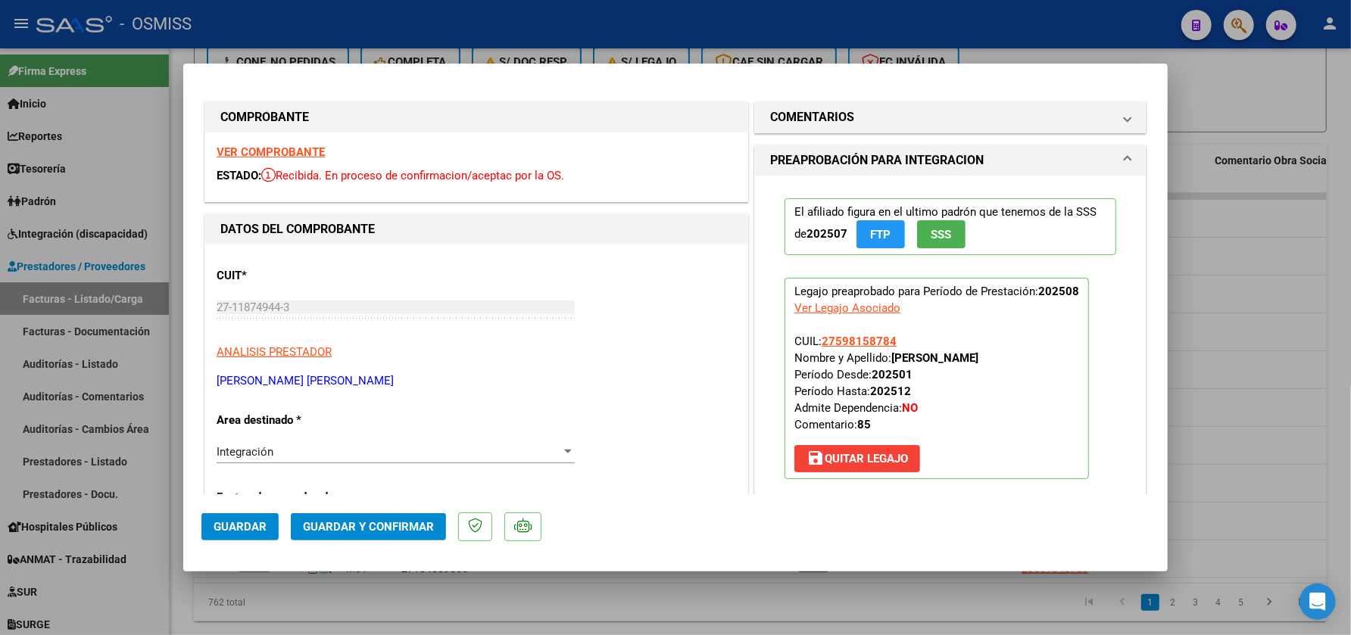
drag, startPoint x: 901, startPoint y: 127, endPoint x: 881, endPoint y: 179, distance: 56.1
click at [900, 128] on mat-expansion-panel-header "COMENTARIOS" at bounding box center [950, 117] width 391 height 30
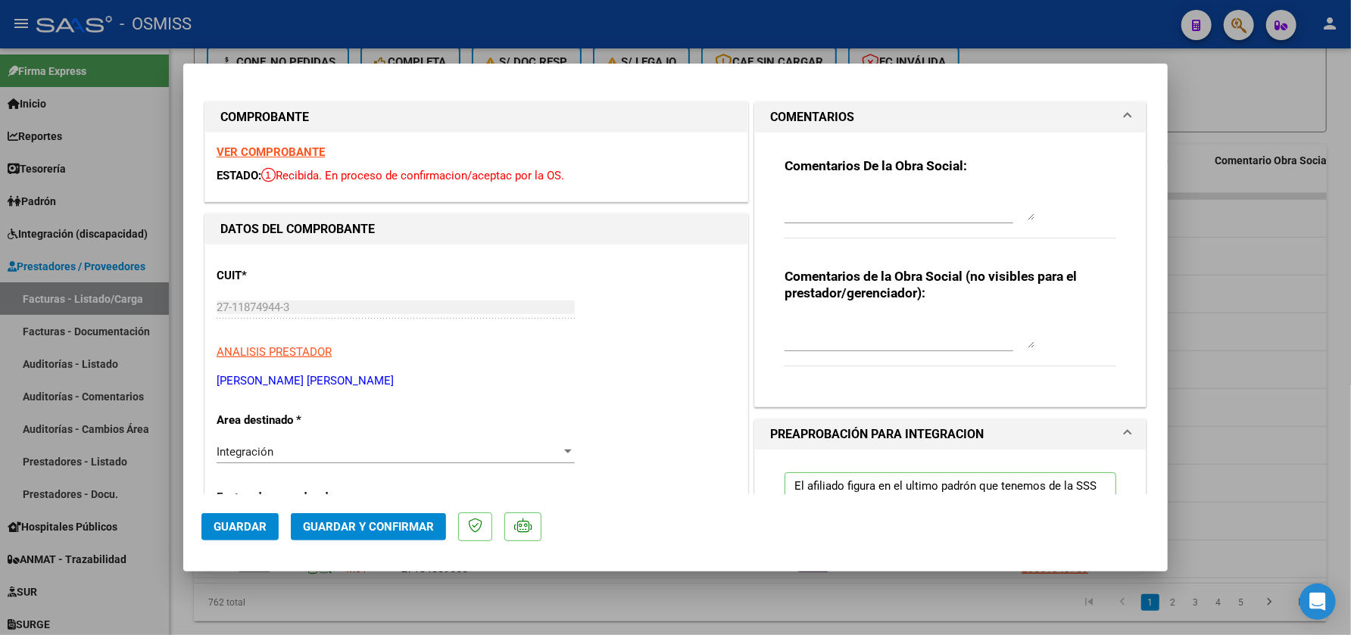
click at [851, 204] on textarea at bounding box center [909, 205] width 250 height 30
click at [975, 196] on textarea "22/9 LA PLANILLA DE ASISTENCIA TIENE ERROR AL ABRIR" at bounding box center [909, 205] width 250 height 30
type textarea "22/9 LA PLANILLA DE ASISTENCIA TIRA ERROR AL ABRIR"
click at [248, 526] on span "Guardar" at bounding box center [240, 527] width 53 height 14
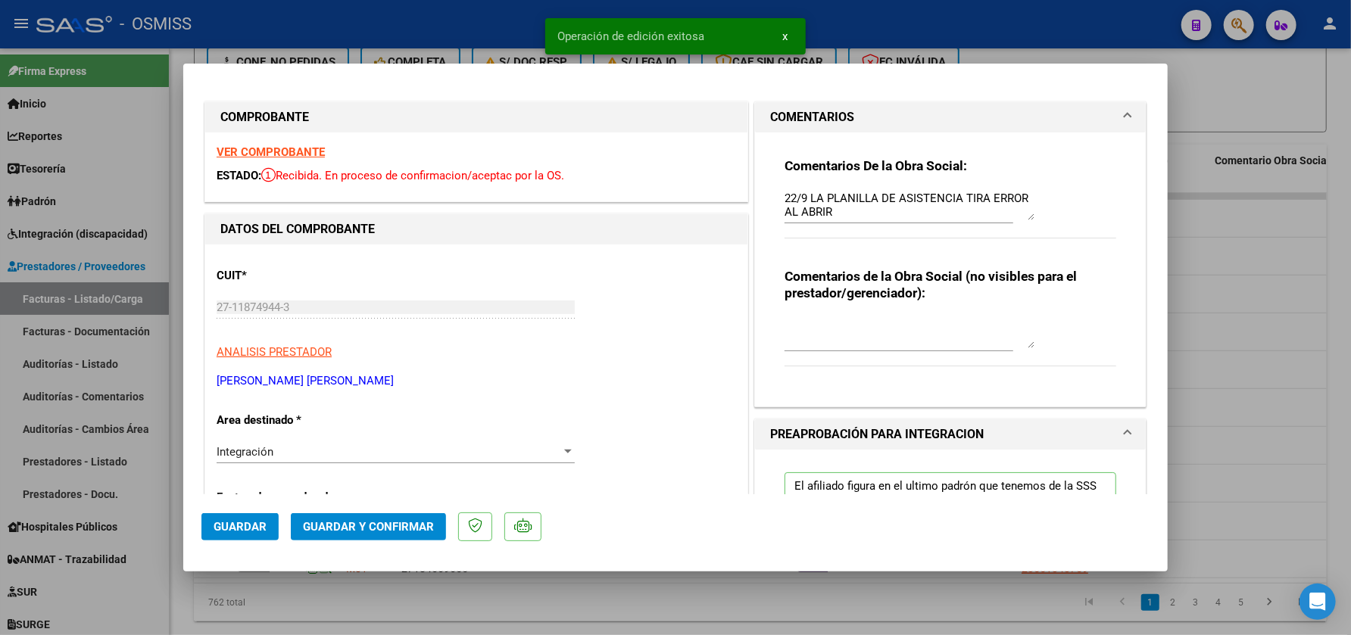
click at [316, 613] on div at bounding box center [675, 317] width 1351 height 635
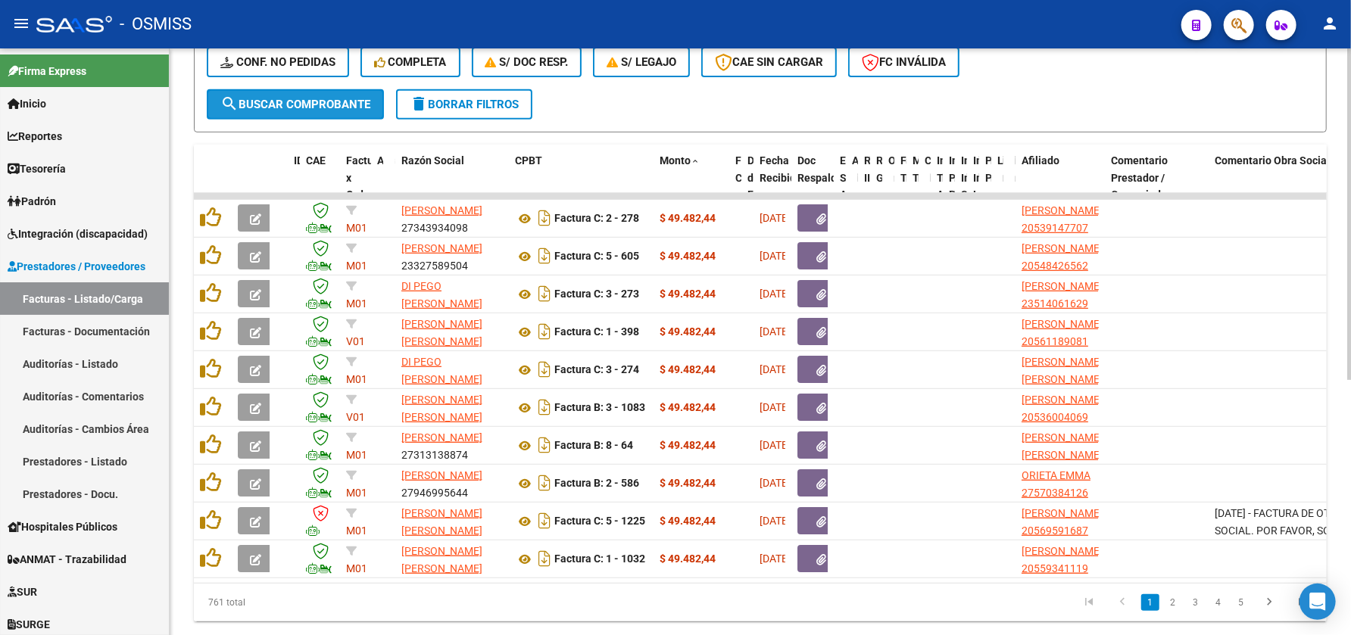
click at [316, 101] on span "search Buscar Comprobante" at bounding box center [295, 105] width 150 height 14
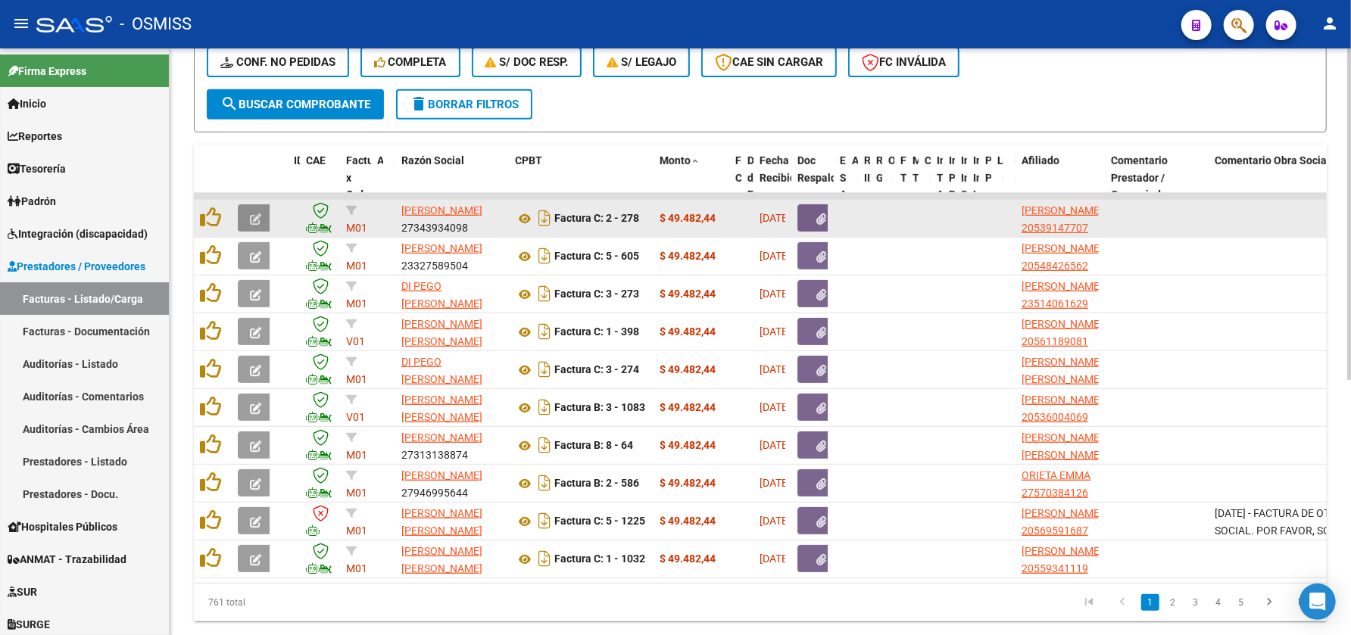
click at [255, 214] on icon "button" at bounding box center [255, 219] width 11 height 11
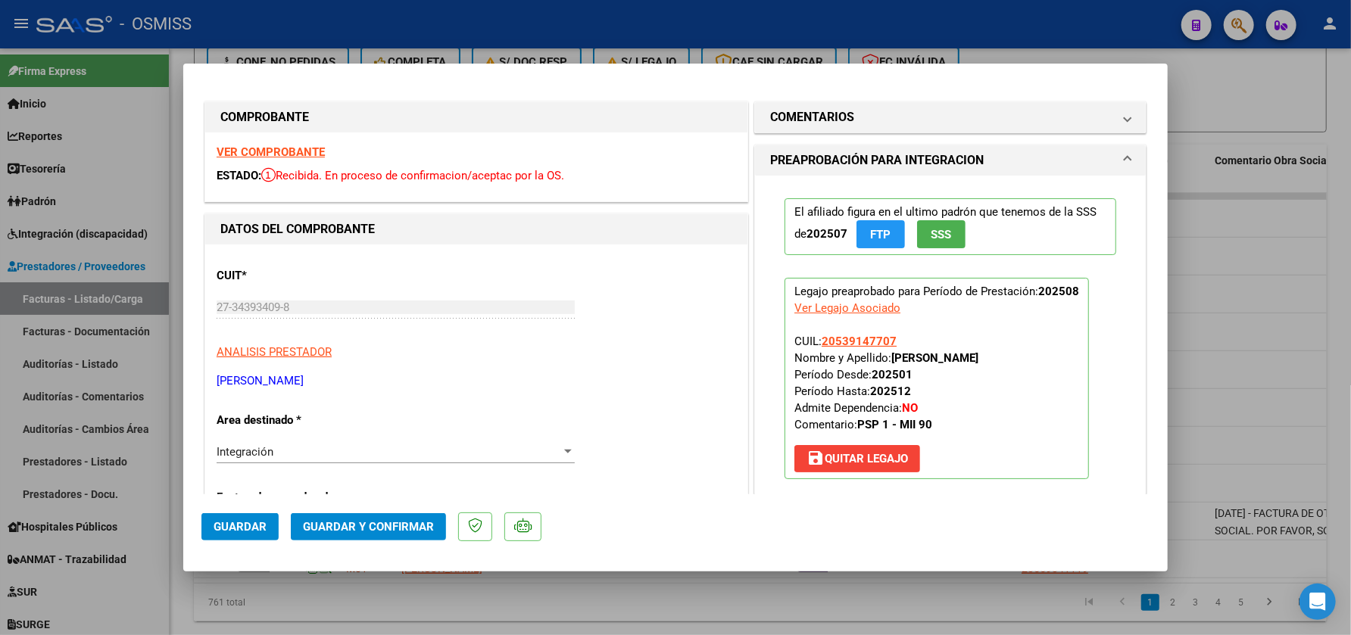
click at [315, 149] on strong "VER COMPROBANTE" at bounding box center [271, 152] width 108 height 14
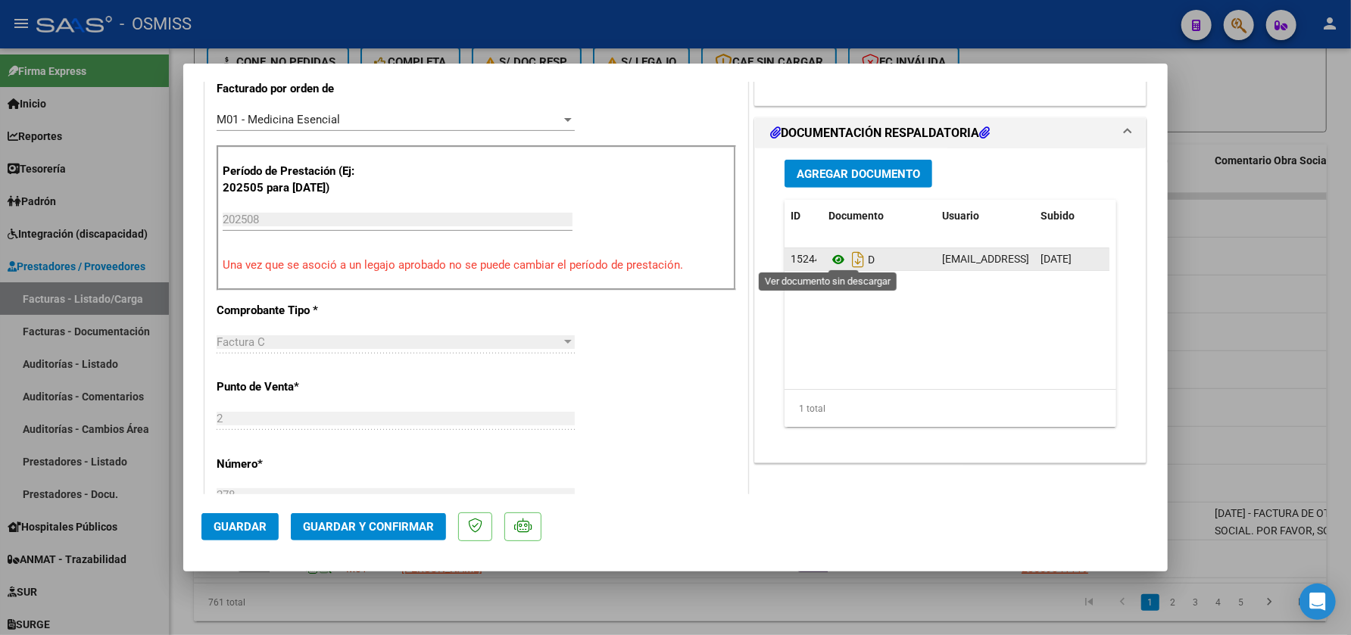
click at [828, 257] on icon at bounding box center [838, 260] width 20 height 18
click at [354, 526] on span "Guardar y Confirmar" at bounding box center [368, 527] width 131 height 14
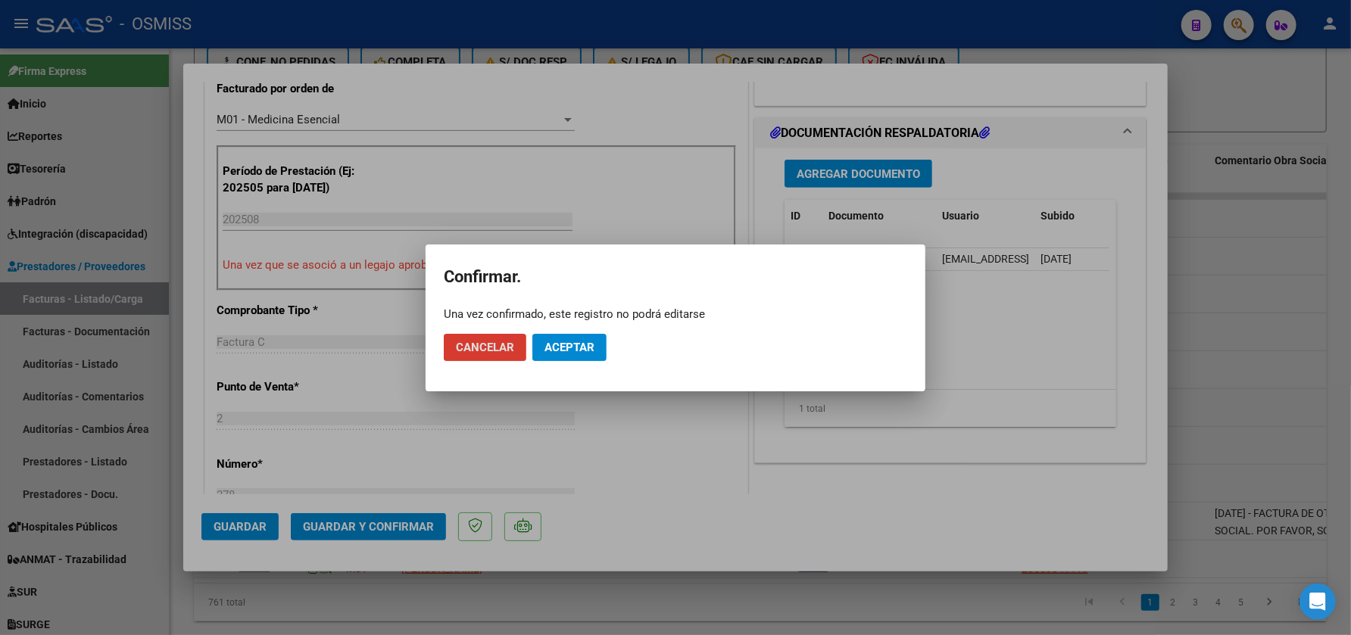
click at [589, 349] on span "Aceptar" at bounding box center [569, 348] width 50 height 14
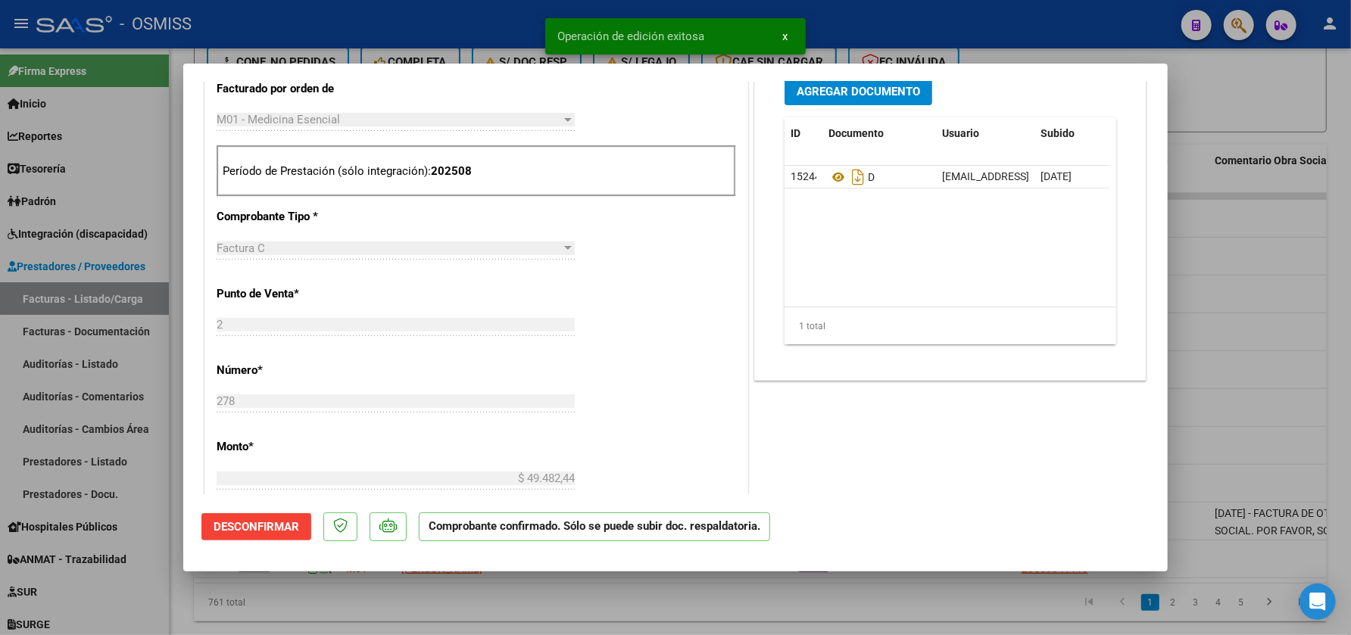
click at [543, 594] on div at bounding box center [675, 317] width 1351 height 635
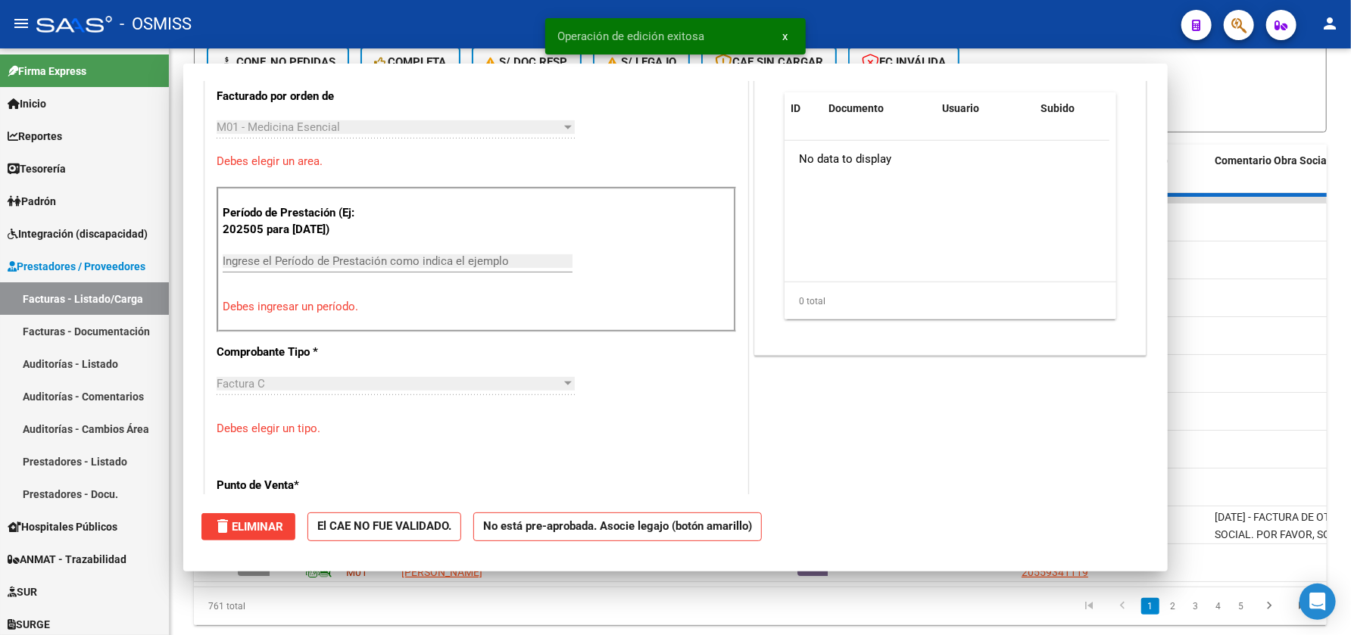
scroll to position [0, 0]
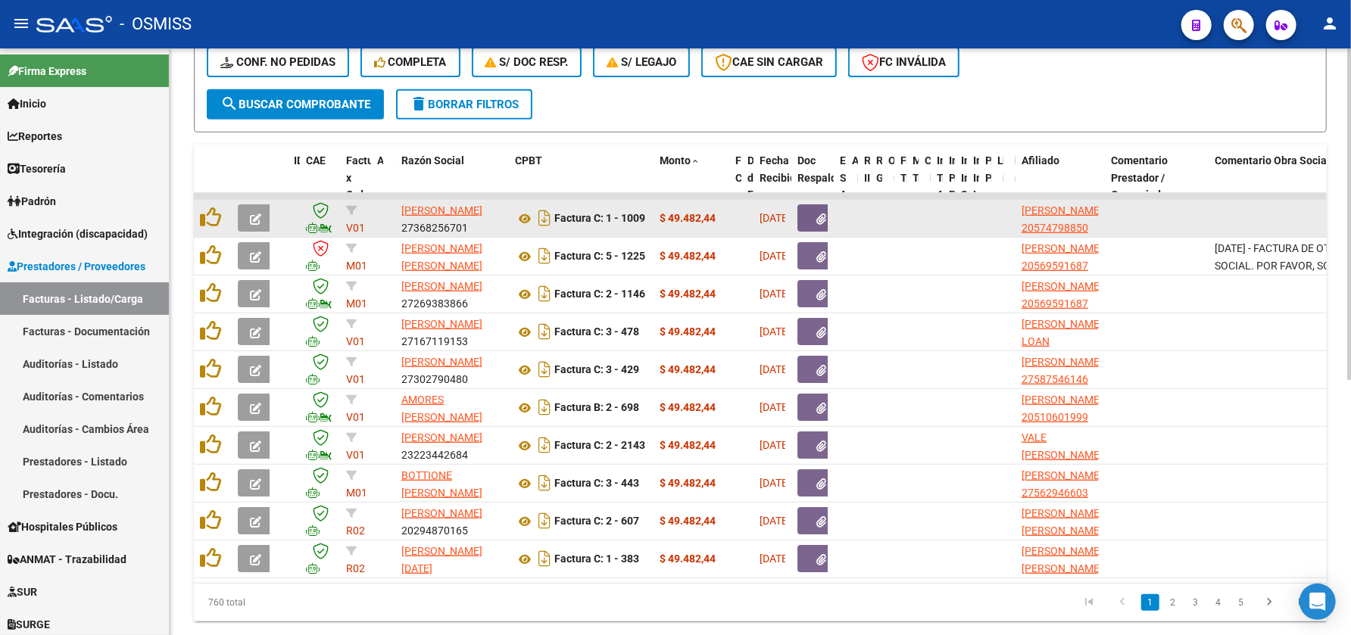
click at [257, 214] on icon "button" at bounding box center [255, 219] width 11 height 11
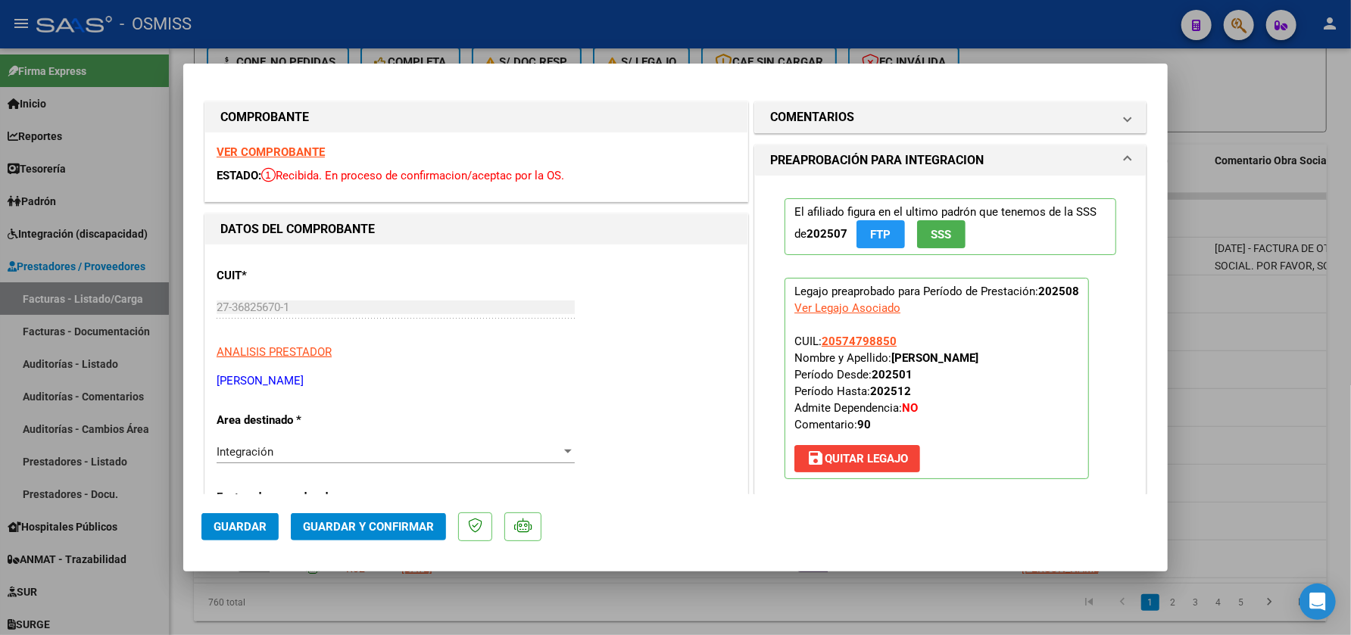
click at [314, 149] on strong "VER COMPROBANTE" at bounding box center [271, 152] width 108 height 14
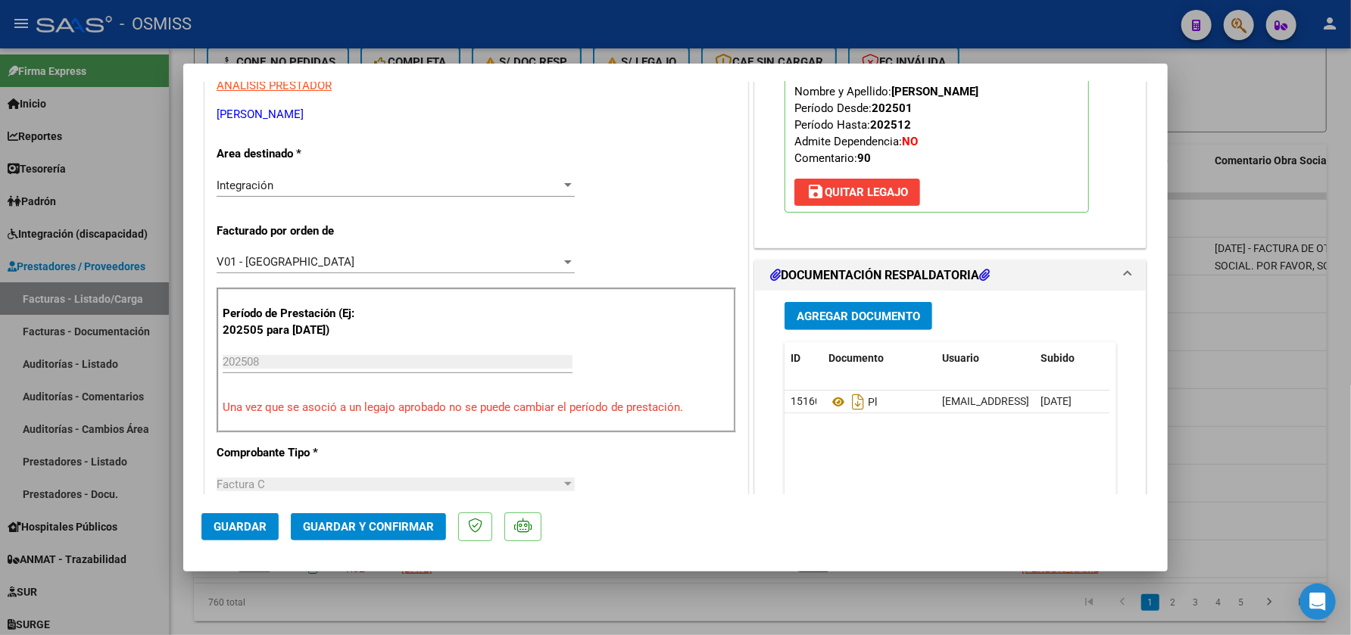
scroll to position [295, 0]
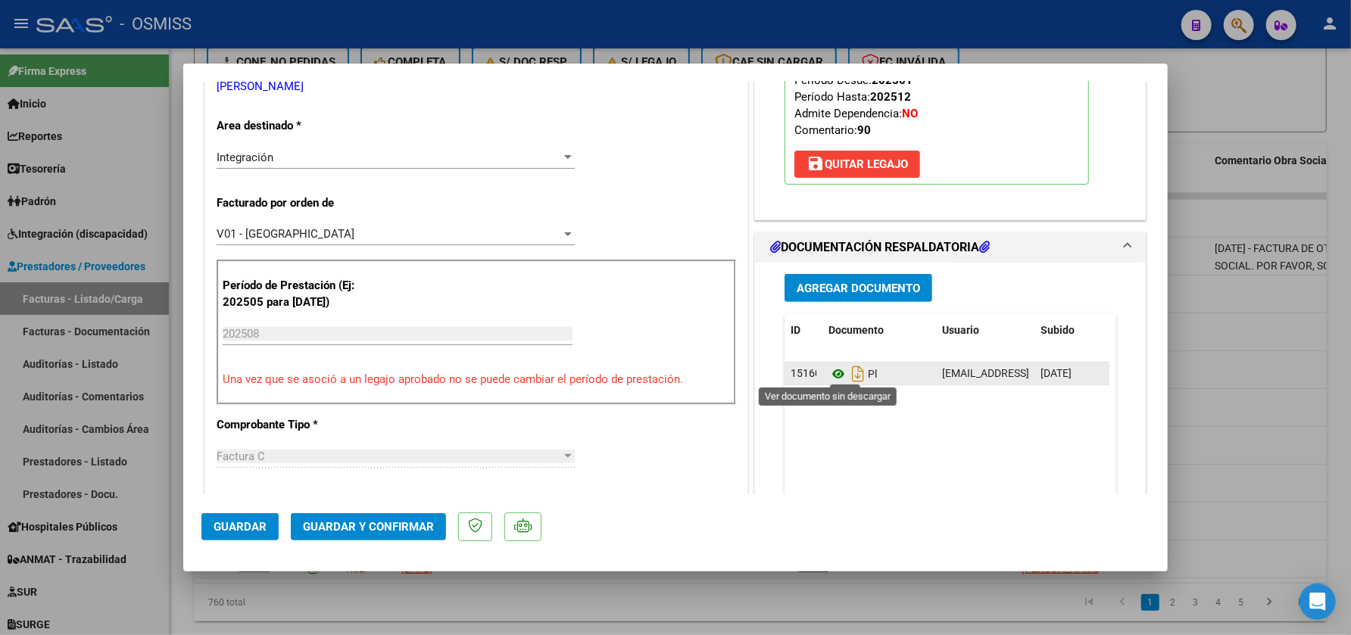
click at [831, 371] on icon at bounding box center [838, 374] width 20 height 18
click at [354, 524] on span "Guardar y Confirmar" at bounding box center [368, 527] width 131 height 14
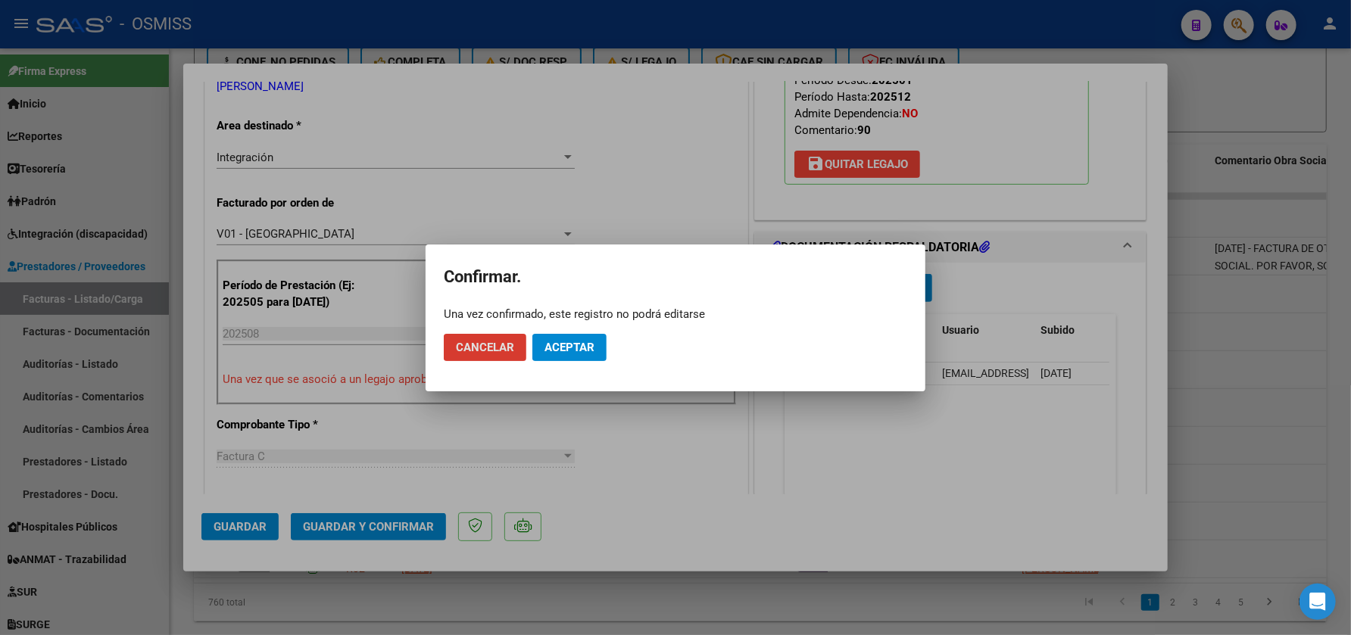
click at [576, 355] on button "Aceptar" at bounding box center [569, 347] width 74 height 27
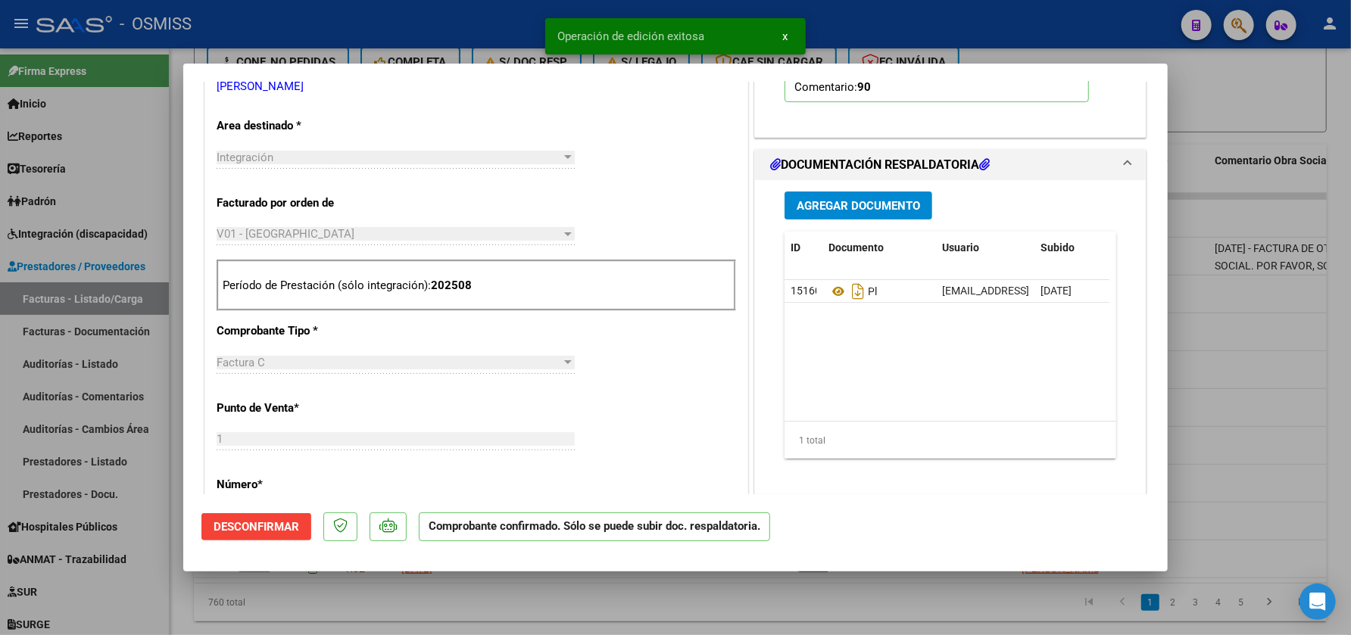
click at [477, 613] on div at bounding box center [675, 317] width 1351 height 635
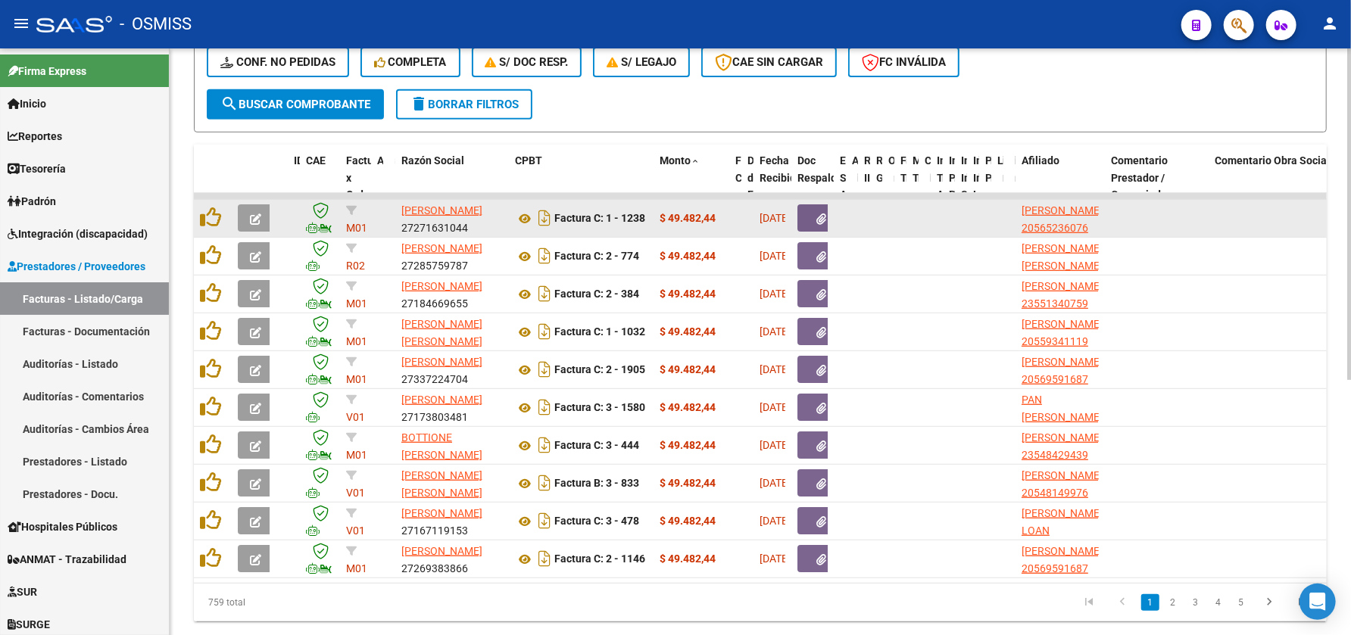
click at [254, 211] on span "button" at bounding box center [255, 218] width 11 height 14
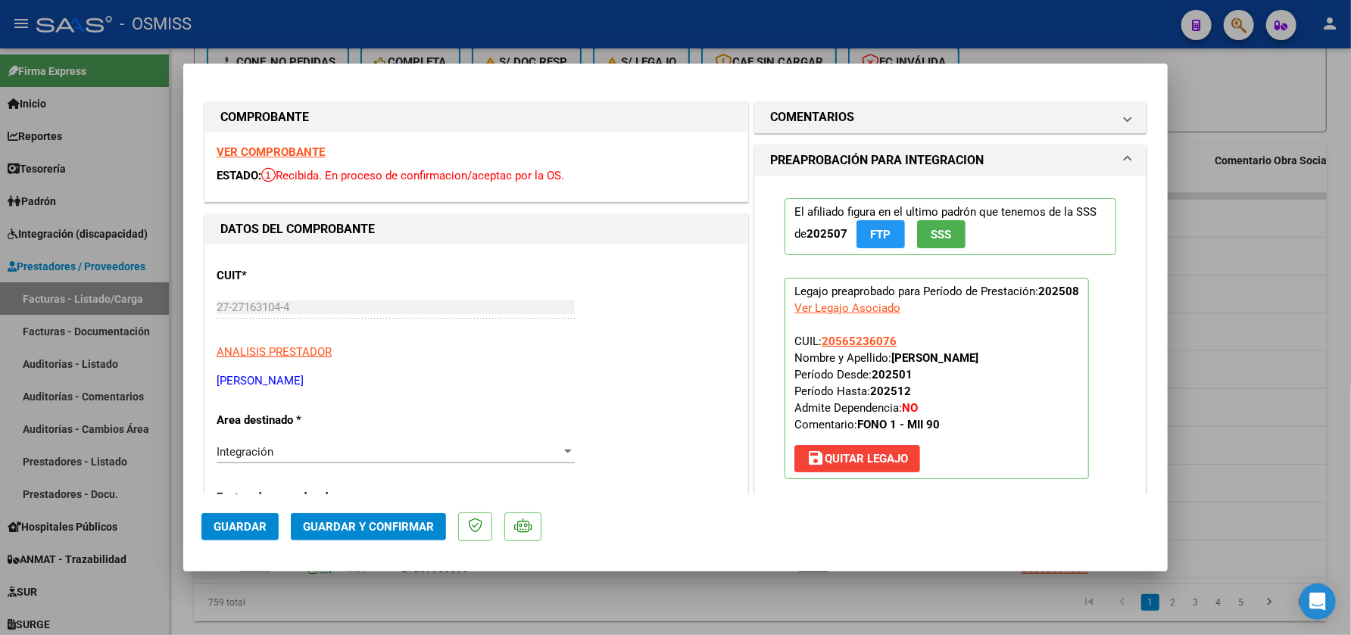
click at [292, 158] on strong "VER COMPROBANTE" at bounding box center [271, 152] width 108 height 14
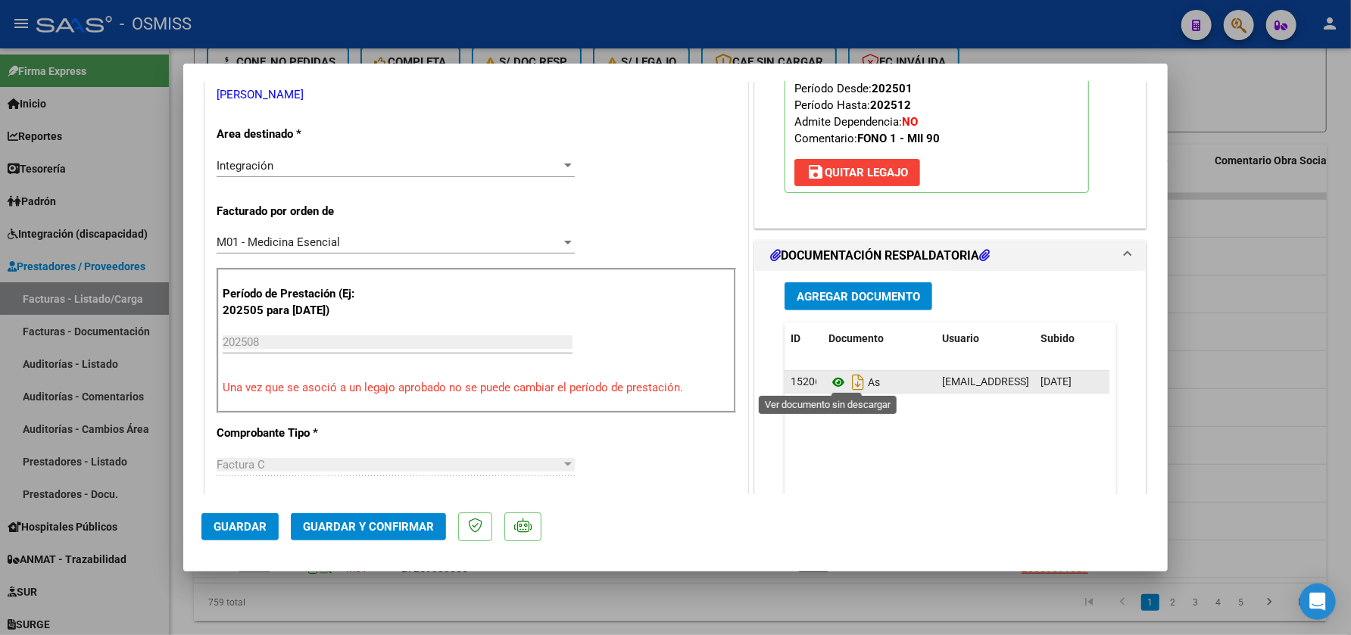
click at [831, 380] on icon at bounding box center [838, 382] width 20 height 18
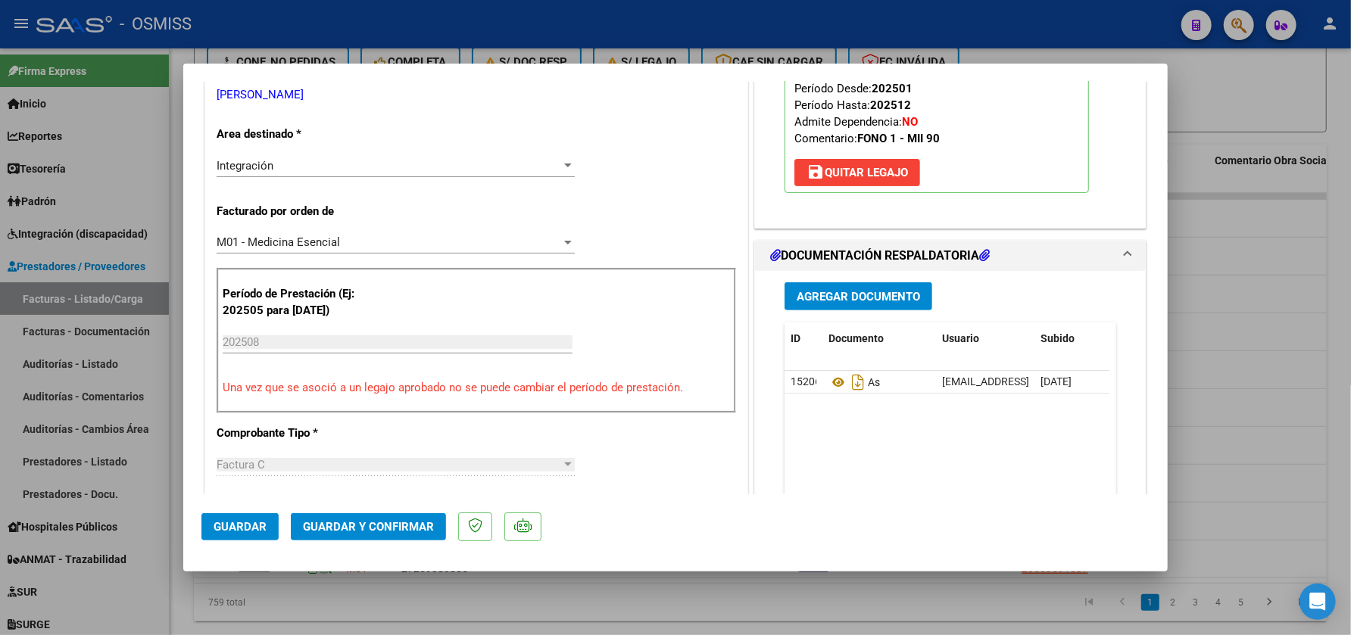
click at [323, 535] on button "Guardar y Confirmar" at bounding box center [368, 526] width 155 height 27
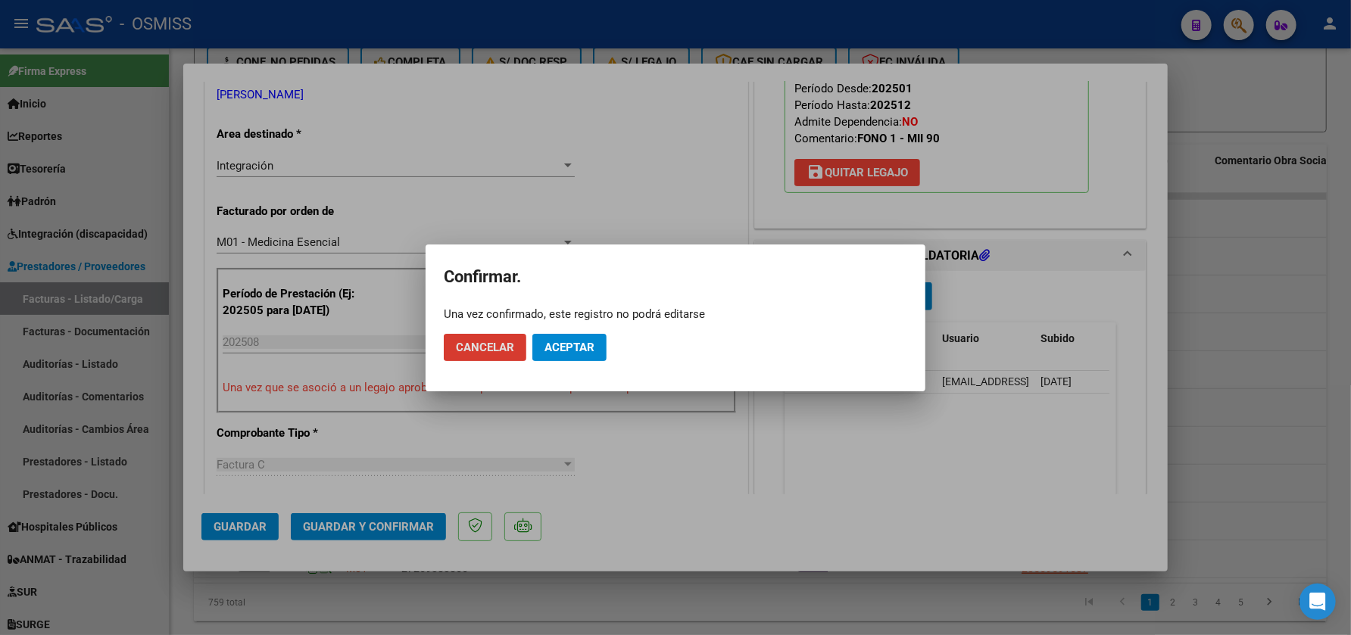
click at [575, 349] on span "Aceptar" at bounding box center [569, 348] width 50 height 14
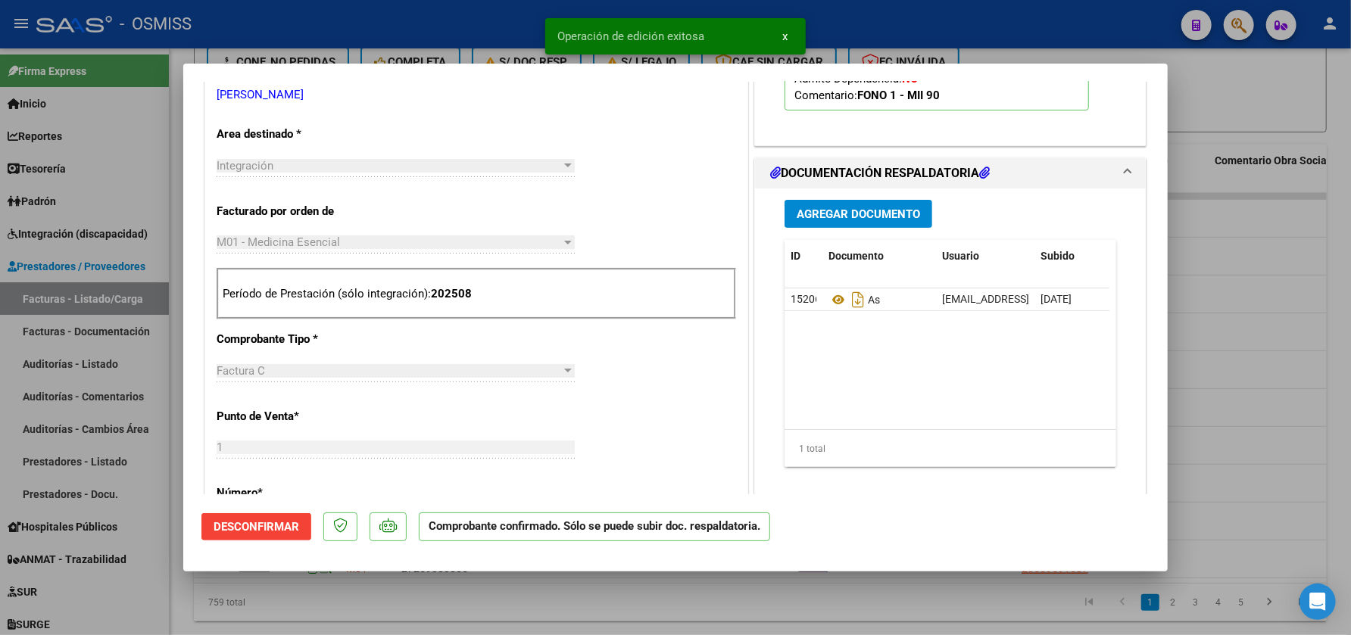
click at [459, 621] on div at bounding box center [675, 317] width 1351 height 635
type input "$ 0,00"
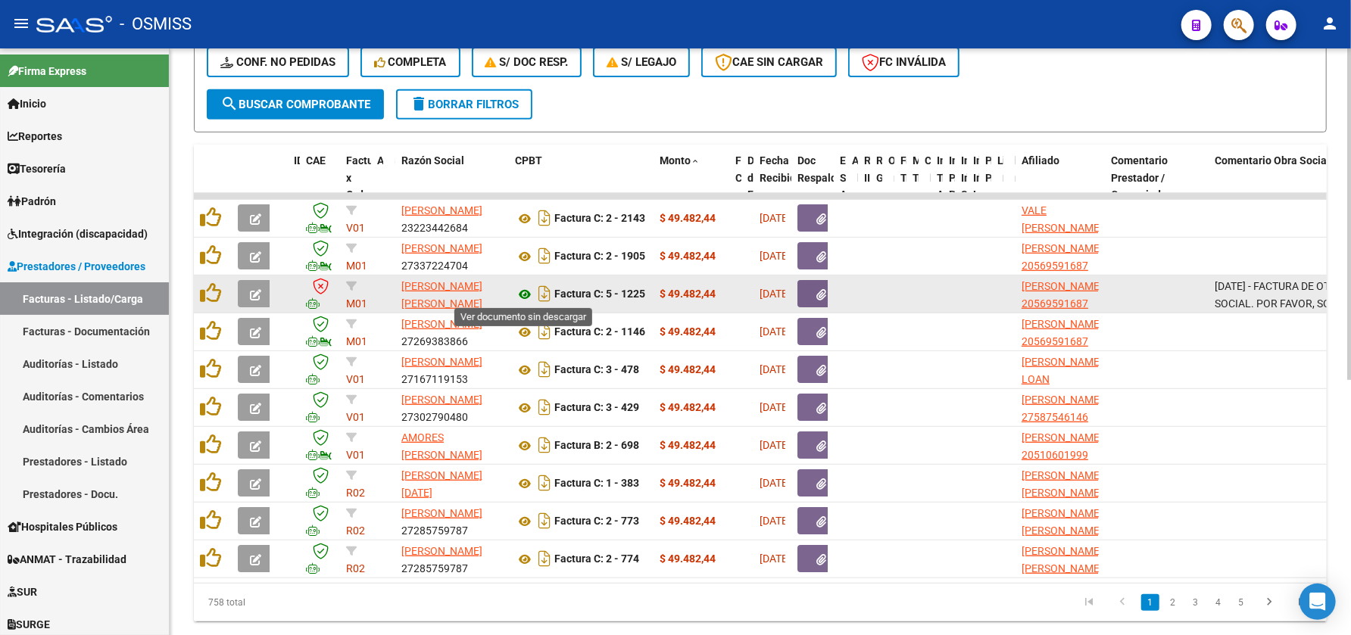
click at [525, 290] on icon at bounding box center [525, 294] width 20 height 18
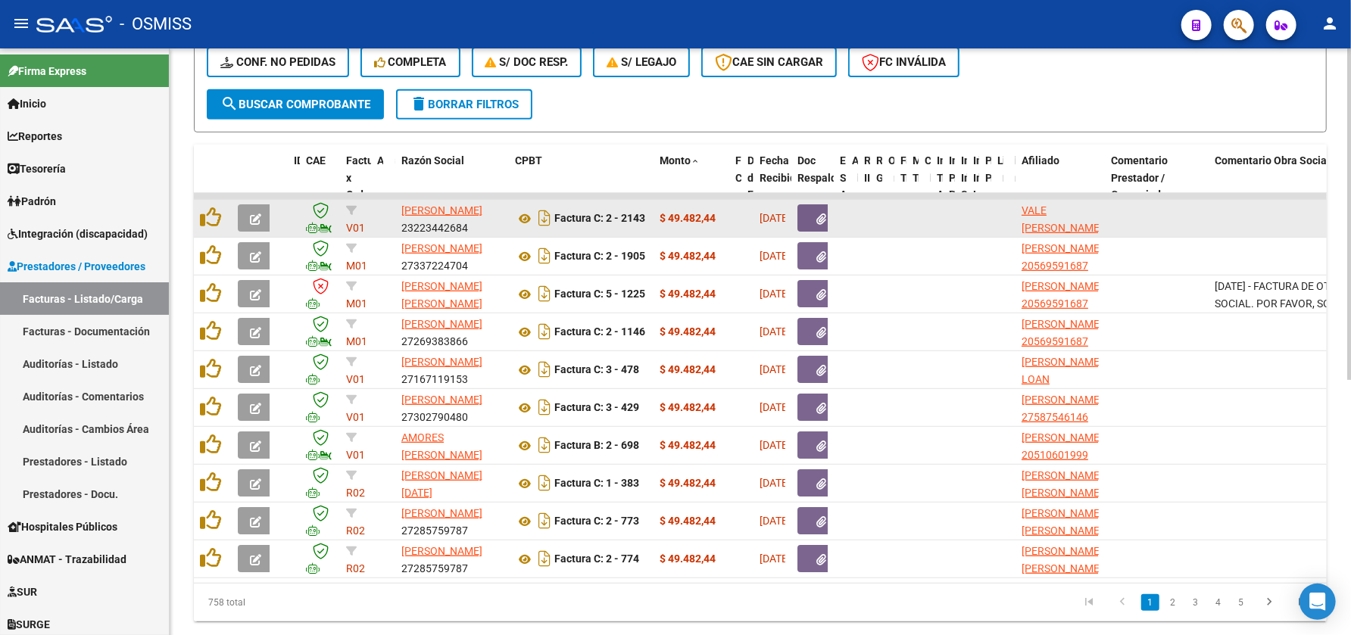
click at [258, 206] on button "button" at bounding box center [256, 217] width 36 height 27
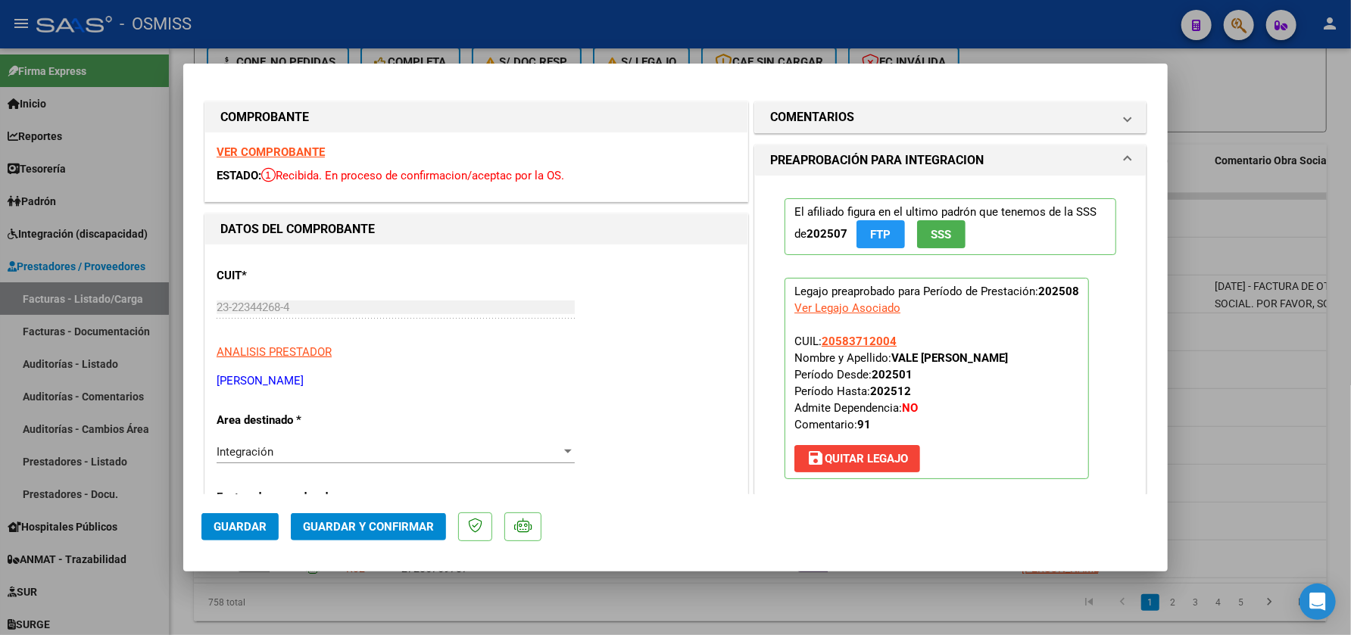
click at [255, 151] on strong "VER COMPROBANTE" at bounding box center [271, 152] width 108 height 14
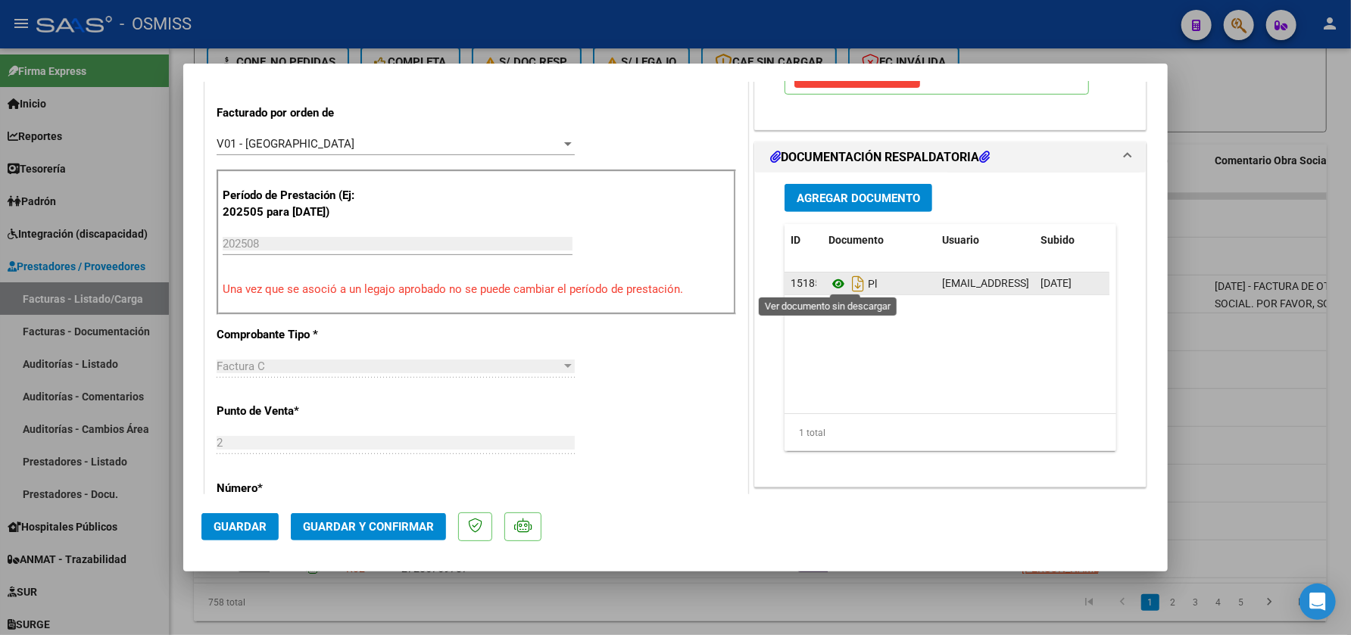
click at [828, 283] on icon at bounding box center [838, 284] width 20 height 18
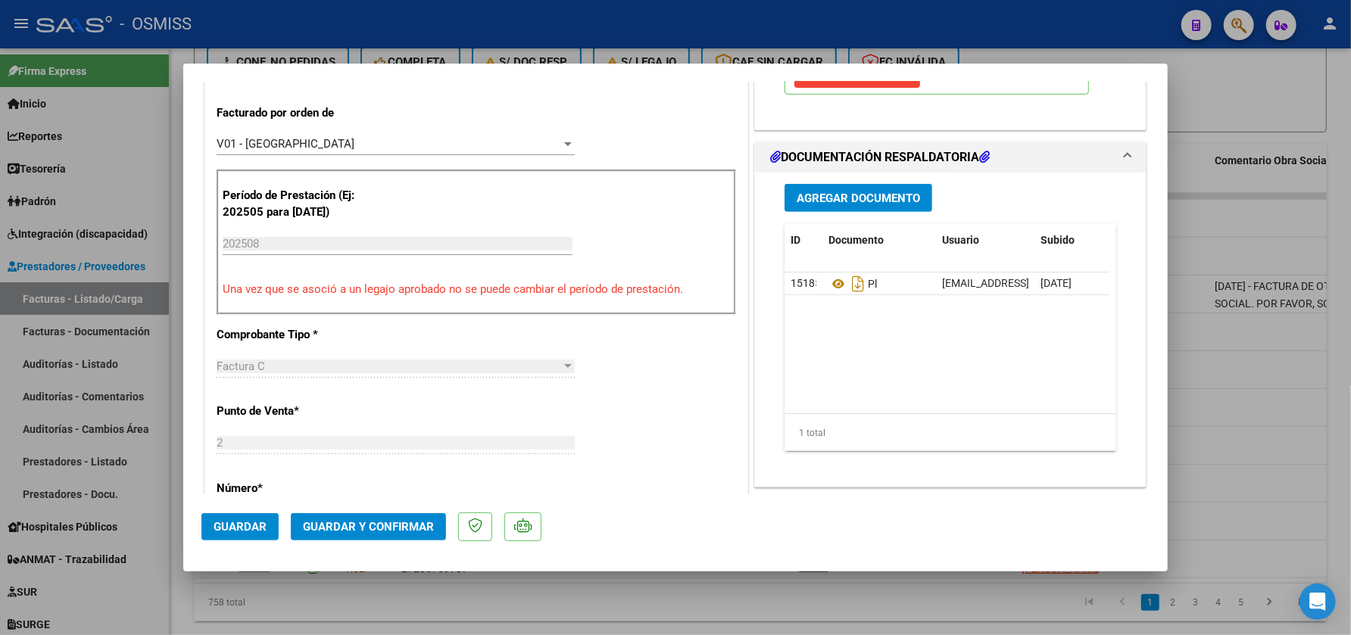
type input "$ 0,00"
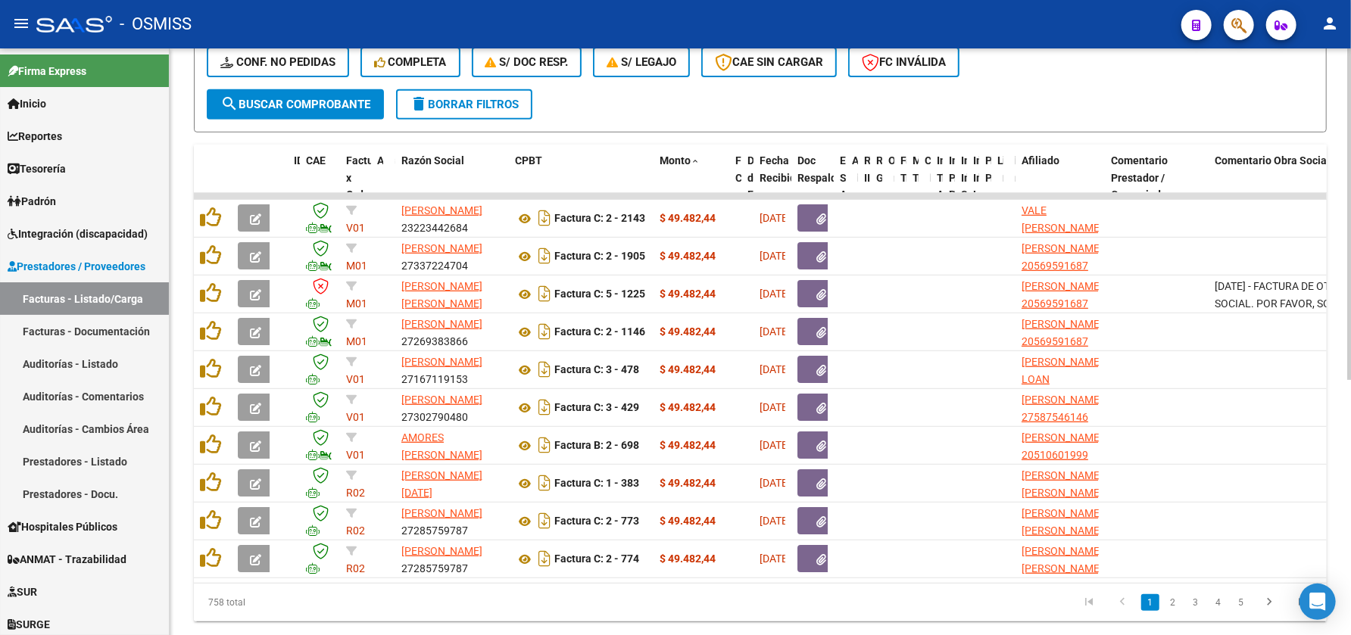
click at [298, 108] on span "search Buscar Comprobante" at bounding box center [295, 105] width 150 height 14
click at [289, 98] on span "search Buscar Comprobante" at bounding box center [295, 105] width 150 height 14
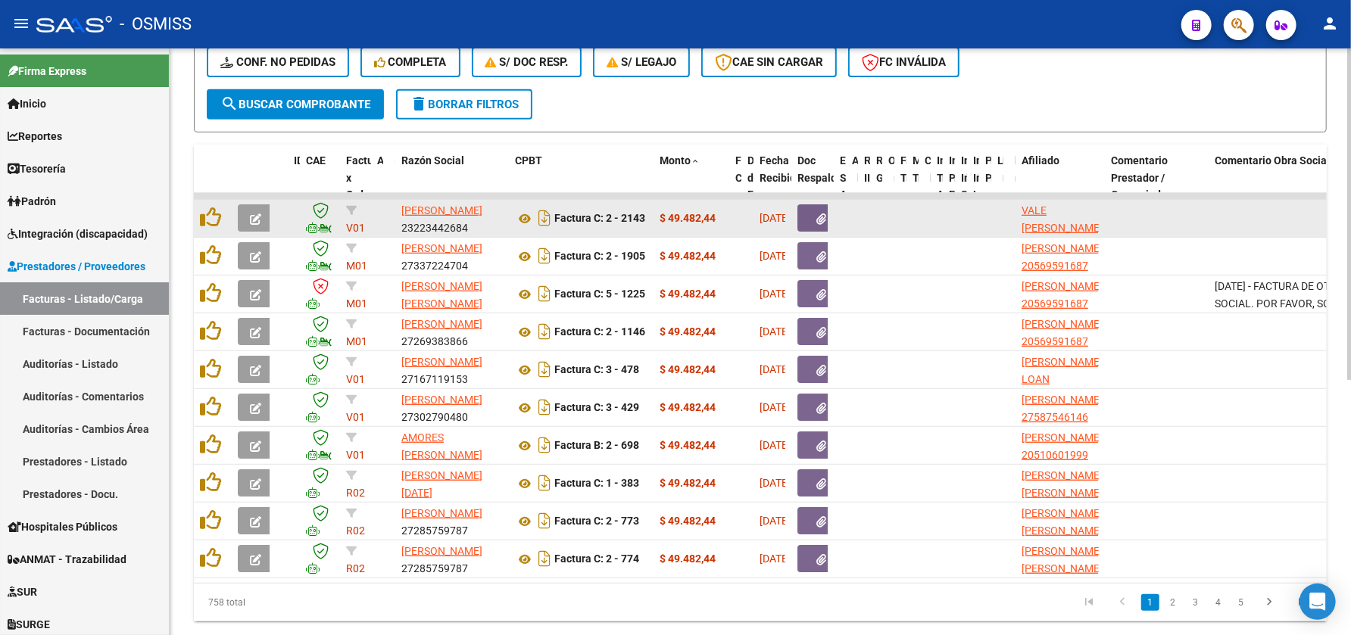
click at [247, 222] on button "button" at bounding box center [256, 217] width 36 height 27
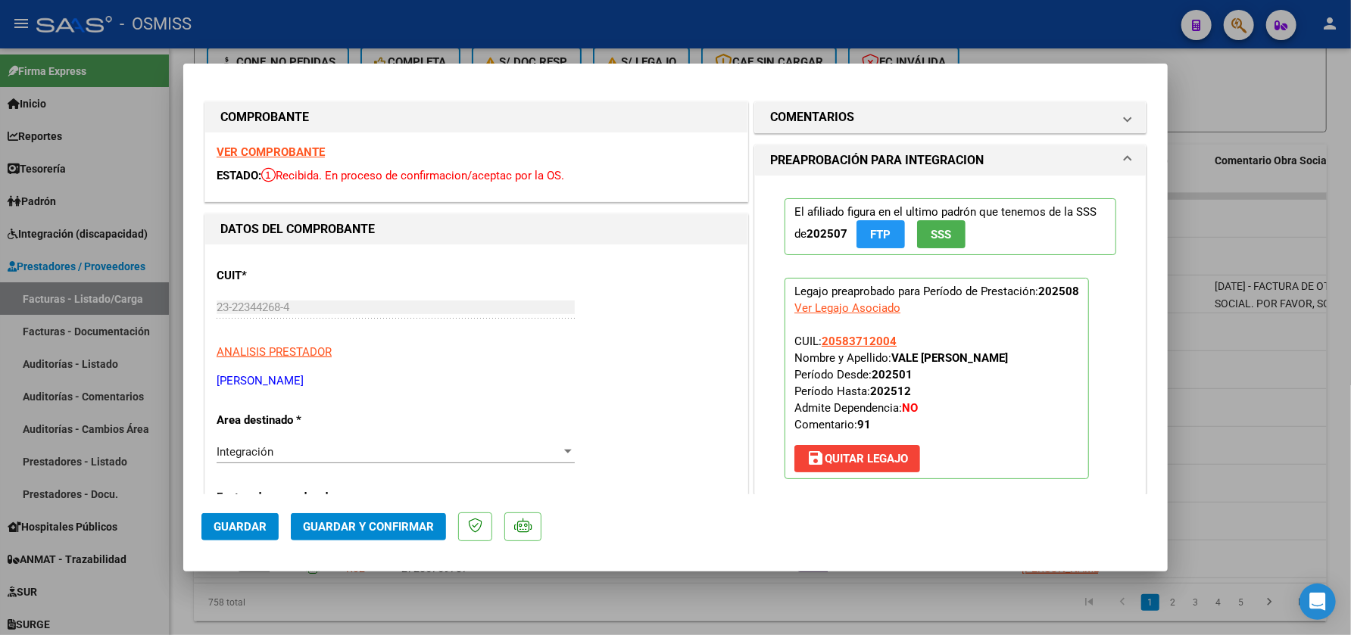
click at [286, 153] on strong "VER COMPROBANTE" at bounding box center [271, 152] width 108 height 14
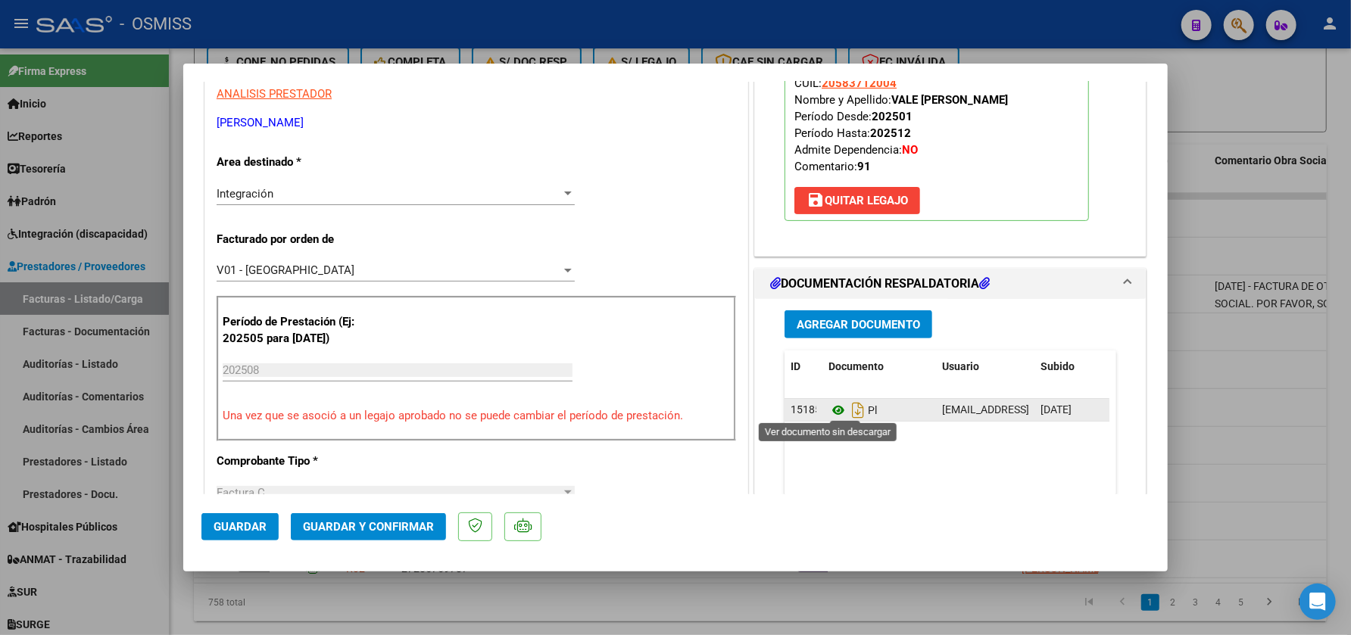
click at [834, 410] on icon at bounding box center [838, 410] width 20 height 18
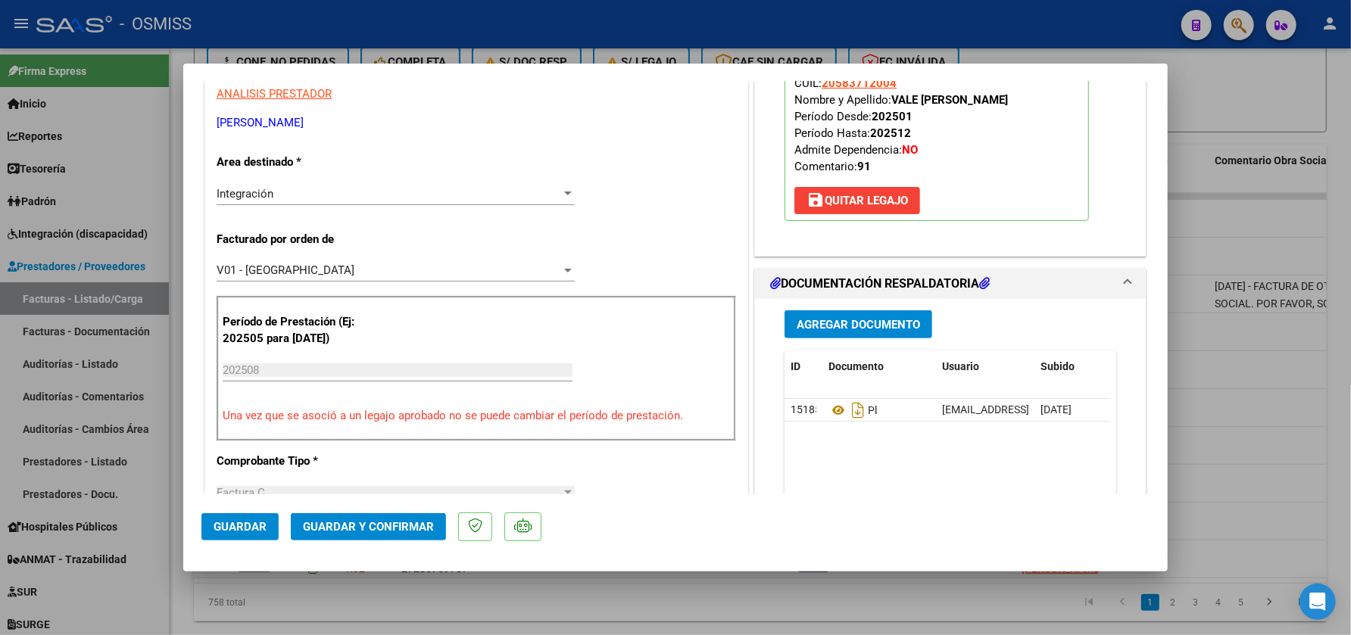
click at [356, 520] on span "Guardar y Confirmar" at bounding box center [368, 527] width 131 height 14
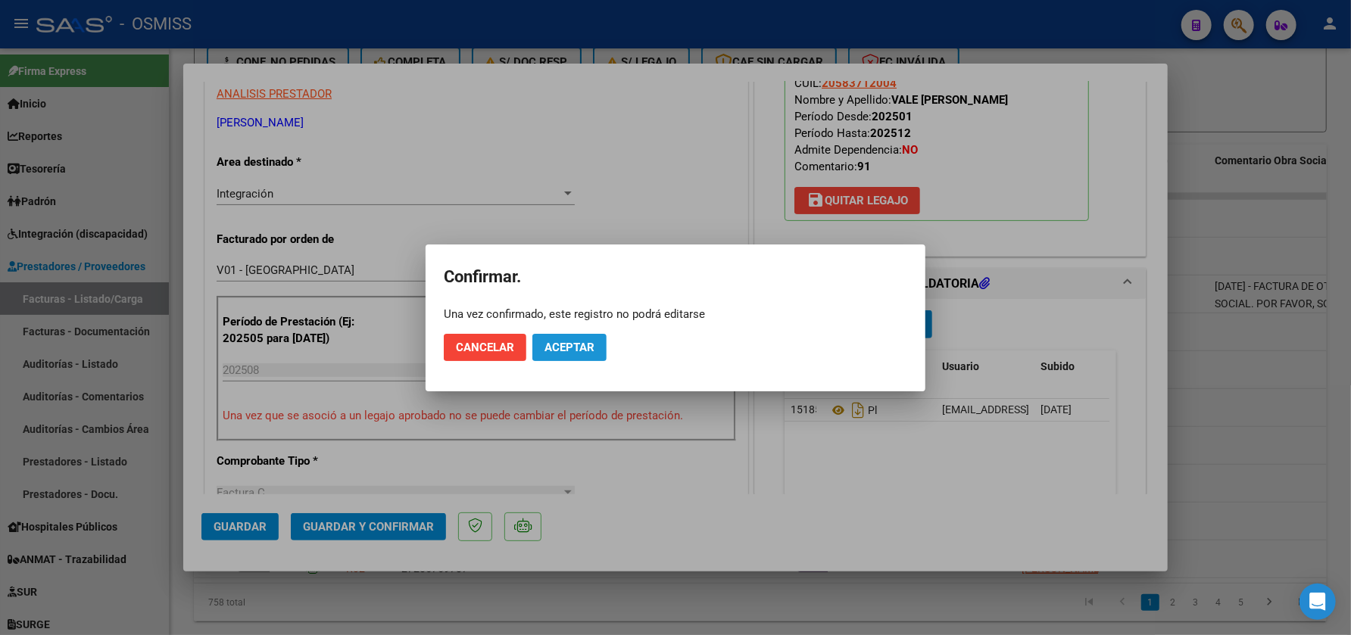
drag, startPoint x: 563, startPoint y: 340, endPoint x: 544, endPoint y: 595, distance: 255.9
click at [564, 341] on span "Aceptar" at bounding box center [569, 348] width 50 height 14
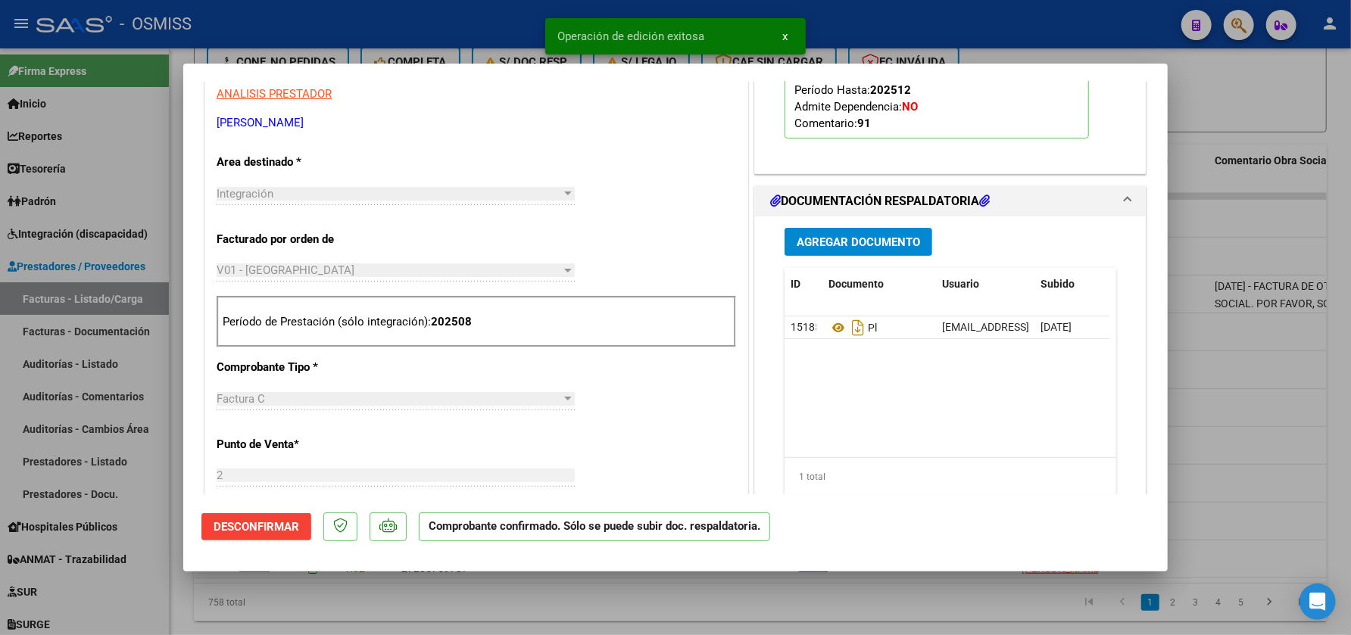
click at [529, 613] on div at bounding box center [675, 317] width 1351 height 635
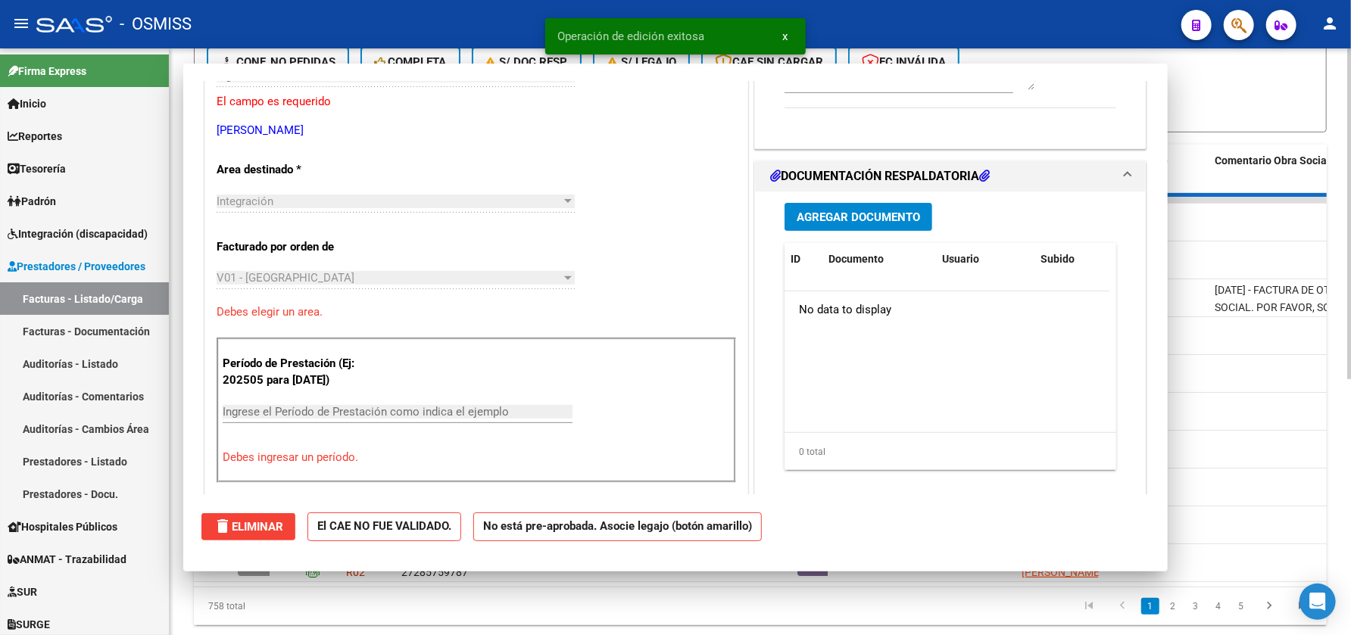
scroll to position [0, 0]
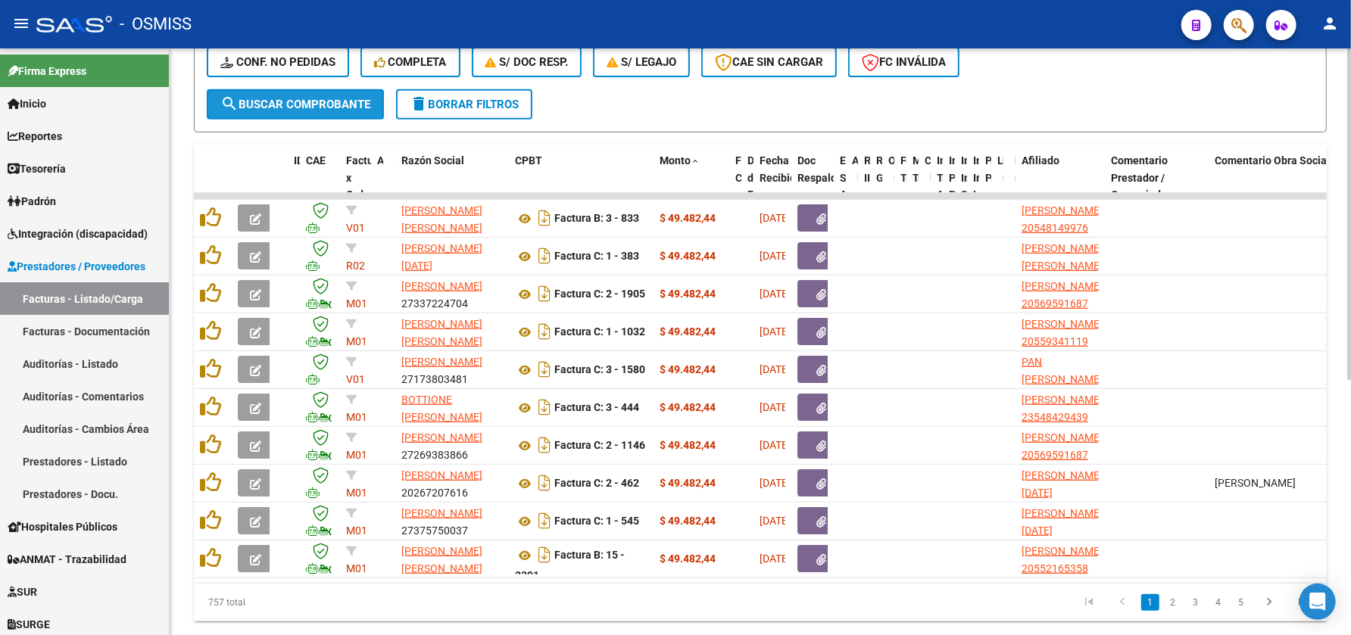
click at [262, 104] on span "search Buscar Comprobante" at bounding box center [295, 105] width 150 height 14
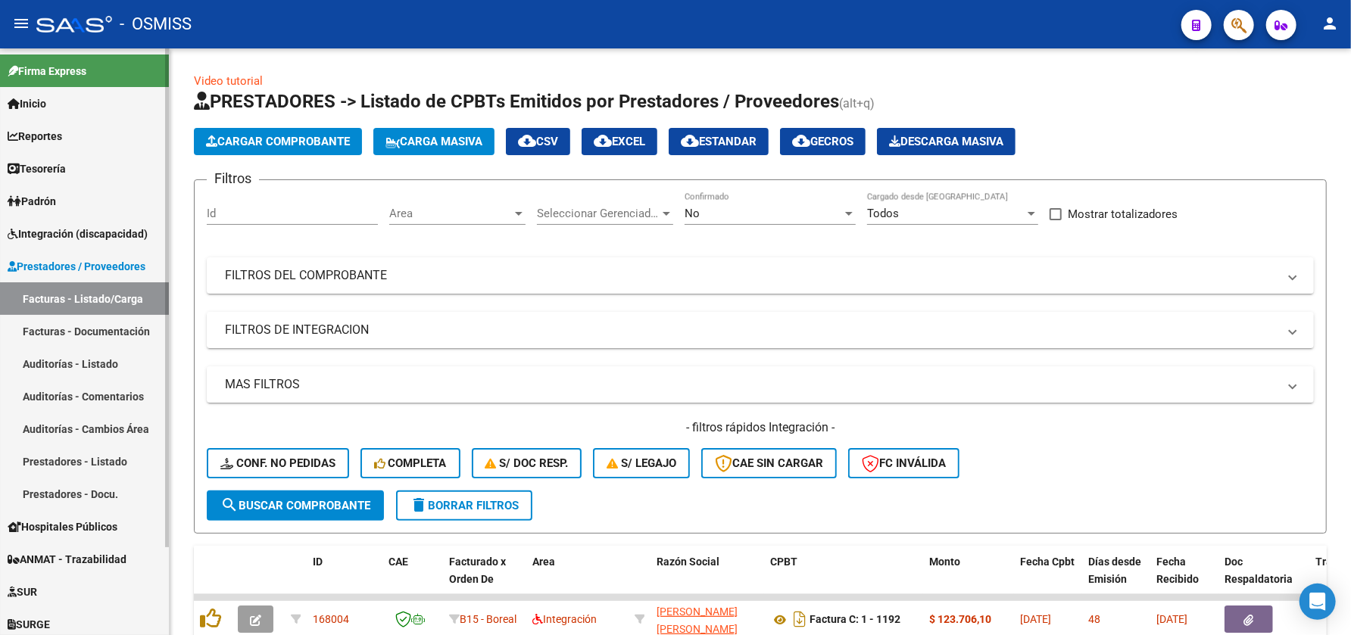
click at [68, 229] on span "Integración (discapacidad)" at bounding box center [78, 234] width 140 height 17
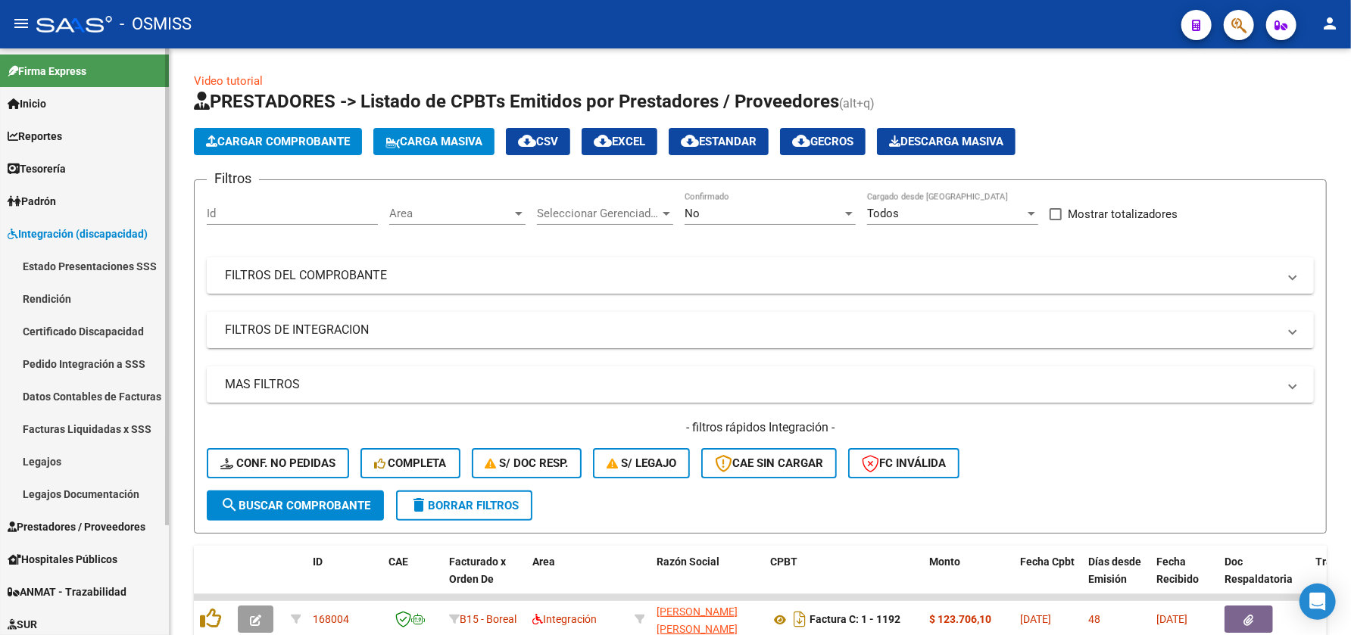
click at [73, 464] on link "Legajos" at bounding box center [84, 461] width 169 height 33
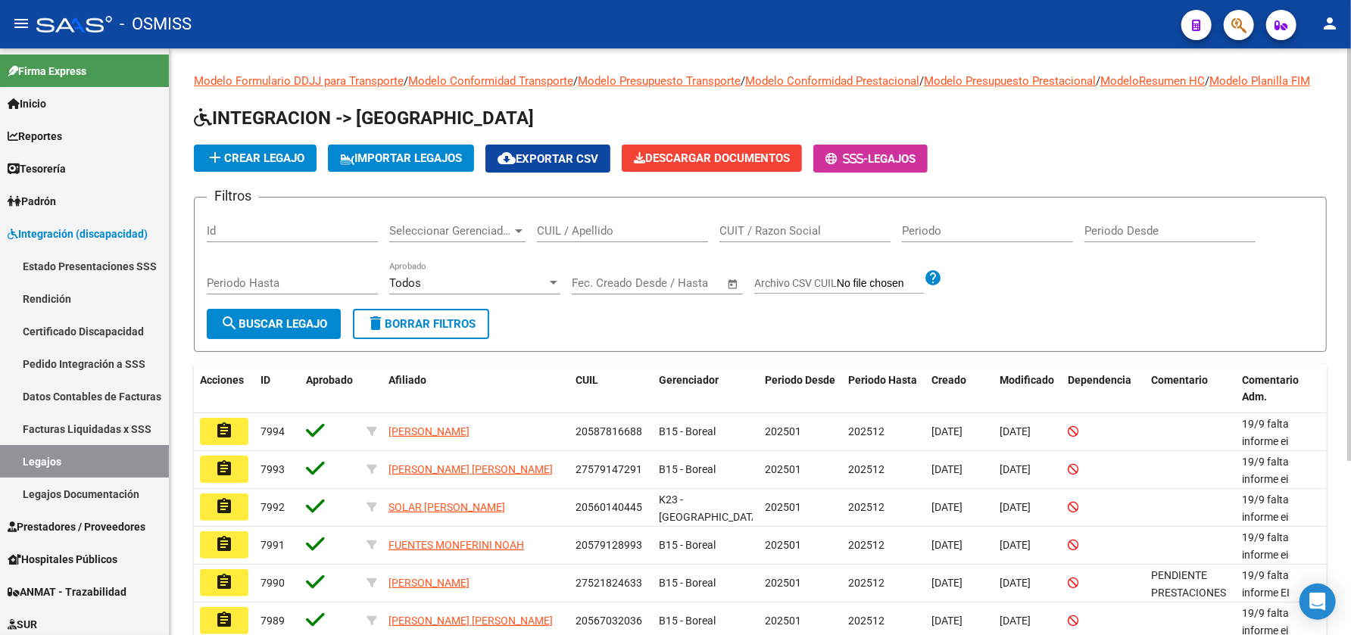
click at [644, 235] on div "CUIL / Apellido" at bounding box center [622, 226] width 171 height 33
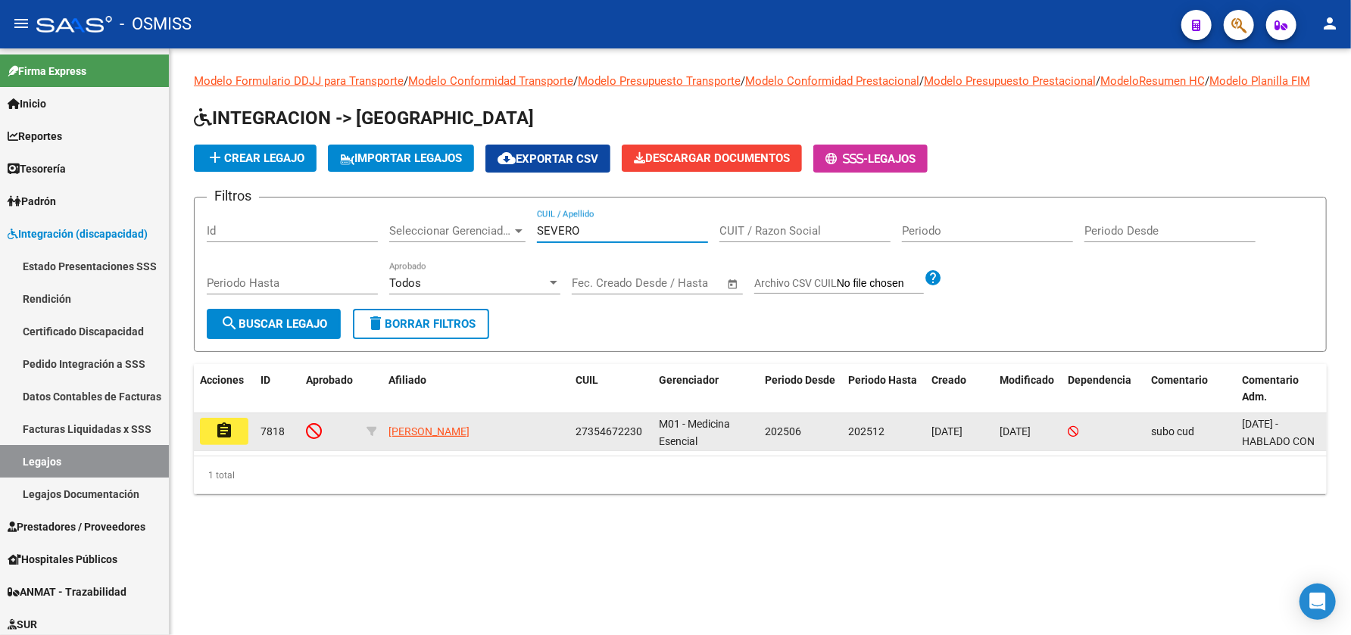
type input "SEVERO"
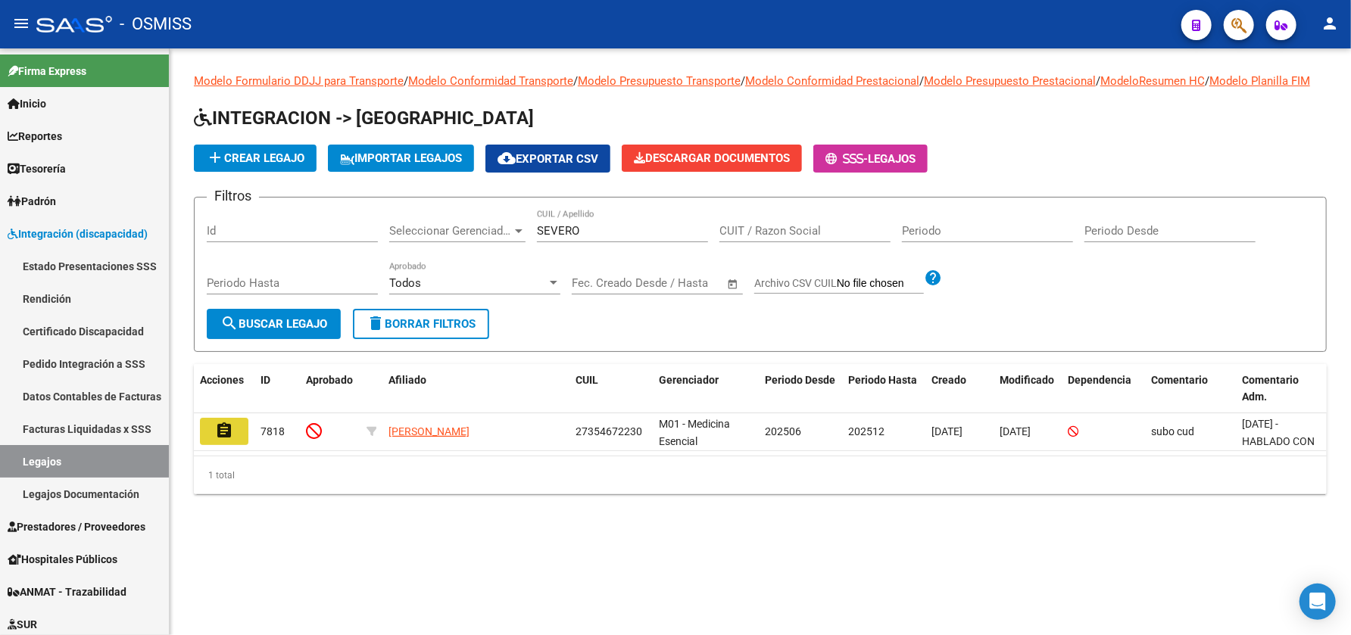
drag, startPoint x: 227, startPoint y: 448, endPoint x: 301, endPoint y: 454, distance: 74.5
click at [225, 440] on mat-icon "assignment" at bounding box center [224, 431] width 18 height 18
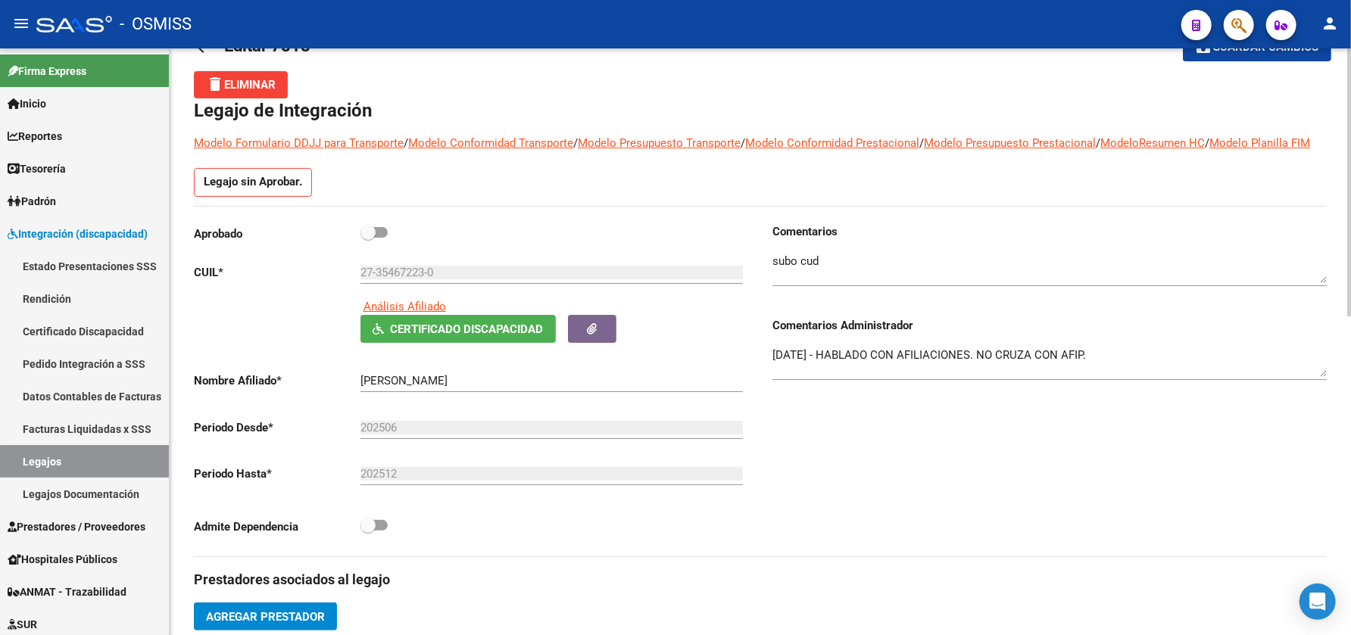
scroll to position [46, 0]
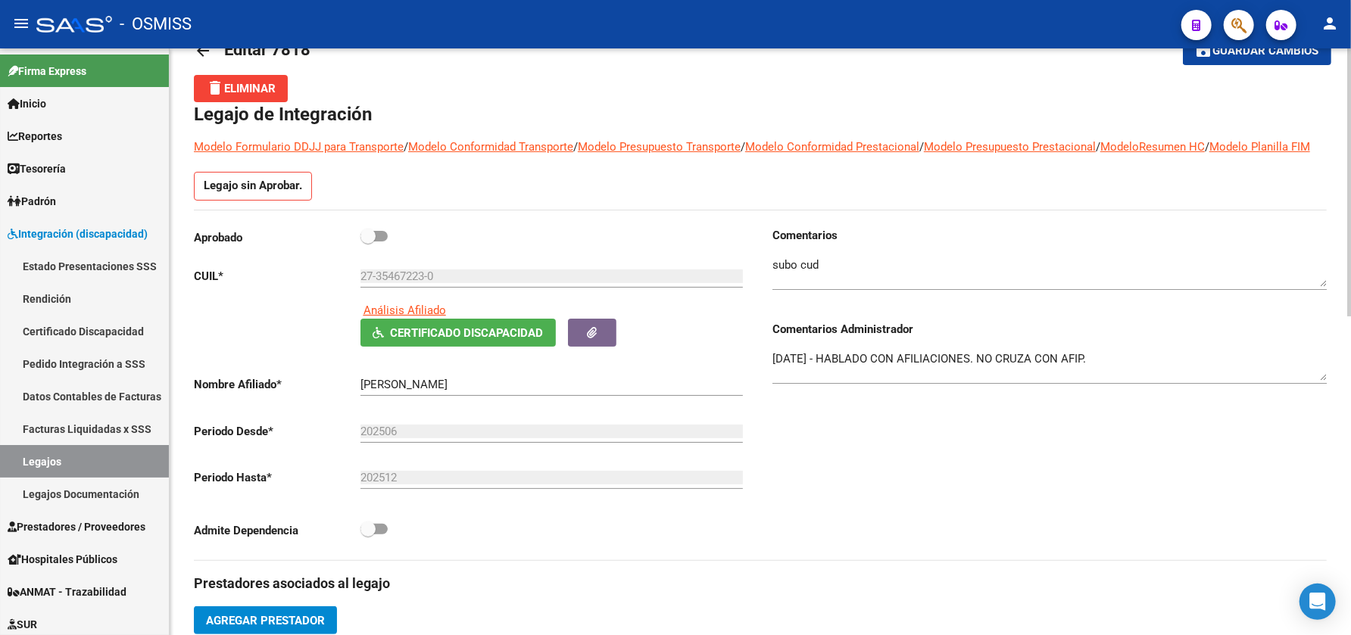
click at [1346, 279] on div "arrow_back Editar 7818 save Guardar cambios delete Eliminar Legajo de Integraci…" at bounding box center [762, 637] width 1185 height 1271
click at [406, 317] on span "Análisis Afiliado" at bounding box center [404, 311] width 83 height 14
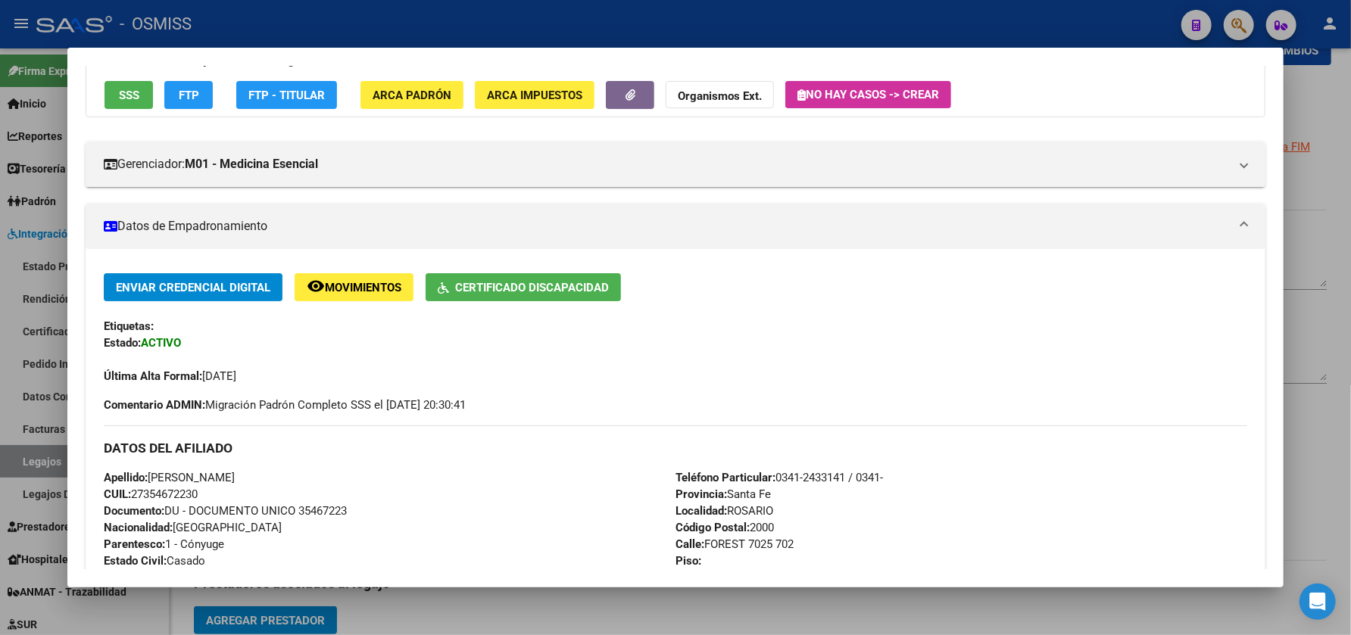
scroll to position [0, 0]
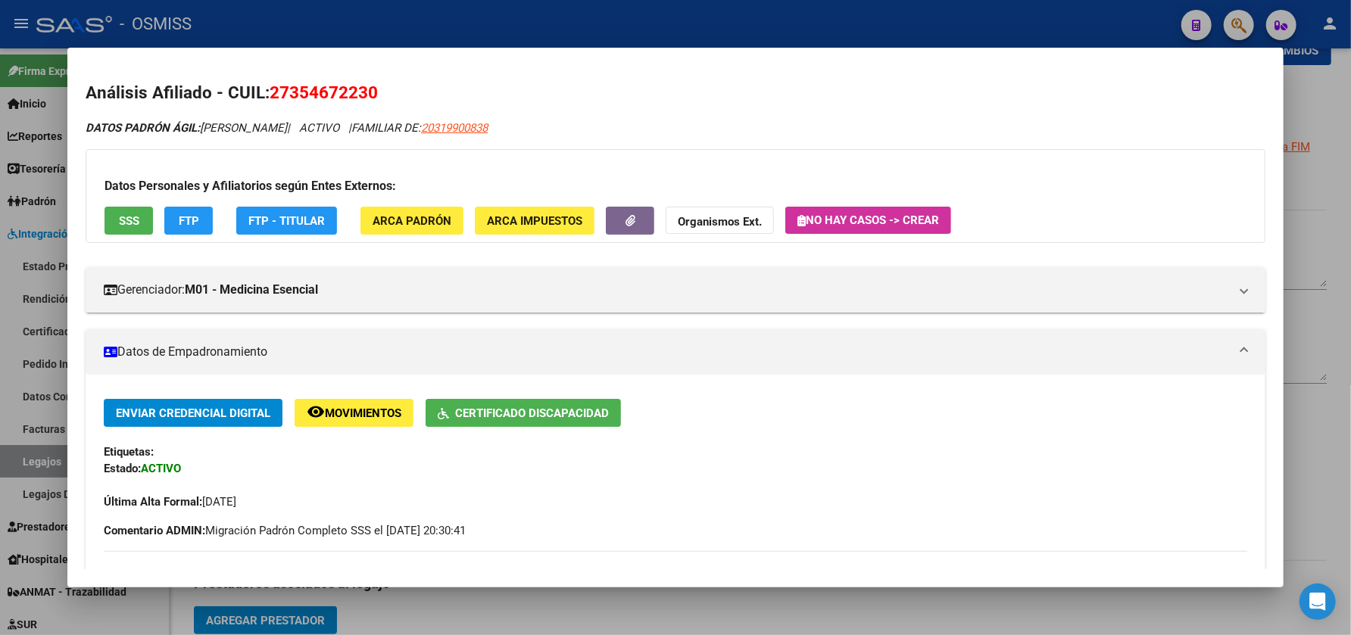
click at [976, 594] on div at bounding box center [675, 317] width 1351 height 635
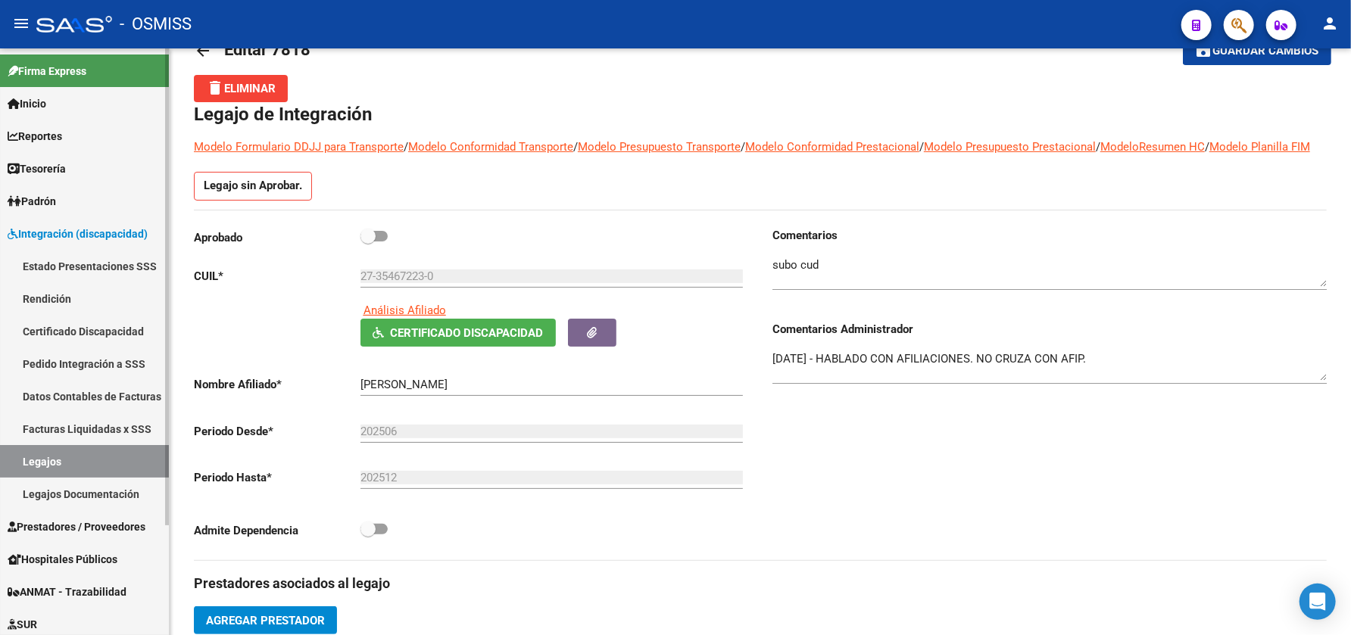
click at [115, 456] on link "Legajos" at bounding box center [84, 461] width 169 height 33
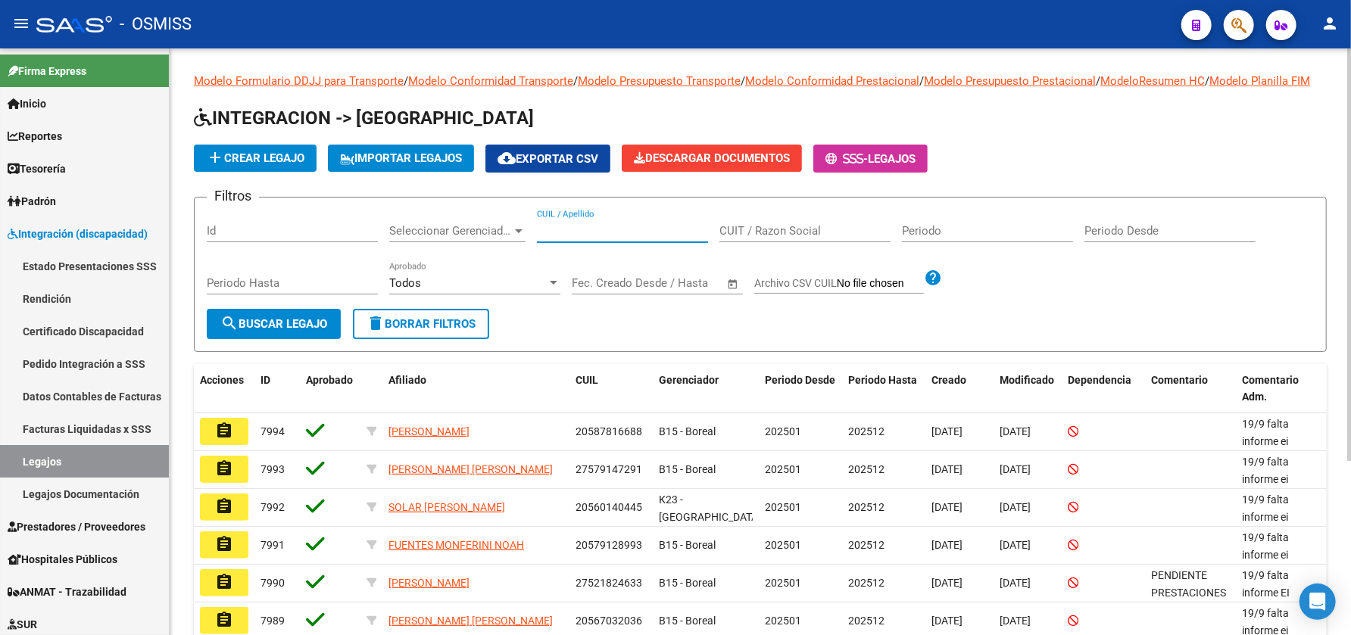
click at [606, 238] on input "CUIL / Apellido" at bounding box center [622, 231] width 171 height 14
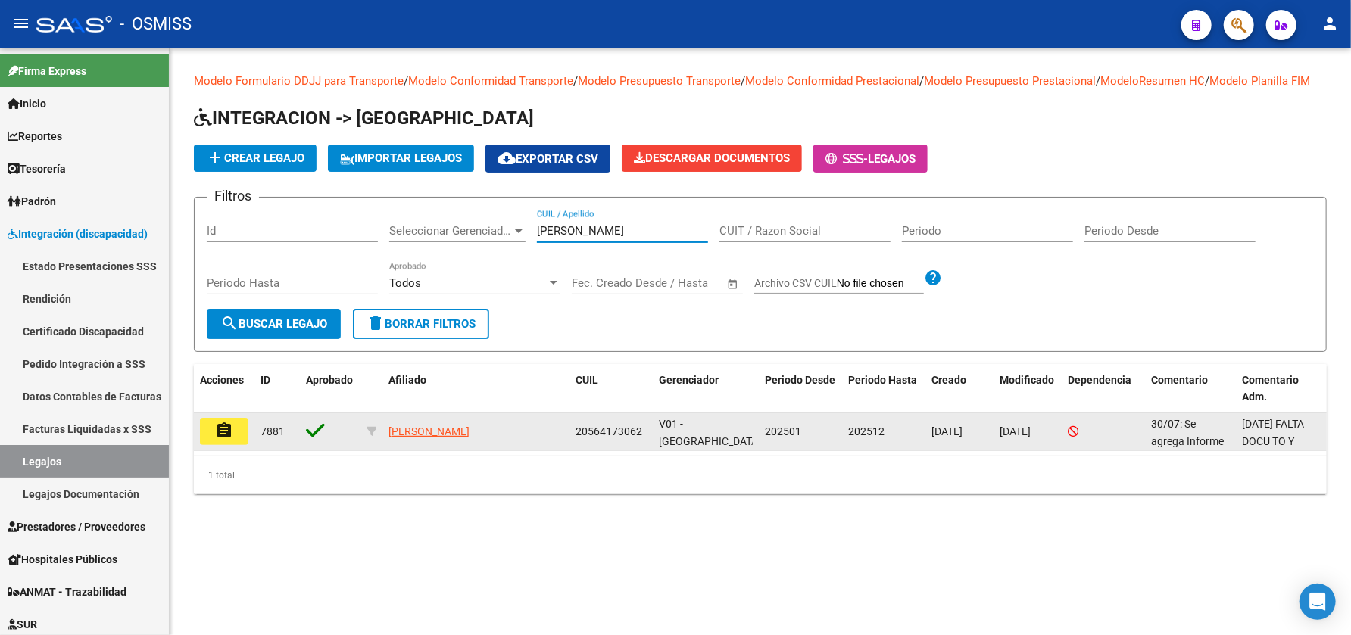
type input "MUÑOZ LU"
click at [235, 445] on button "assignment" at bounding box center [224, 431] width 48 height 27
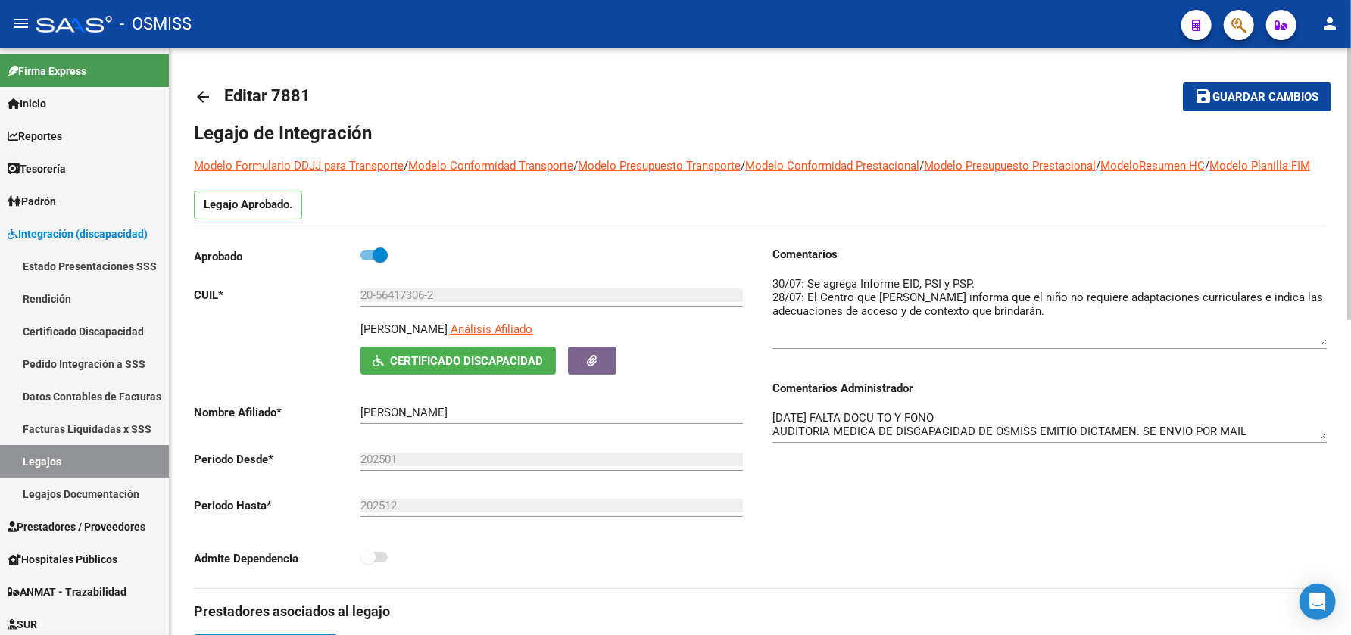
drag, startPoint x: 1324, startPoint y: 319, endPoint x: 1347, endPoint y: 360, distance: 46.8
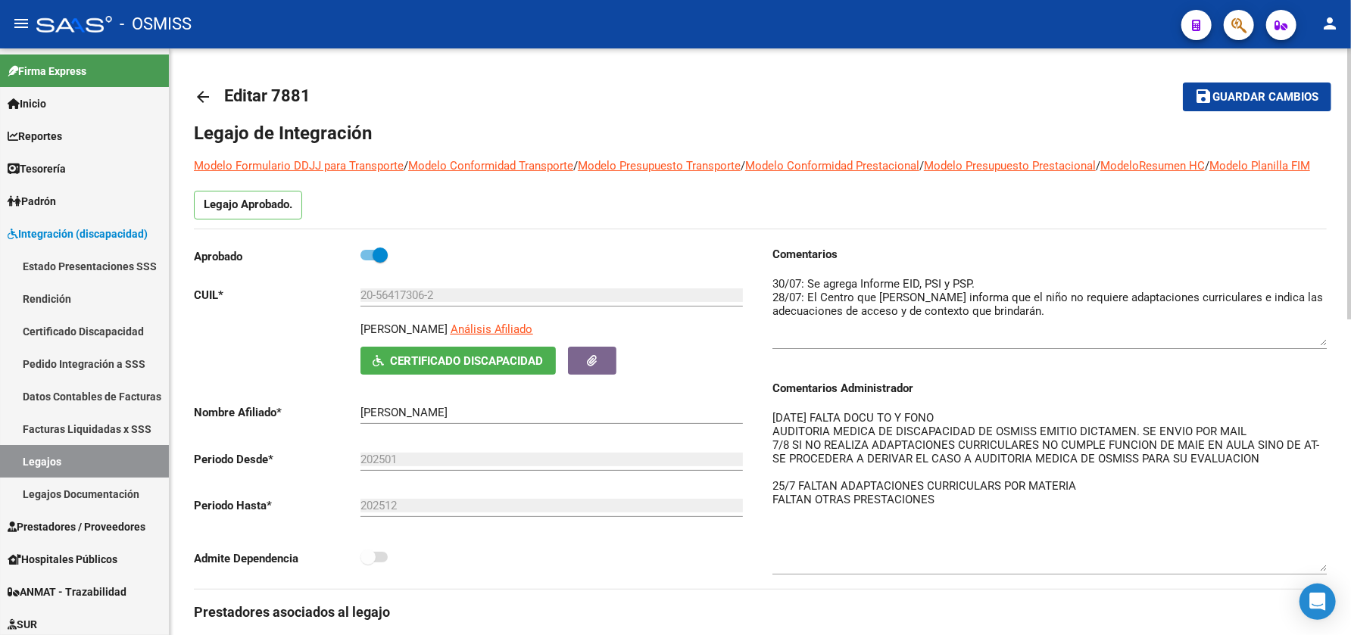
drag, startPoint x: 1321, startPoint y: 453, endPoint x: 1349, endPoint y: 585, distance: 134.7
